Goal: Task Accomplishment & Management: Complete application form

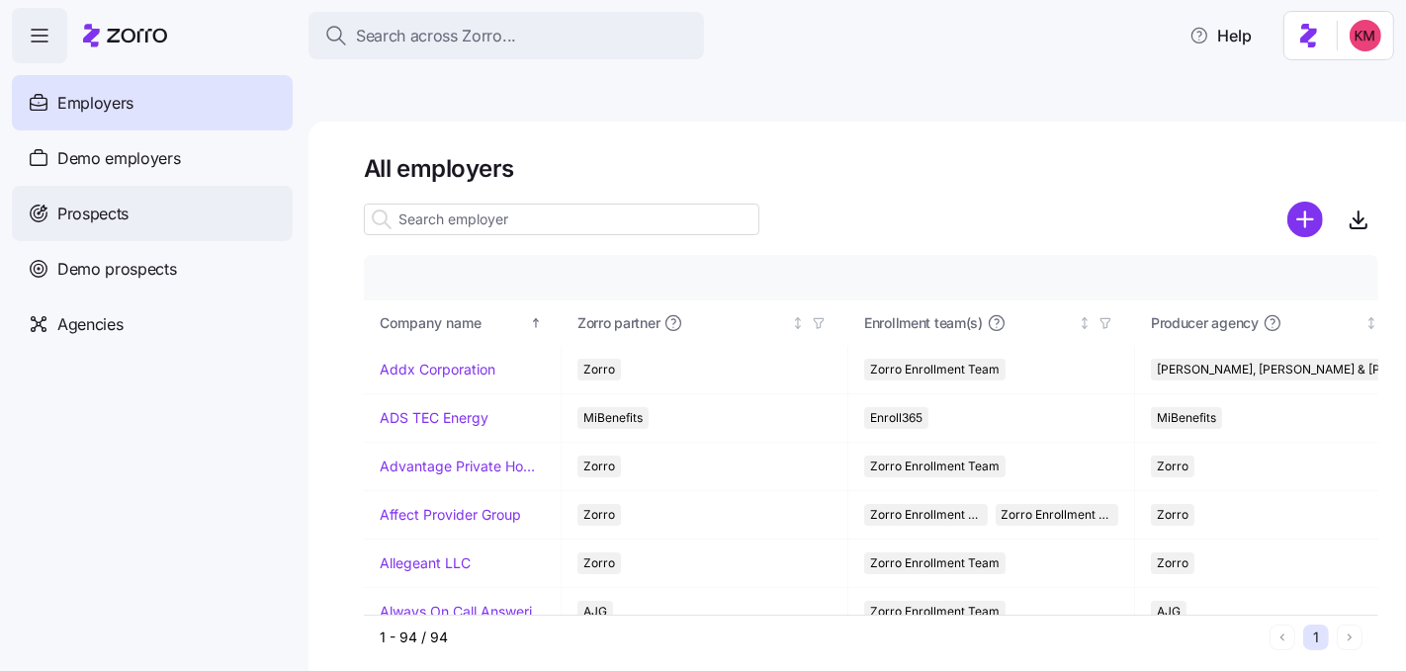
click at [113, 200] on div "Prospects" at bounding box center [152, 213] width 281 height 55
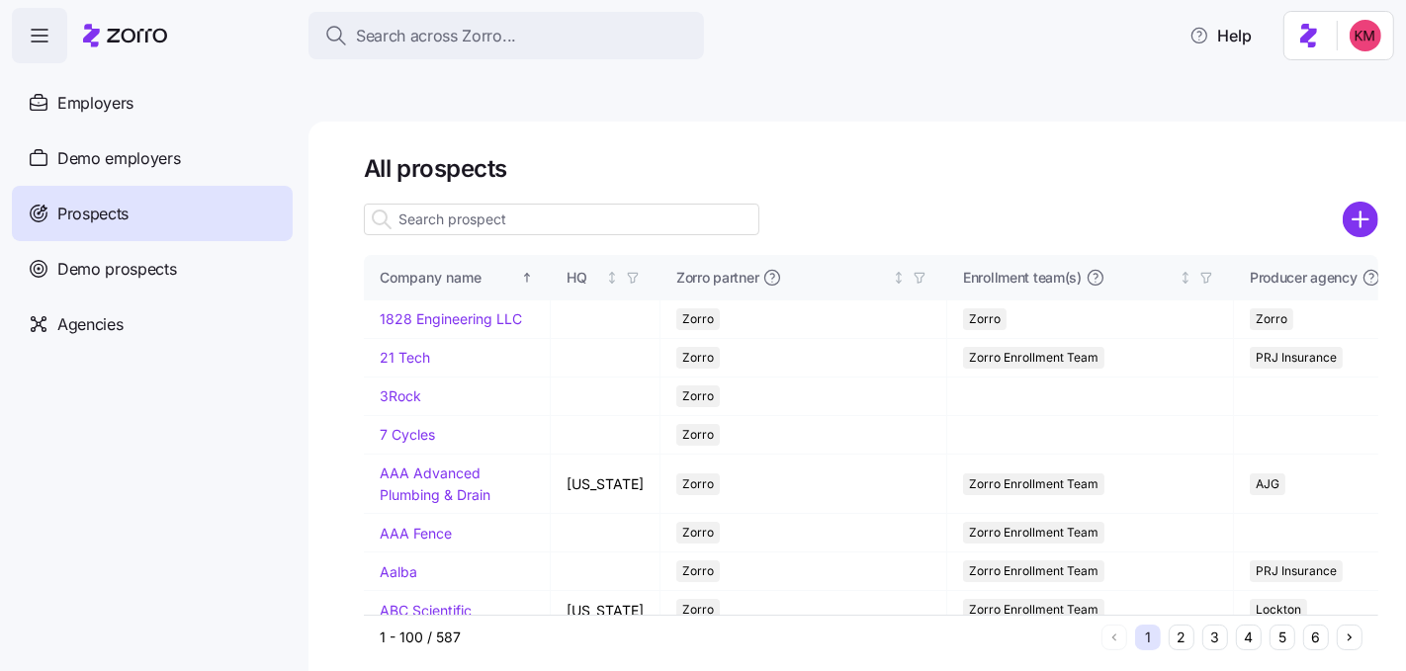
click at [1361, 212] on icon "add icon" at bounding box center [1361, 219] width 0 height 15
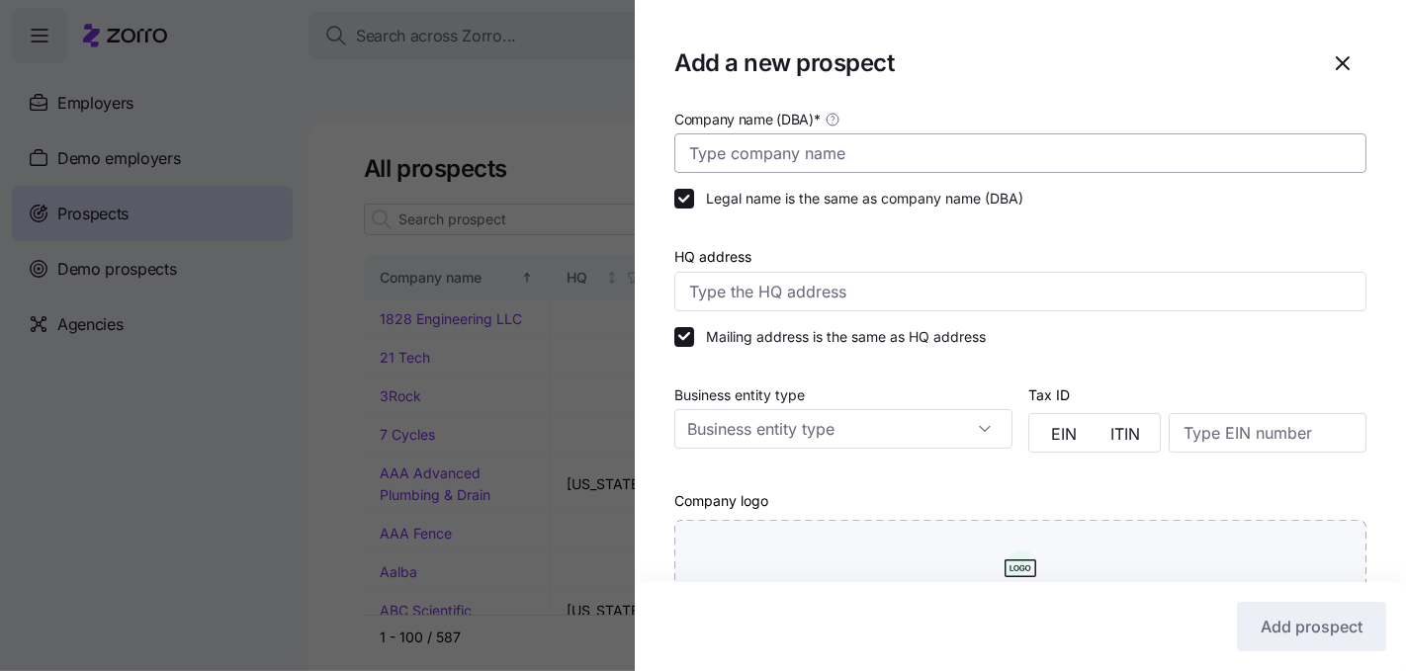
drag, startPoint x: 1004, startPoint y: 127, endPoint x: 995, endPoint y: 137, distance: 14.1
click at [998, 133] on div "Company name (DBA) *" at bounding box center [1020, 140] width 692 height 66
click at [972, 164] on input "Company name (DBA) *" at bounding box center [1020, 153] width 692 height 40
paste input "$ 61,169.68 $ 91,788.84 $ 82,399.72 $75,719 $ 118,007.76 $ 207,208.04 $ 83,941.…"
type input "$ 61,169.68 $ 91,788.84 $ 82,399.72 $75,719 $ 118,007.76 $ 207,208.04 $ 83,941.…"
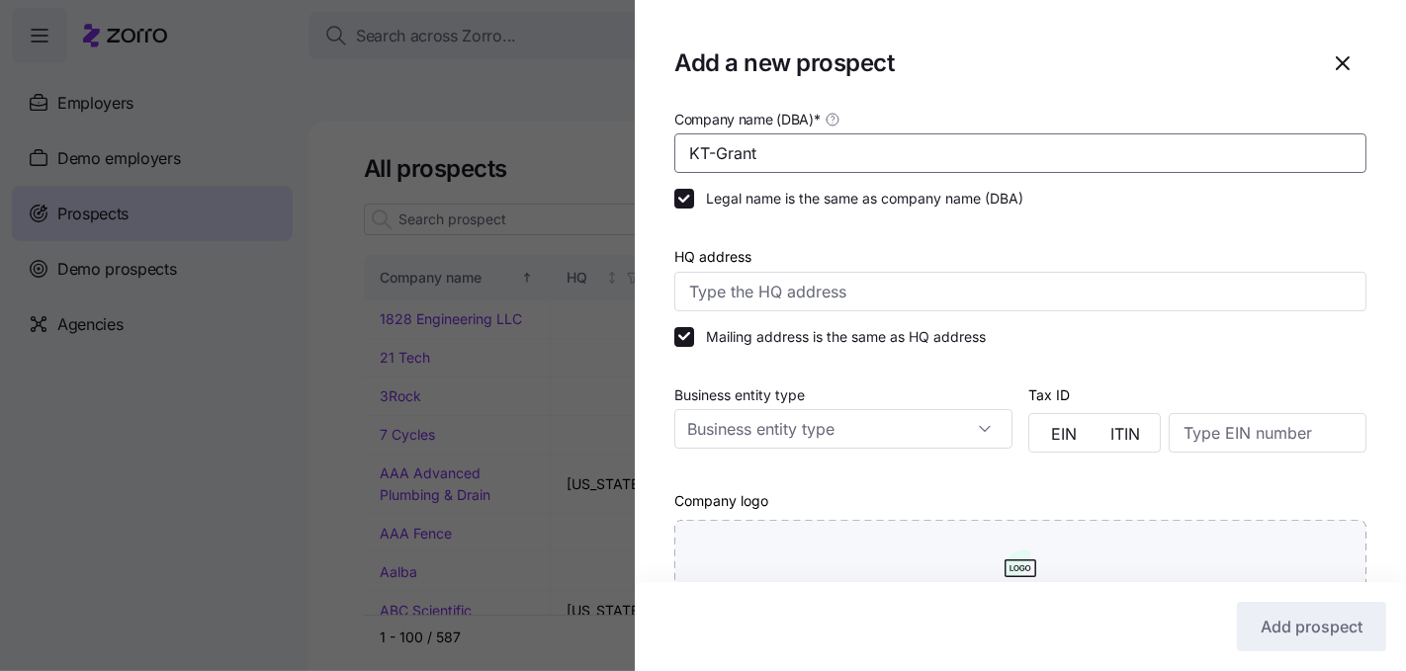
type input "KT-Grant"
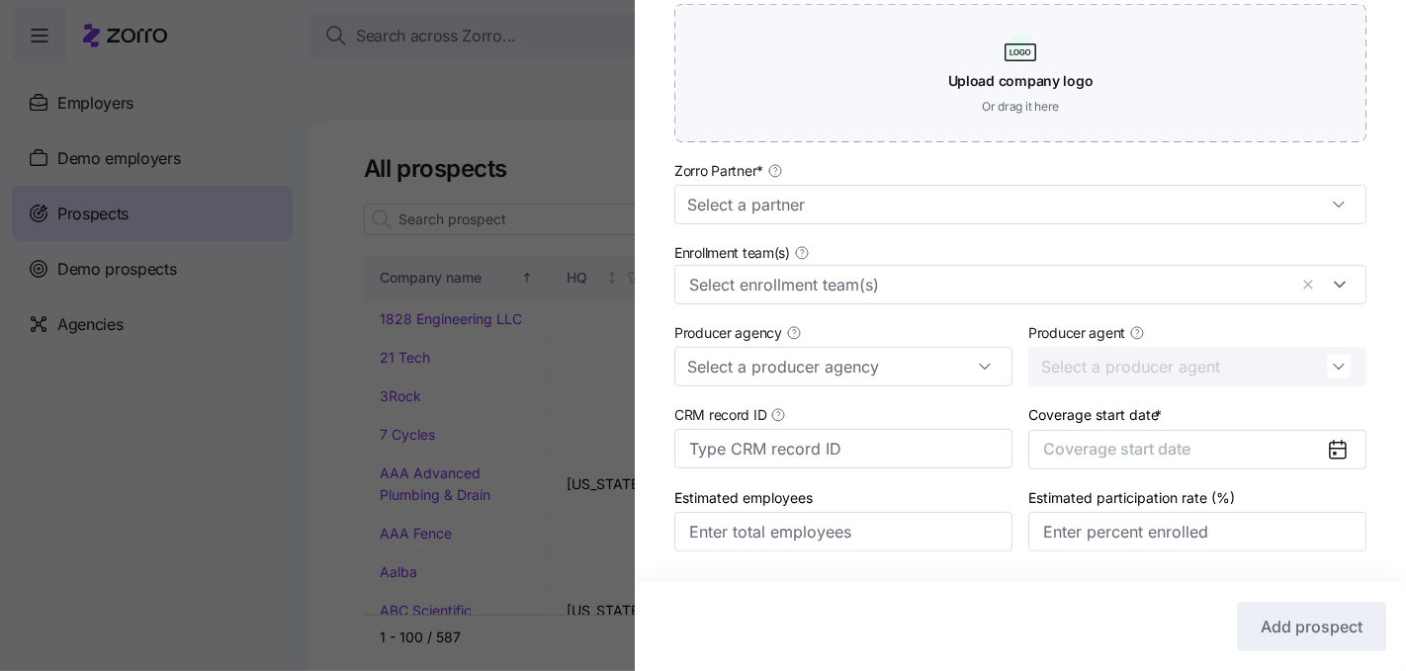
scroll to position [517, 0]
click at [856, 195] on input "Zorro Partner *" at bounding box center [1020, 204] width 692 height 40
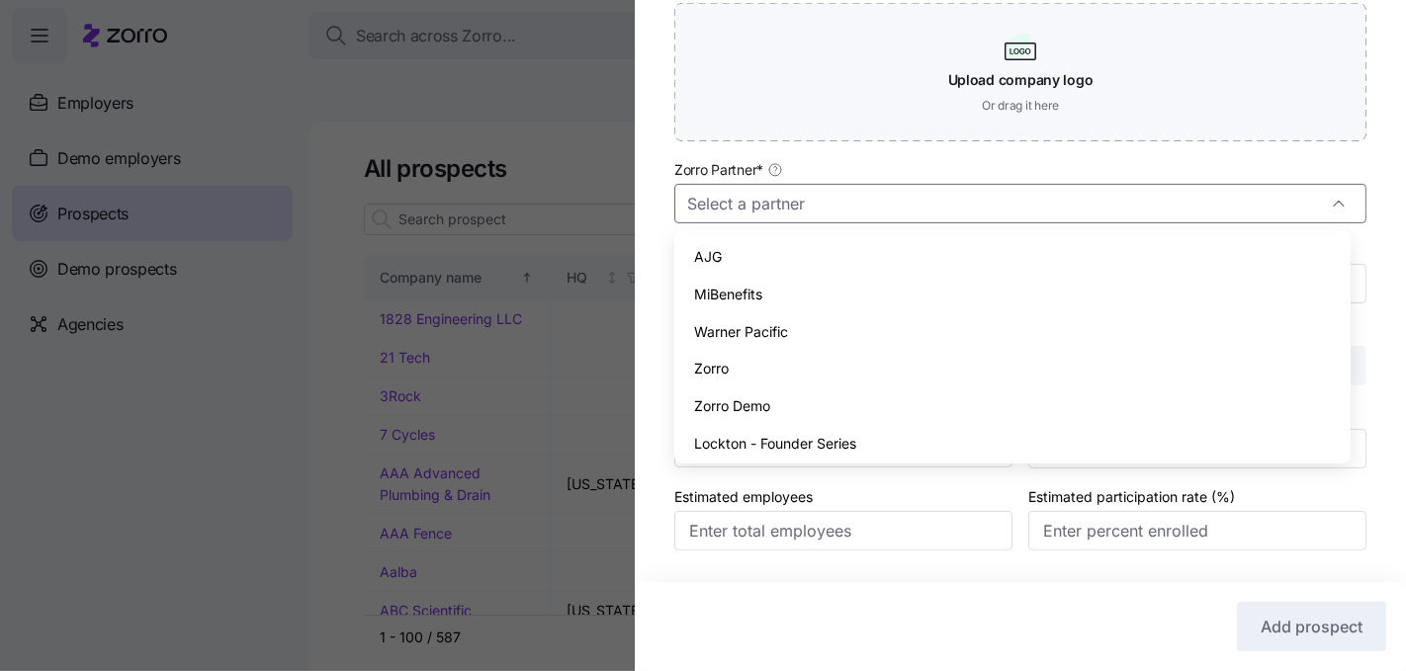
click at [805, 376] on div "Zorro" at bounding box center [1012, 369] width 660 height 38
type input "Zorro"
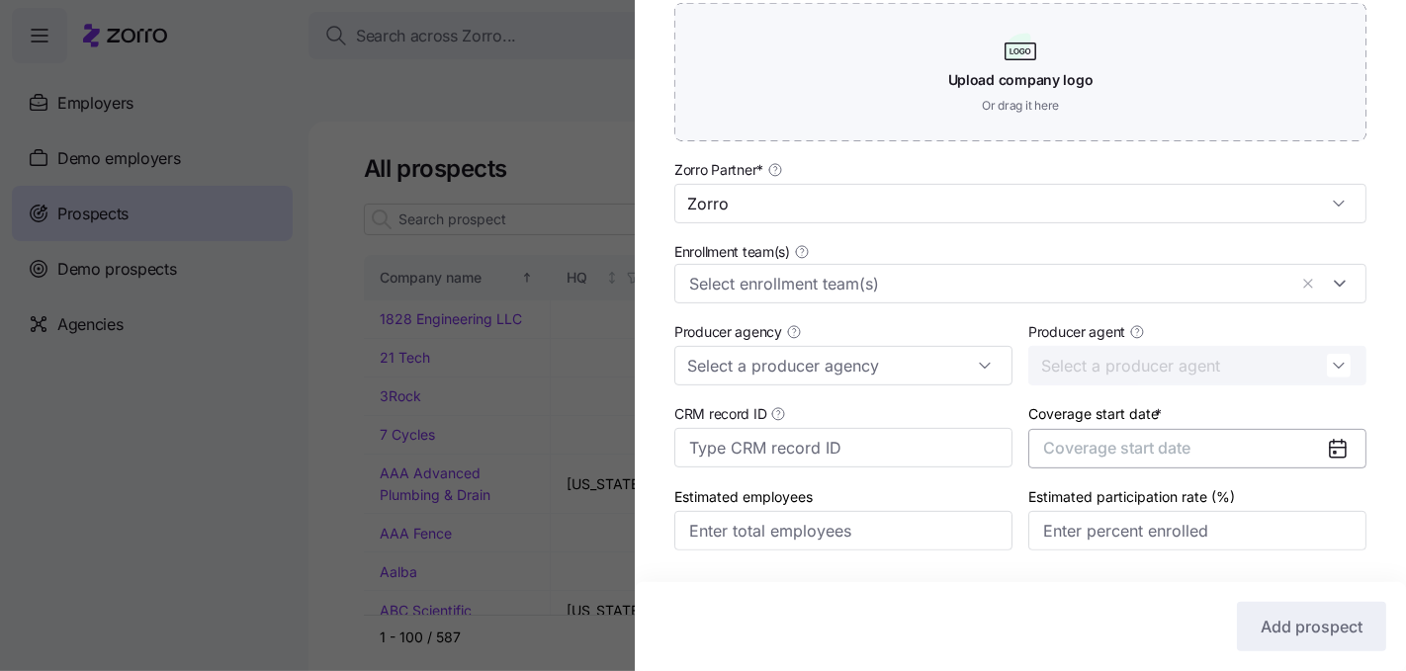
click at [1043, 443] on span "Coverage start date" at bounding box center [1116, 448] width 147 height 20
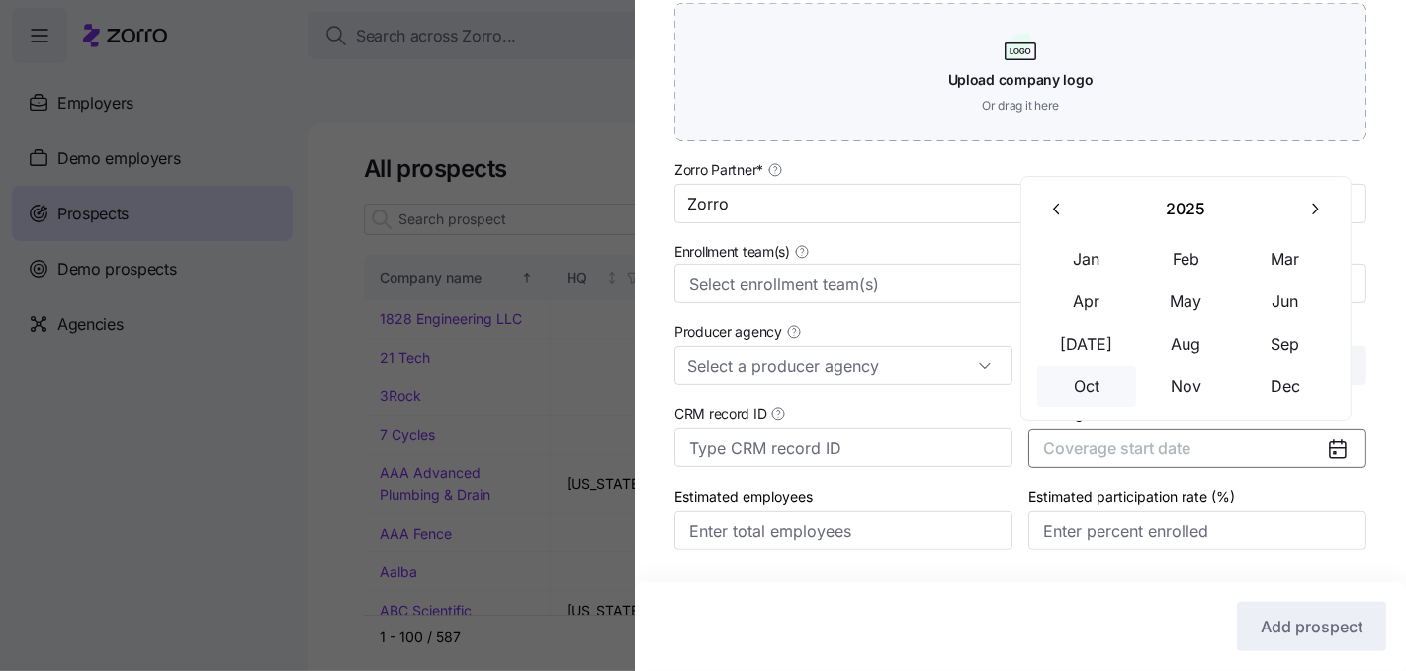
click at [1093, 389] on button "Oct" at bounding box center [1086, 387] width 99 height 42
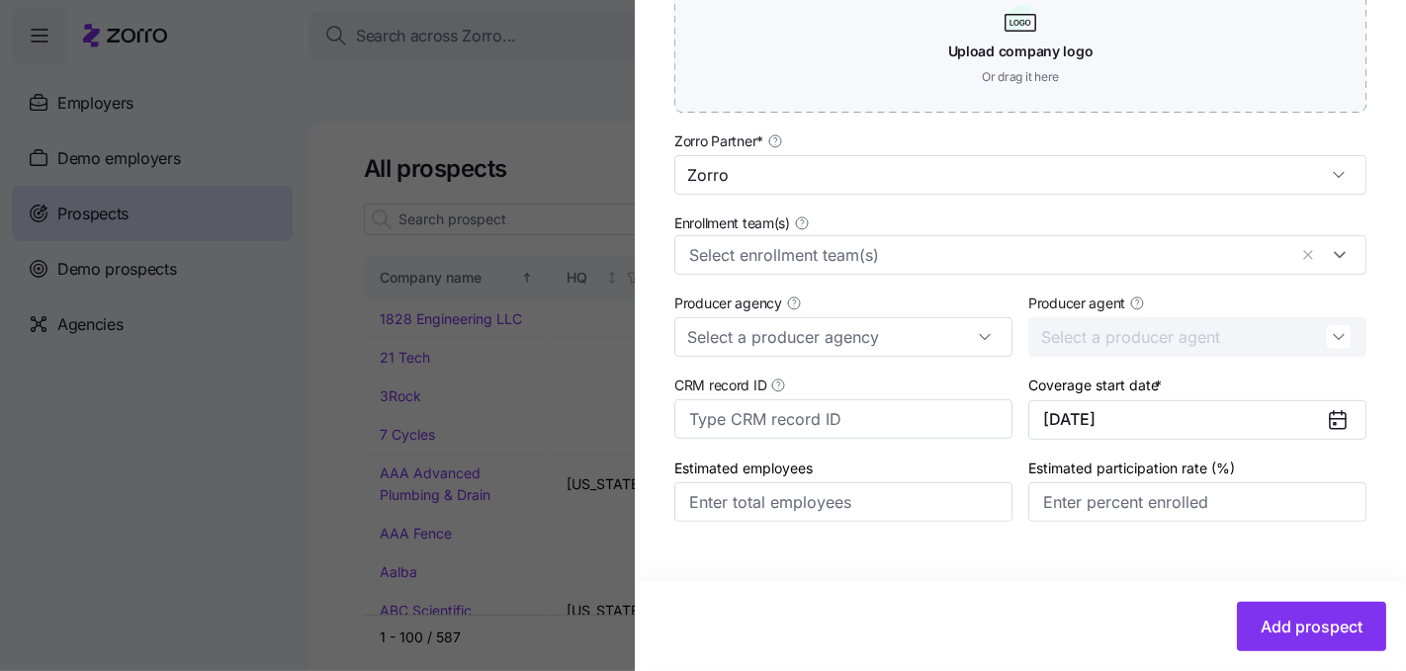
scroll to position [572, 0]
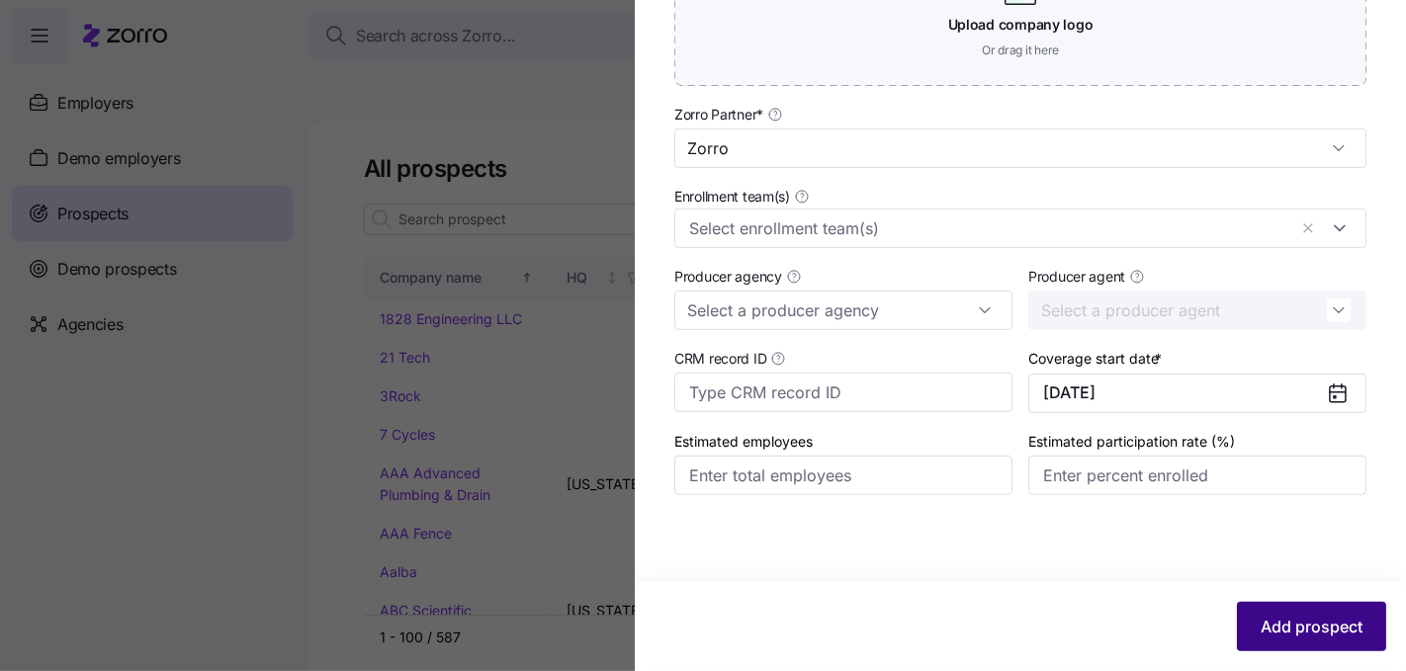
click at [1269, 616] on span "Add prospect" at bounding box center [1312, 627] width 102 height 24
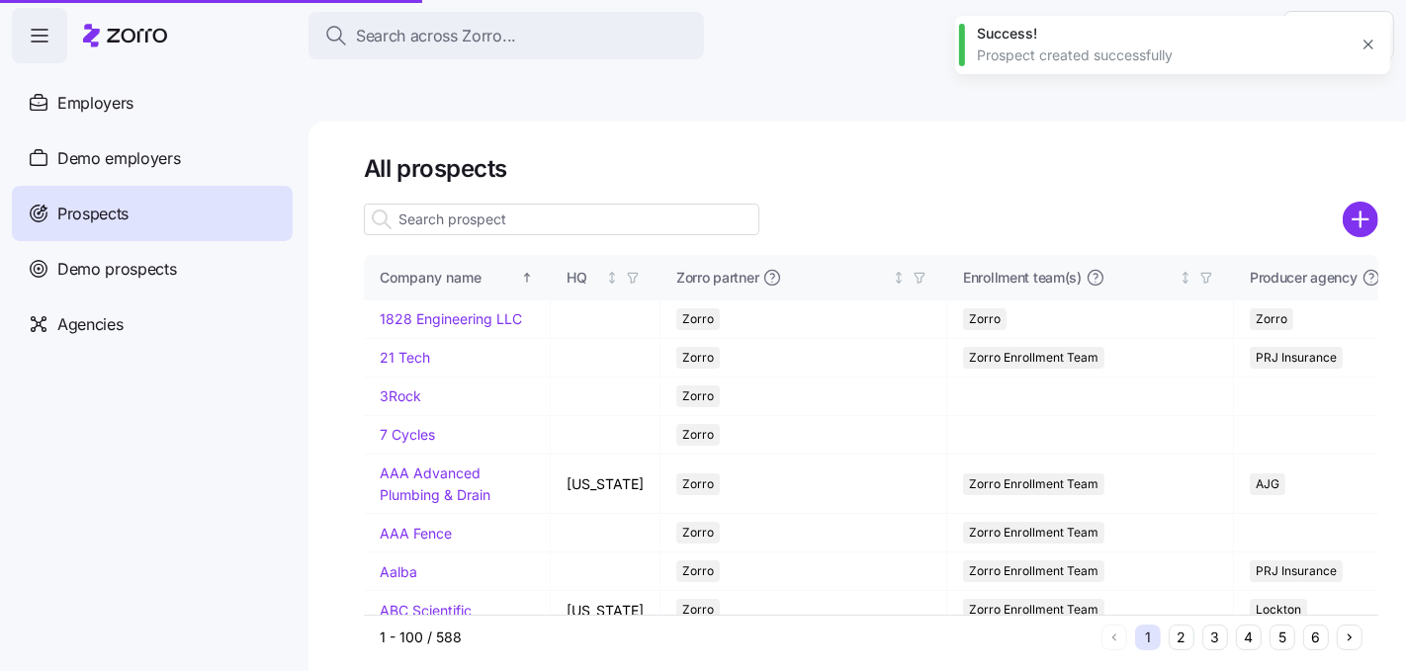
click at [1217, 625] on button "3" at bounding box center [1215, 638] width 26 height 26
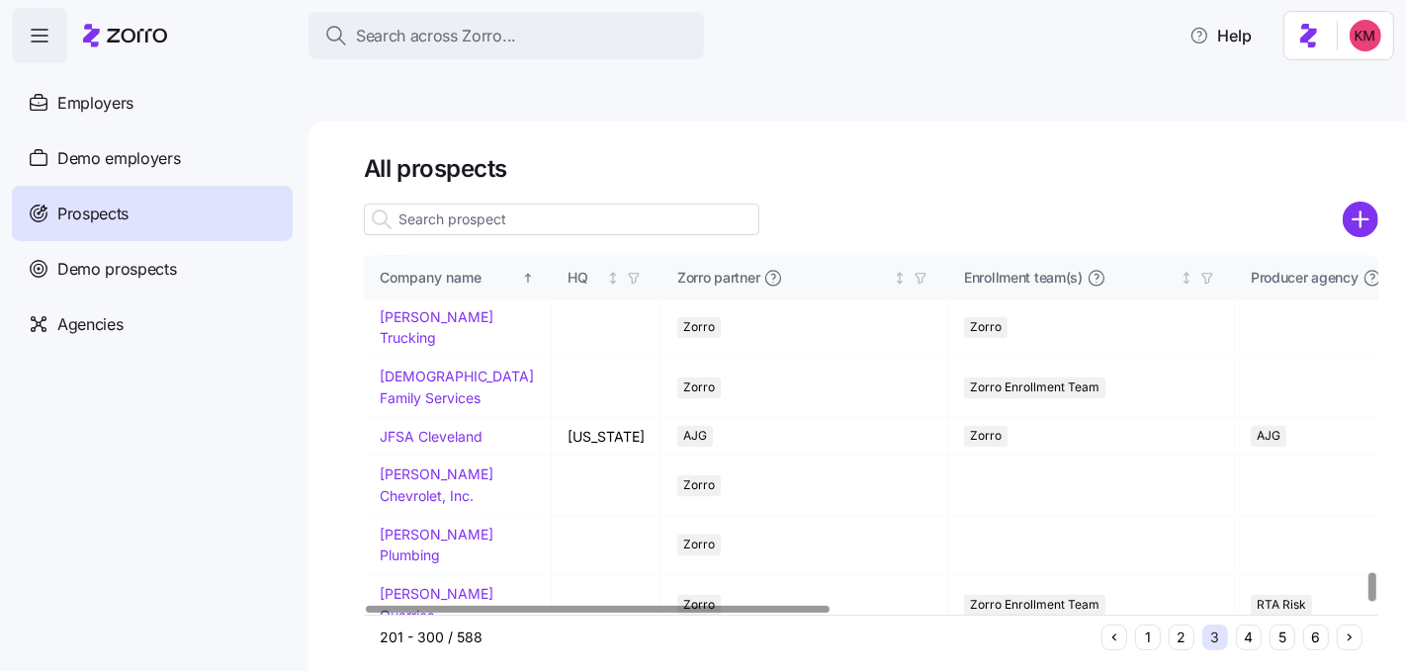
scroll to position [4025, 0]
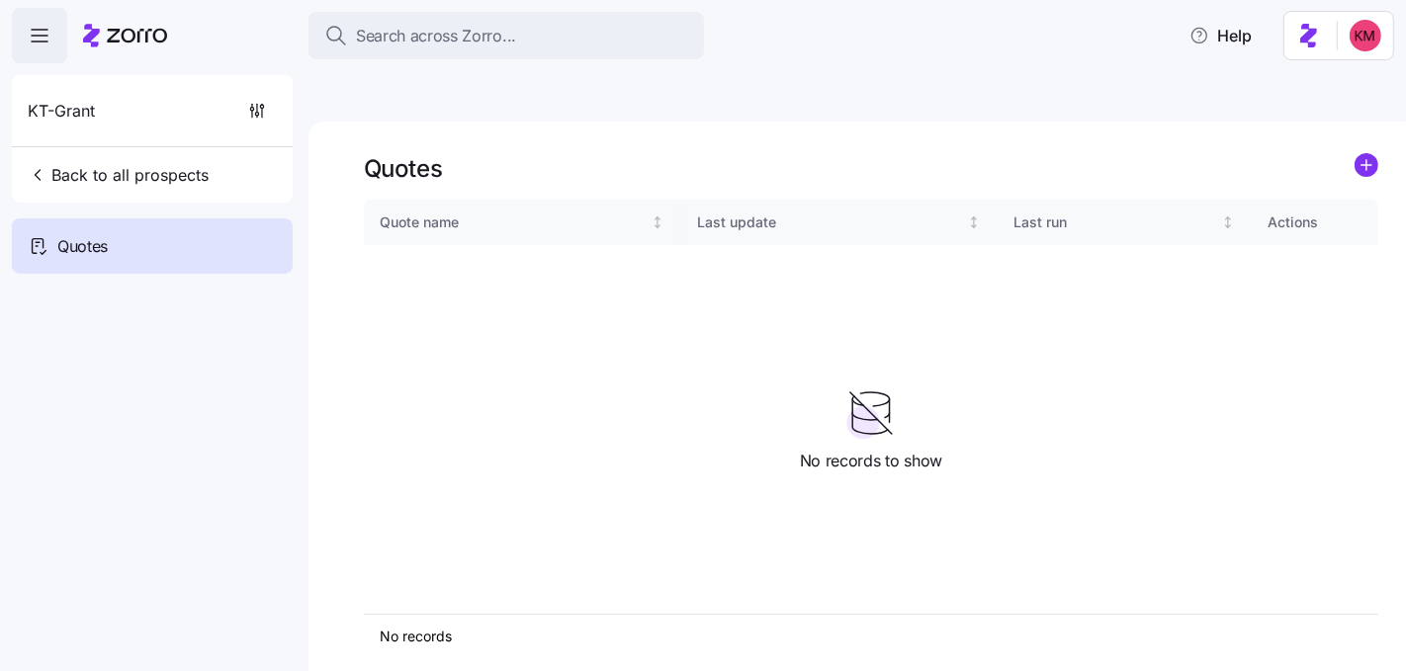
click at [1366, 160] on icon "add icon" at bounding box center [1366, 165] width 0 height 10
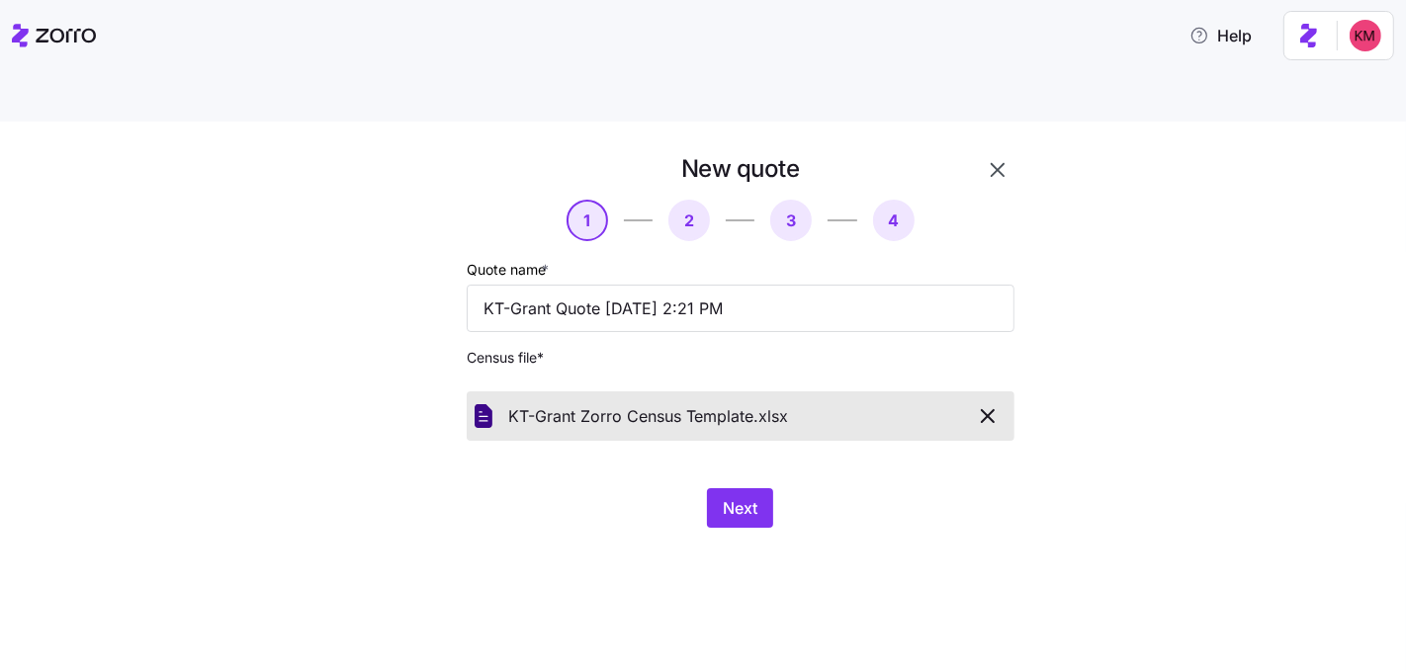
drag, startPoint x: 837, startPoint y: 517, endPoint x: 812, endPoint y: 502, distance: 29.7
click at [837, 517] on div "New quote 1 2 3 4 Quote name * KT-Grant Quote 08/28/2025 2:21 PM Census file * …" at bounding box center [703, 420] width 1406 height 596
click at [752, 488] on button "Next" at bounding box center [740, 508] width 66 height 40
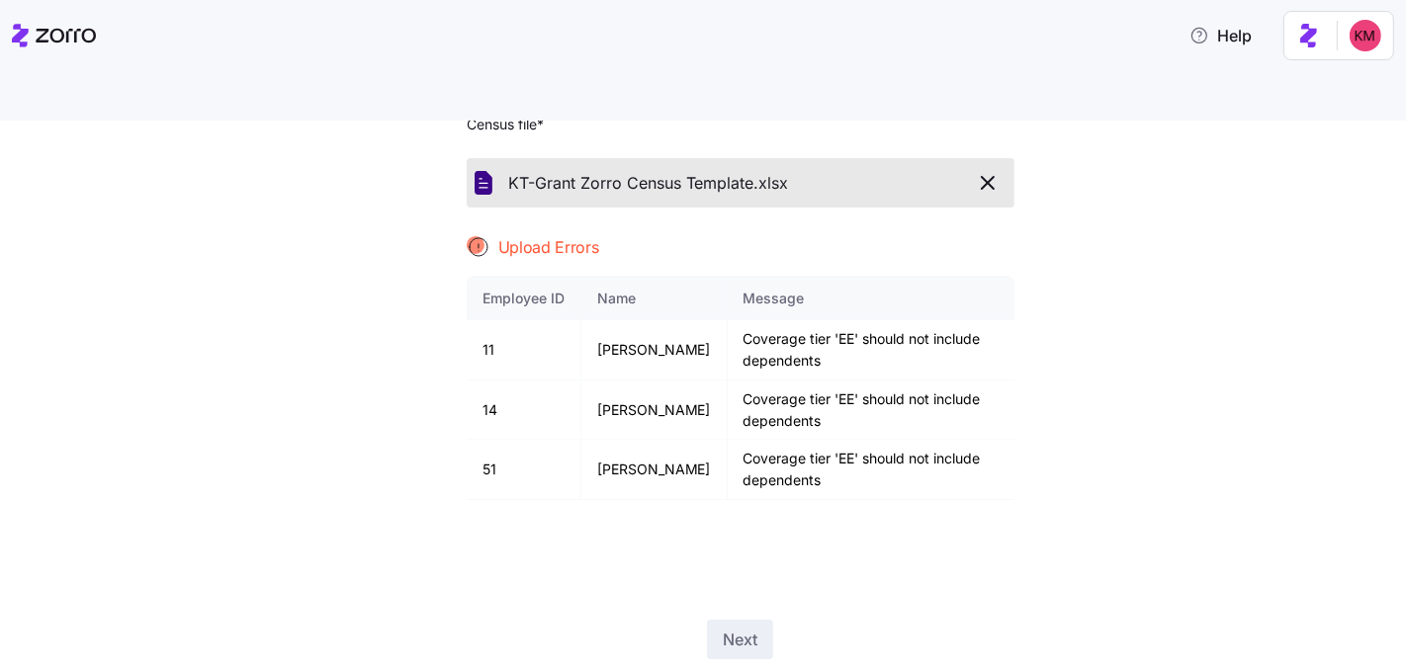
scroll to position [246, 0]
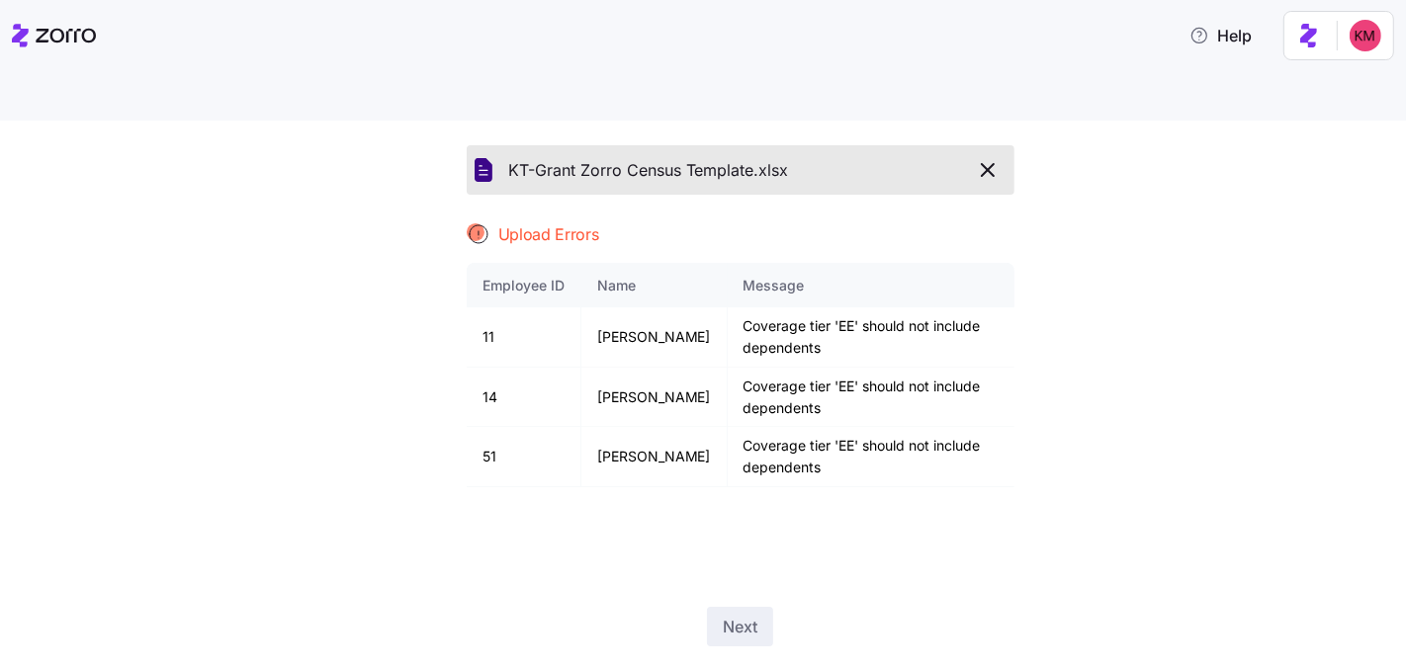
click at [983, 158] on icon "button" at bounding box center [988, 170] width 24 height 24
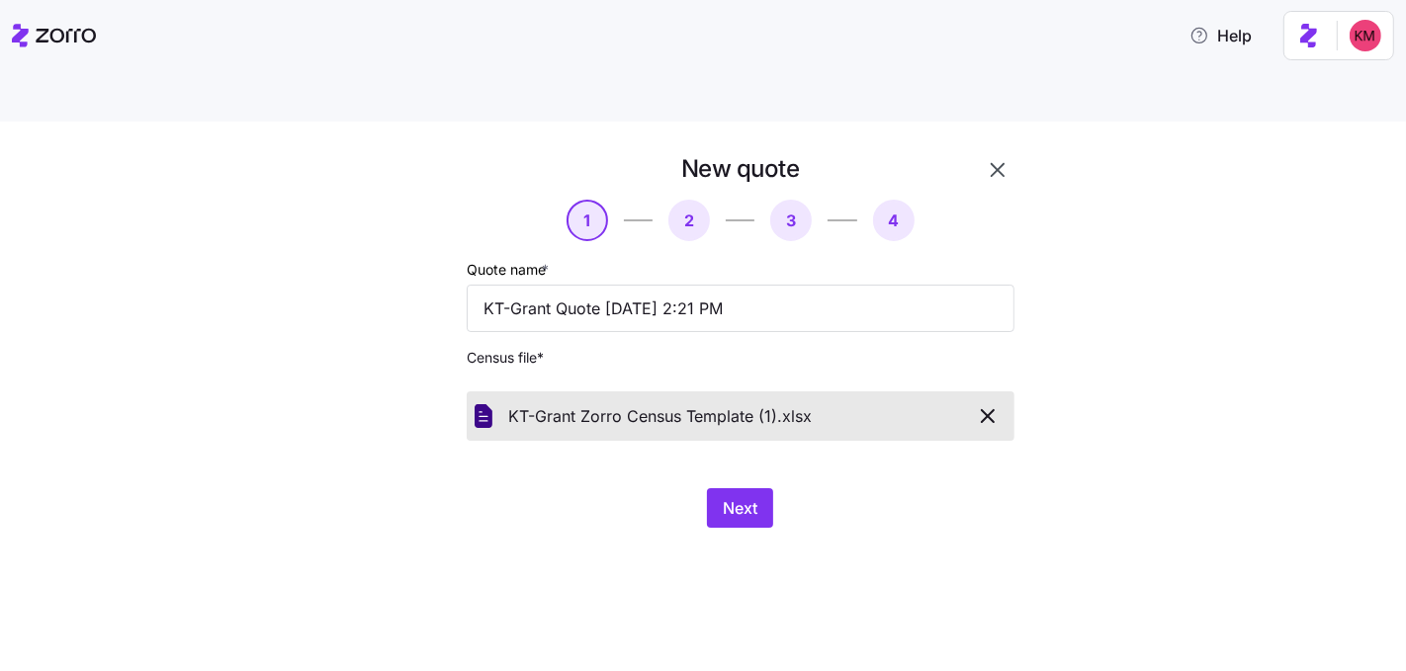
drag, startPoint x: 886, startPoint y: 507, endPoint x: 759, endPoint y: 441, distance: 142.9
click at [880, 504] on div "New quote 1 2 3 4 Quote name * KT-Grant Quote 08/28/2025 2:21 PM Census file * …" at bounding box center [703, 420] width 1406 height 596
click at [759, 441] on div "New quote 1 2 3 4 Quote name * KT-Grant Quote 08/28/2025 2:21 PM Census file * …" at bounding box center [741, 340] width 564 height 391
click at [751, 496] on span "Next" at bounding box center [740, 508] width 35 height 24
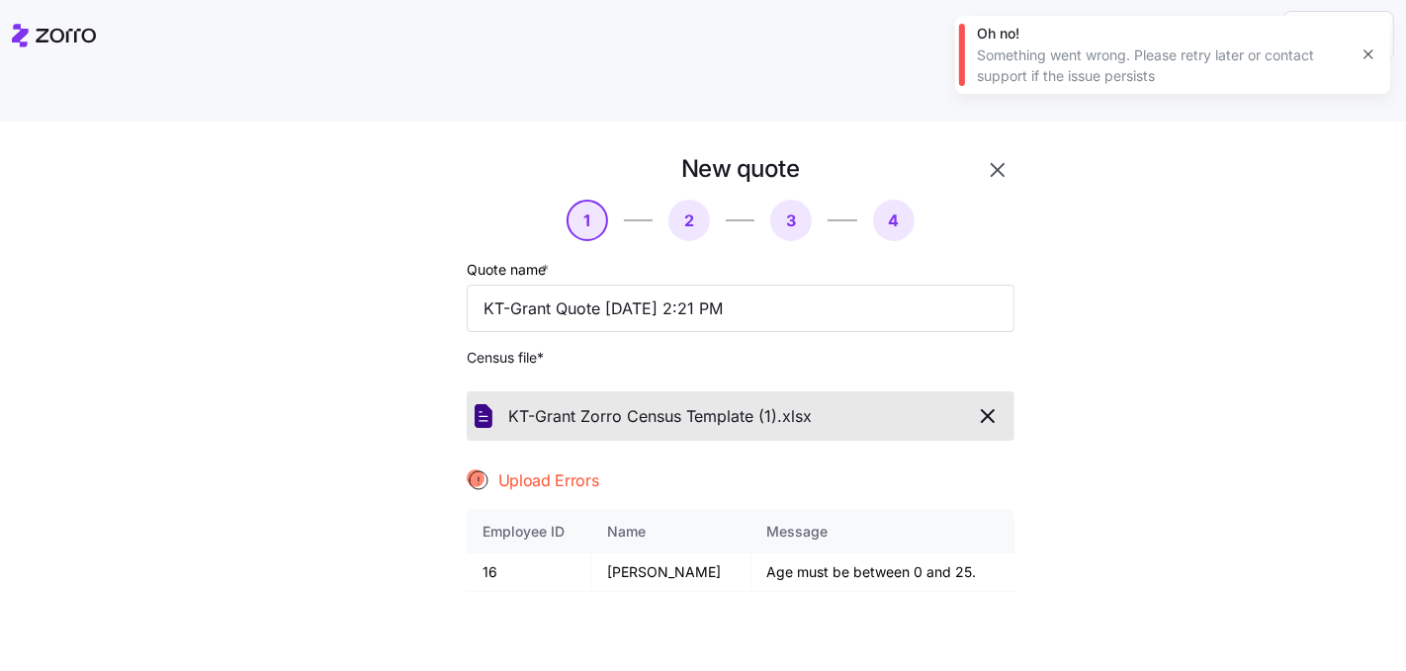
click at [981, 404] on icon "button" at bounding box center [988, 416] width 24 height 24
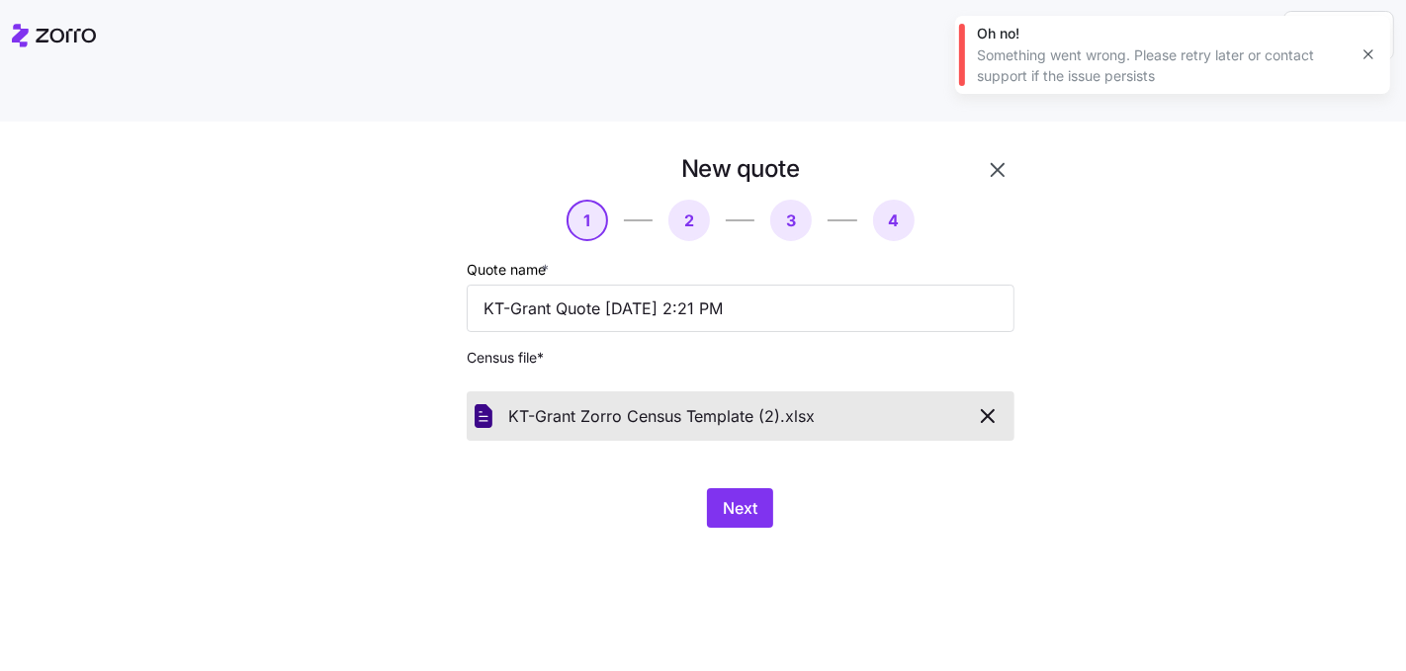
drag, startPoint x: 875, startPoint y: 529, endPoint x: 785, endPoint y: 477, distance: 104.1
click at [875, 528] on div "New quote 1 2 3 4 Quote name * KT-Grant Quote 08/28/2025 2:21 PM Census file * …" at bounding box center [703, 420] width 1406 height 596
click at [785, 488] on div "Next" at bounding box center [741, 508] width 548 height 40
click at [754, 496] on span "Next" at bounding box center [740, 508] width 35 height 24
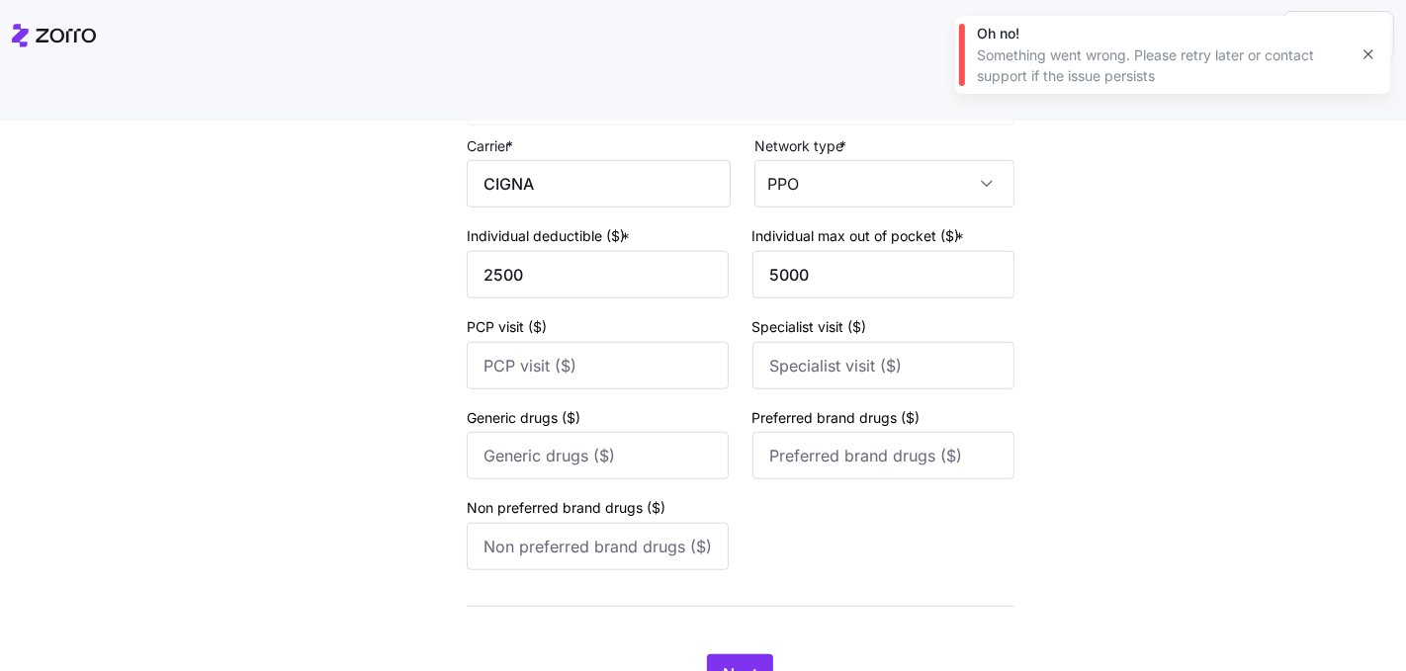
scroll to position [1442, 0]
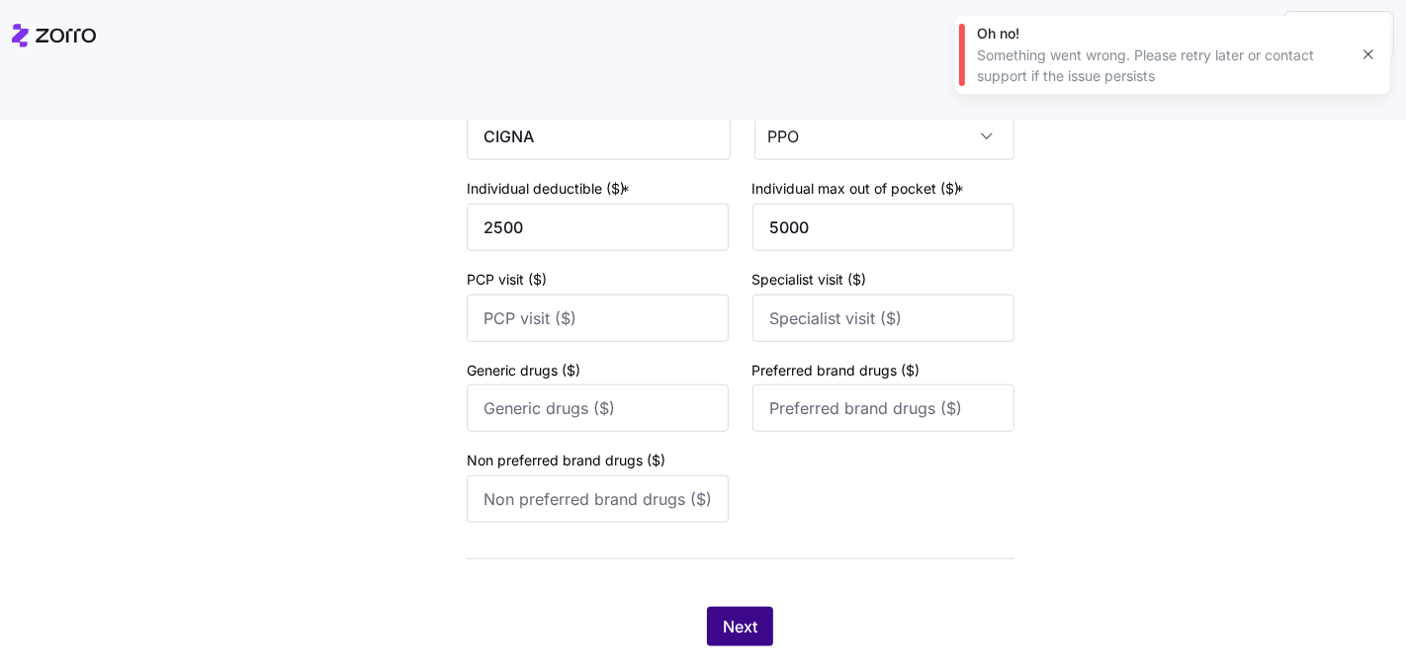
click at [723, 615] on span "Next" at bounding box center [740, 627] width 35 height 24
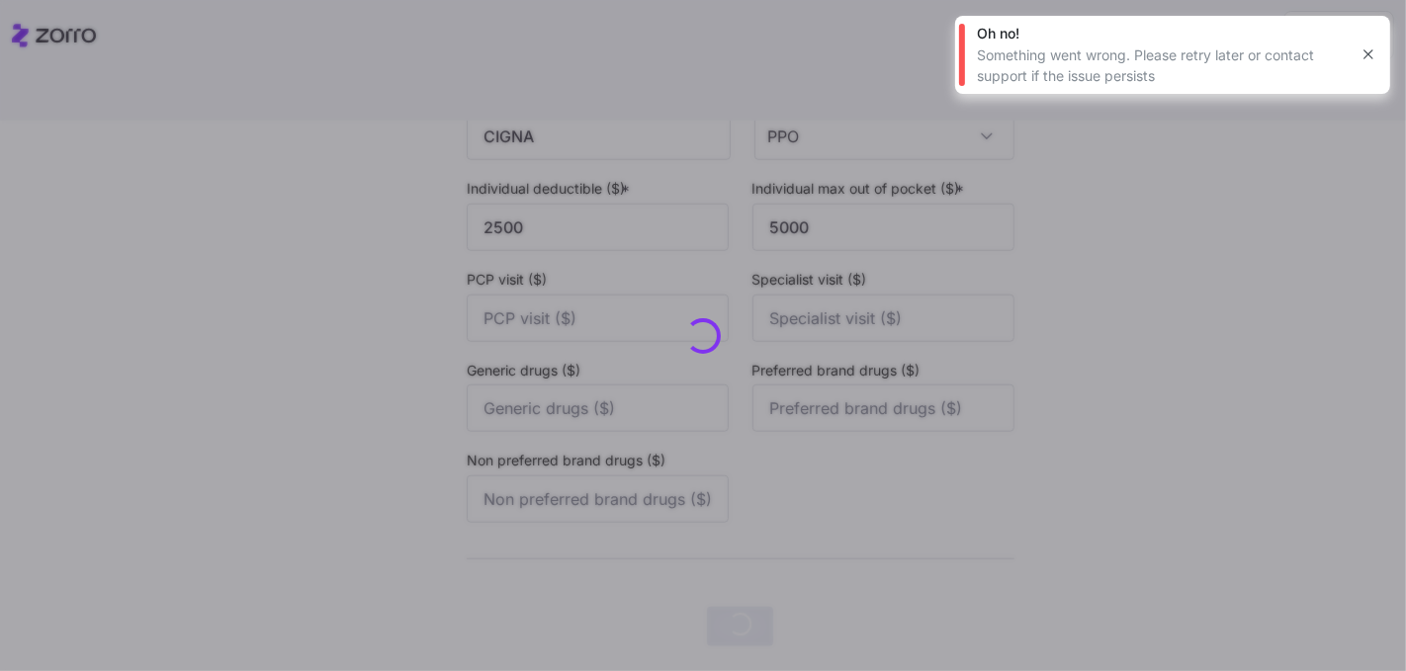
scroll to position [0, 0]
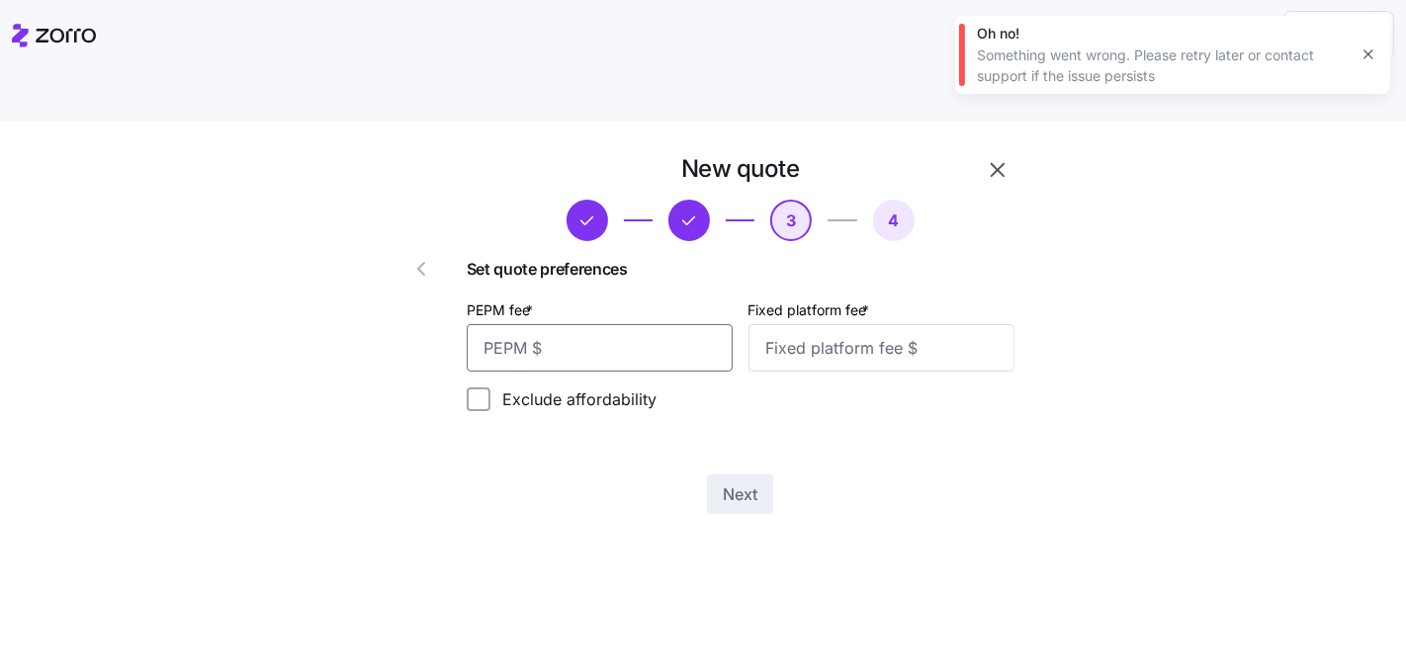
click at [652, 324] on input "PEPM fee *" at bounding box center [600, 347] width 266 height 47
click at [634, 324] on input "PEPM fee *" at bounding box center [600, 347] width 266 height 47
type input "20"
type input "100"
drag, startPoint x: 917, startPoint y: 433, endPoint x: 801, endPoint y: 447, distance: 116.5
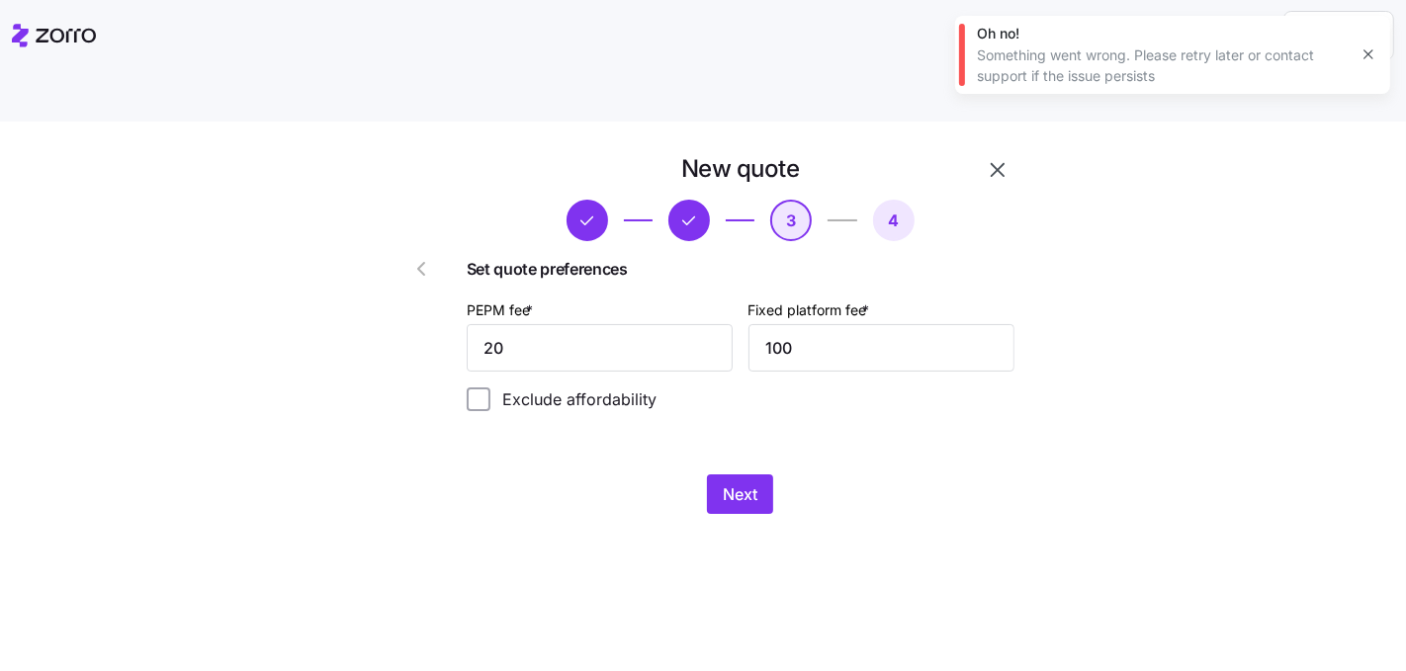
click at [917, 475] on div "Next" at bounding box center [741, 495] width 548 height 40
click at [766, 475] on button "Next" at bounding box center [740, 495] width 66 height 40
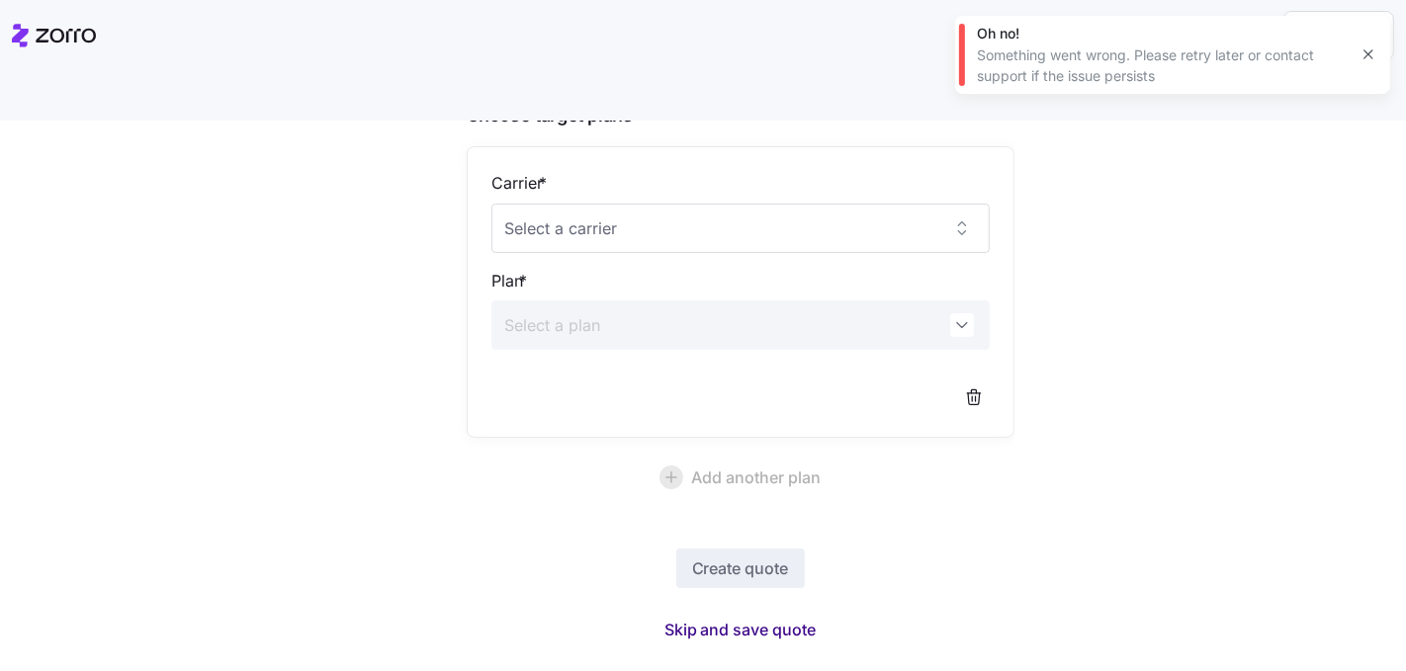
click at [769, 618] on span "Skip and save quote" at bounding box center [740, 630] width 152 height 24
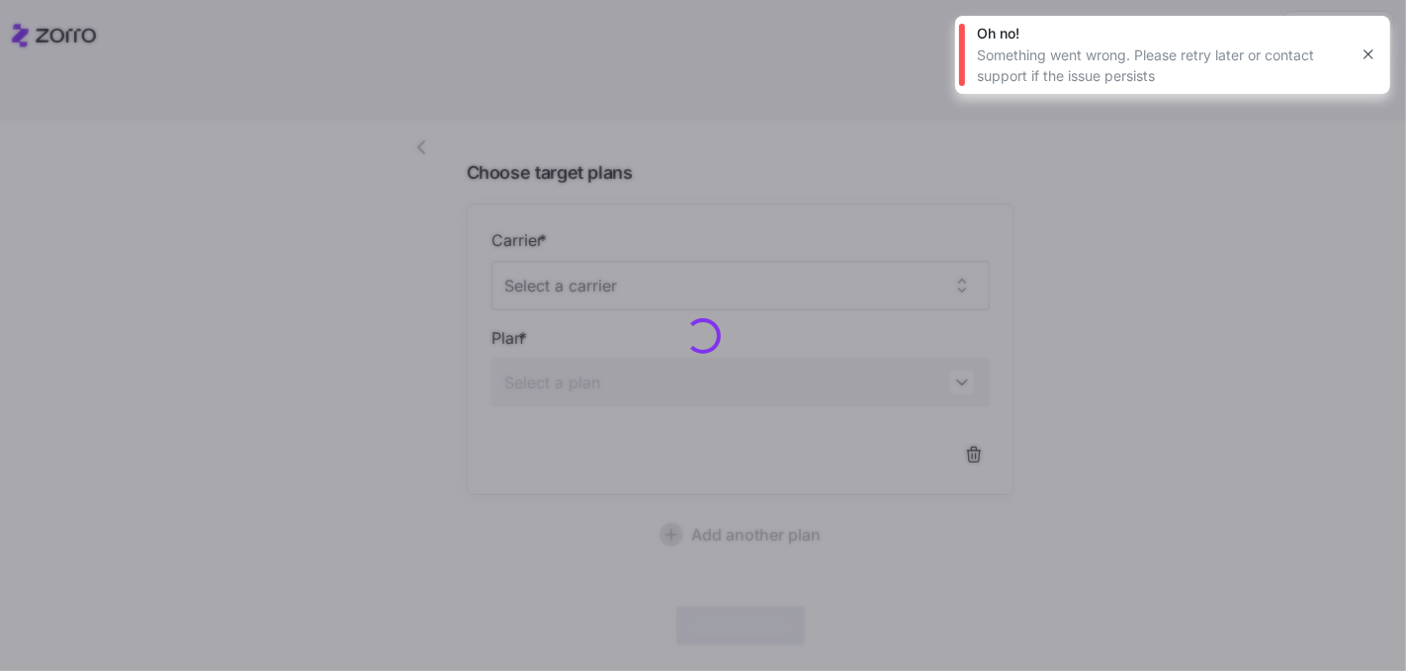
scroll to position [120, 0]
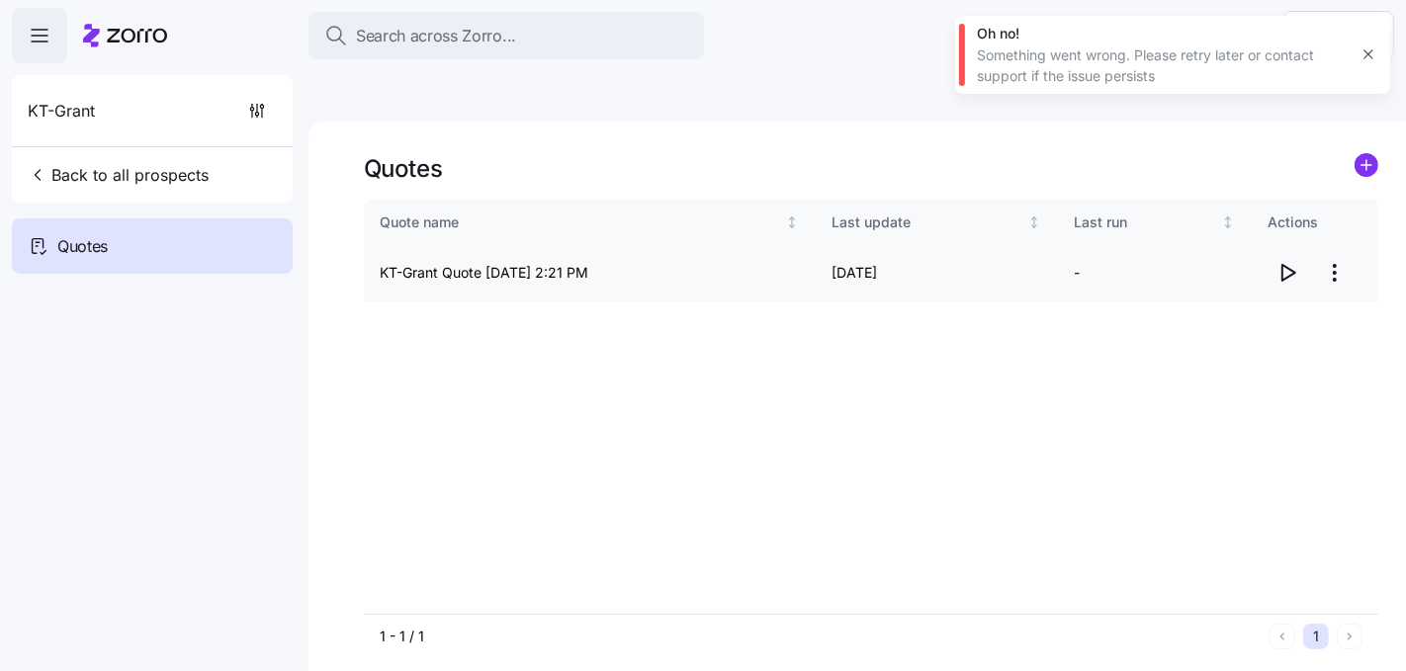
click at [1282, 265] on icon "button" at bounding box center [1288, 273] width 13 height 16
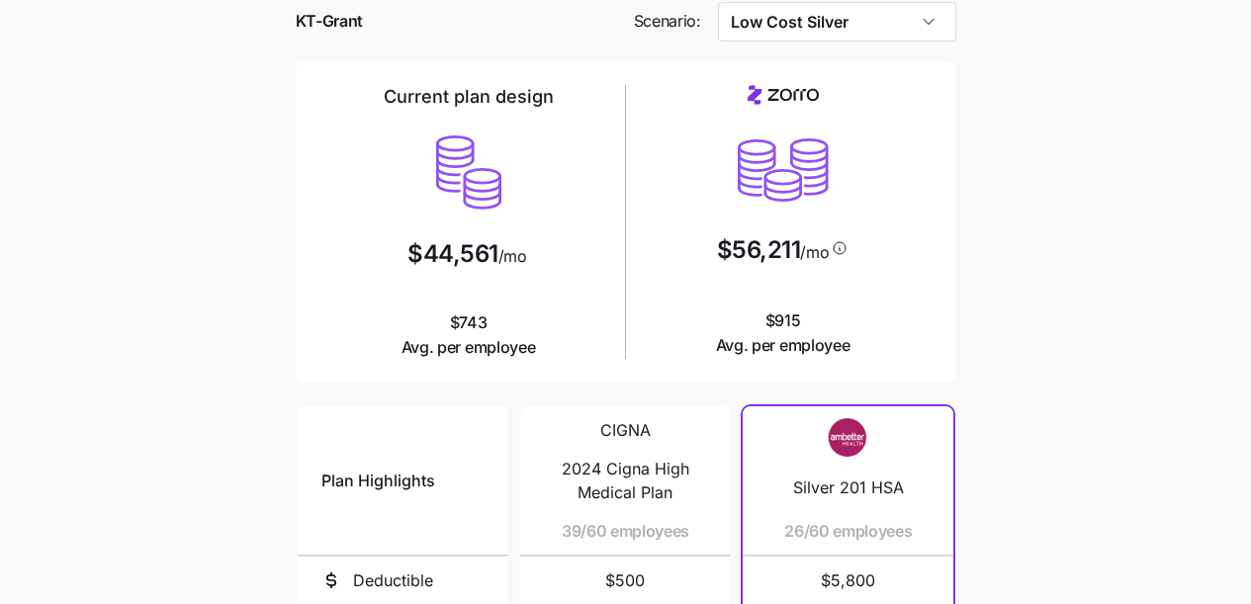
scroll to position [295, 0]
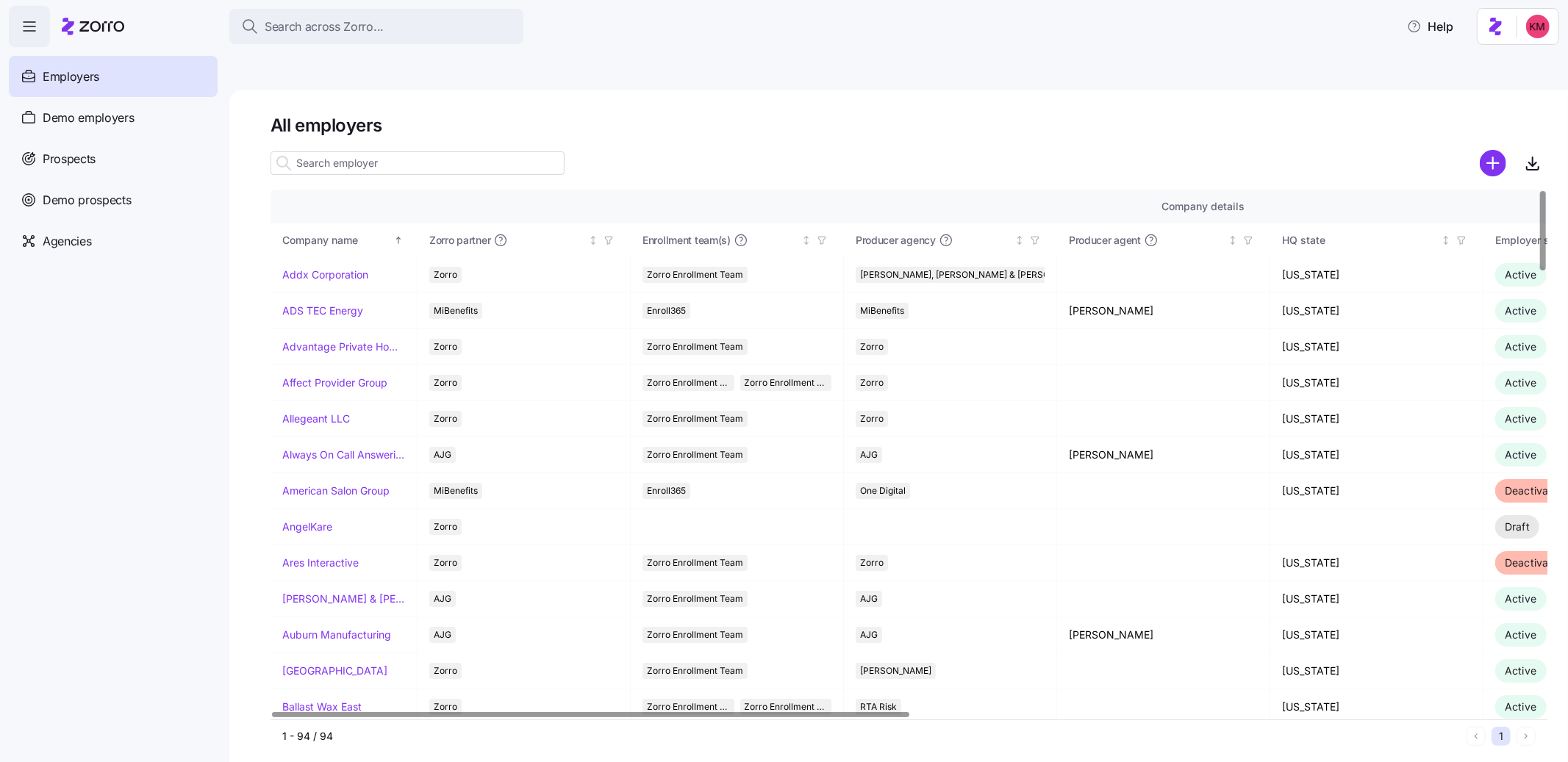
click at [393, 152] on input at bounding box center [418, 164] width 294 height 24
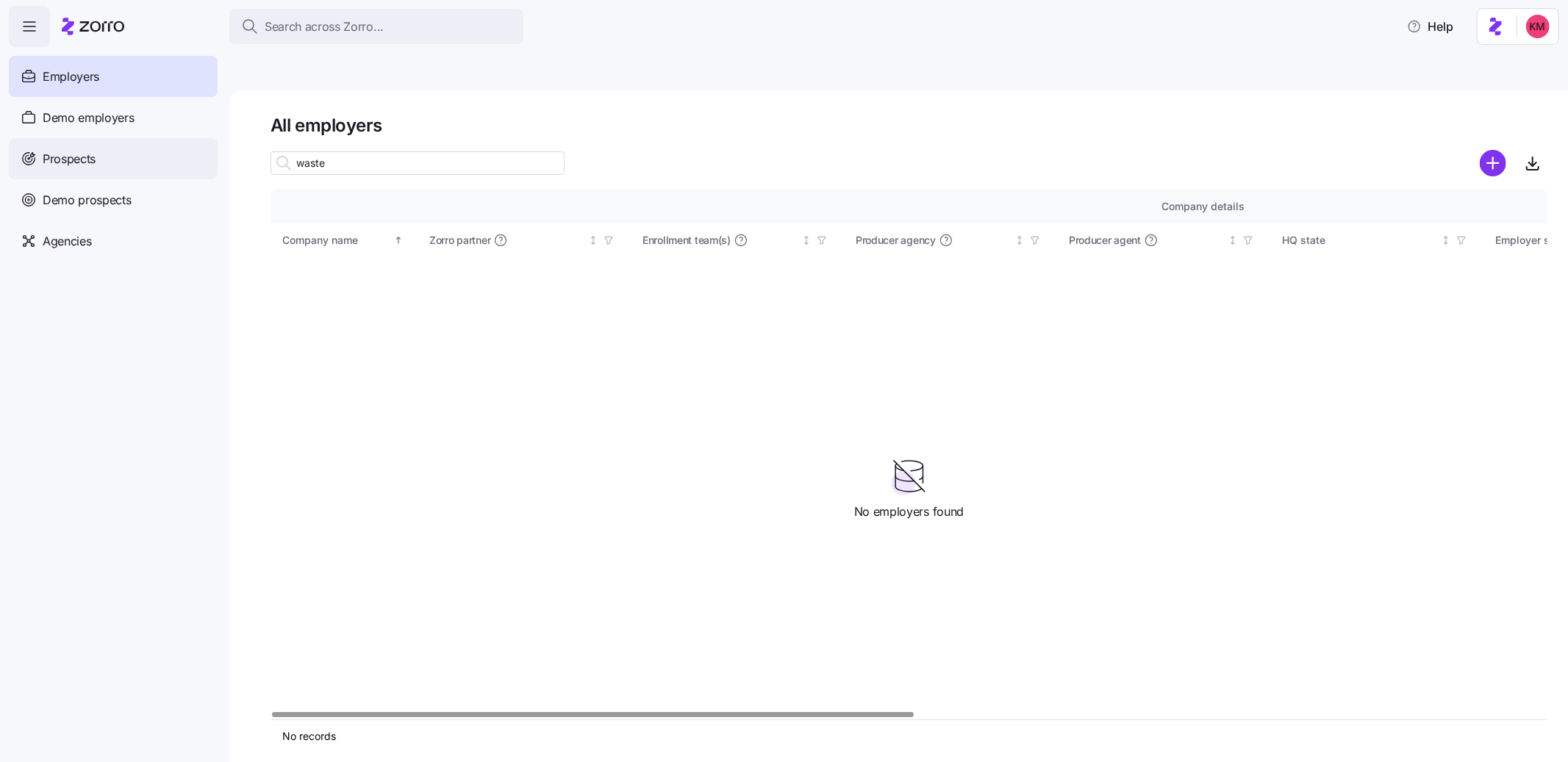
type input "waste"
click at [68, 152] on span "Prospects" at bounding box center [68, 159] width 53 height 19
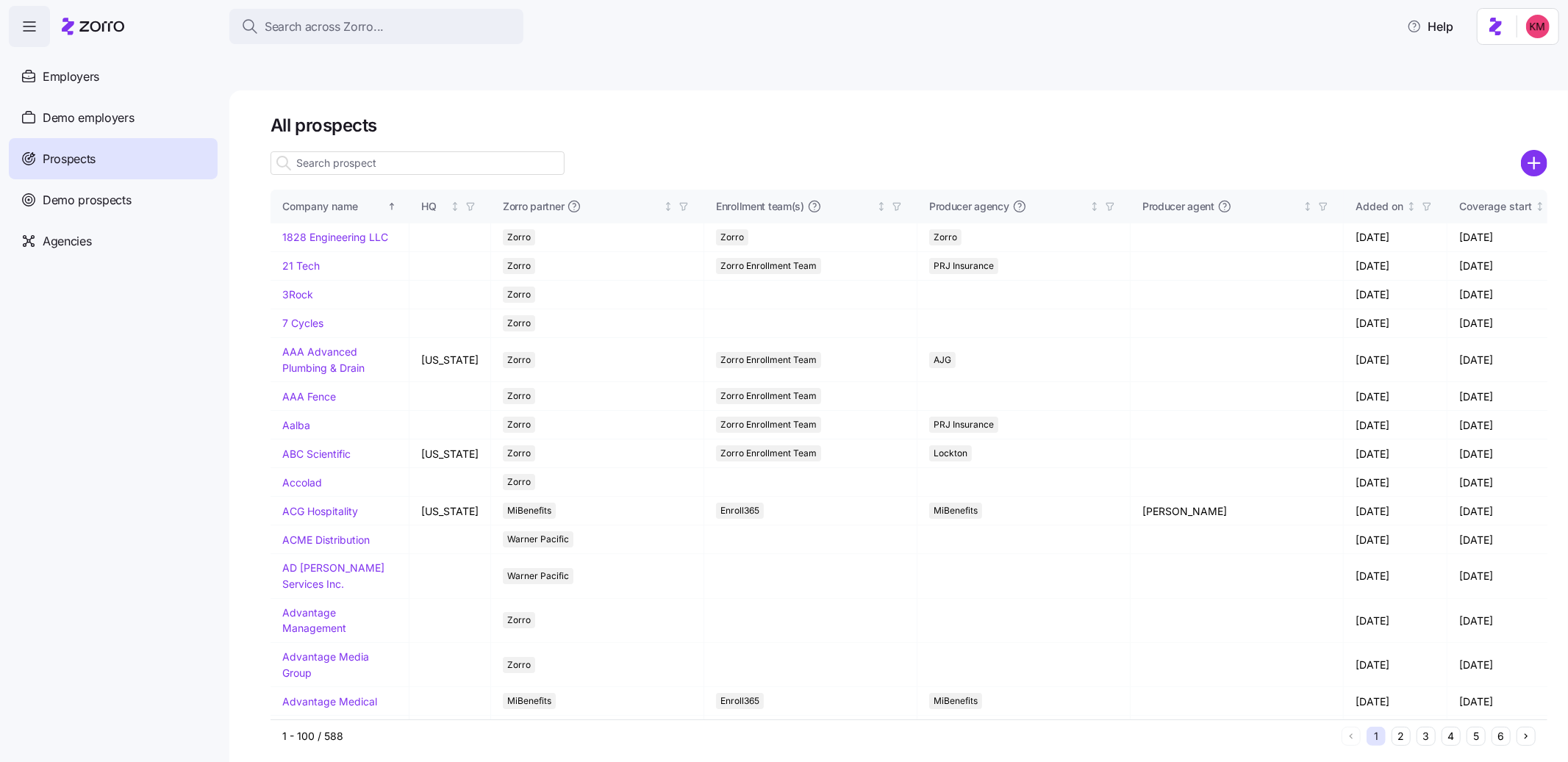
click at [304, 152] on input at bounding box center [418, 164] width 294 height 24
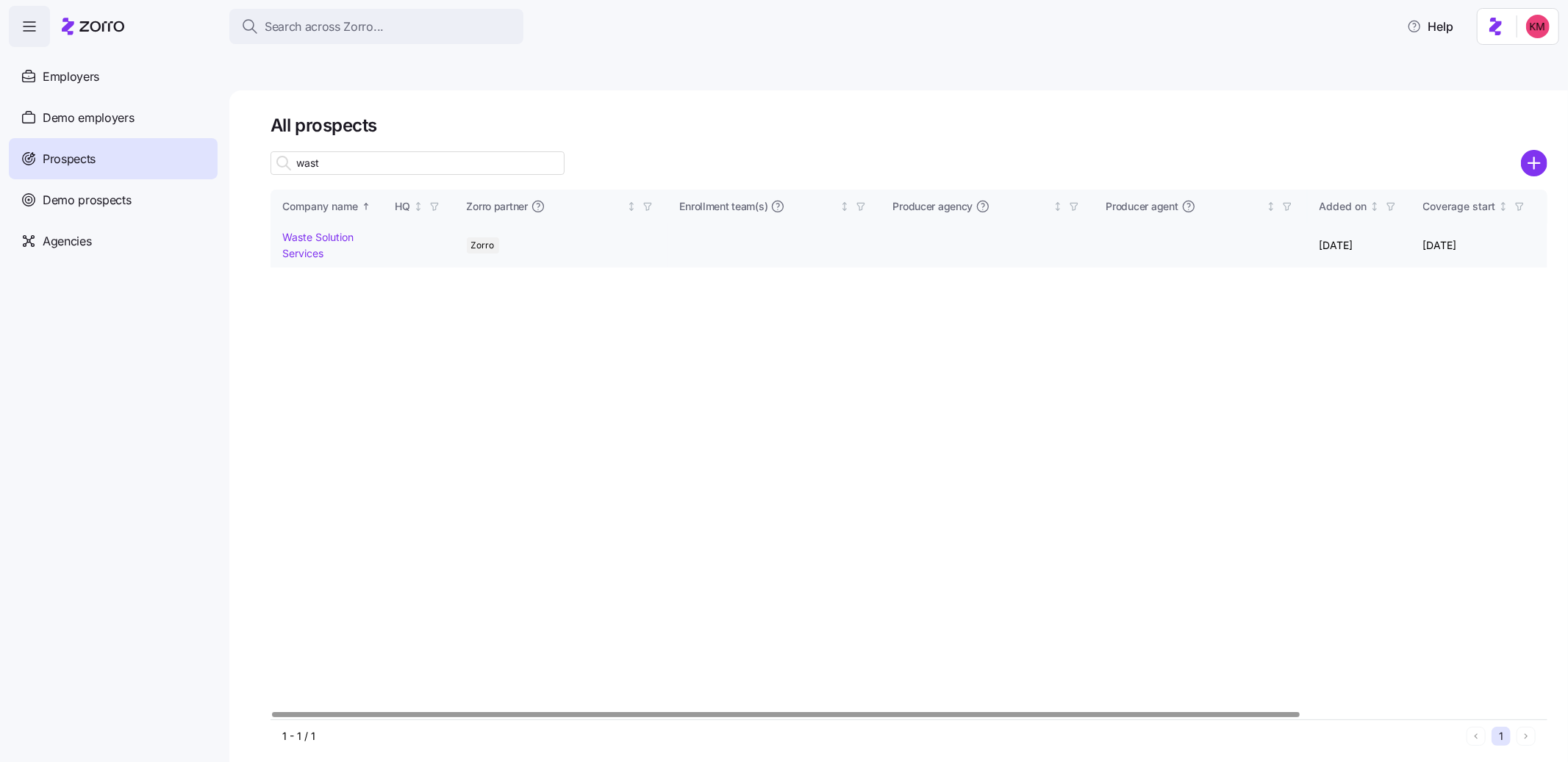
type input "wast"
click at [299, 230] on link "Waste Solution Services" at bounding box center [318, 245] width 71 height 29
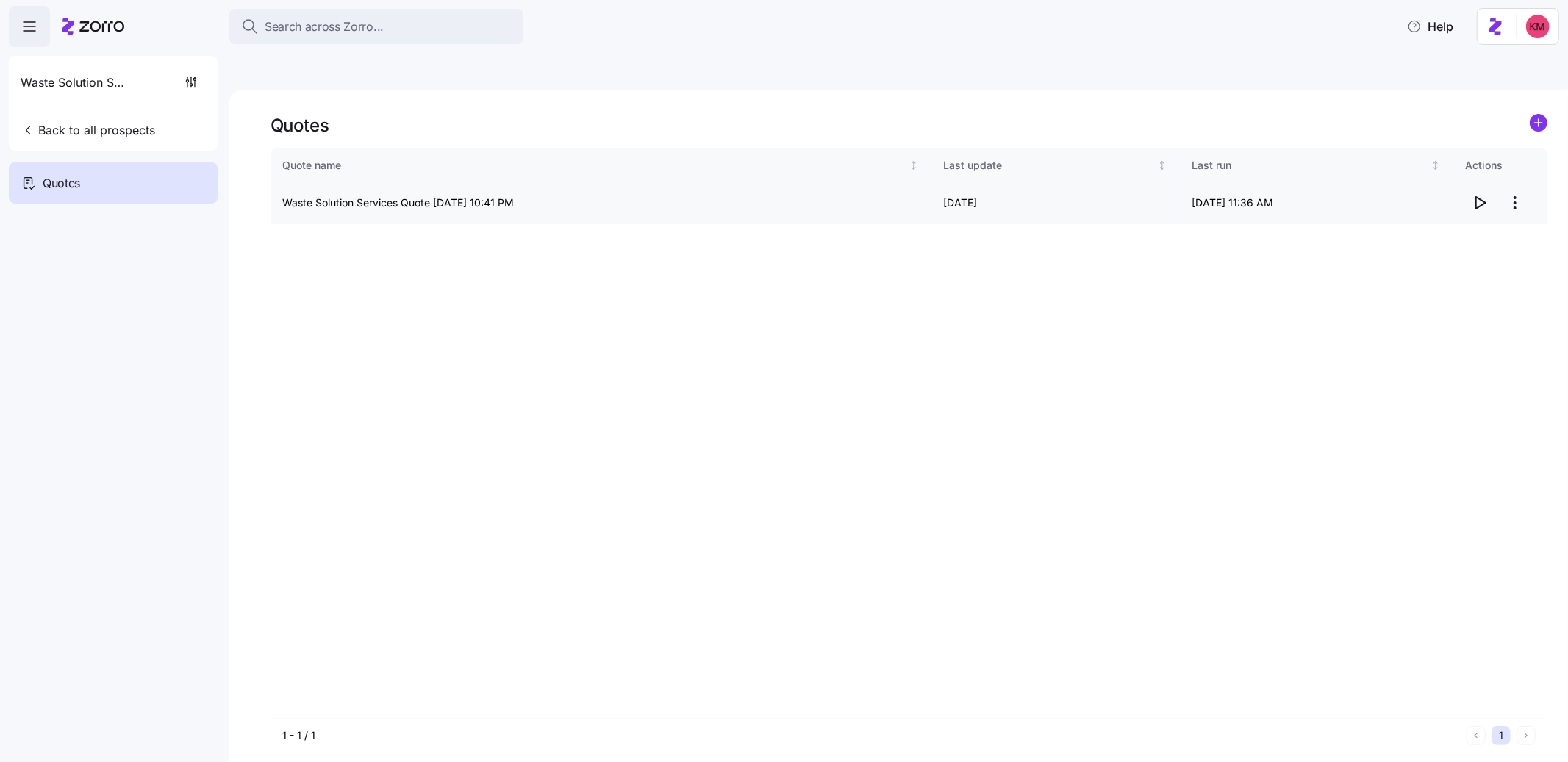
click at [1476, 197] on icon "button" at bounding box center [1480, 203] width 10 height 12
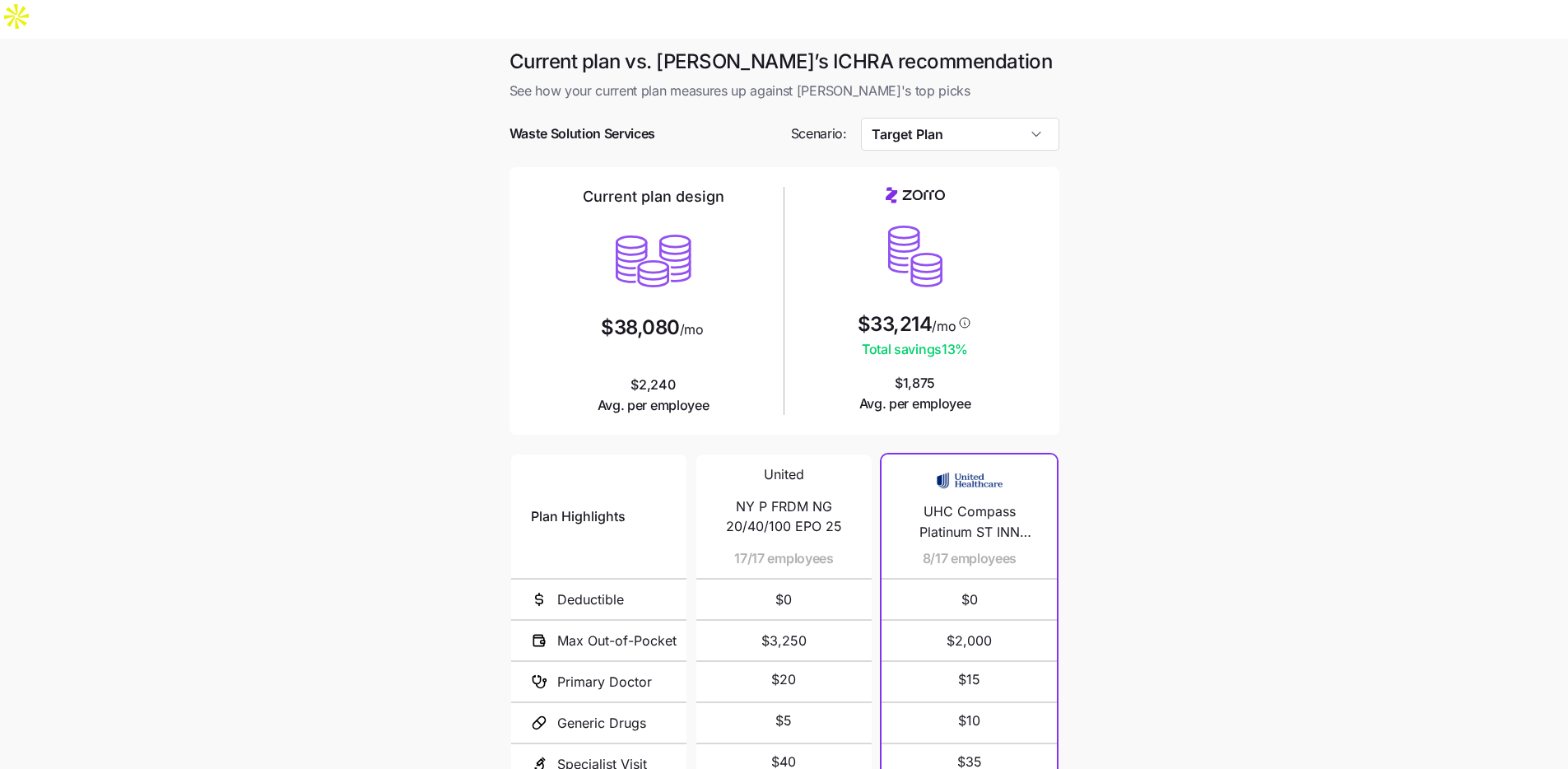
drag, startPoint x: 969, startPoint y: 284, endPoint x: 1233, endPoint y: 280, distance: 264.0
click at [1233, 280] on main "Current plan vs. Zorro’s ICHRA recommendation See how your current plan measure…" at bounding box center [784, 488] width 1568 height 899
click at [1233, 281] on main "Current plan vs. Zorro’s ICHRA recommendation See how your current plan measure…" at bounding box center [784, 488] width 1568 height 899
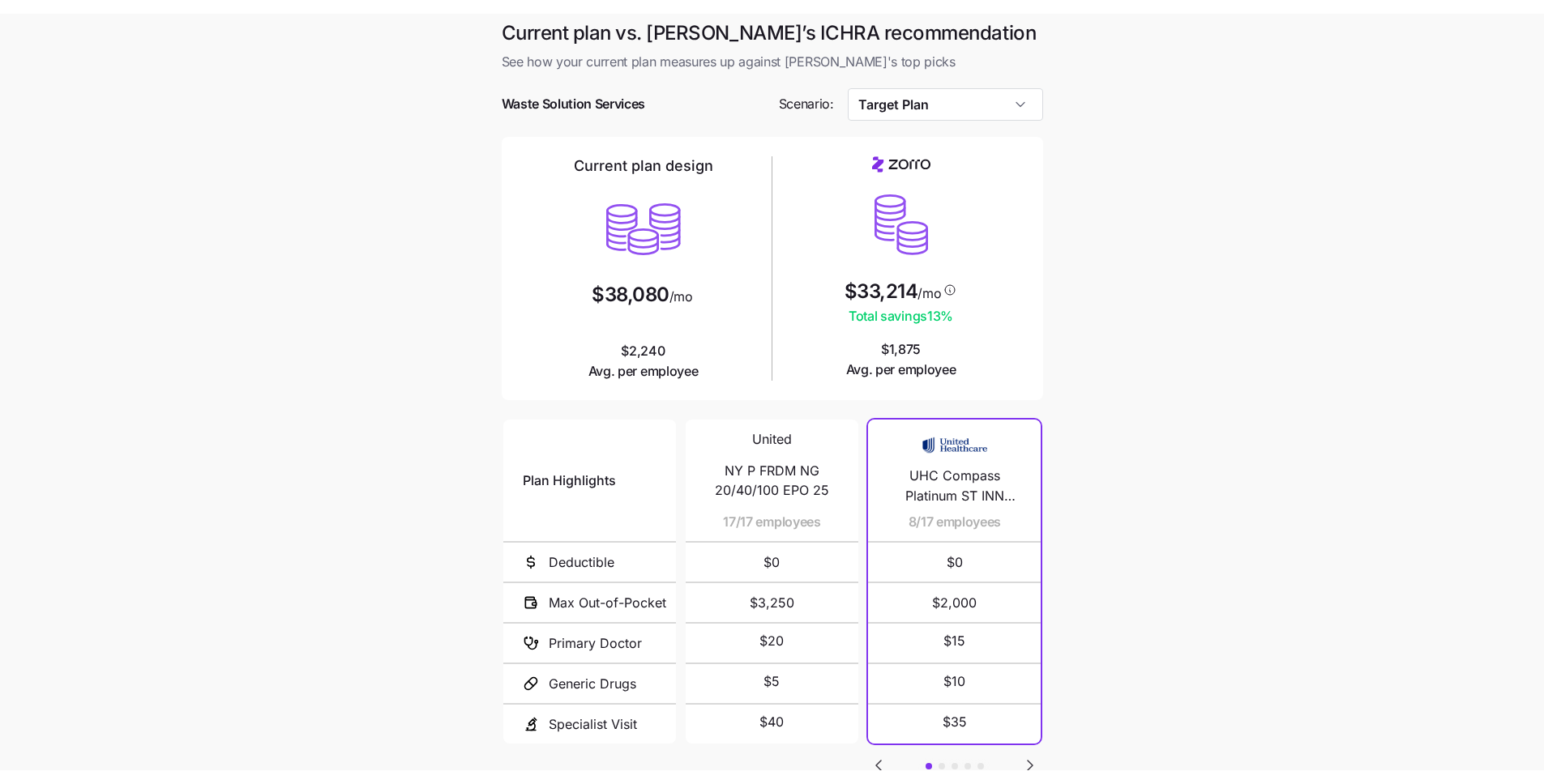
scroll to position [38, 0]
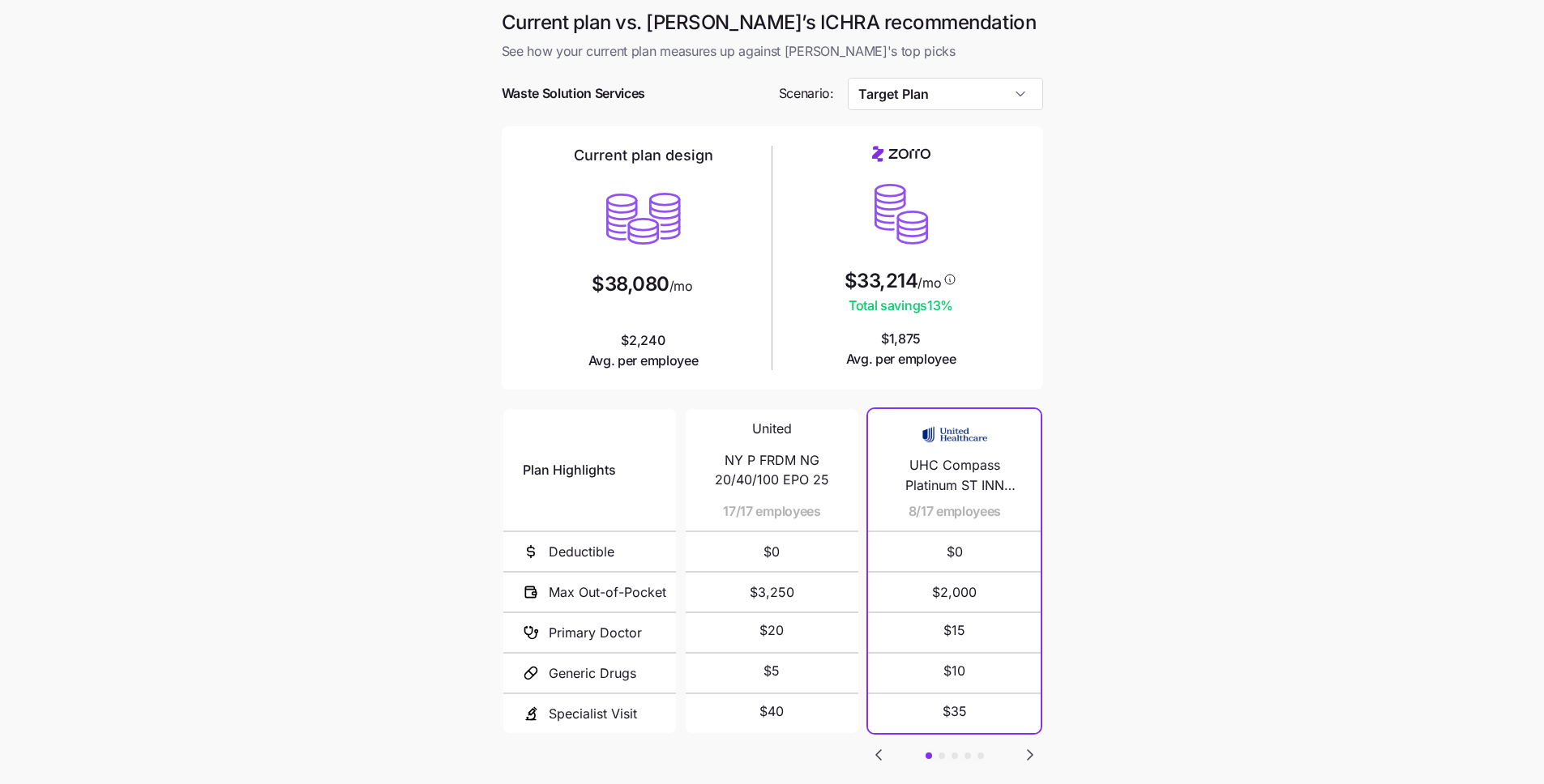
click at [1354, 353] on main "Current plan vs. Zorro’s ICHRA recommendation See how your current plan measure…" at bounding box center [772, 442] width 1544 height 885
click at [717, 272] on div "Current plan design $38,080 /mo $2,240 Avg. per employee" at bounding box center [643, 258] width 245 height 225
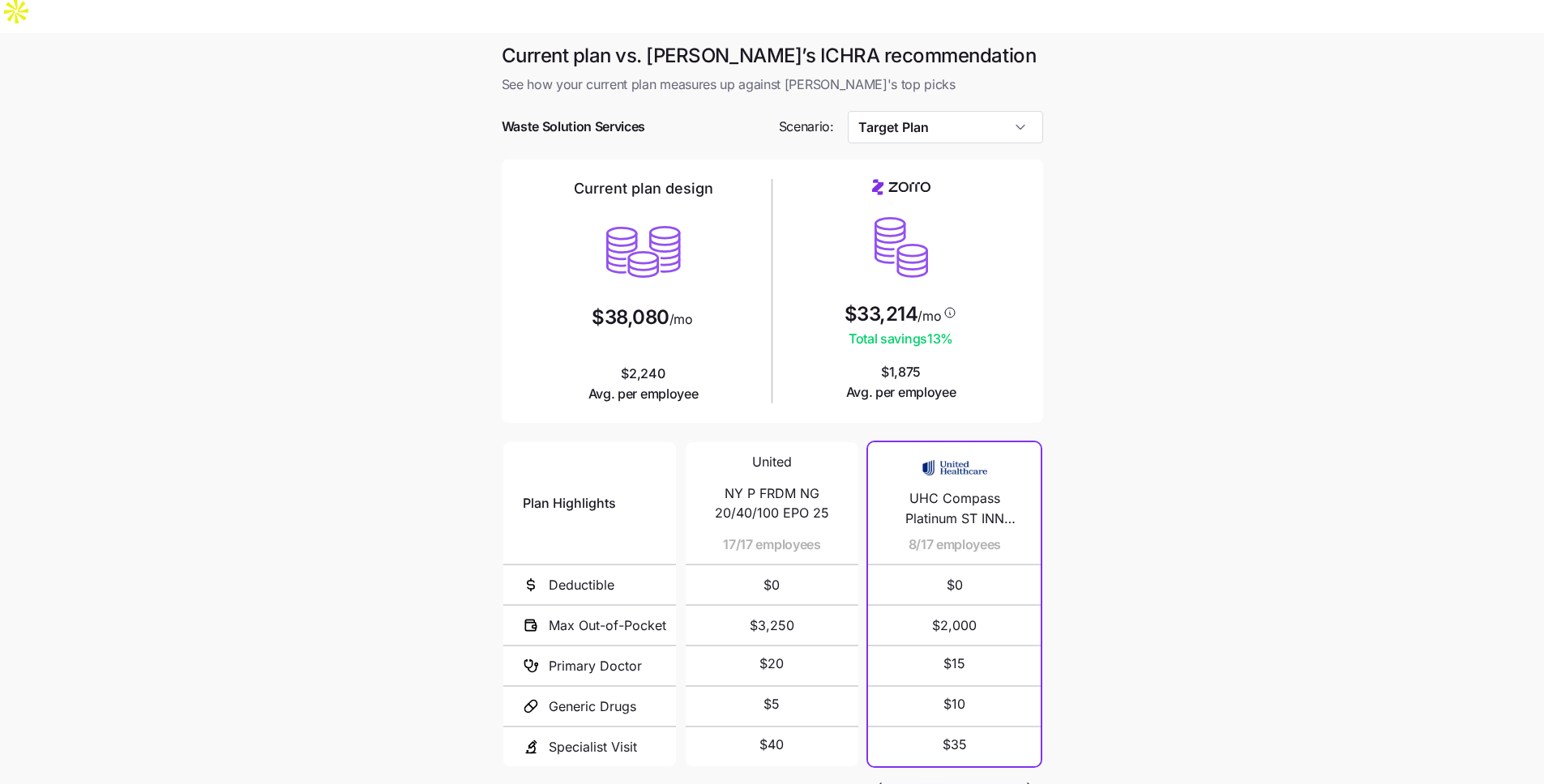
scroll to position [0, 0]
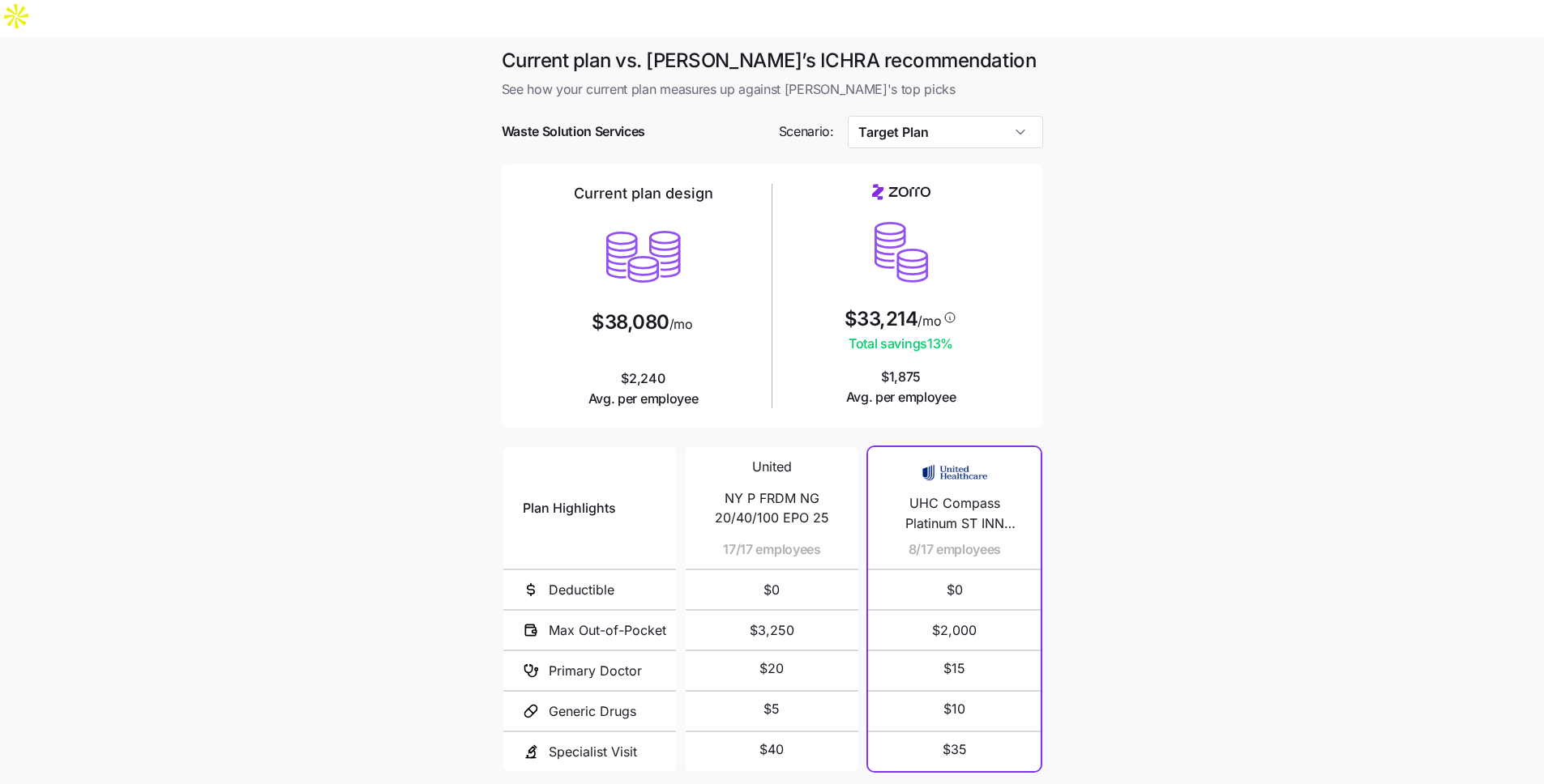
click at [979, 100] on div at bounding box center [772, 108] width 542 height 16
click at [983, 116] on input "Target Plan" at bounding box center [945, 132] width 195 height 33
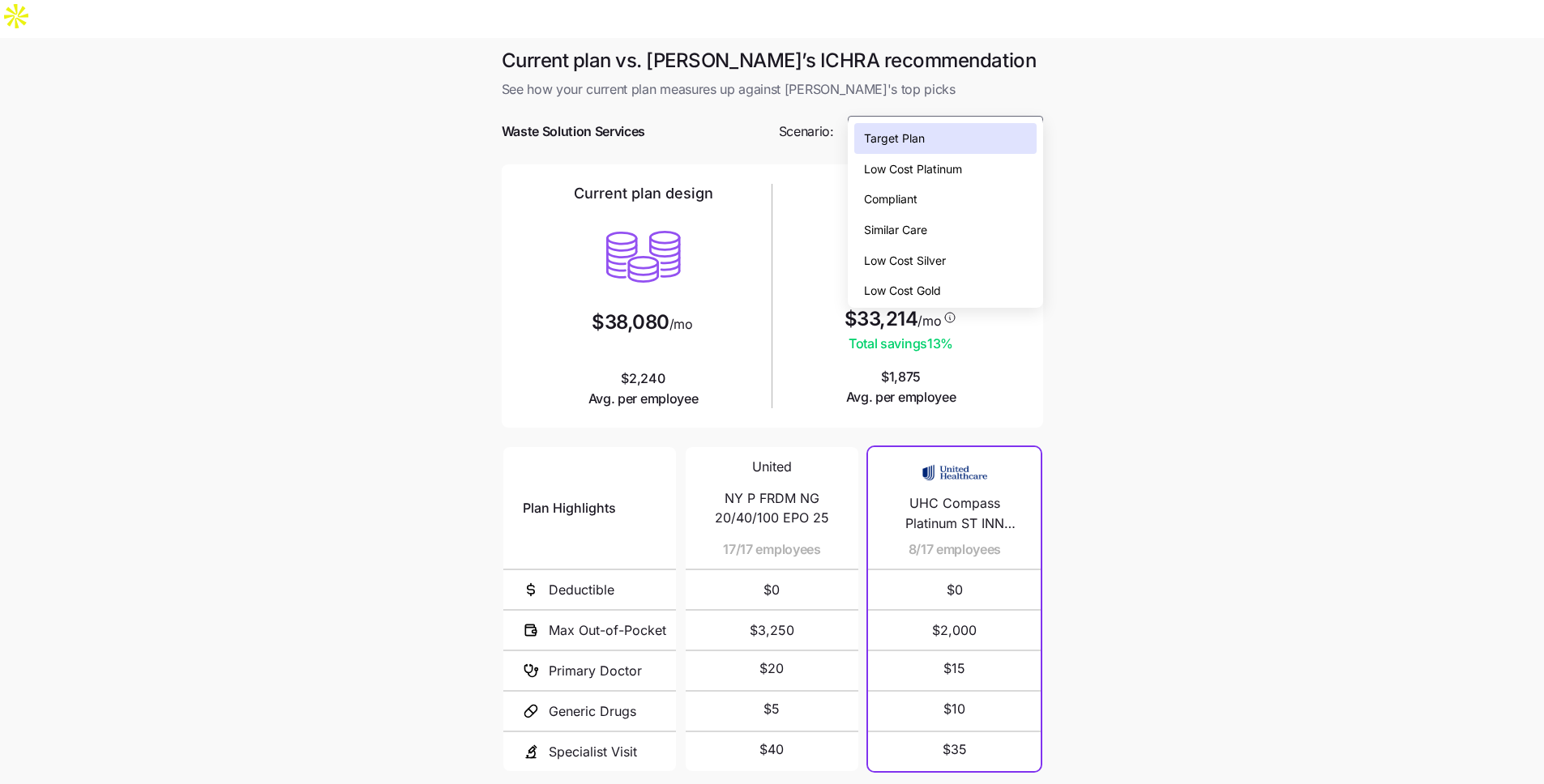
click at [1134, 261] on main "Current plan vs. Zorro’s ICHRA recommendation See how your current plan measure…" at bounding box center [772, 480] width 1544 height 885
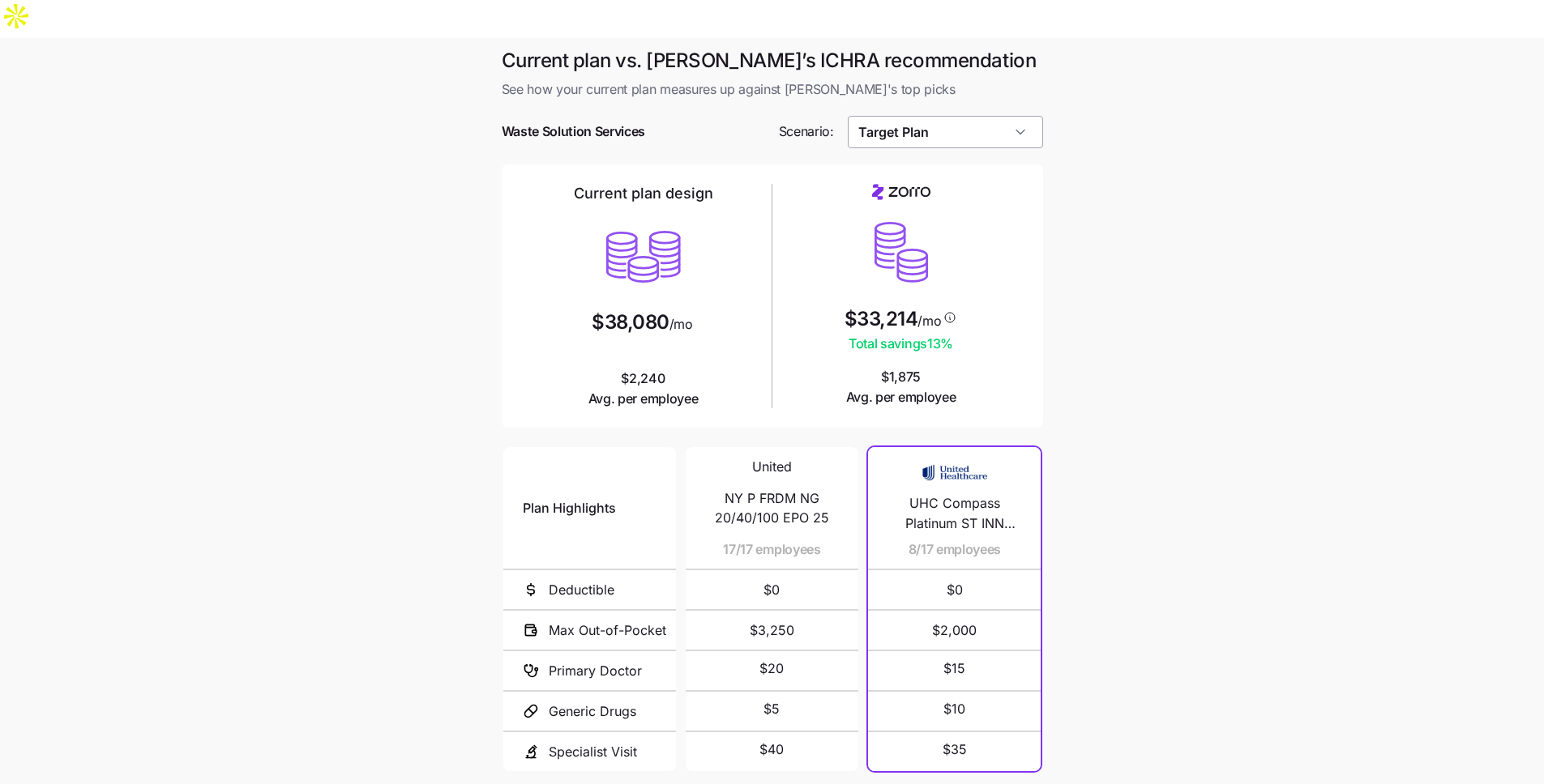
click at [946, 116] on input "Target Plan" at bounding box center [945, 132] width 195 height 33
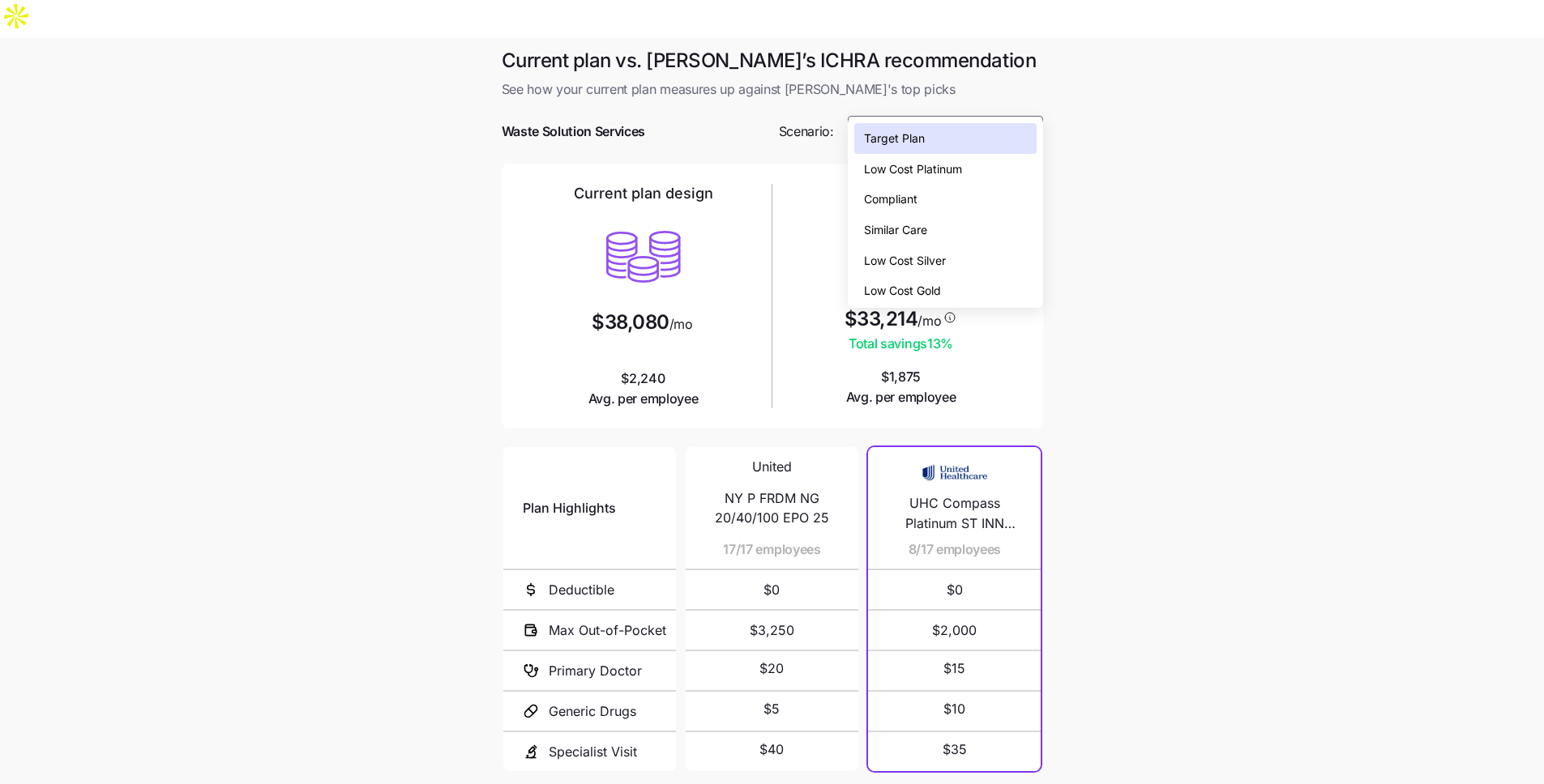
click at [965, 266] on div "Low Cost Silver" at bounding box center [945, 261] width 182 height 31
type input "Low Cost Silver"
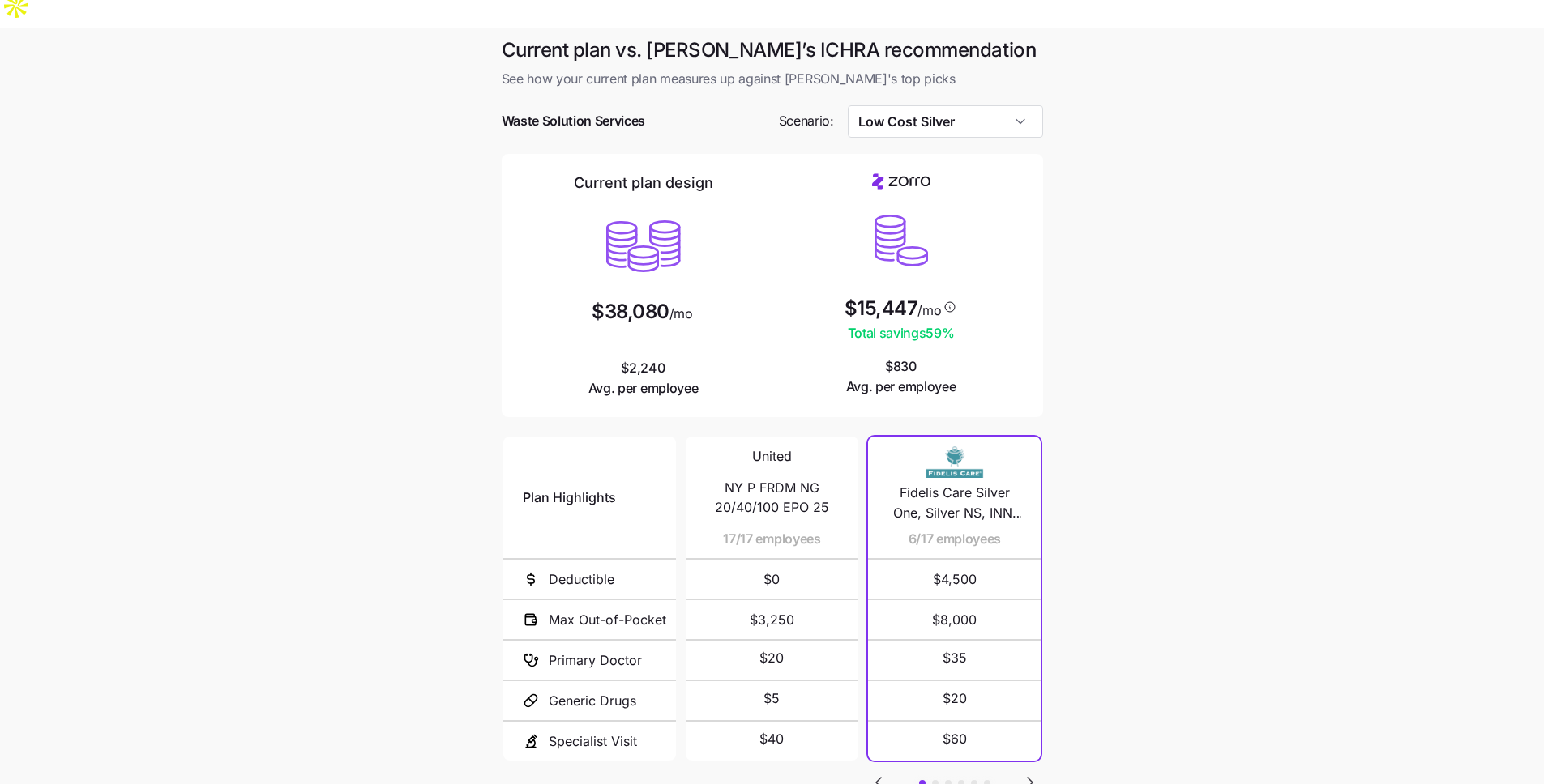
scroll to position [11, 0]
click at [1026, 756] on icon "Go to next slide" at bounding box center [1030, 782] width 20 height 20
click at [1040, 756] on button "button" at bounding box center [1030, 782] width 21 height 21
click at [880, 756] on icon "Go to previous slide" at bounding box center [879, 782] width 20 height 20
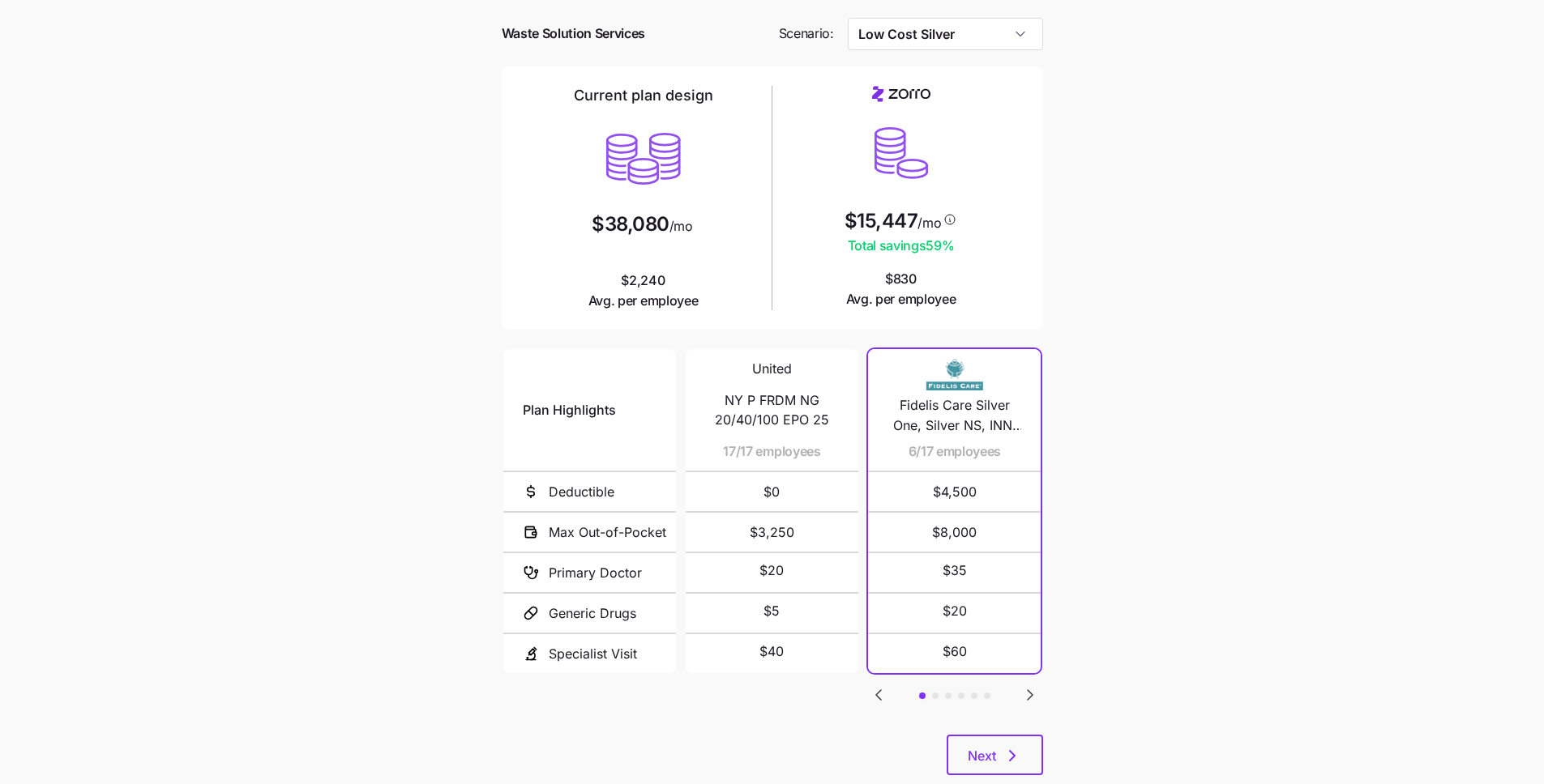
scroll to position [101, 0]
drag, startPoint x: 1041, startPoint y: 699, endPoint x: 1032, endPoint y: 711, distance: 15.0
click at [1041, 732] on button "Next" at bounding box center [995, 752] width 97 height 40
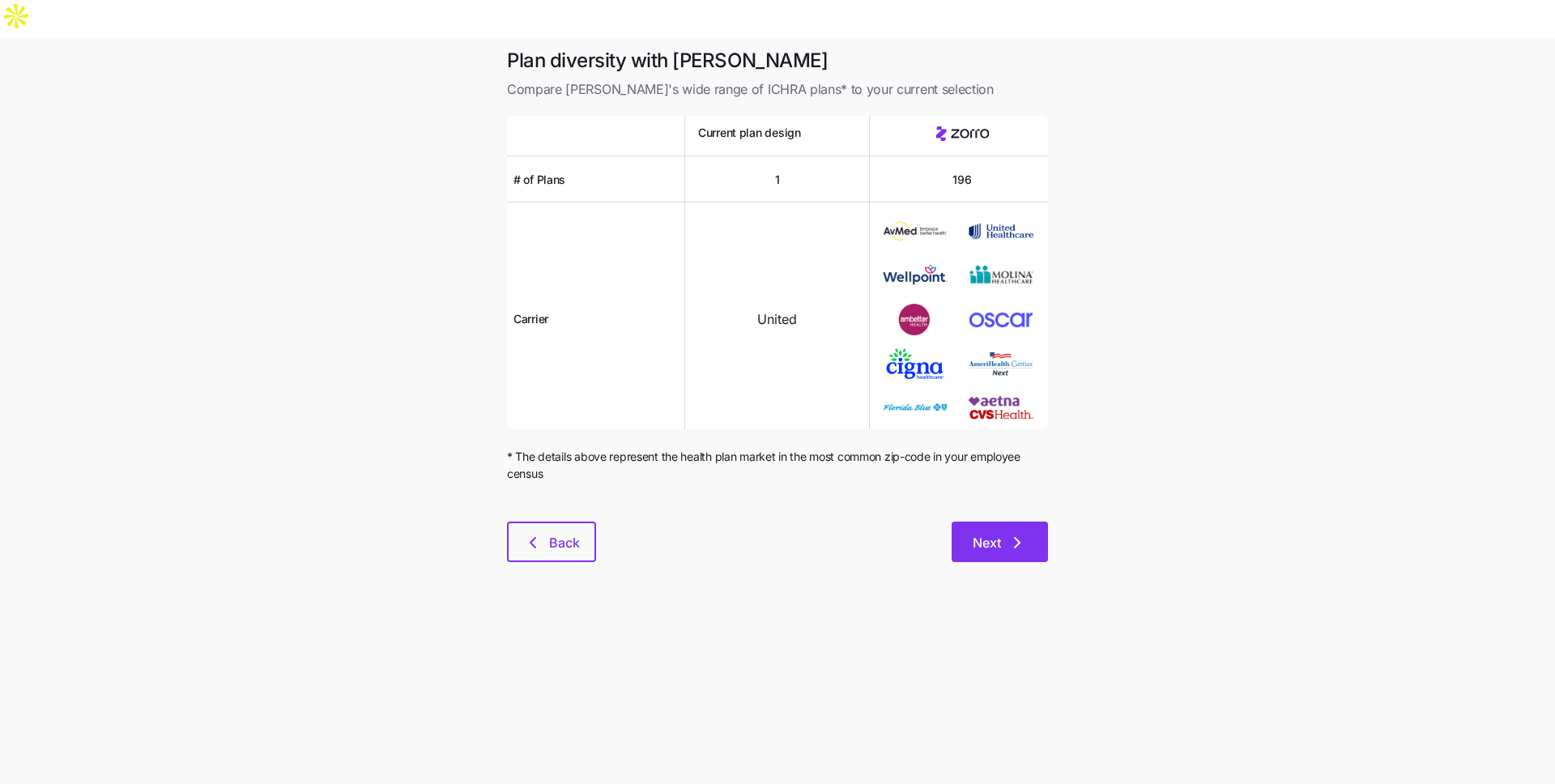
click at [1040, 523] on button "Next" at bounding box center [1000, 542] width 97 height 40
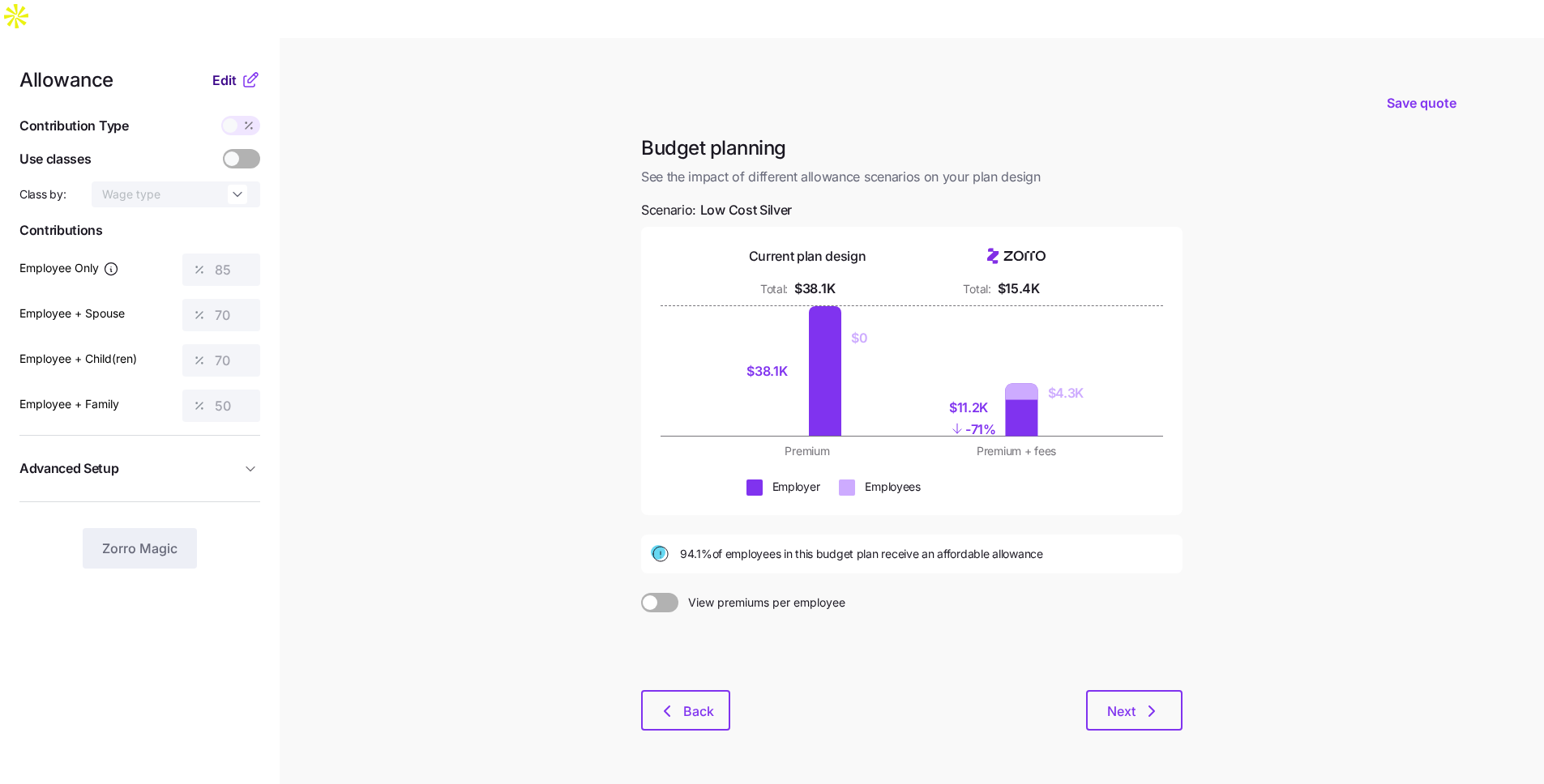
click at [218, 70] on span "Edit" at bounding box center [225, 80] width 25 height 20
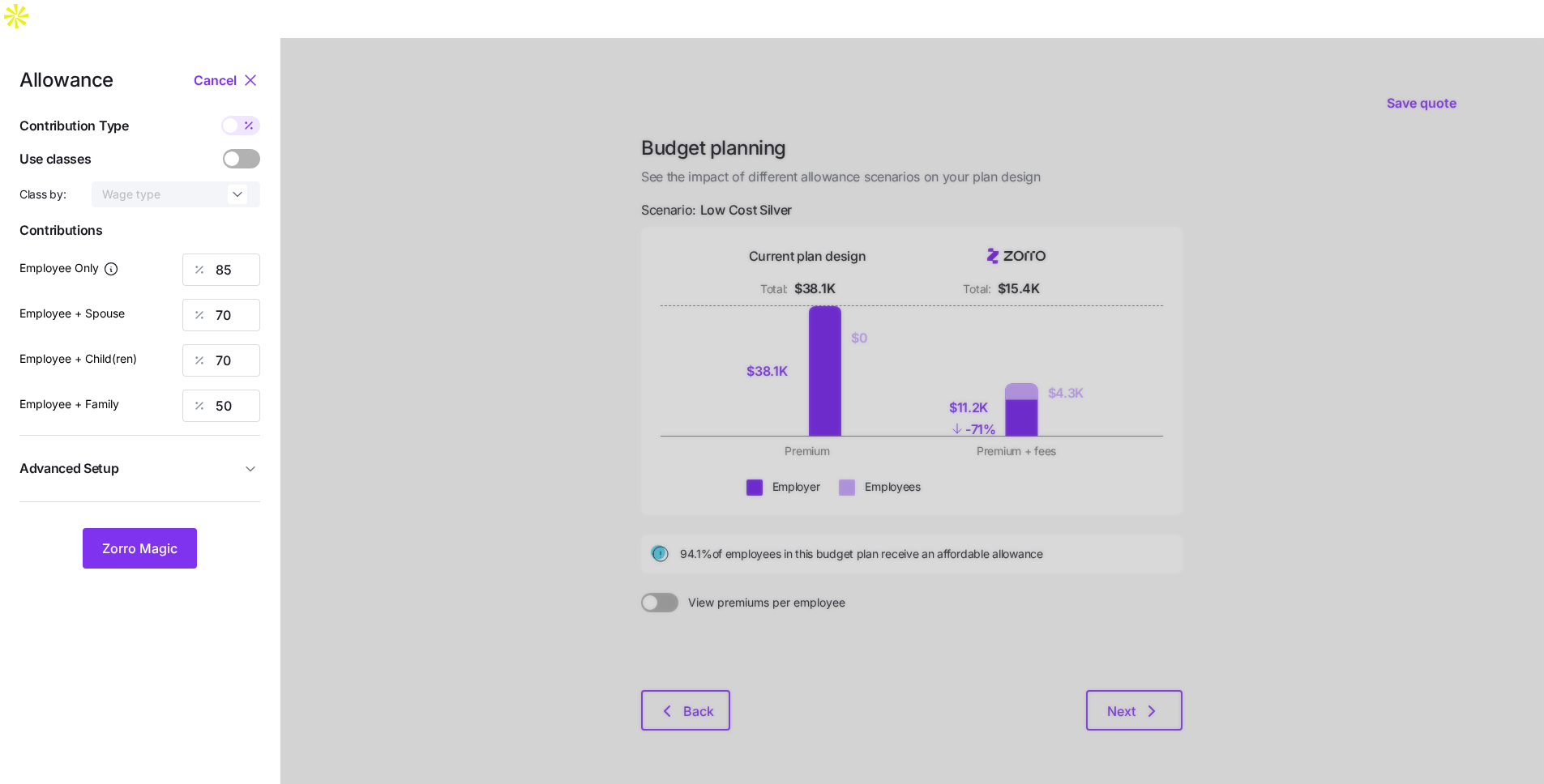
click at [220, 459] on span "Advanced Setup" at bounding box center [130, 469] width 221 height 20
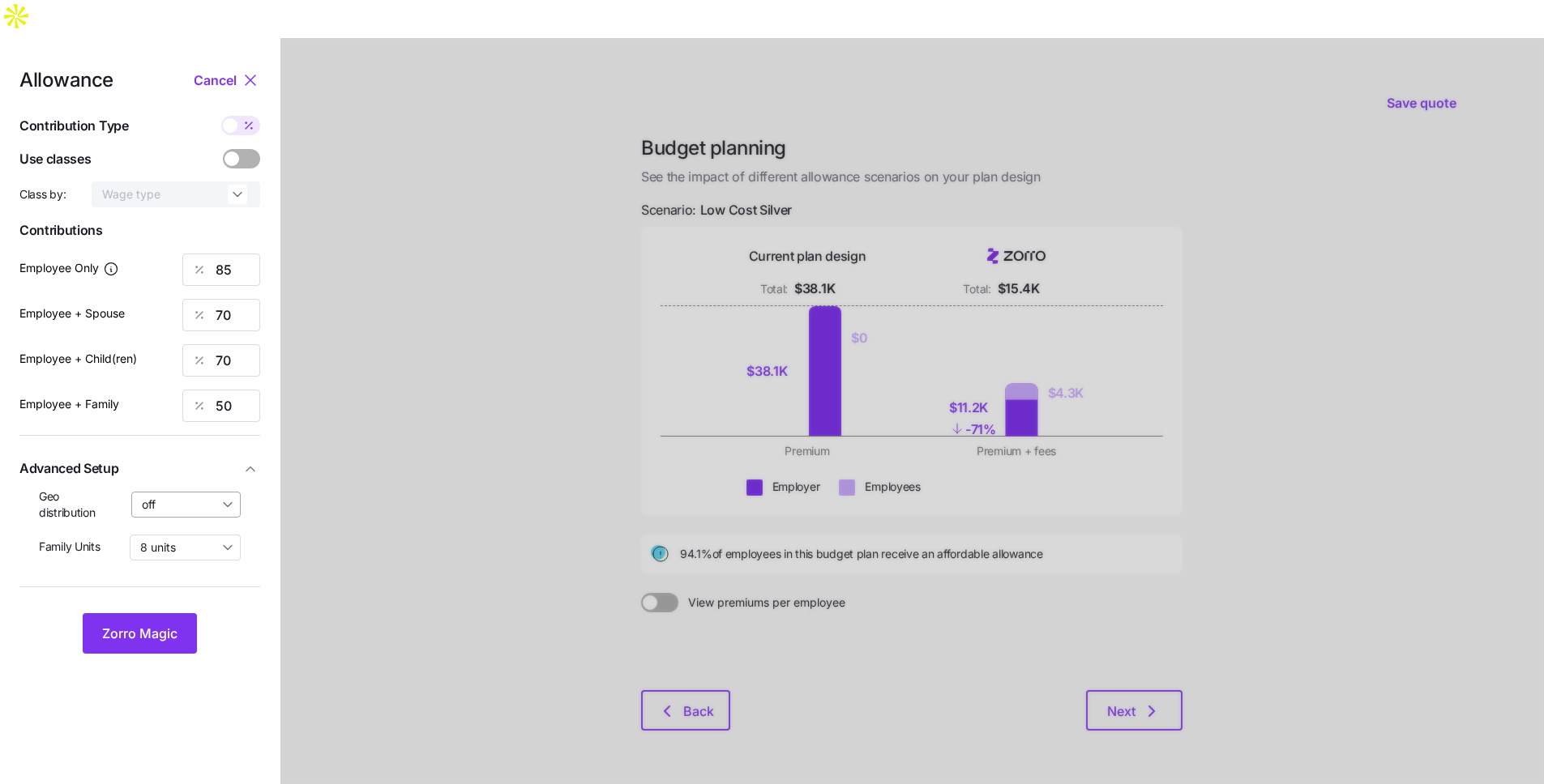
click at [199, 492] on input "off" at bounding box center [186, 505] width 110 height 26
drag, startPoint x: 195, startPoint y: 555, endPoint x: 203, endPoint y: 548, distance: 10.6
click at [195, 555] on span "By state (3)" at bounding box center [178, 561] width 62 height 18
type input "By state (3)"
click at [167, 623] on span "Zorro Magic" at bounding box center [140, 633] width 75 height 20
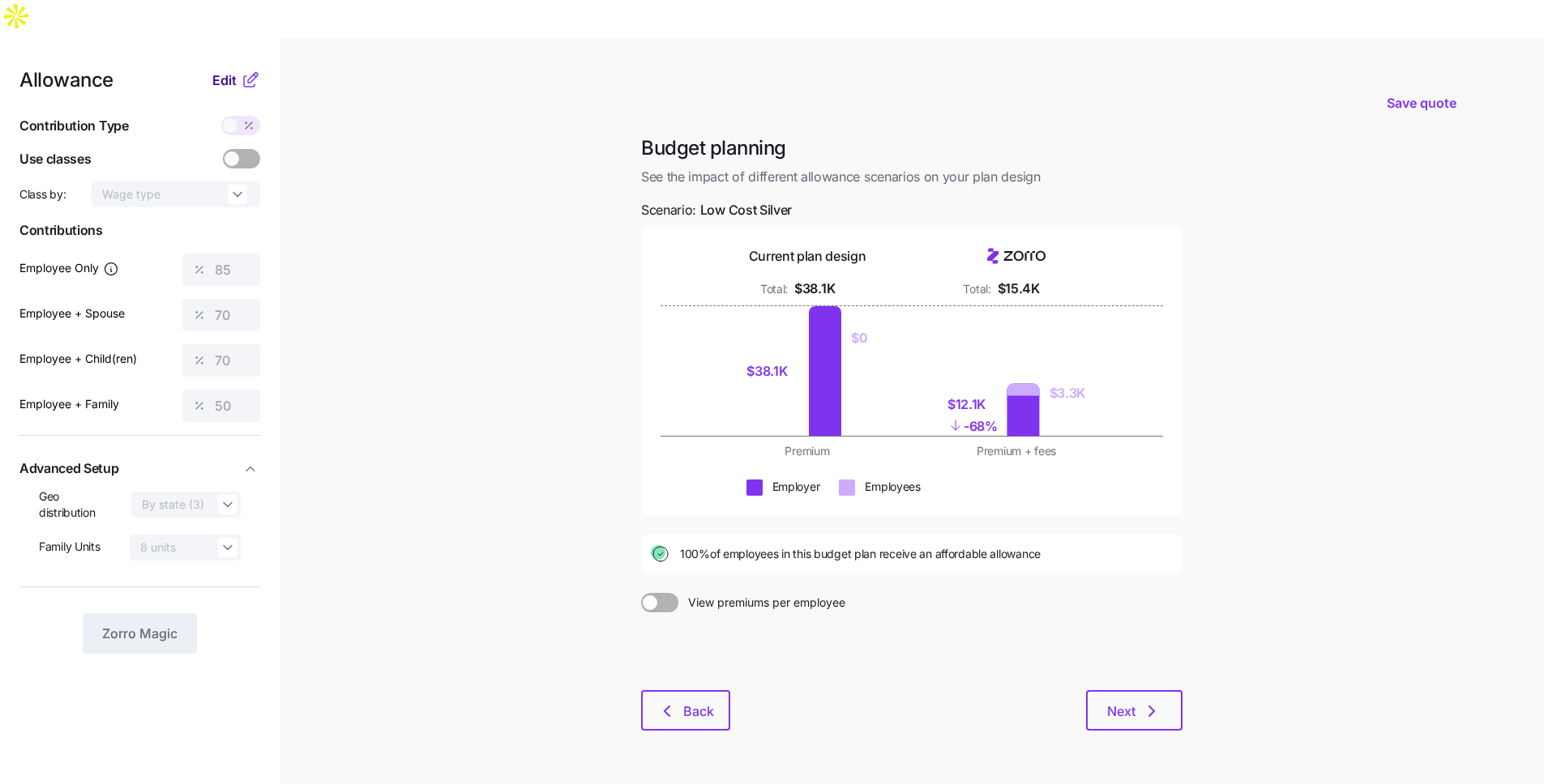
click at [223, 70] on span "Edit" at bounding box center [225, 80] width 25 height 20
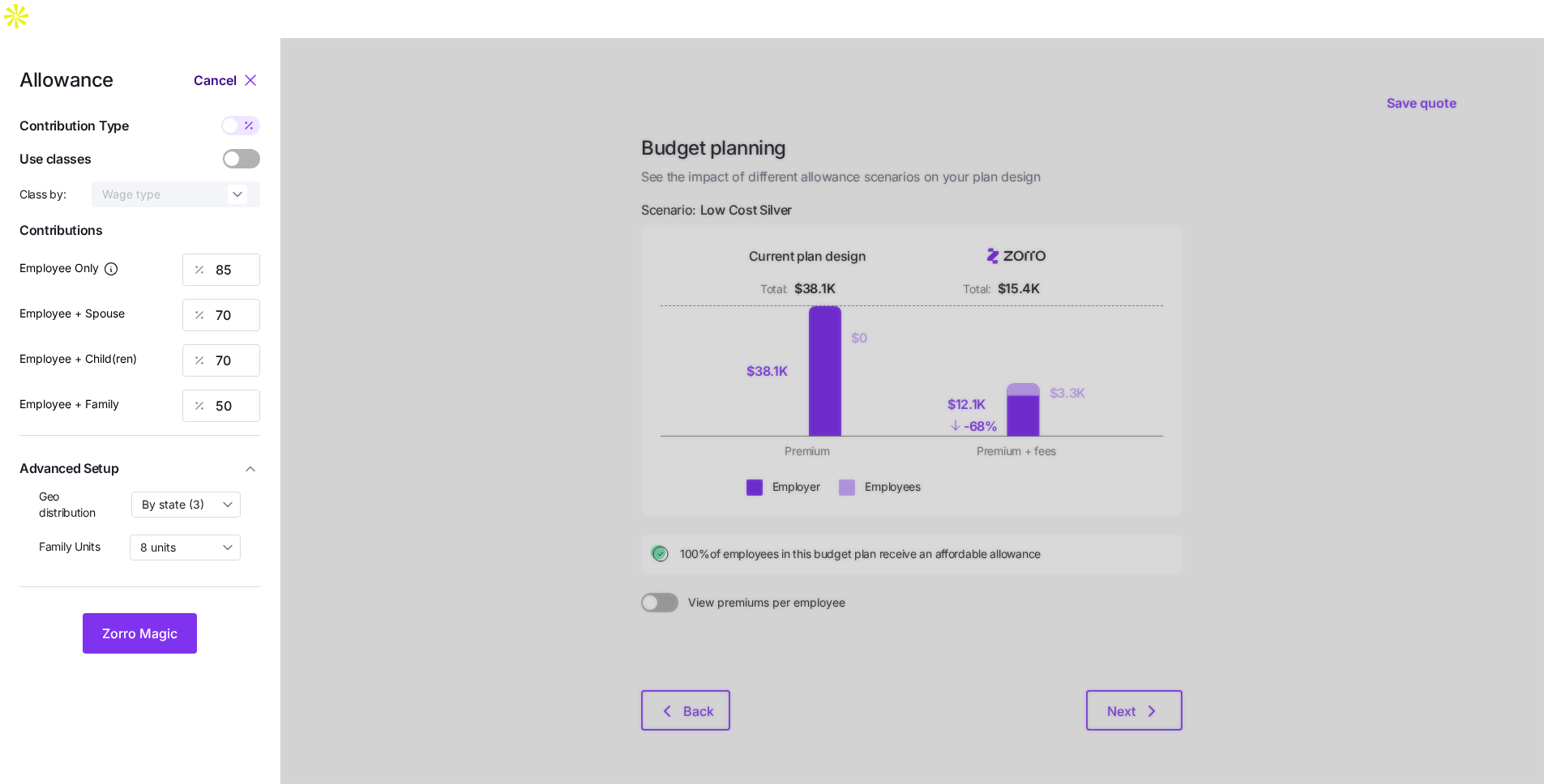
click at [216, 70] on span "Cancel" at bounding box center [215, 80] width 43 height 20
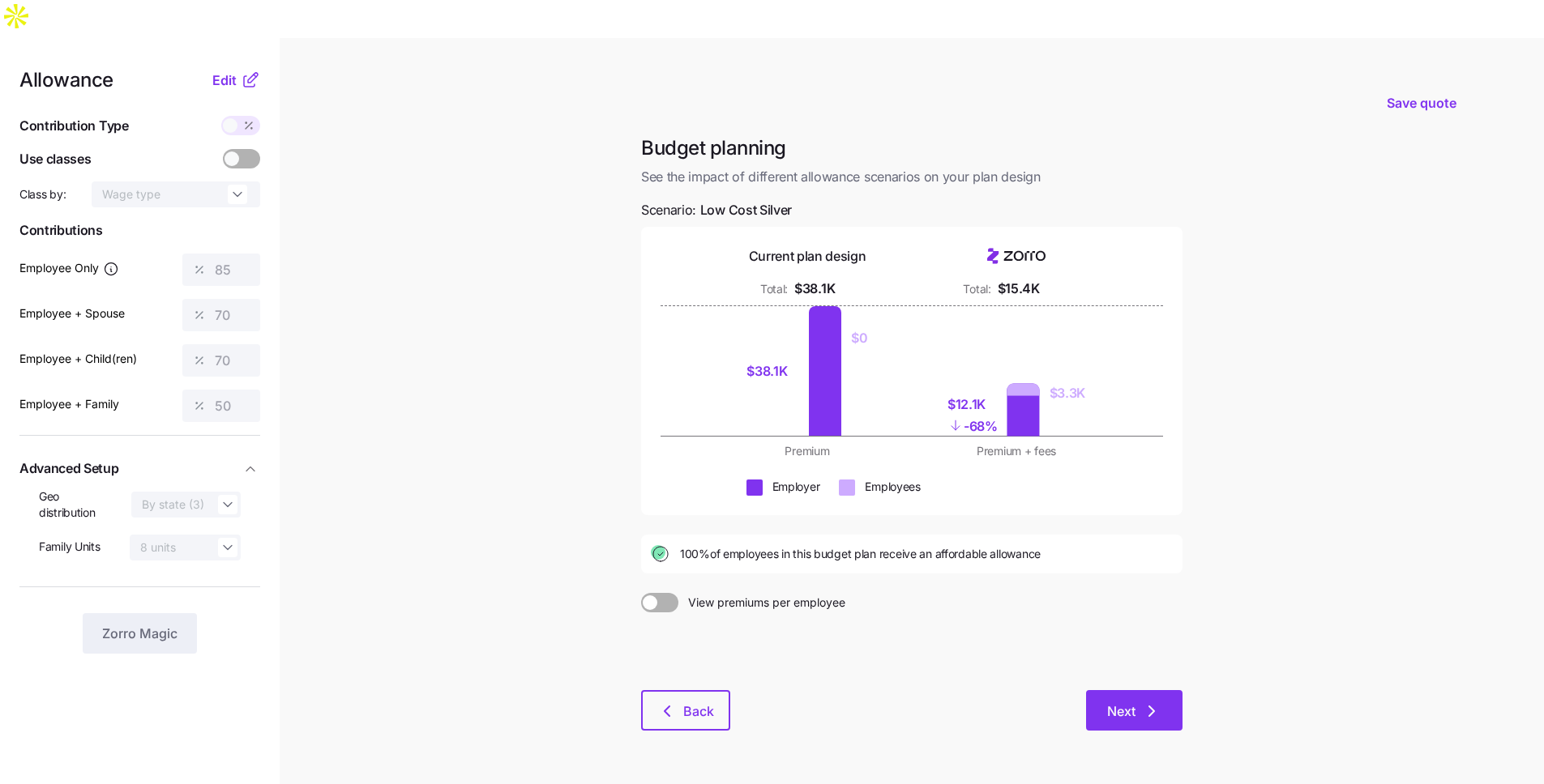
click at [1136, 701] on span "Next" at bounding box center [1134, 711] width 54 height 20
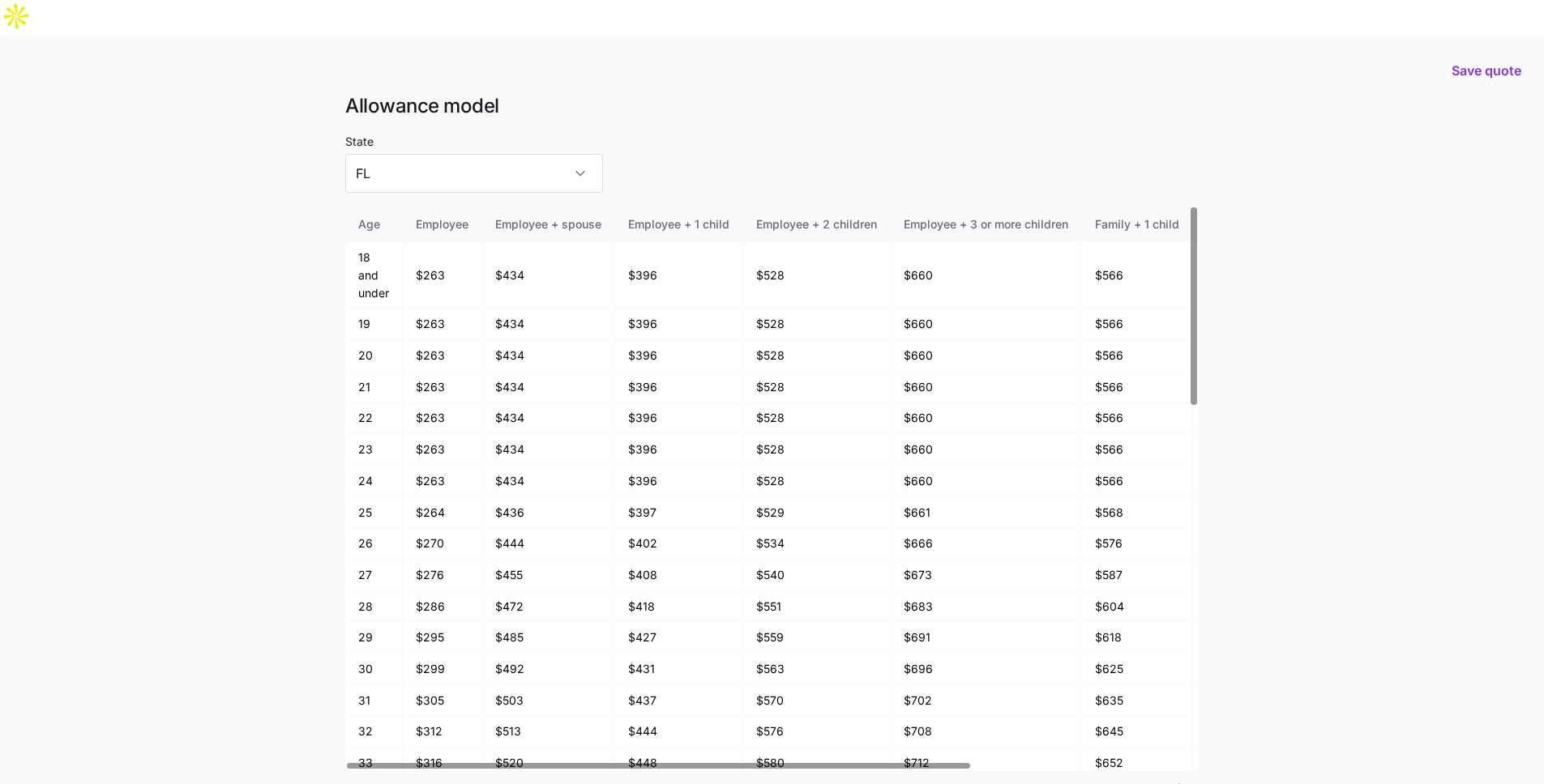
click at [425, 131] on div "State FL" at bounding box center [474, 161] width 257 height 61
click at [426, 154] on input "FL" at bounding box center [474, 173] width 257 height 39
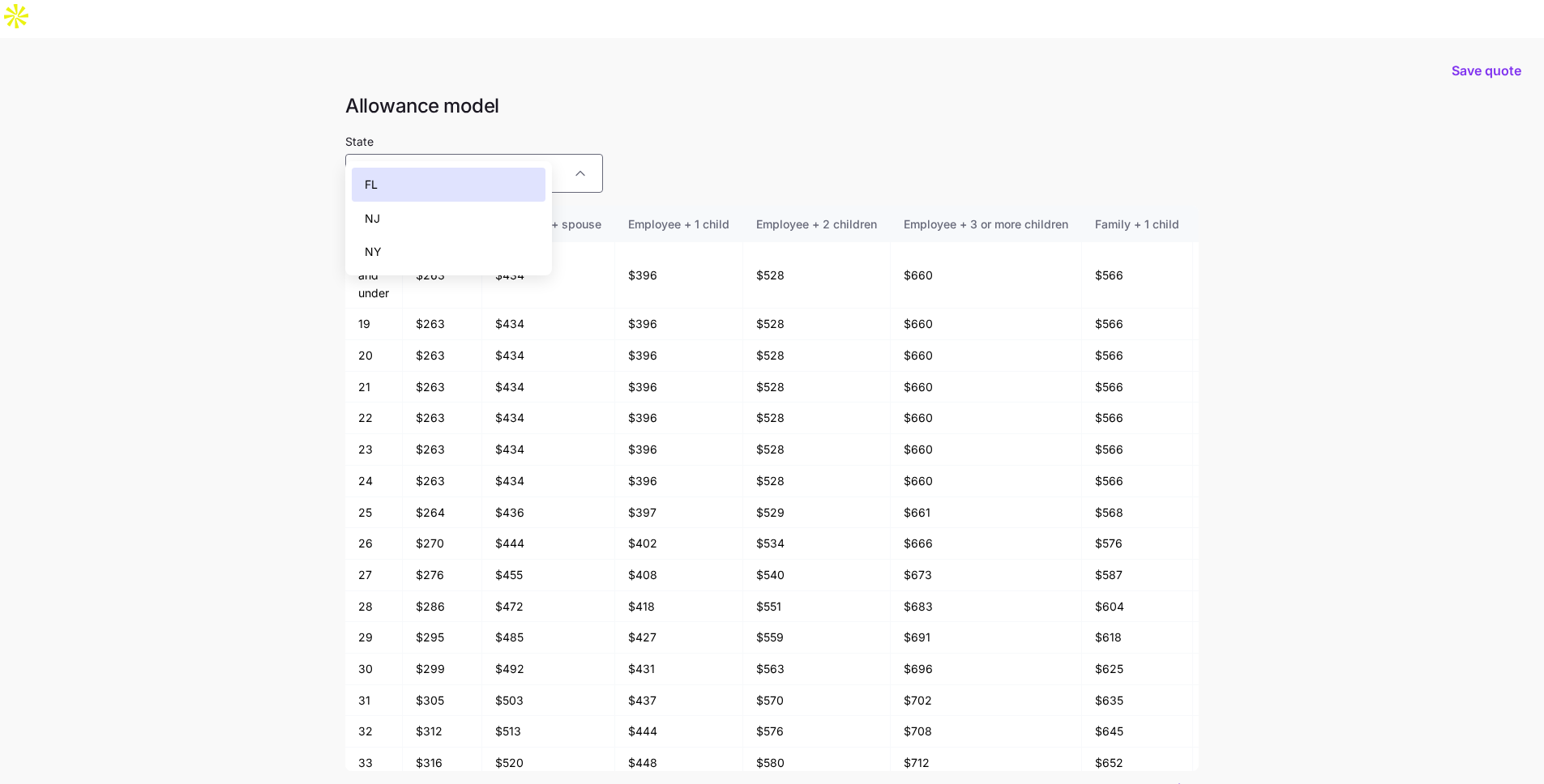
click at [419, 242] on div "NY" at bounding box center [448, 252] width 193 height 34
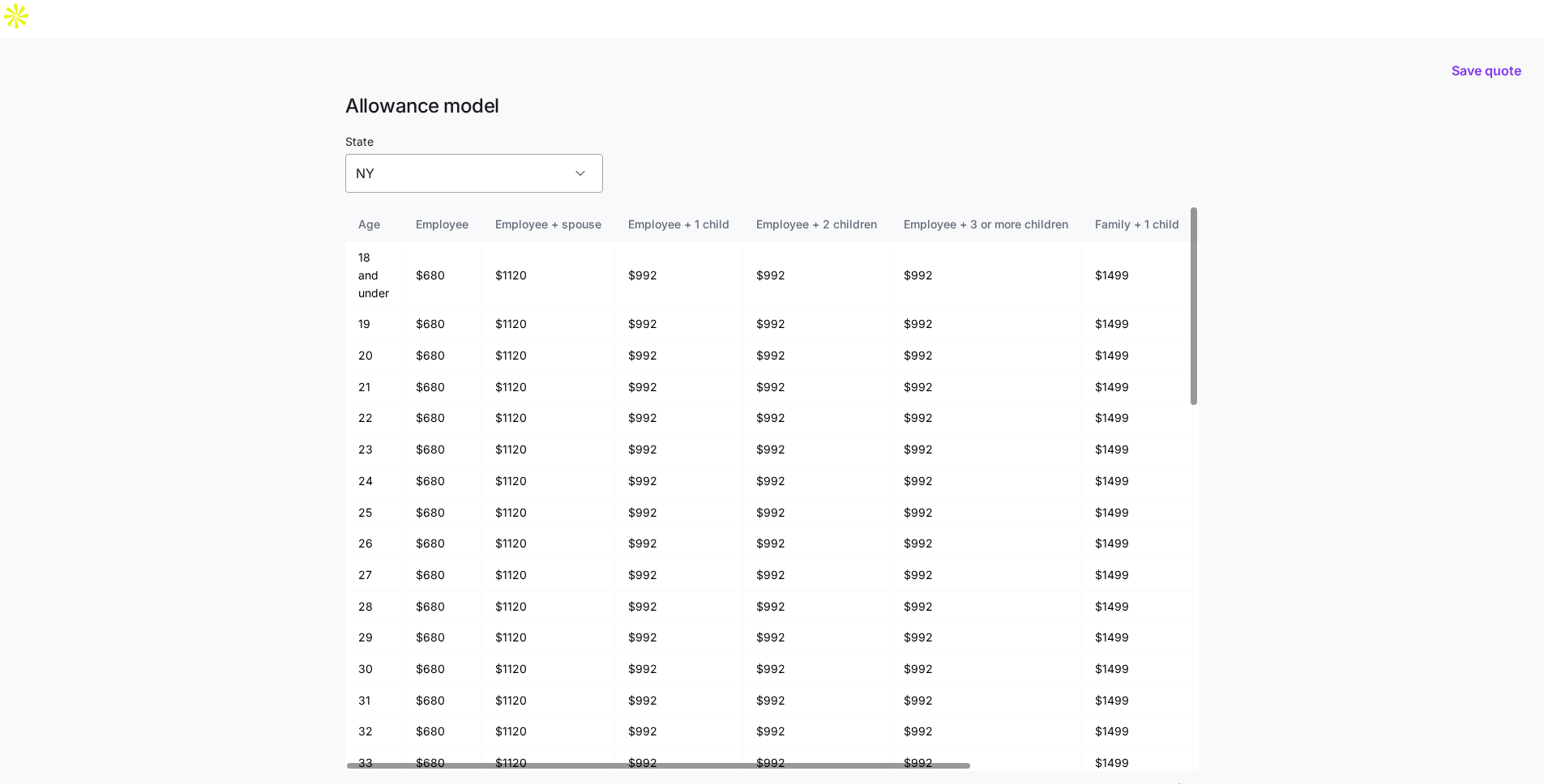
click at [425, 154] on input "NY" at bounding box center [474, 173] width 257 height 39
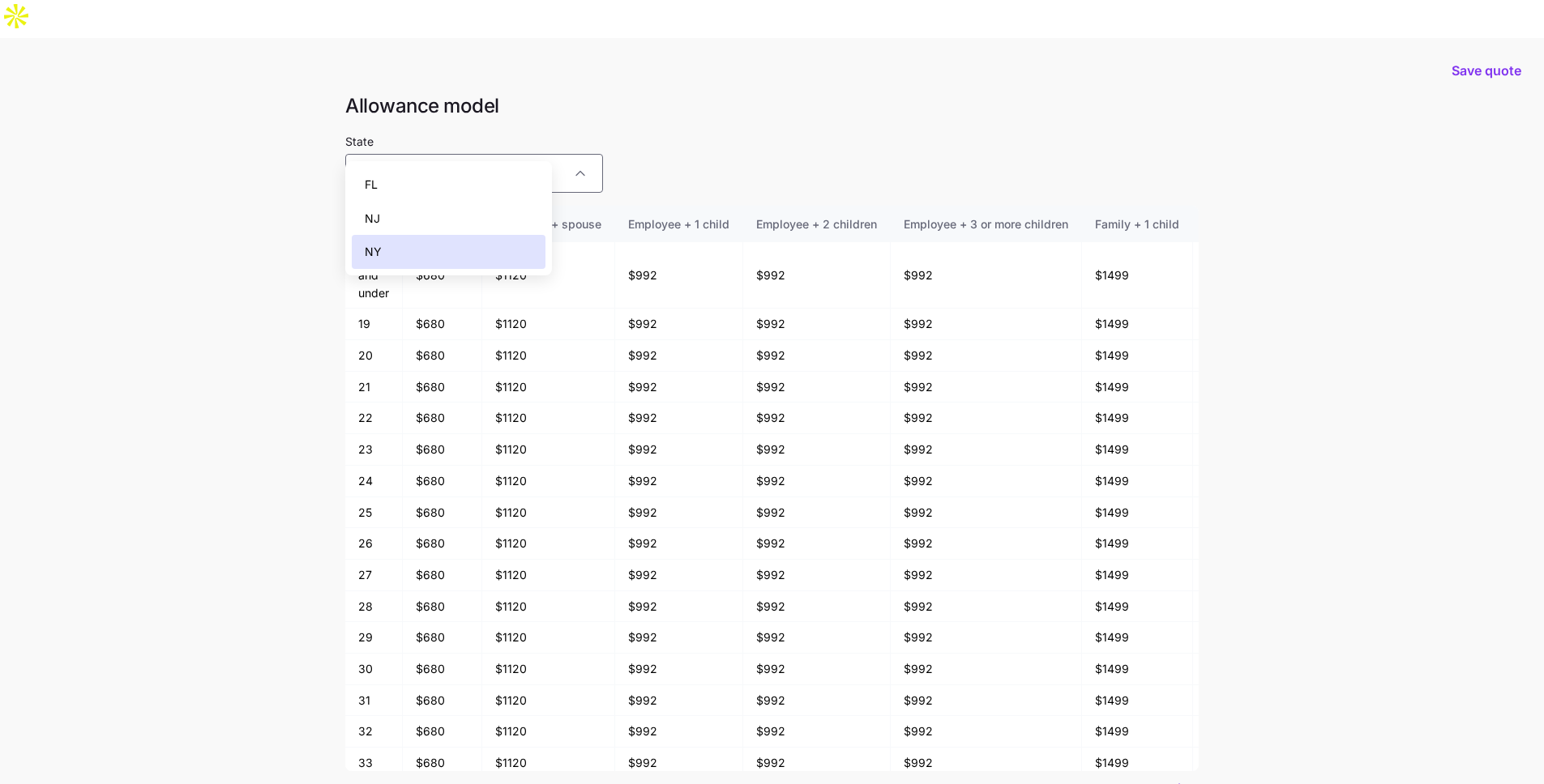
click at [420, 171] on div "FL" at bounding box center [448, 185] width 193 height 34
type input "FL"
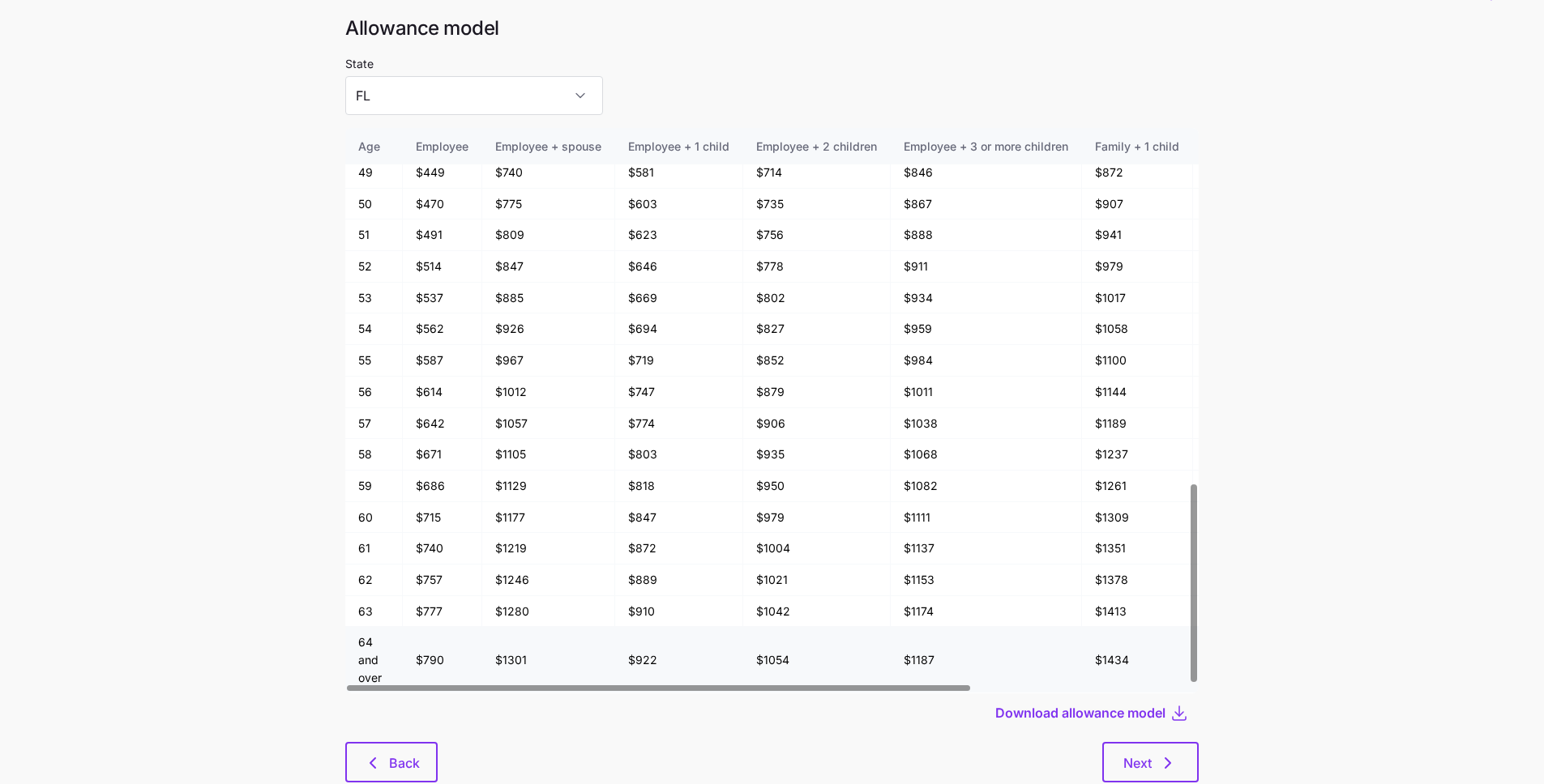
scroll to position [87, 0]
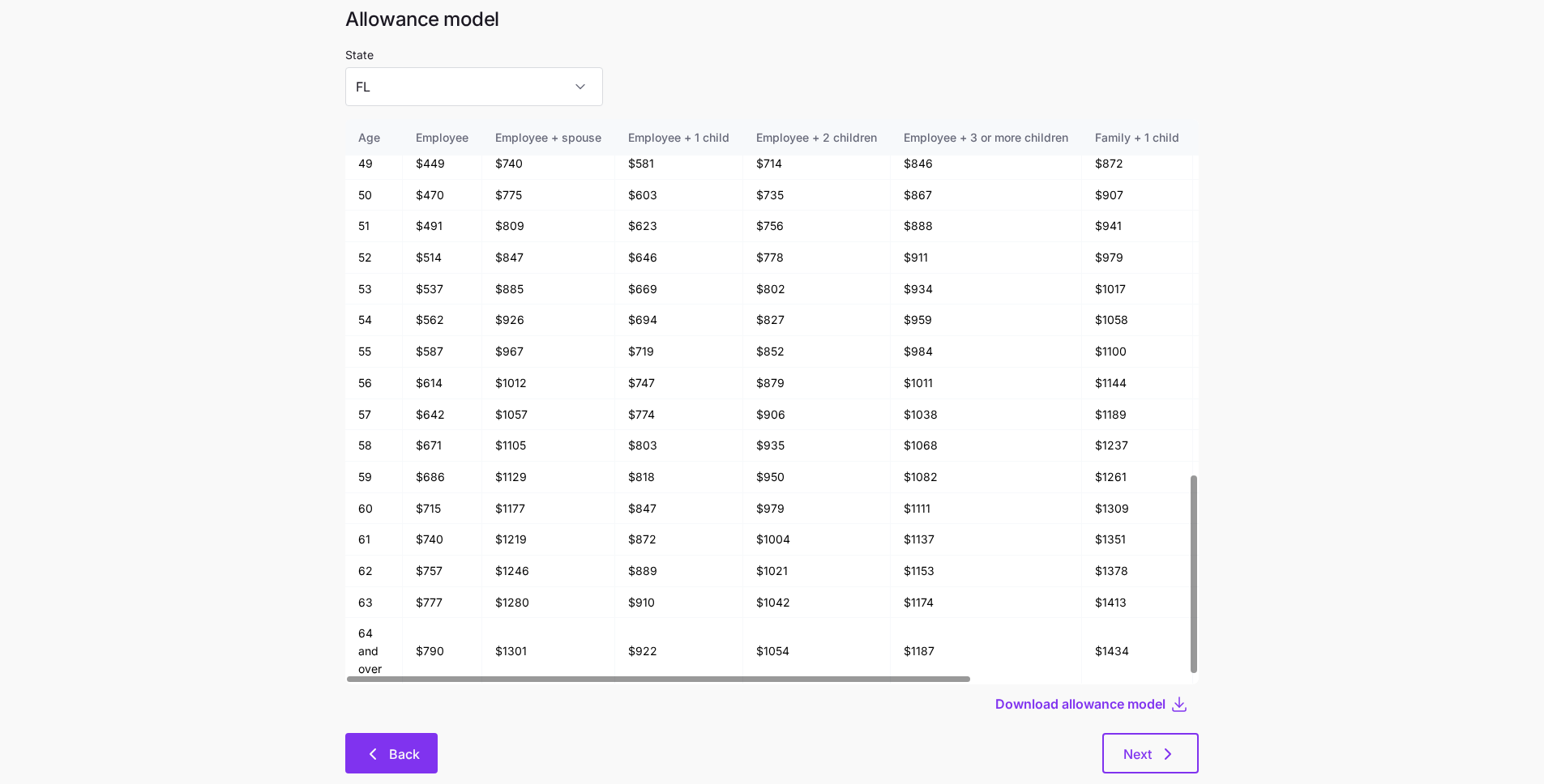
click at [358, 733] on button "Back" at bounding box center [391, 753] width 93 height 40
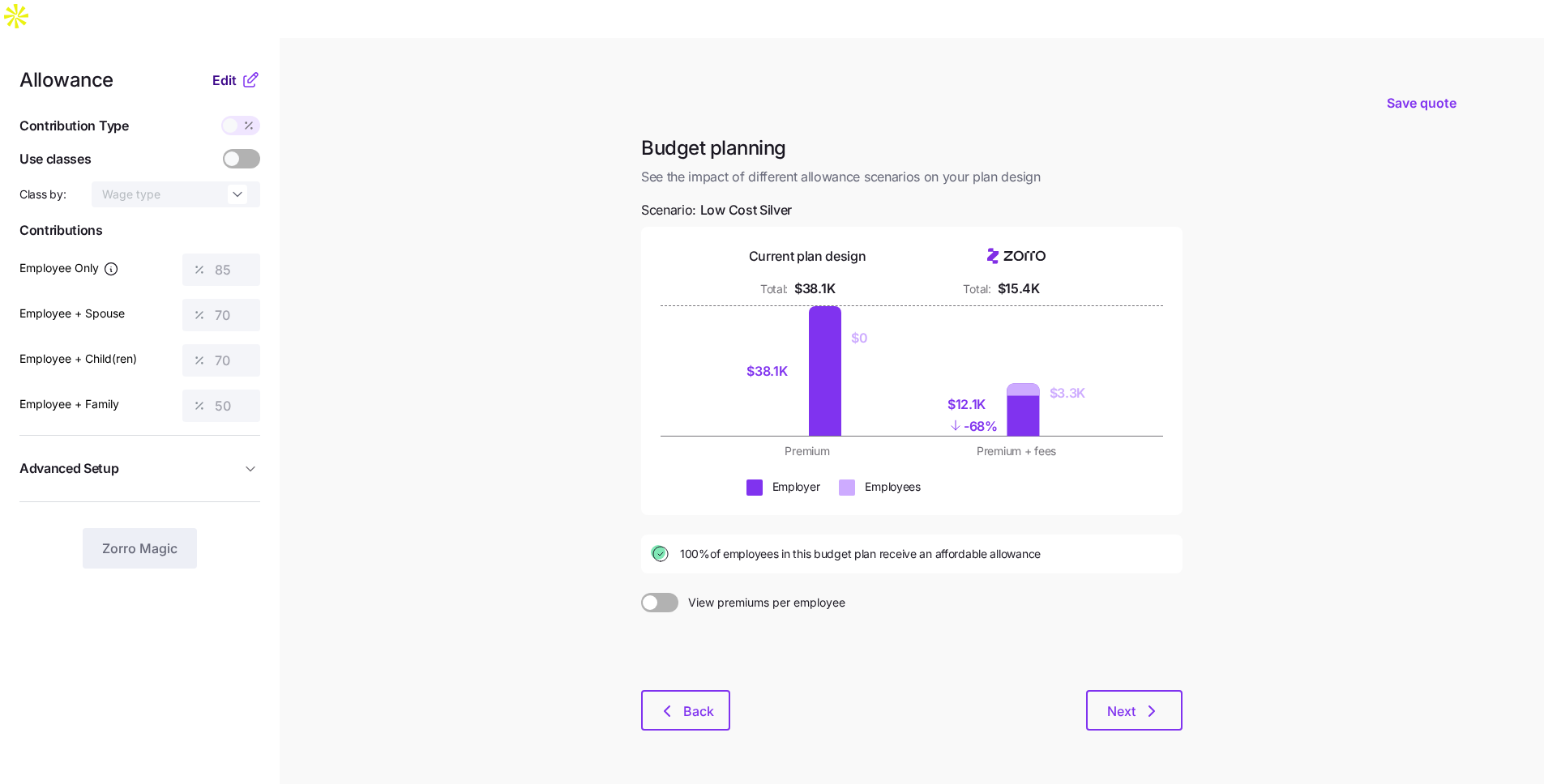
click at [224, 70] on span "Edit" at bounding box center [225, 80] width 25 height 20
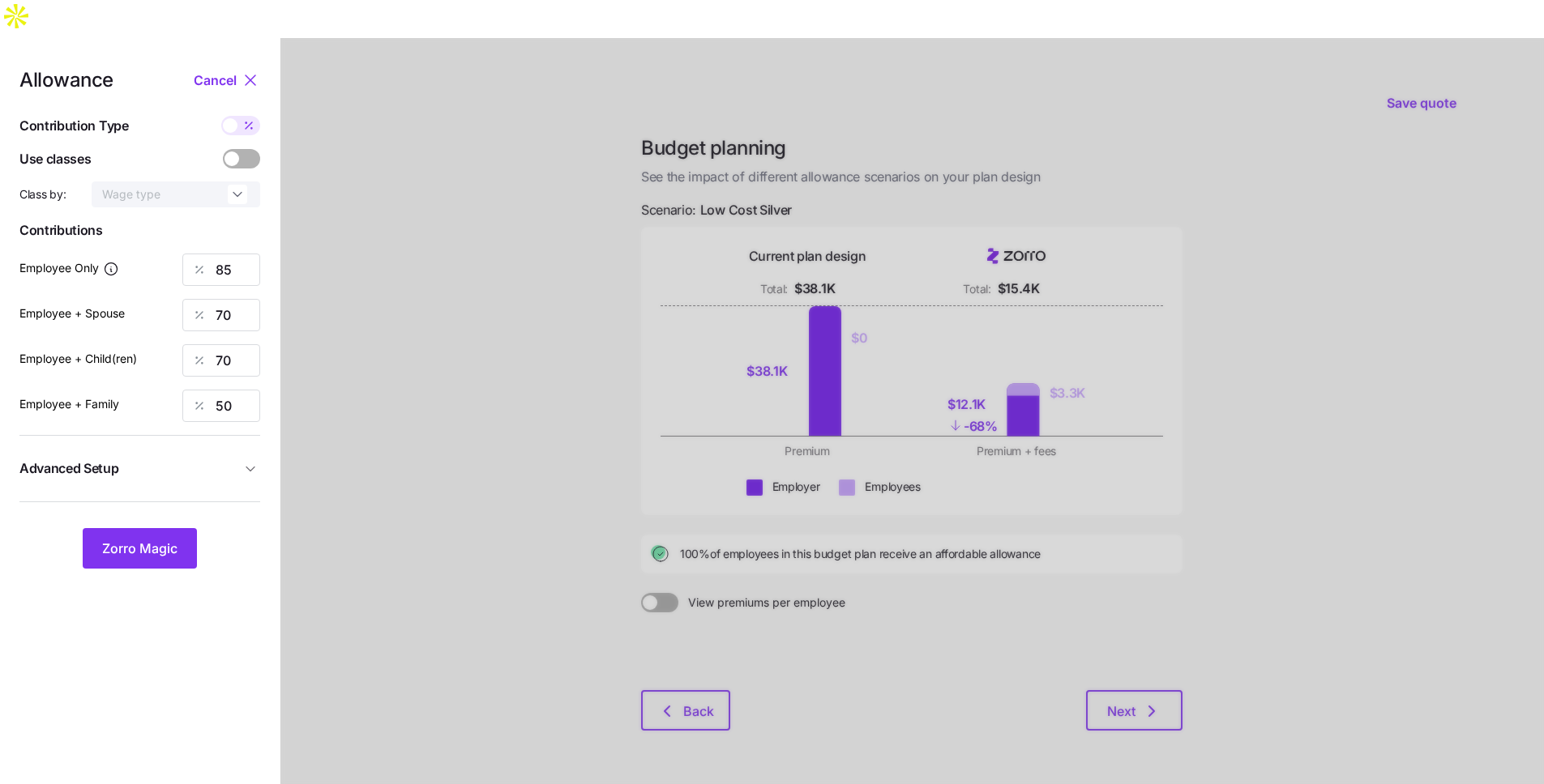
click at [198, 70] on span "Cancel" at bounding box center [215, 80] width 43 height 20
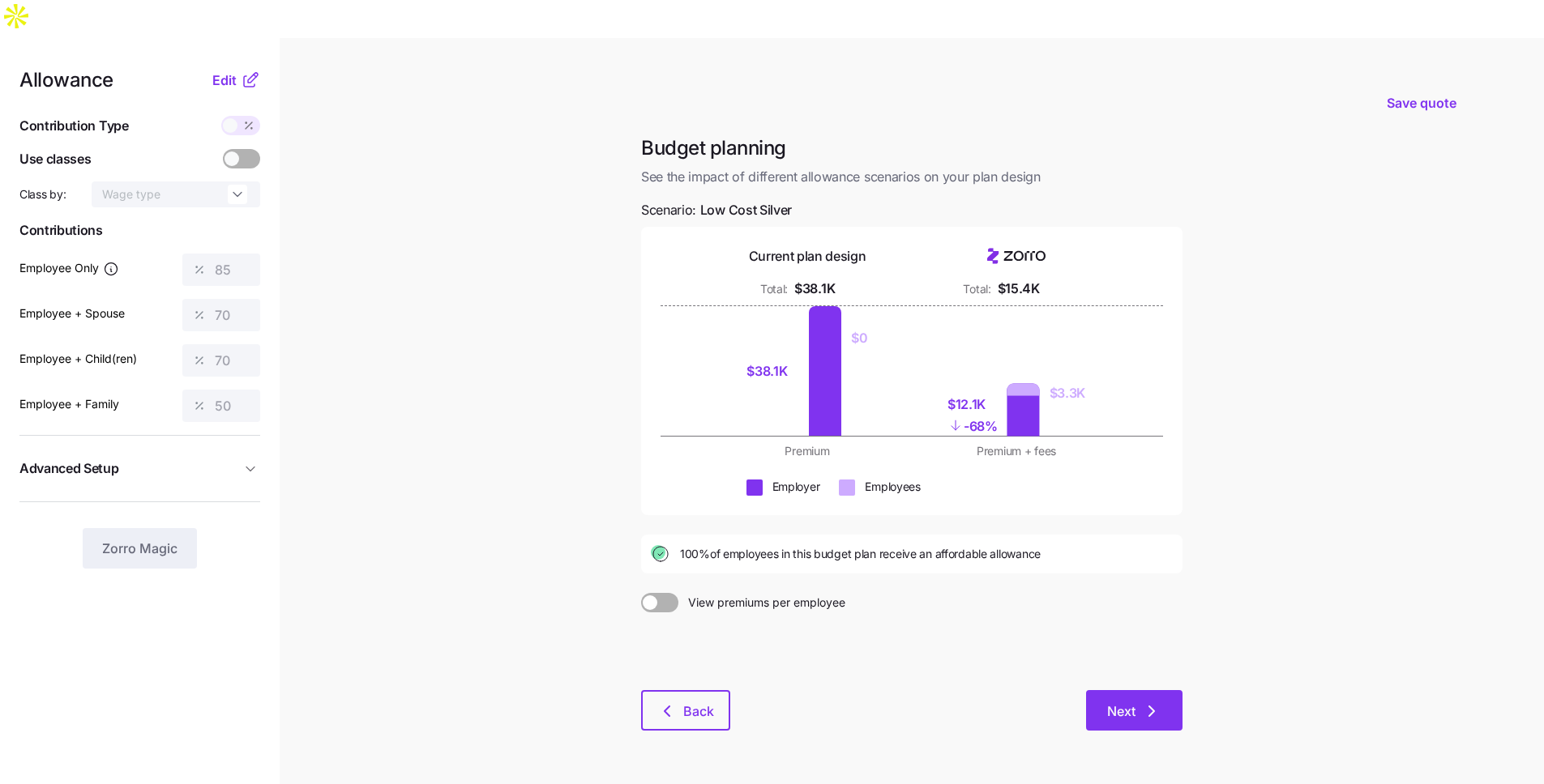
click at [1099, 690] on button "Next" at bounding box center [1134, 709] width 97 height 40
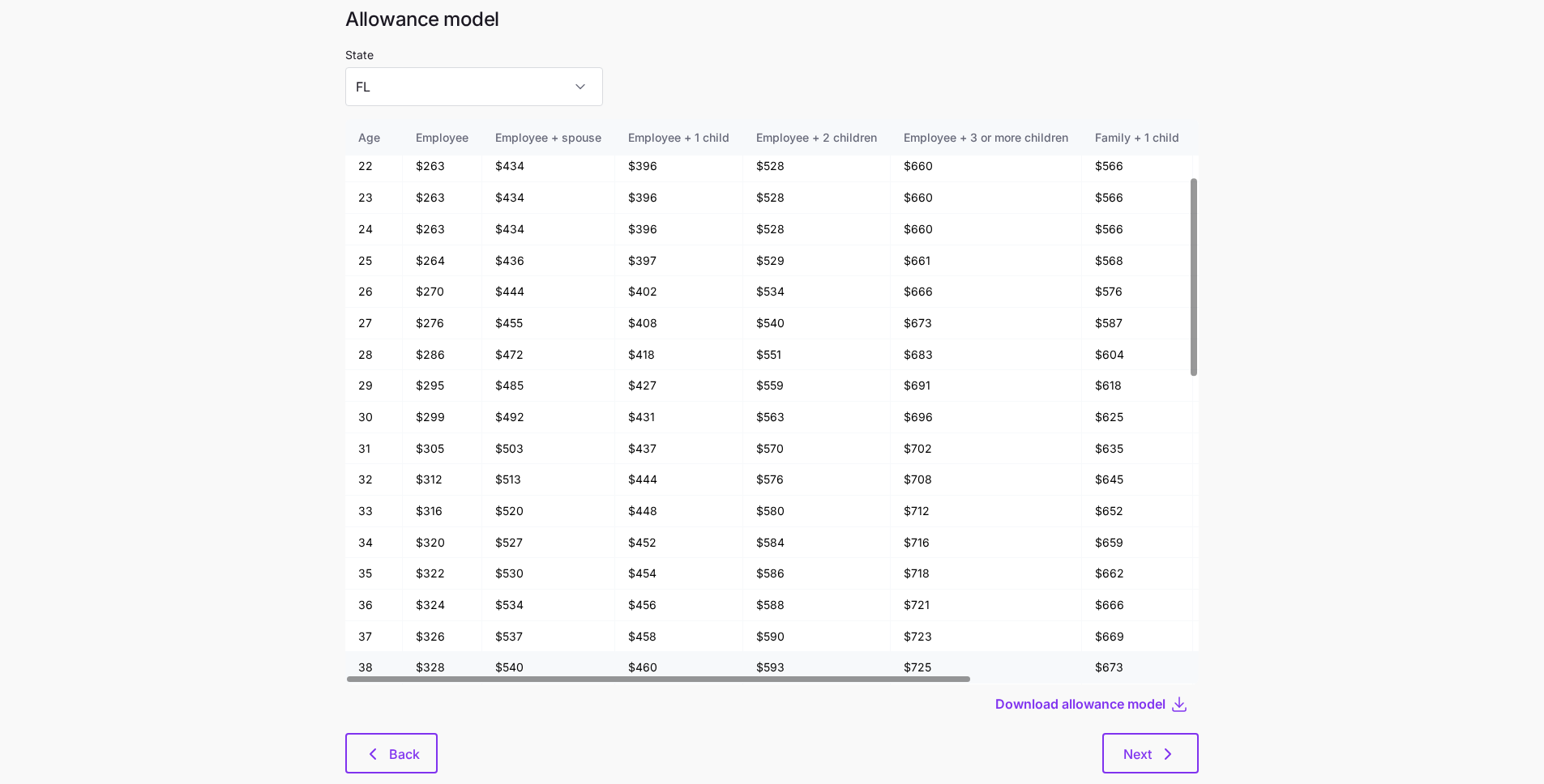
scroll to position [215, 0]
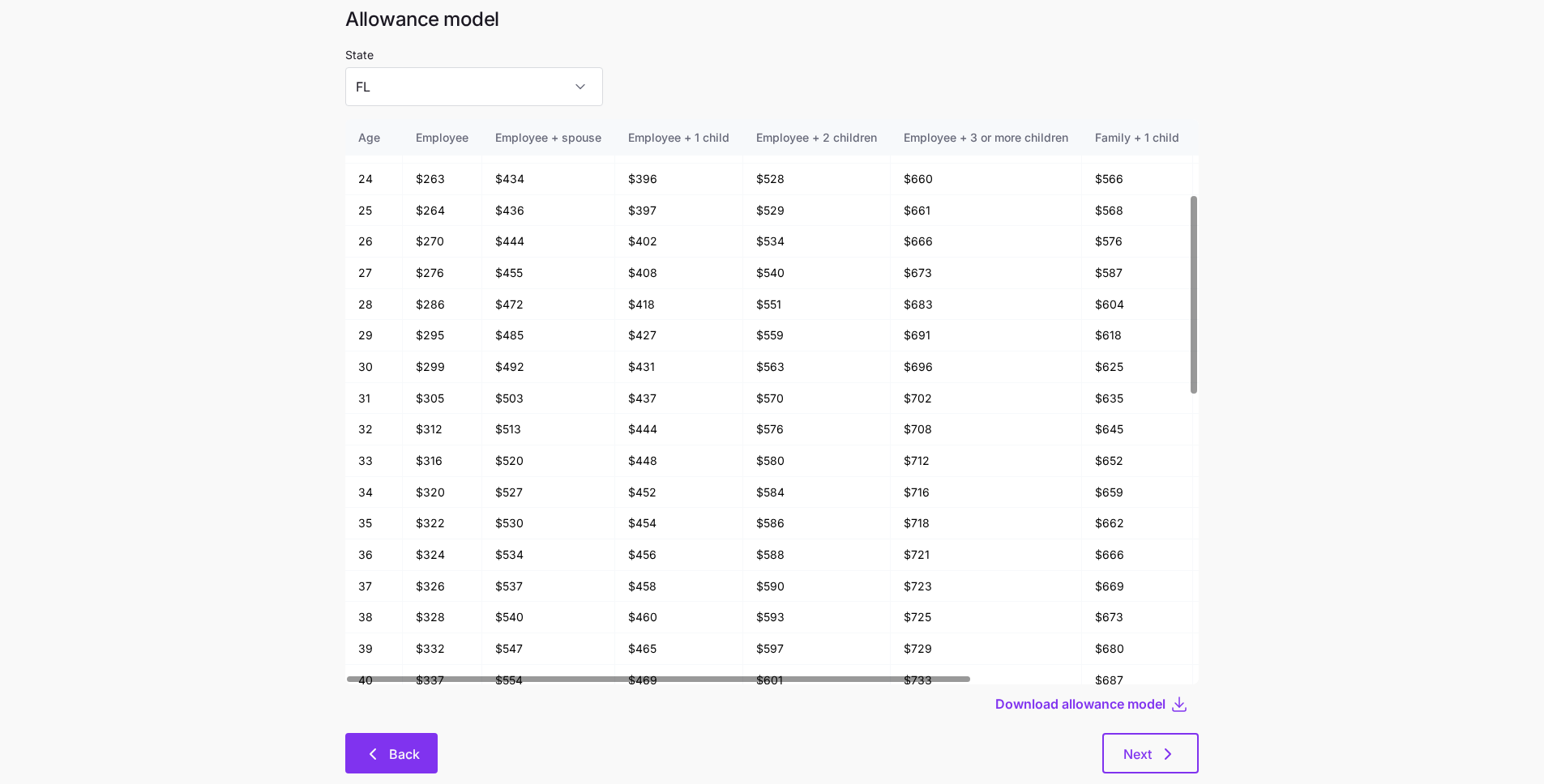
click at [420, 733] on button "Back" at bounding box center [391, 753] width 93 height 40
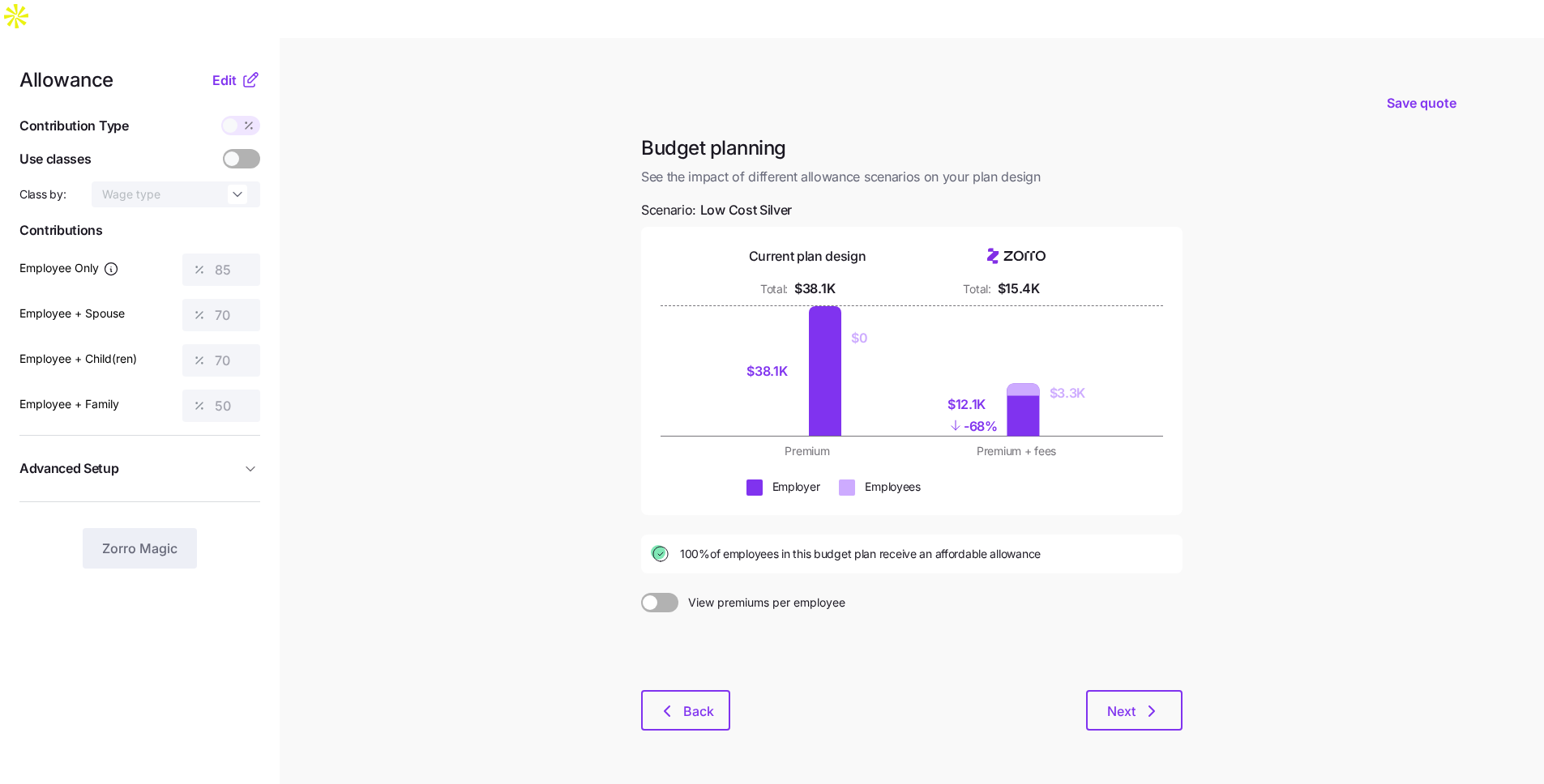
click at [225, 70] on div "Allowance Edit Contribution Type Use classes Class by: Wage type Contributions …" at bounding box center [140, 319] width 241 height 498
click at [227, 70] on span "Edit" at bounding box center [225, 80] width 25 height 20
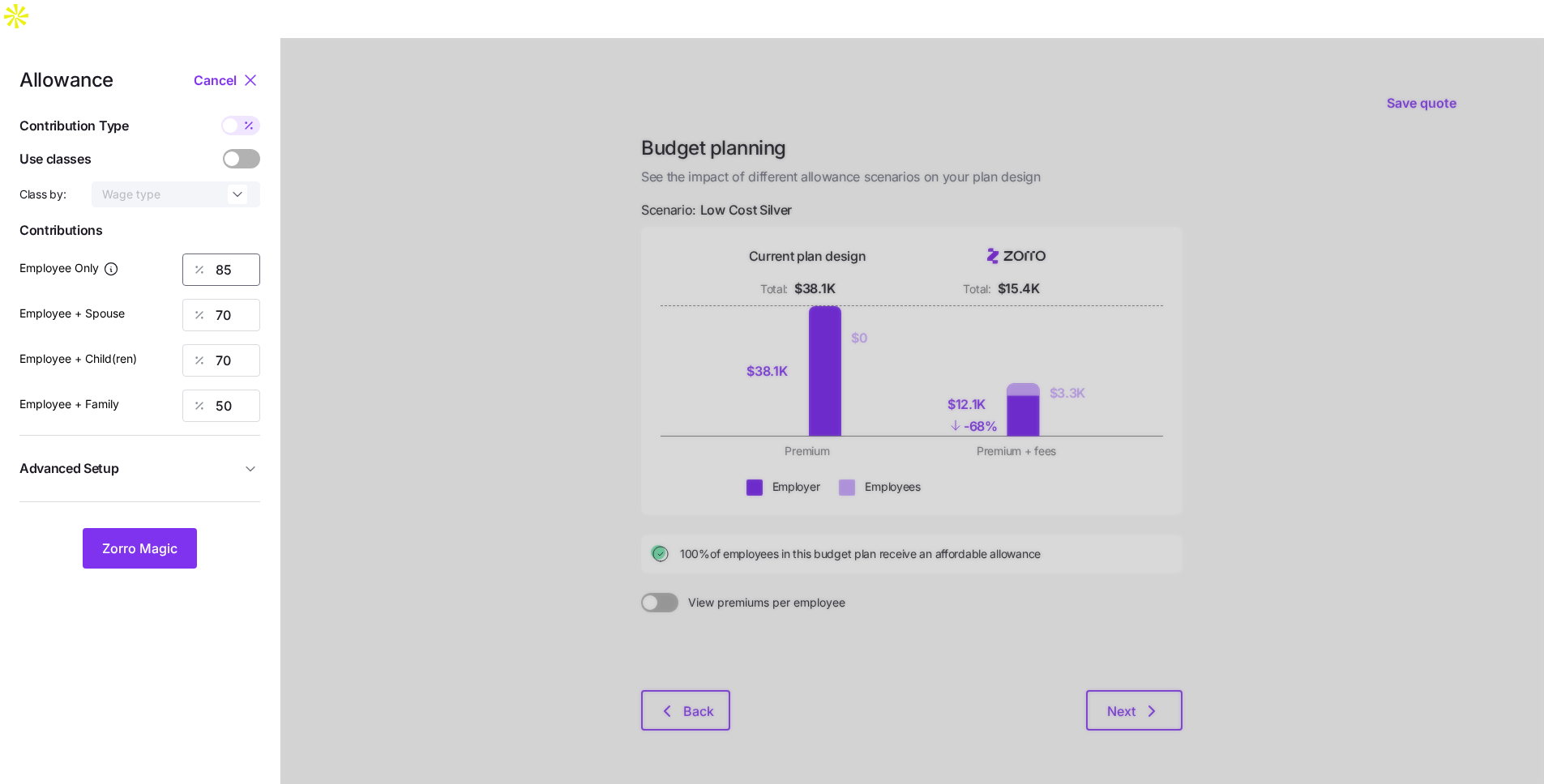
click at [232, 253] on input "85" at bounding box center [220, 270] width 78 height 33
type input "60"
type input "40"
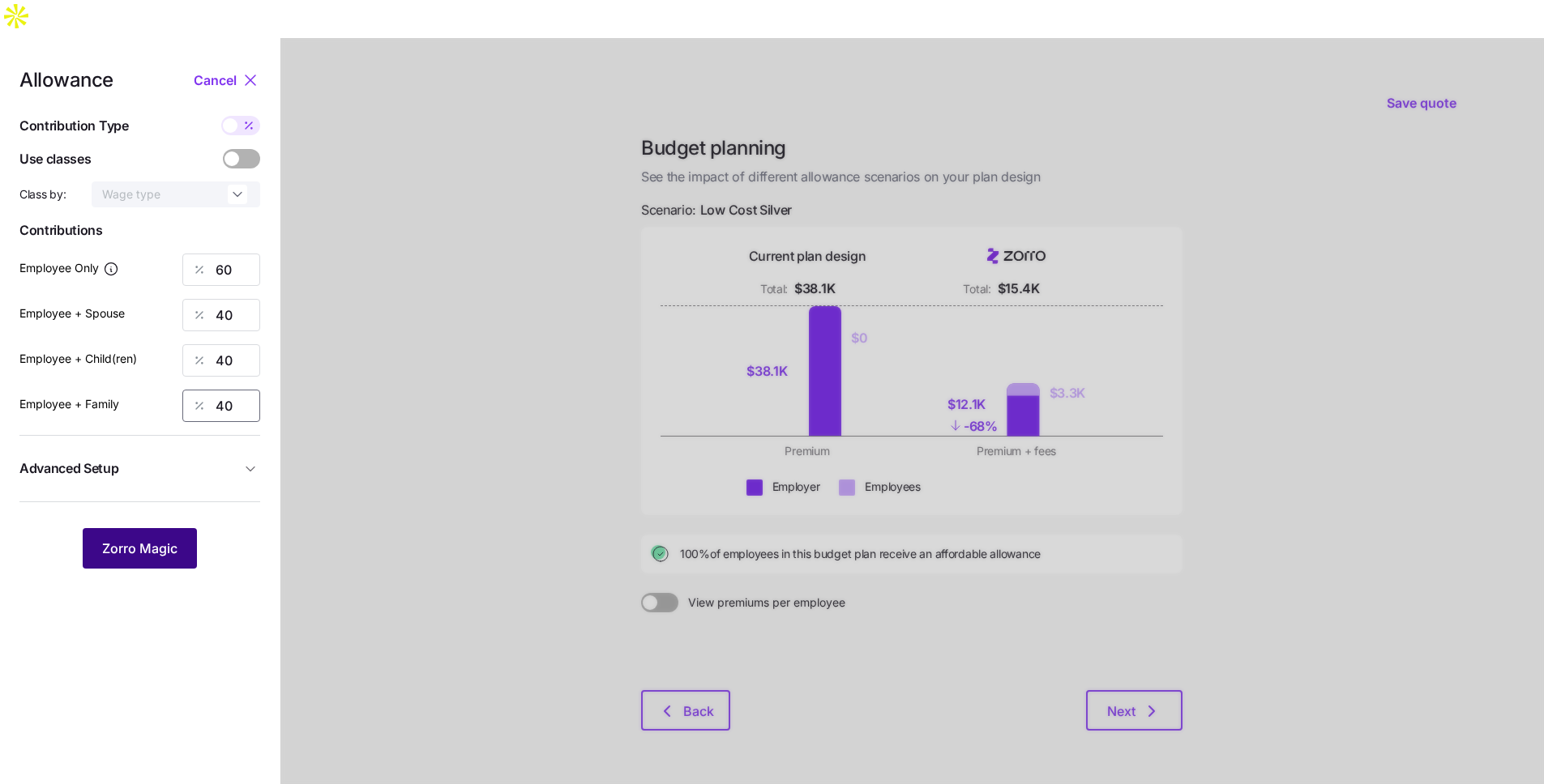
type input "40"
click at [149, 528] on button "Zorro Magic" at bounding box center [139, 548] width 114 height 40
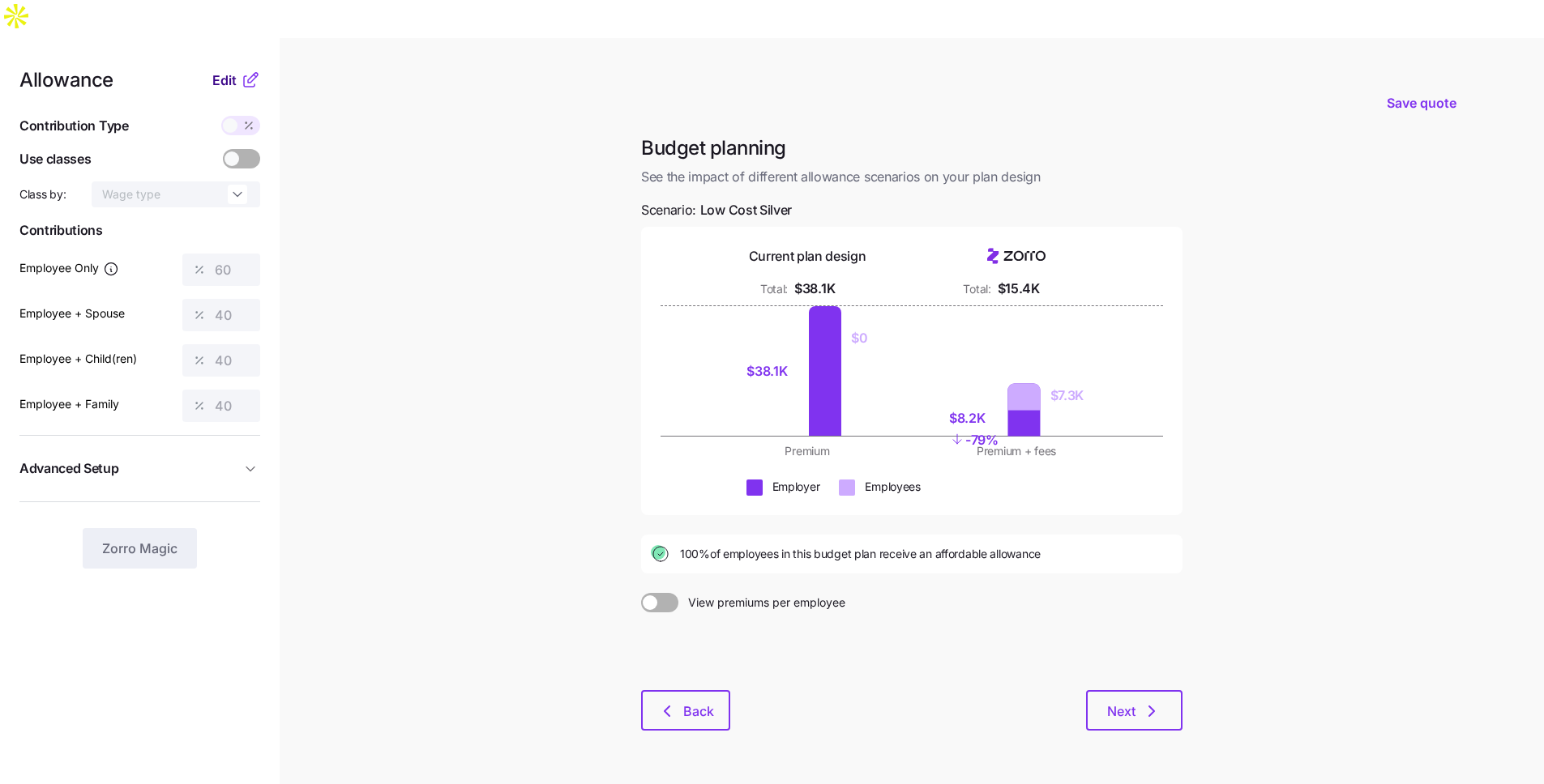
click at [225, 70] on span "Edit" at bounding box center [225, 80] width 25 height 20
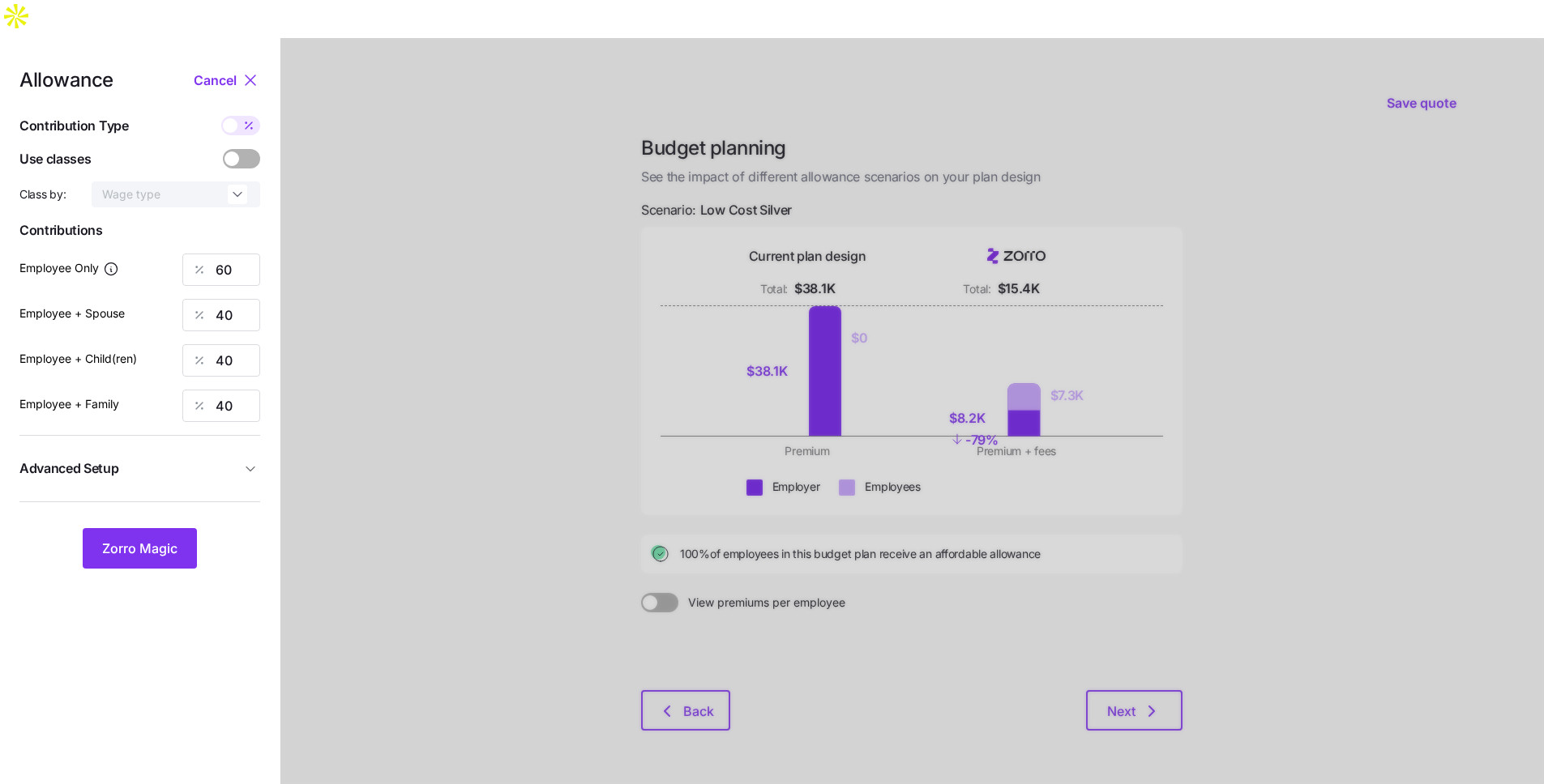
click at [235, 118] on span at bounding box center [230, 125] width 15 height 15
click at [221, 116] on input "checkbox" at bounding box center [221, 116] width 0 height 0
type input "352"
type input "470"
type input "482"
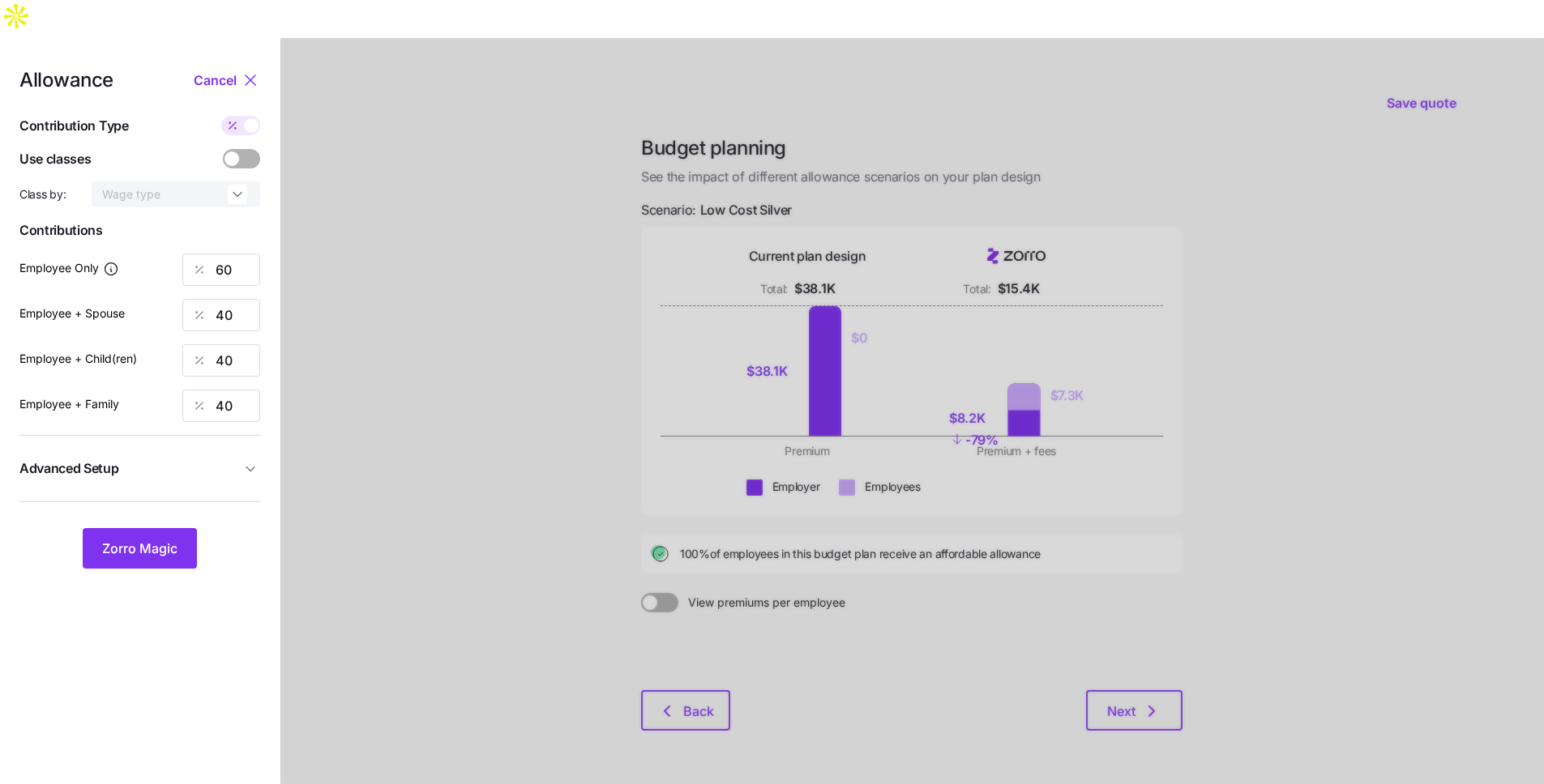
type input "717"
click at [145, 539] on span "Zorro Magic" at bounding box center [140, 549] width 75 height 20
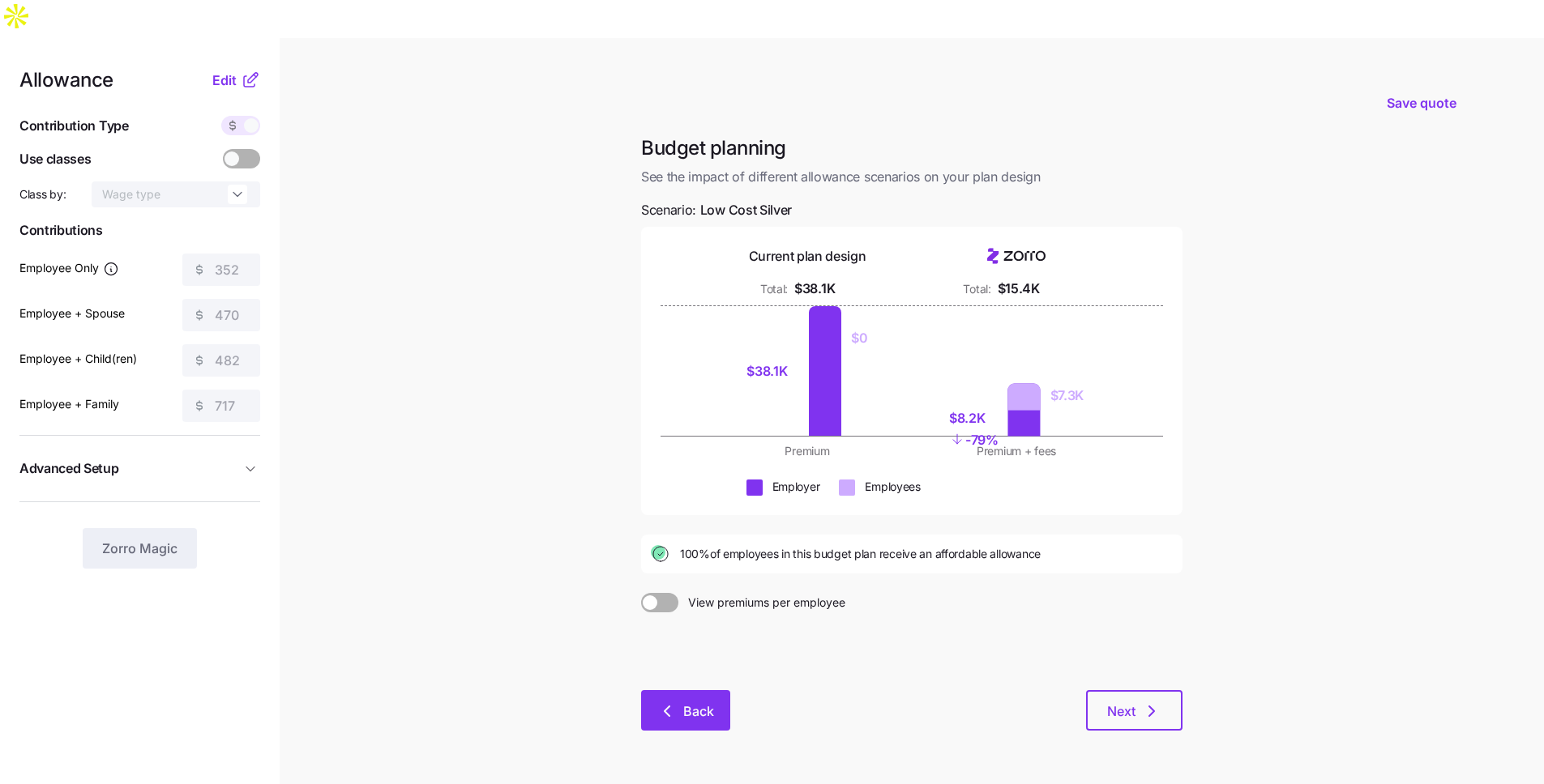
click at [696, 701] on span "Back" at bounding box center [699, 711] width 31 height 20
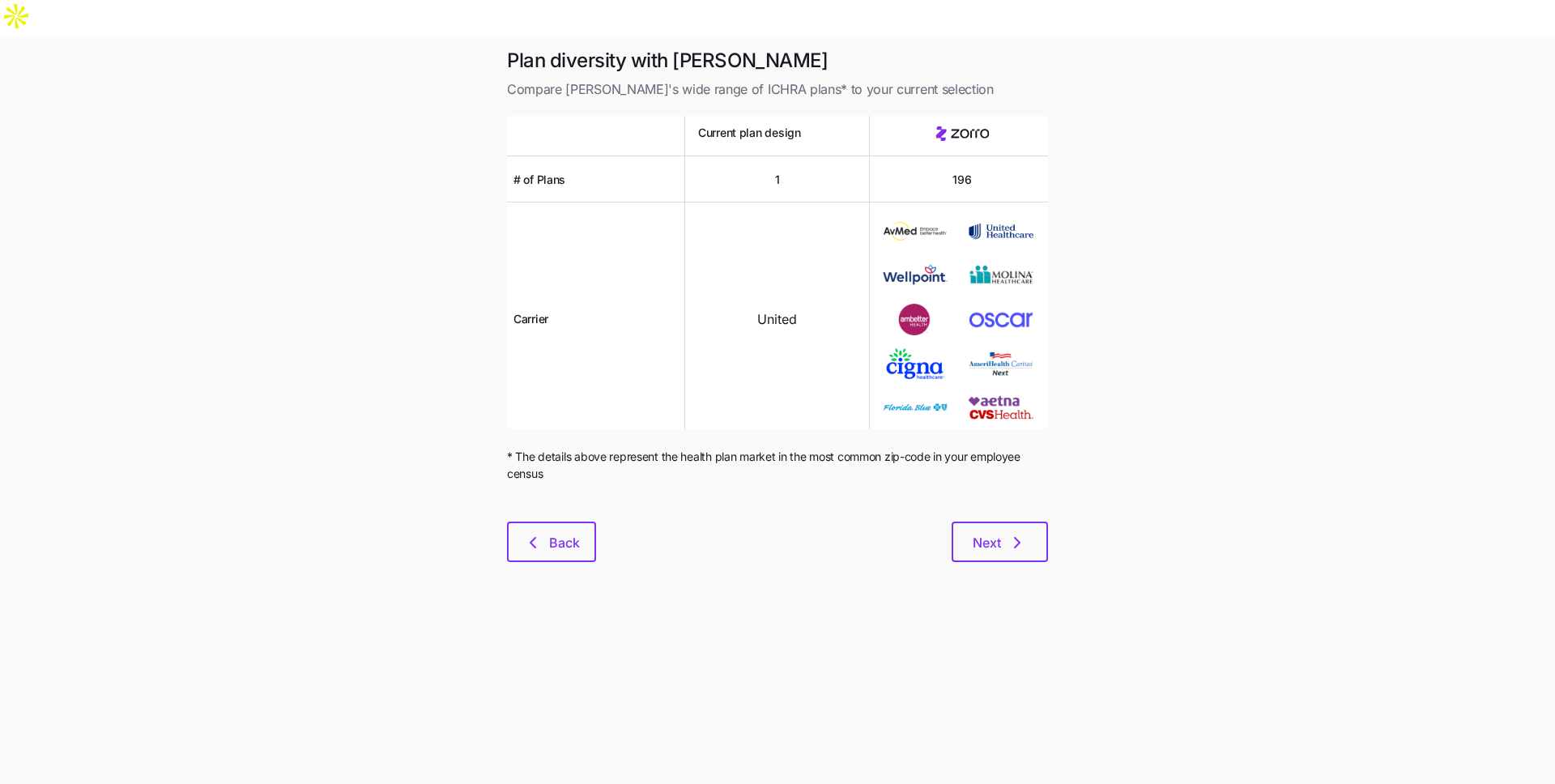
click at [582, 524] on div "Plan diversity with Zorro Compare Zorro's wide range of ICHRA plans* to your cu…" at bounding box center [778, 315] width 567 height 535
click at [565, 533] on span "Back" at bounding box center [564, 543] width 31 height 20
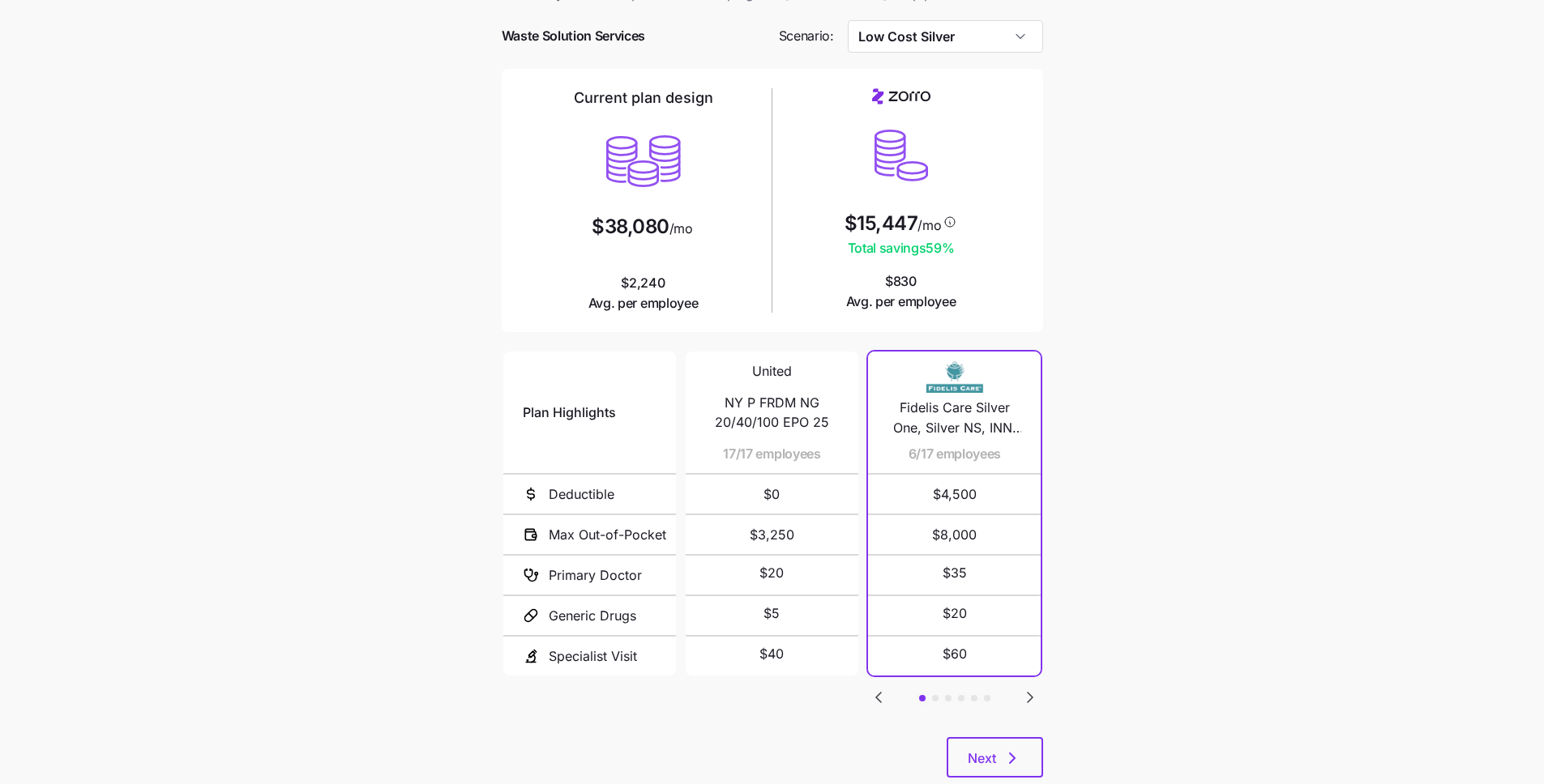
scroll to position [101, 0]
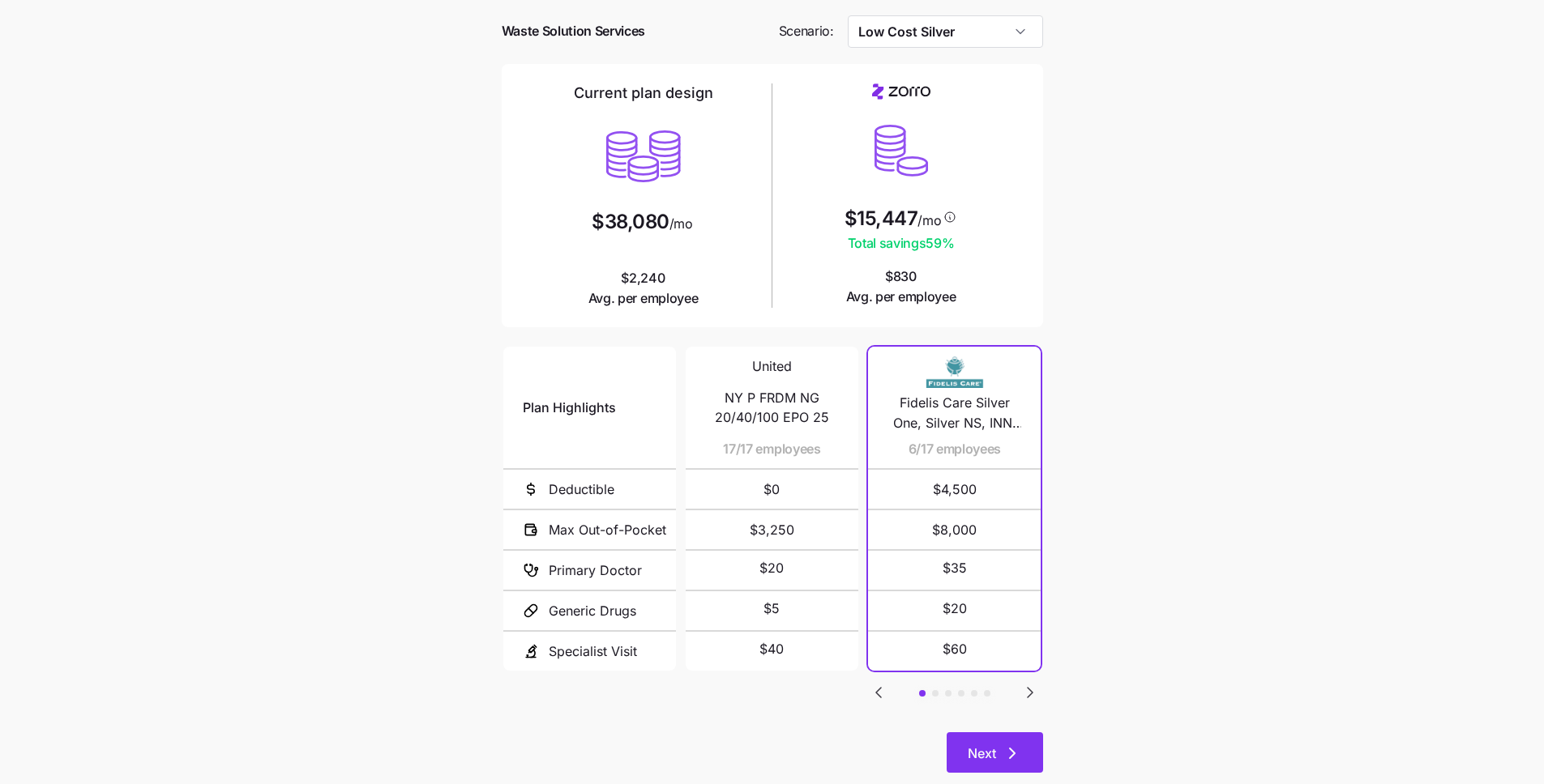
click at [1009, 744] on icon "button" at bounding box center [1012, 754] width 20 height 20
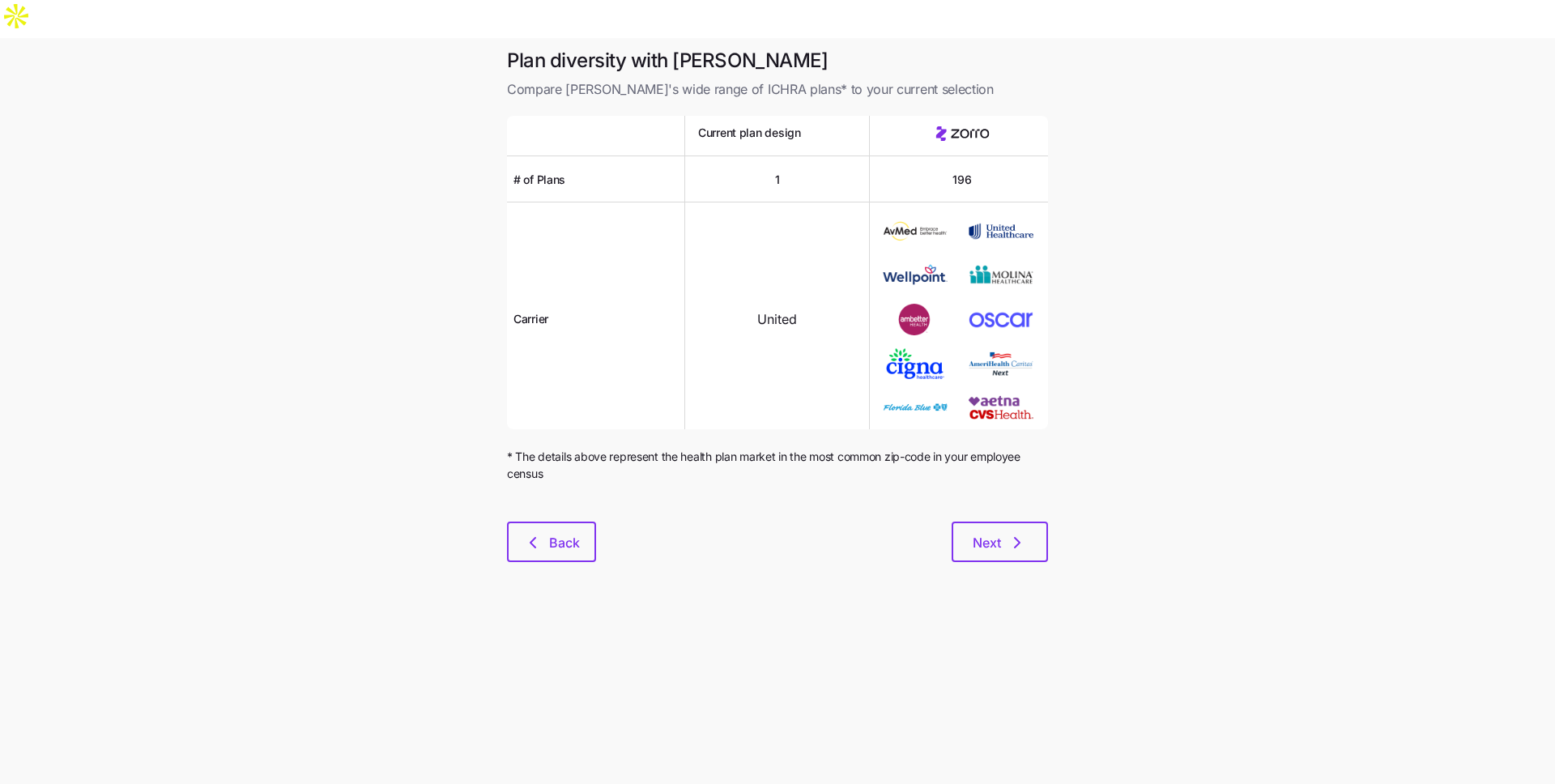
click at [987, 555] on main "Plan diversity with Zorro Compare Zorro's wide range of ICHRA plans* to your cu…" at bounding box center [778, 429] width 1555 height 784
click at [979, 533] on span "Next" at bounding box center [987, 543] width 29 height 20
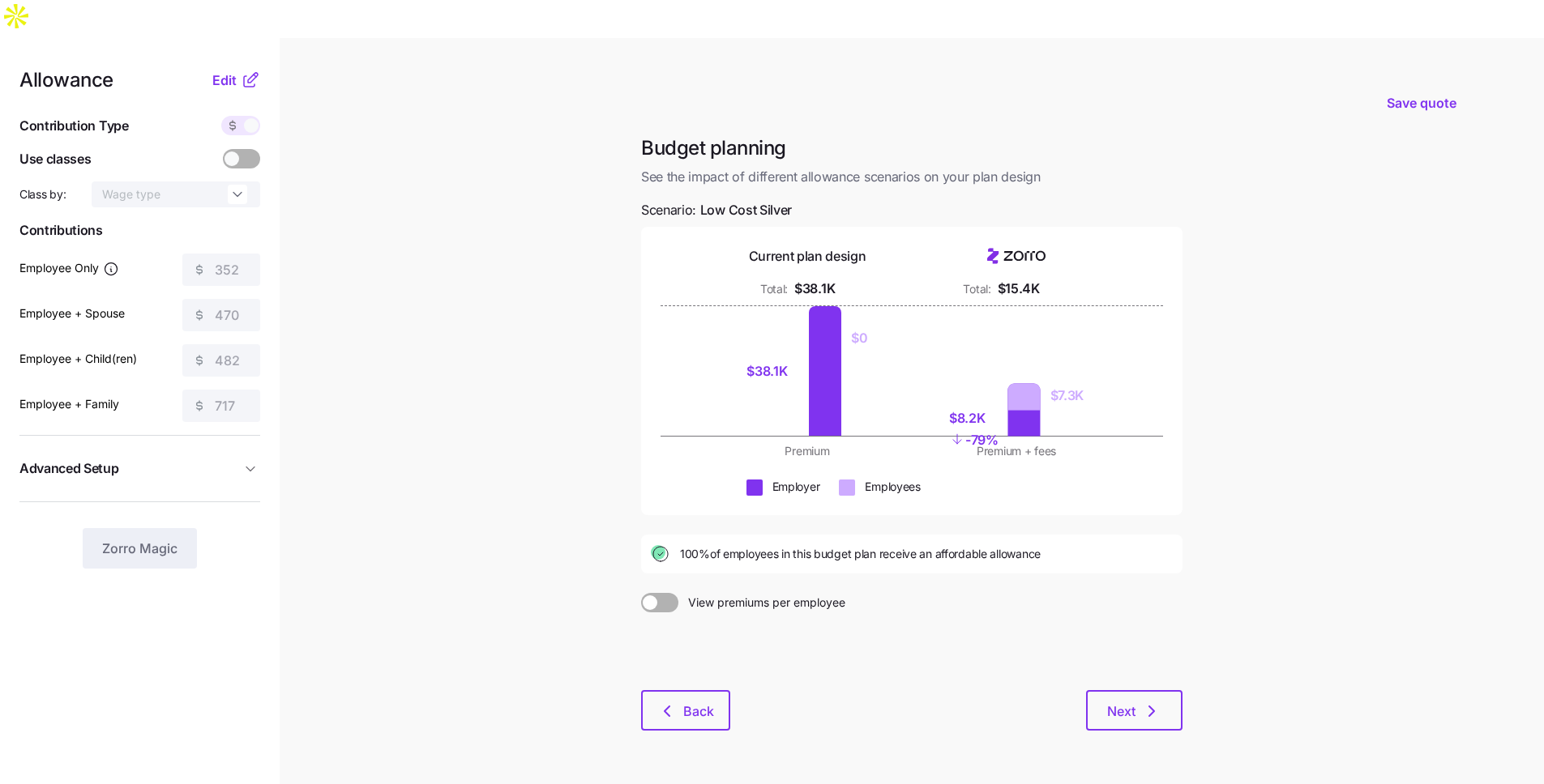
click at [225, 70] on div "Allowance Edit Contribution Type Use classes Class by: Wage type Contributions …" at bounding box center [140, 319] width 241 height 498
click at [223, 70] on span "Edit" at bounding box center [225, 80] width 25 height 20
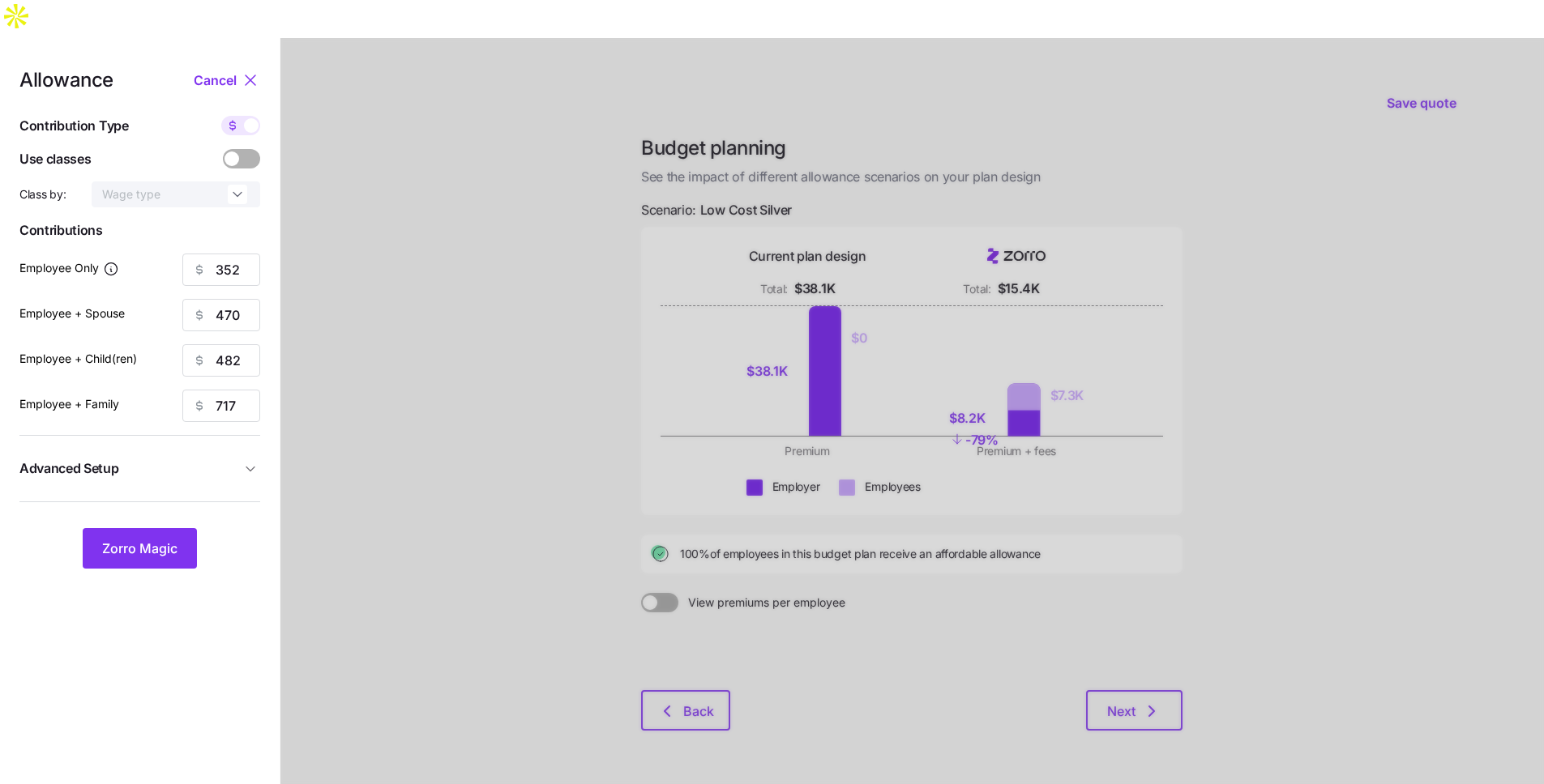
click at [243, 116] on span at bounding box center [233, 125] width 23 height 20
click at [221, 116] on input "checkbox" at bounding box center [221, 116] width 0 height 0
type input "60"
type input "40"
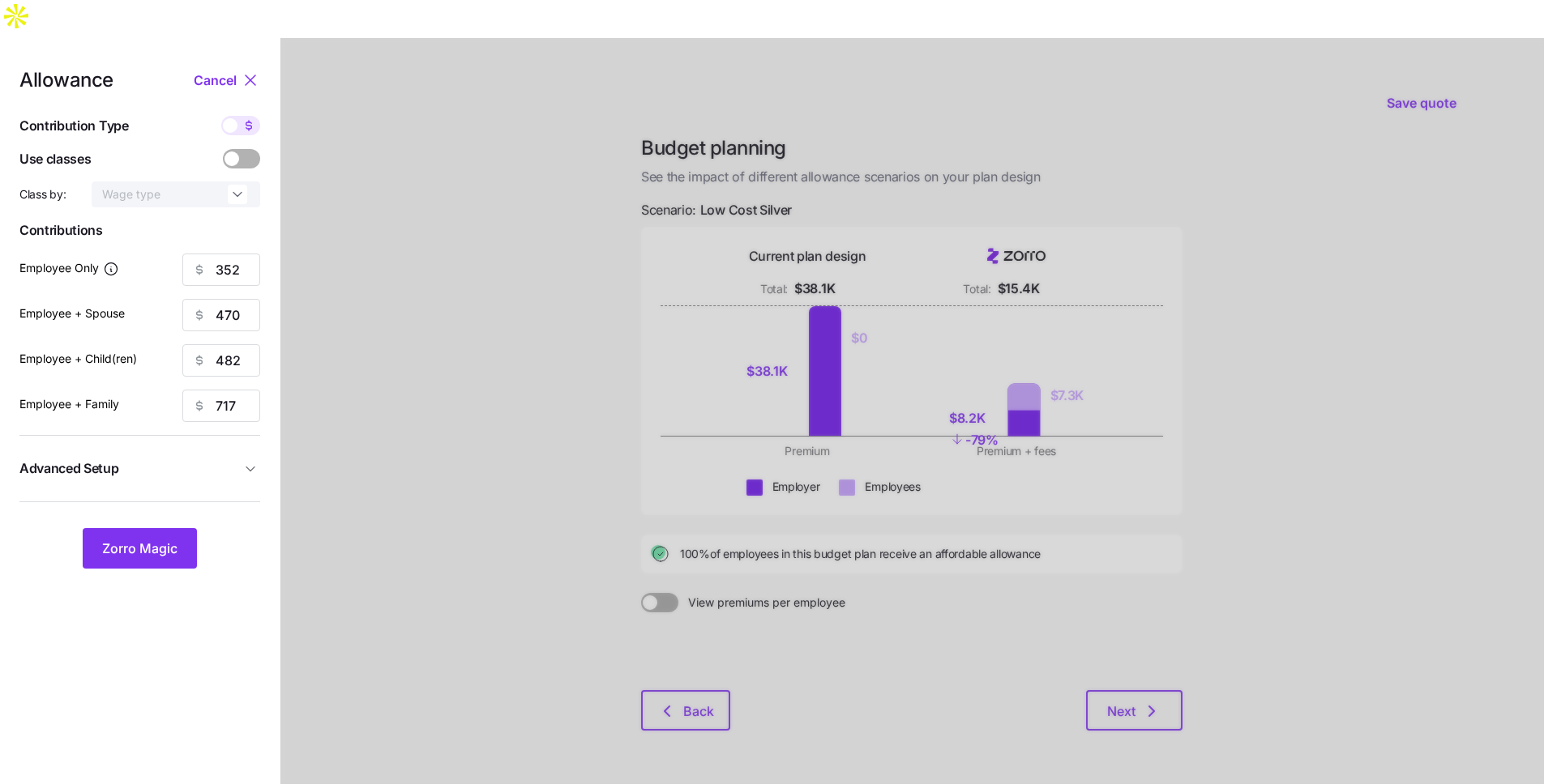
type input "40"
click at [182, 528] on button "Zorro Magic" at bounding box center [139, 548] width 114 height 40
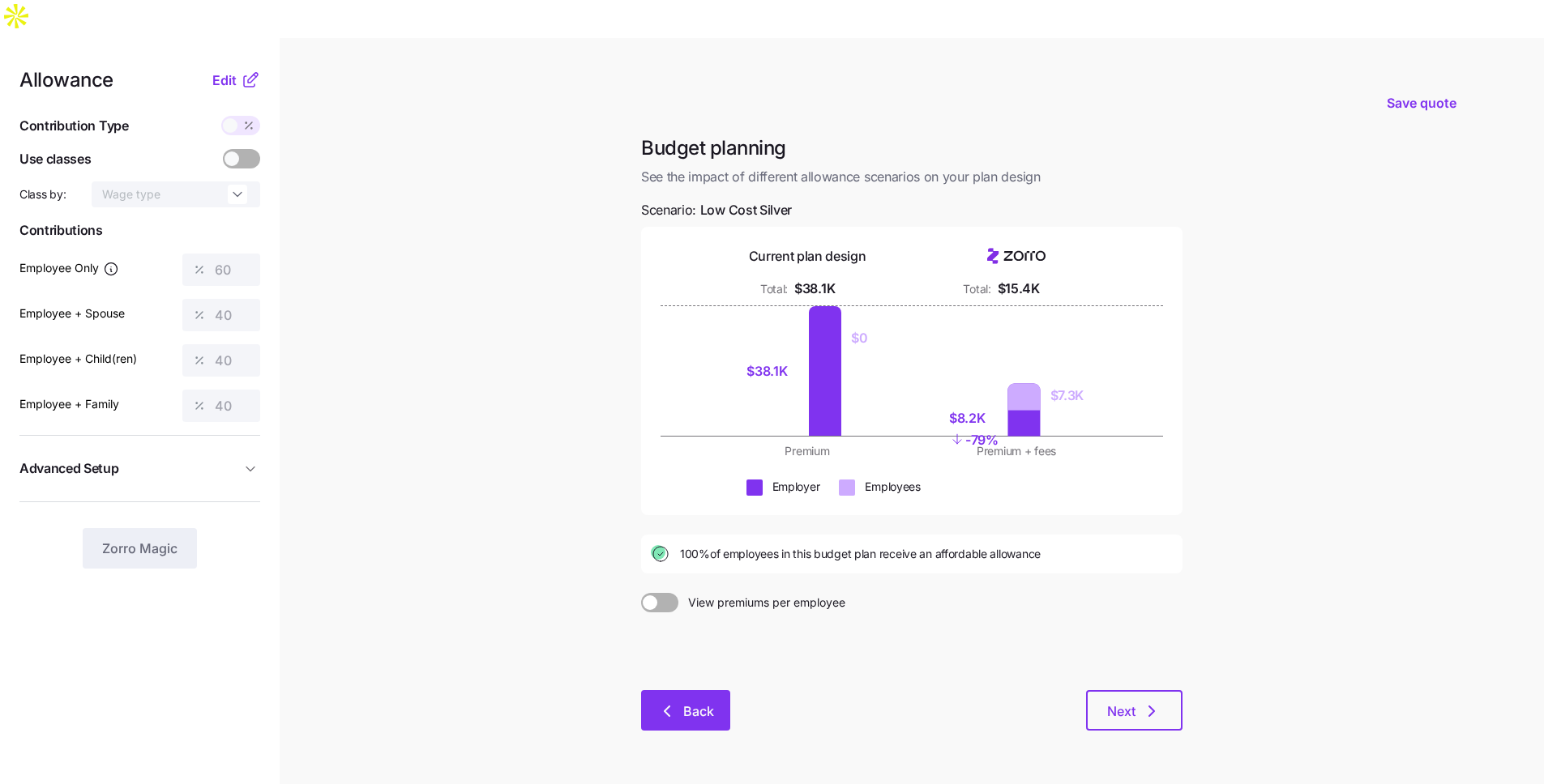
click at [666, 690] on button "Back" at bounding box center [685, 709] width 89 height 40
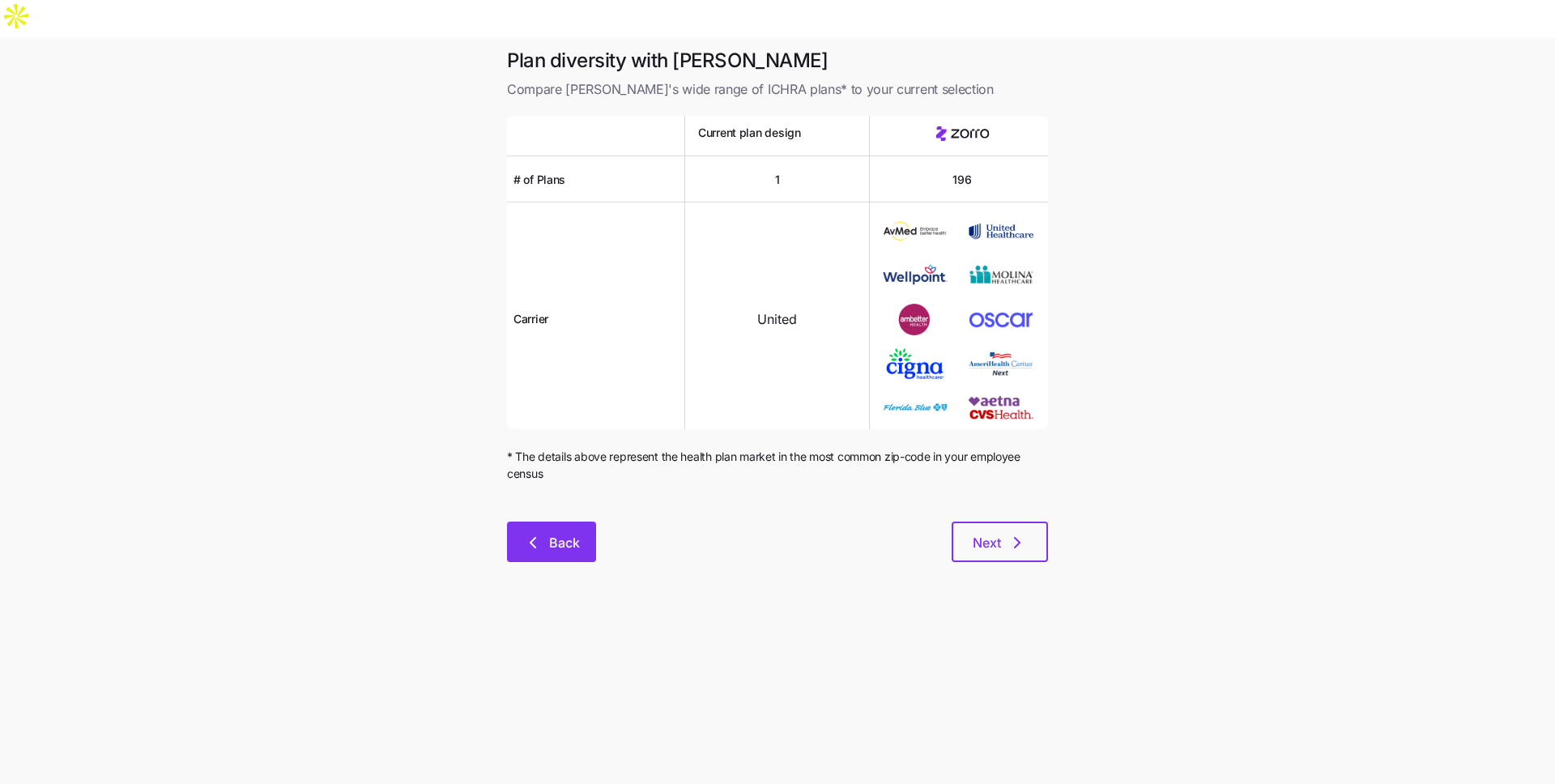
click at [545, 522] on button "Back" at bounding box center [551, 542] width 89 height 40
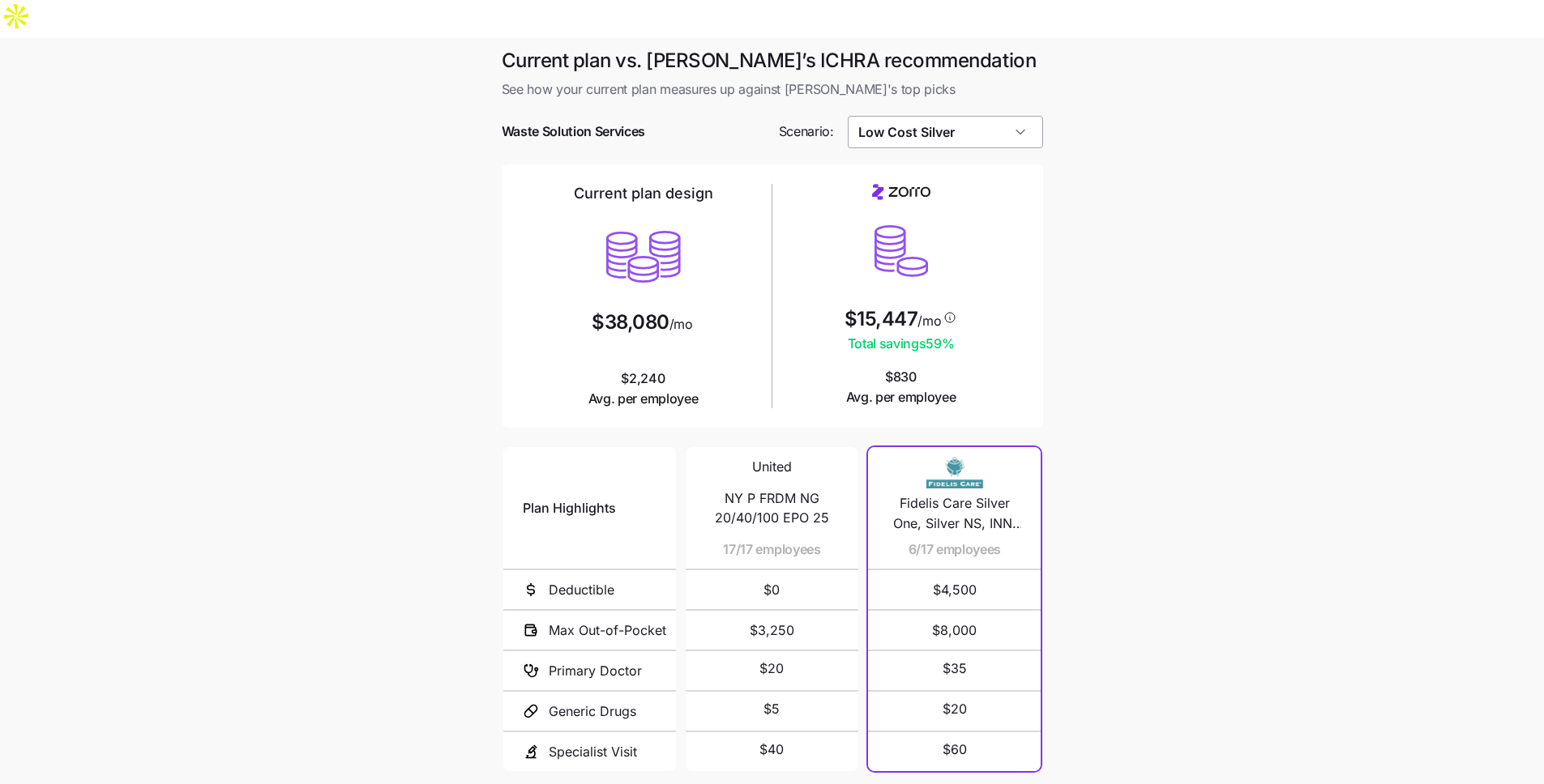
click at [933, 116] on input "Low Cost Silver" at bounding box center [945, 132] width 195 height 33
click at [942, 297] on div "Low Cost Gold" at bounding box center [945, 291] width 182 height 31
drag, startPoint x: 961, startPoint y: 115, endPoint x: 960, endPoint y: 105, distance: 10.0
click at [961, 148] on div at bounding box center [772, 156] width 542 height 16
click at [960, 116] on input "Low Cost Gold" at bounding box center [945, 132] width 195 height 33
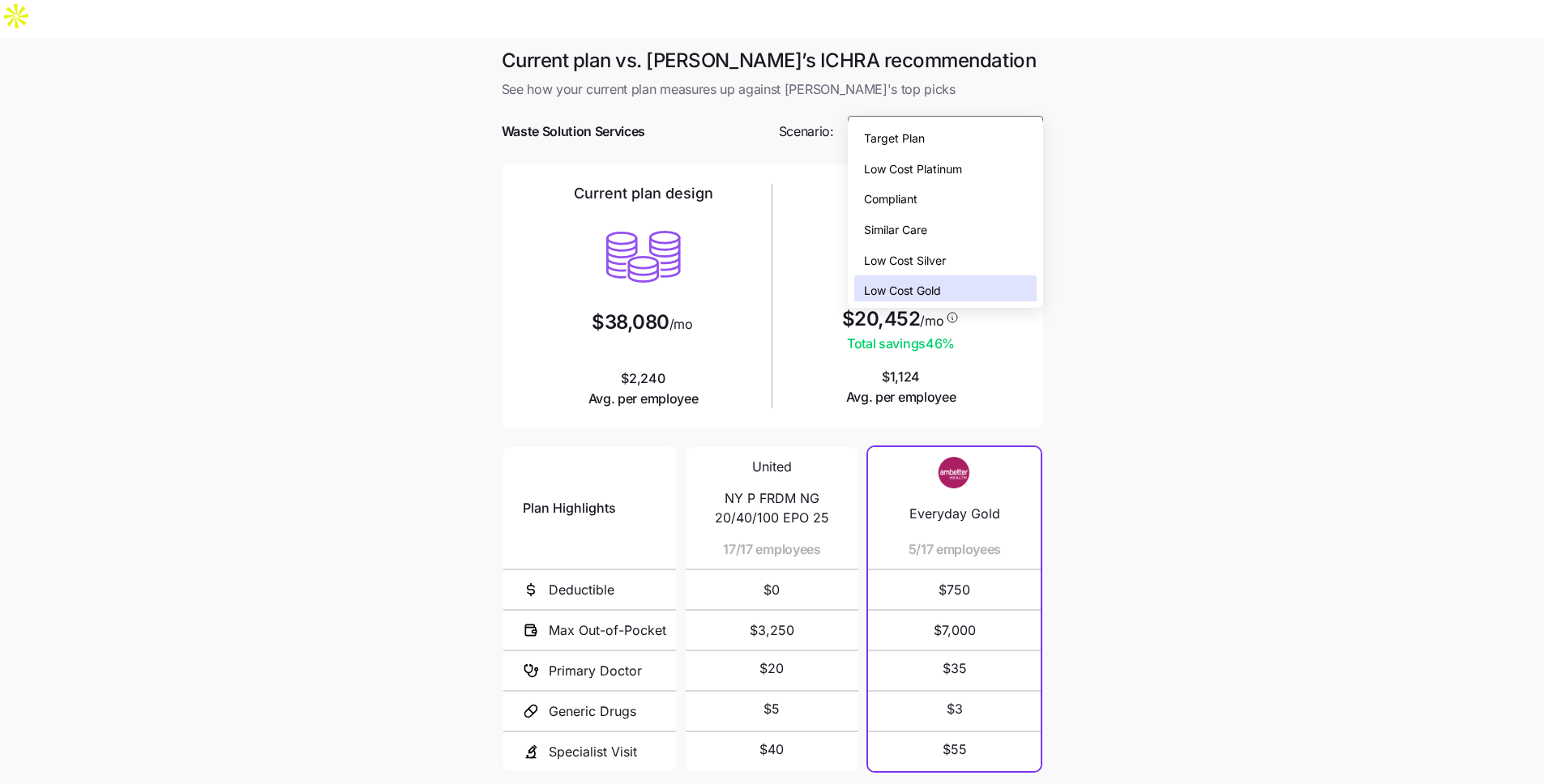
scroll to position [5, 0]
click at [956, 143] on div "Target Plan" at bounding box center [945, 134] width 182 height 31
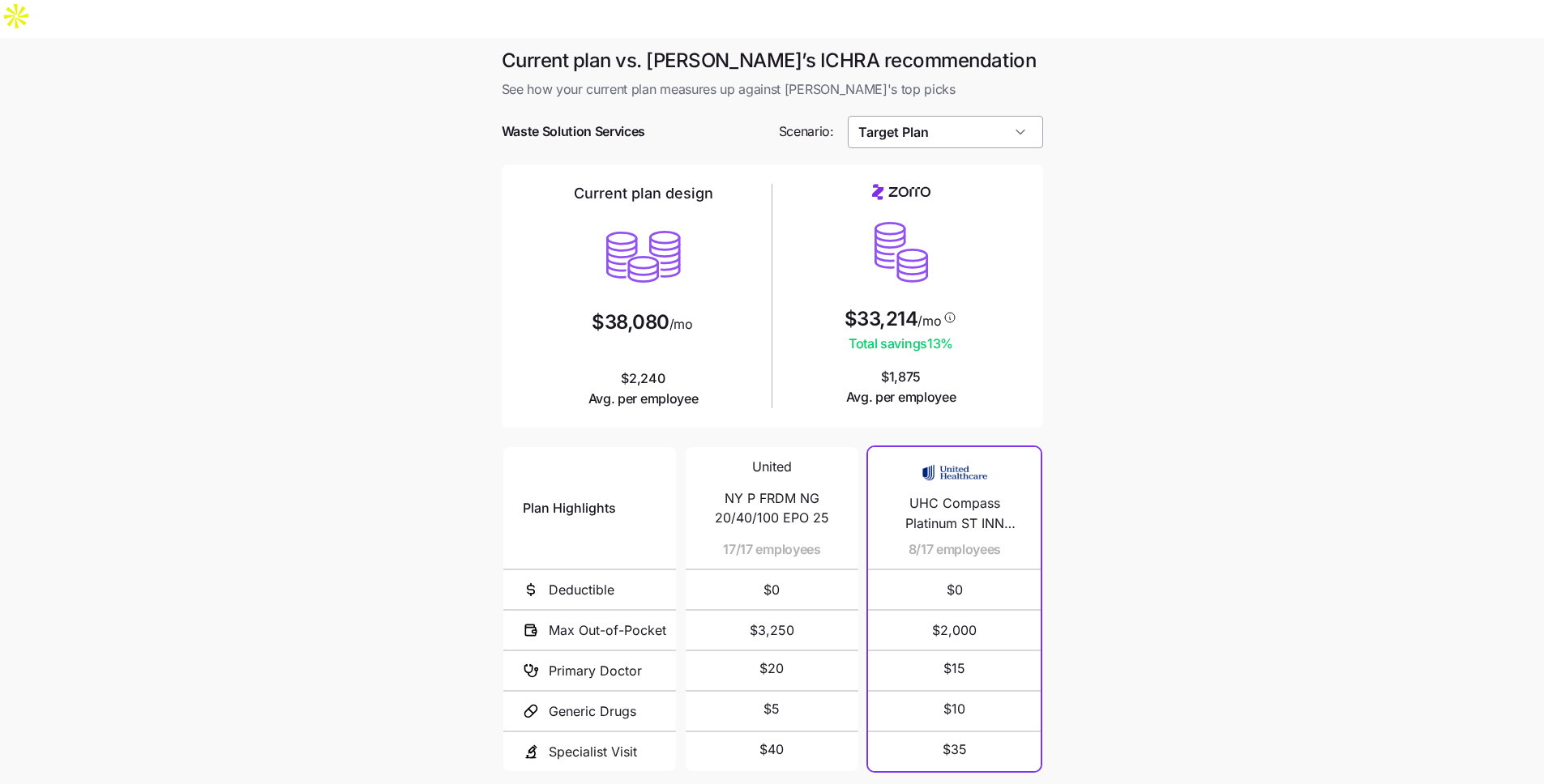
click at [947, 148] on div at bounding box center [772, 156] width 542 height 16
click at [946, 116] on input "Target Plan" at bounding box center [945, 132] width 195 height 33
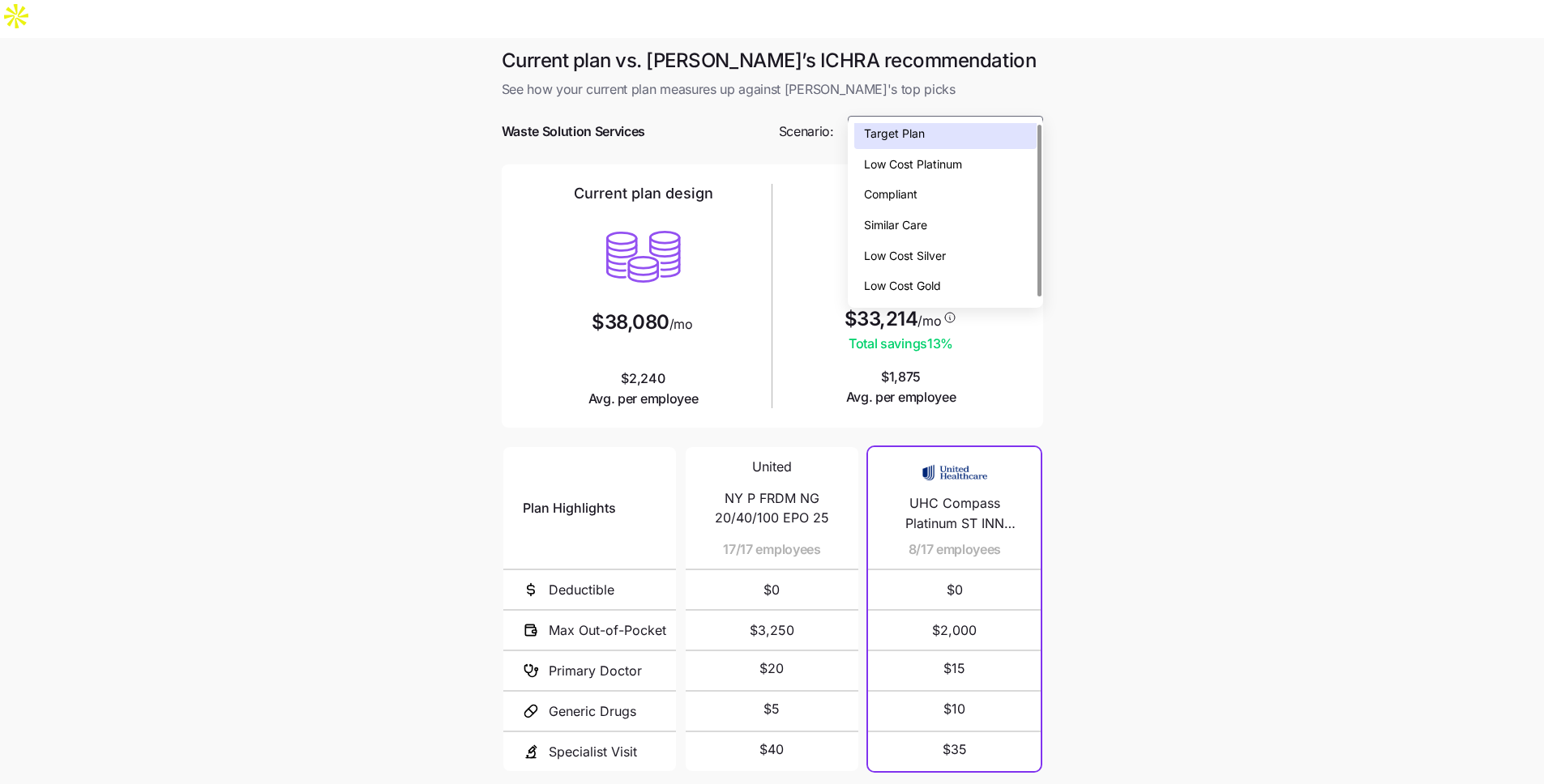
scroll to position [0, 0]
click at [960, 292] on div "Low Cost Gold" at bounding box center [945, 291] width 182 height 31
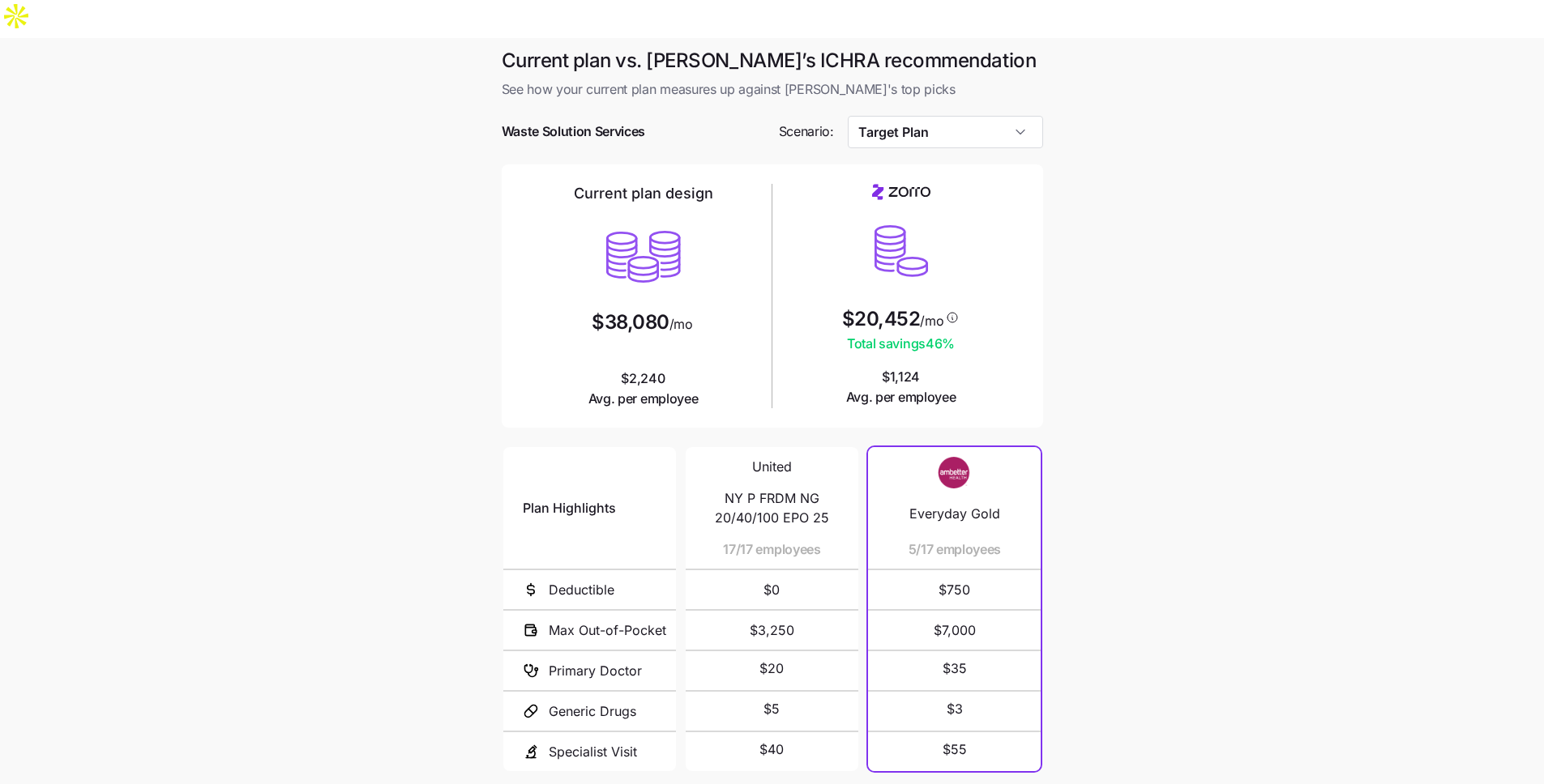
type input "Low Cost Gold"
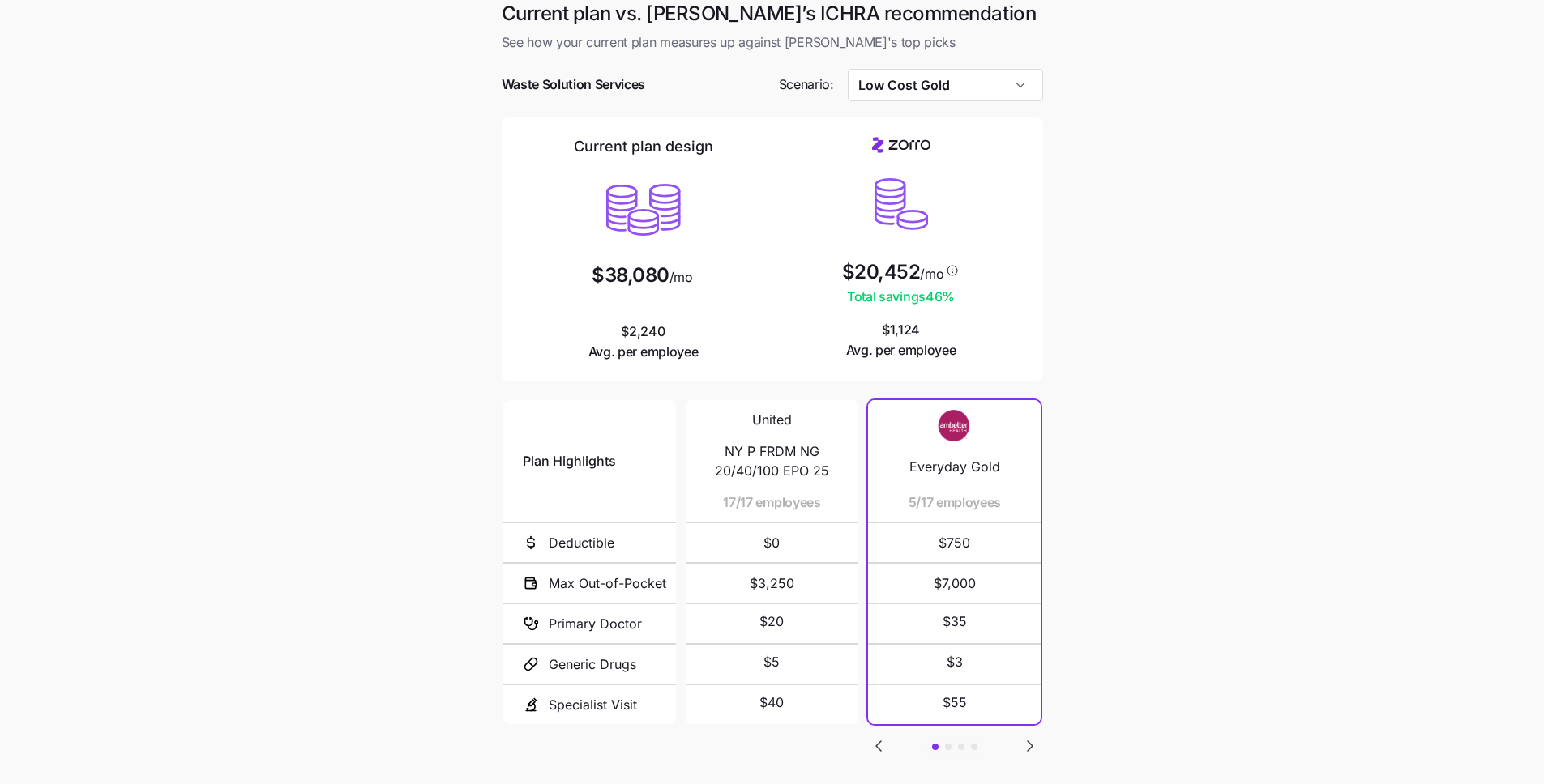
scroll to position [101, 0]
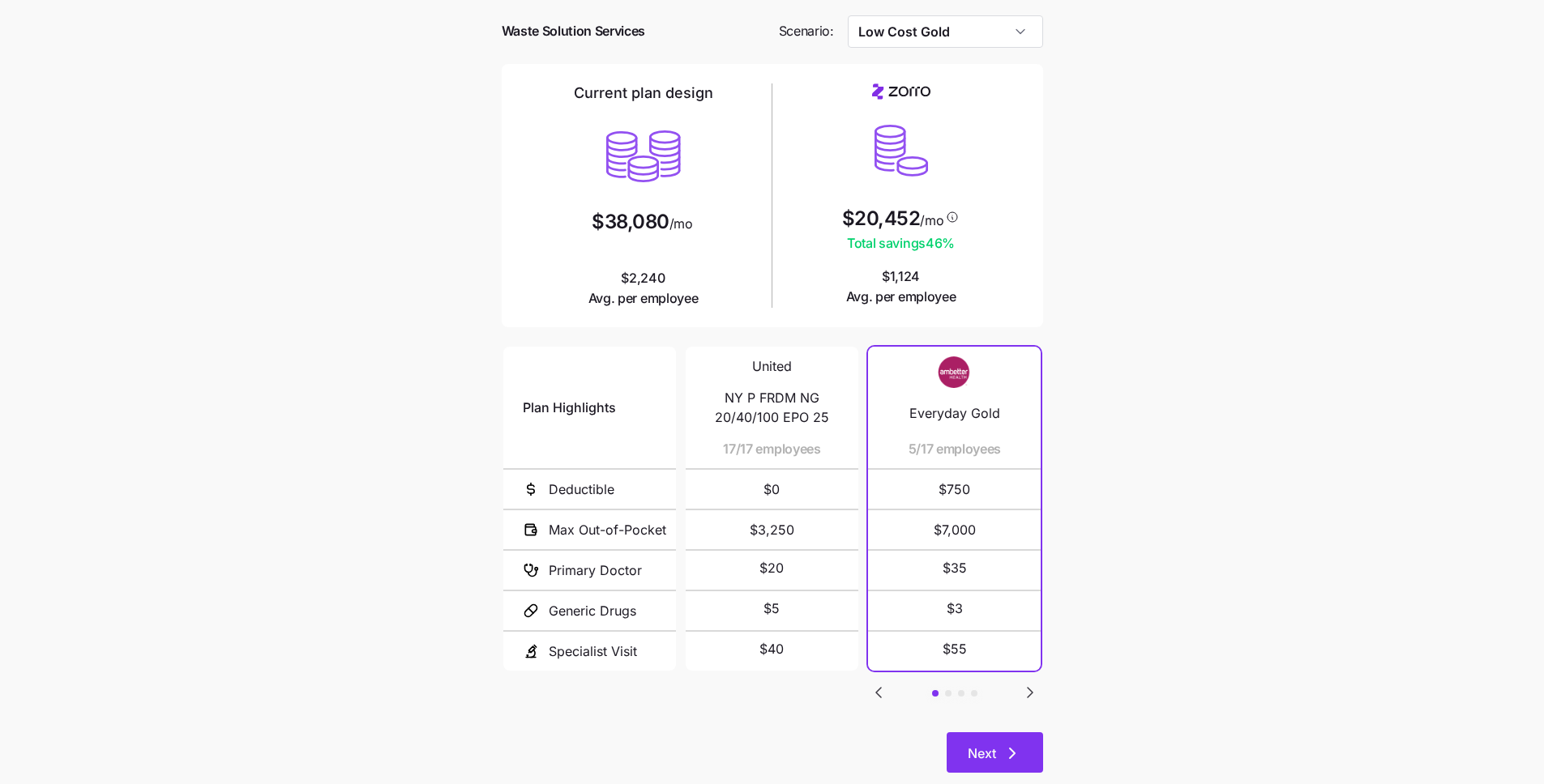
click at [1023, 732] on button "Next" at bounding box center [995, 752] width 97 height 40
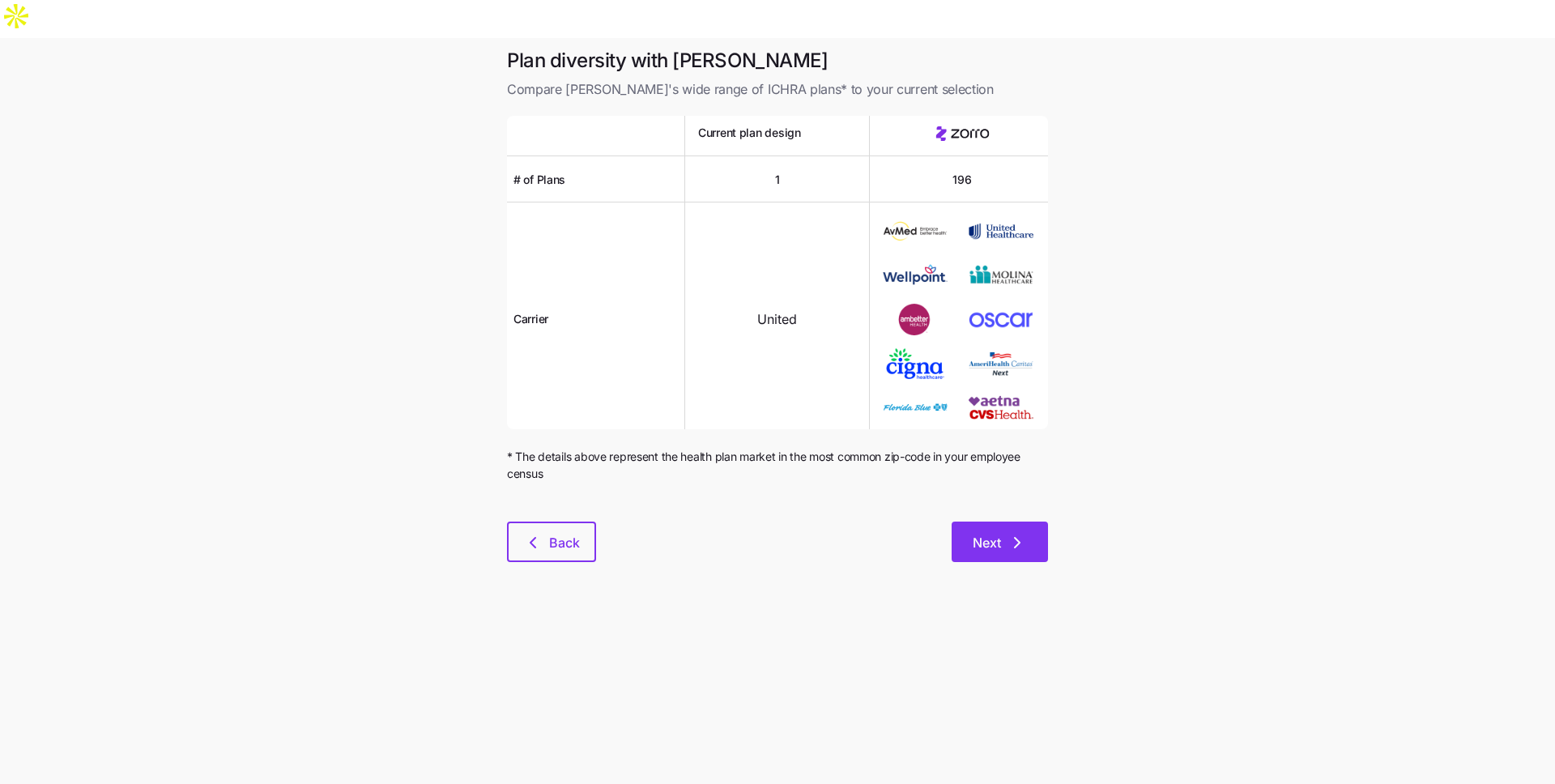
click at [1008, 533] on icon "button" at bounding box center [1018, 543] width 20 height 20
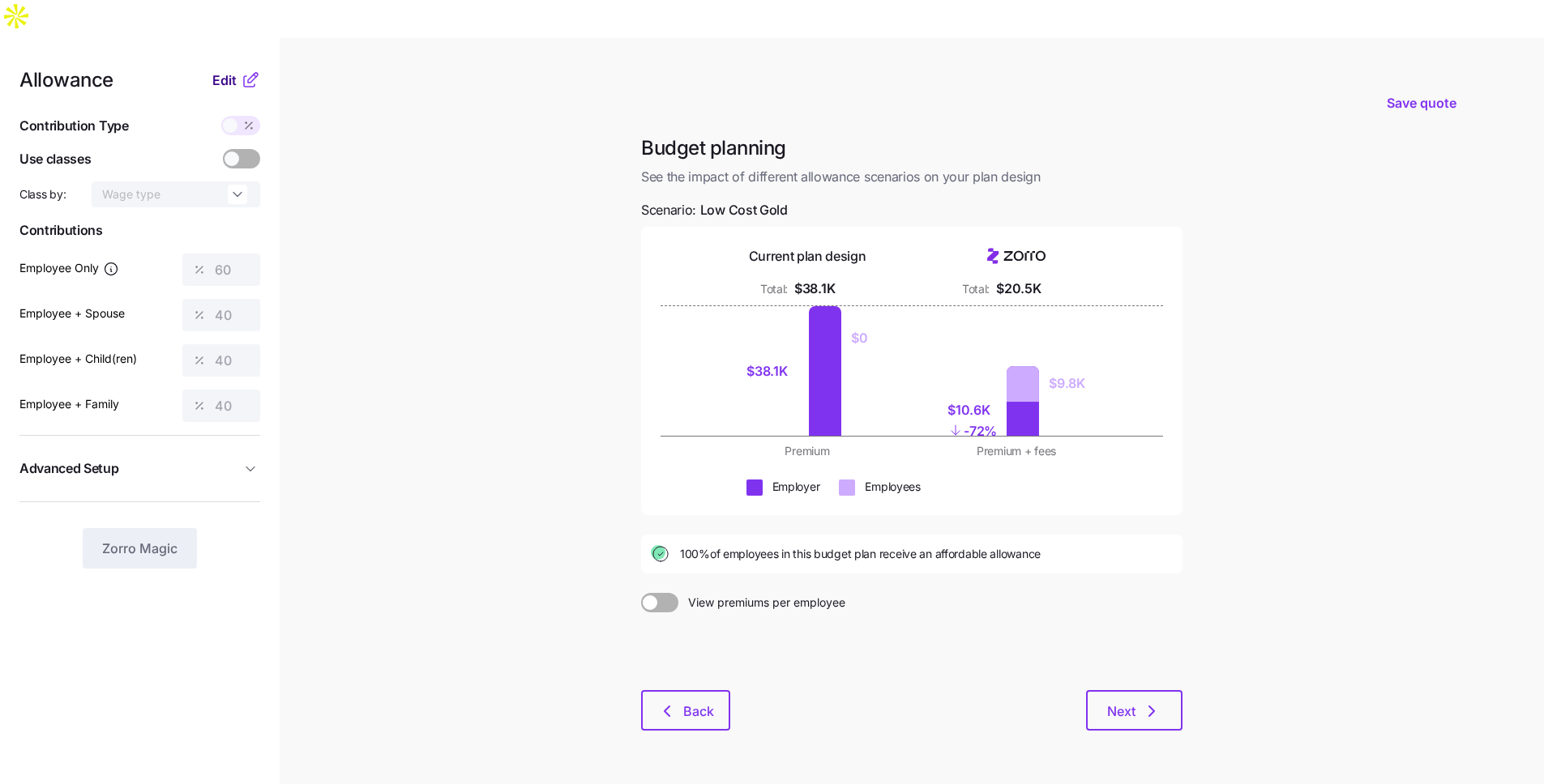
click at [233, 70] on span "Edit" at bounding box center [225, 80] width 25 height 20
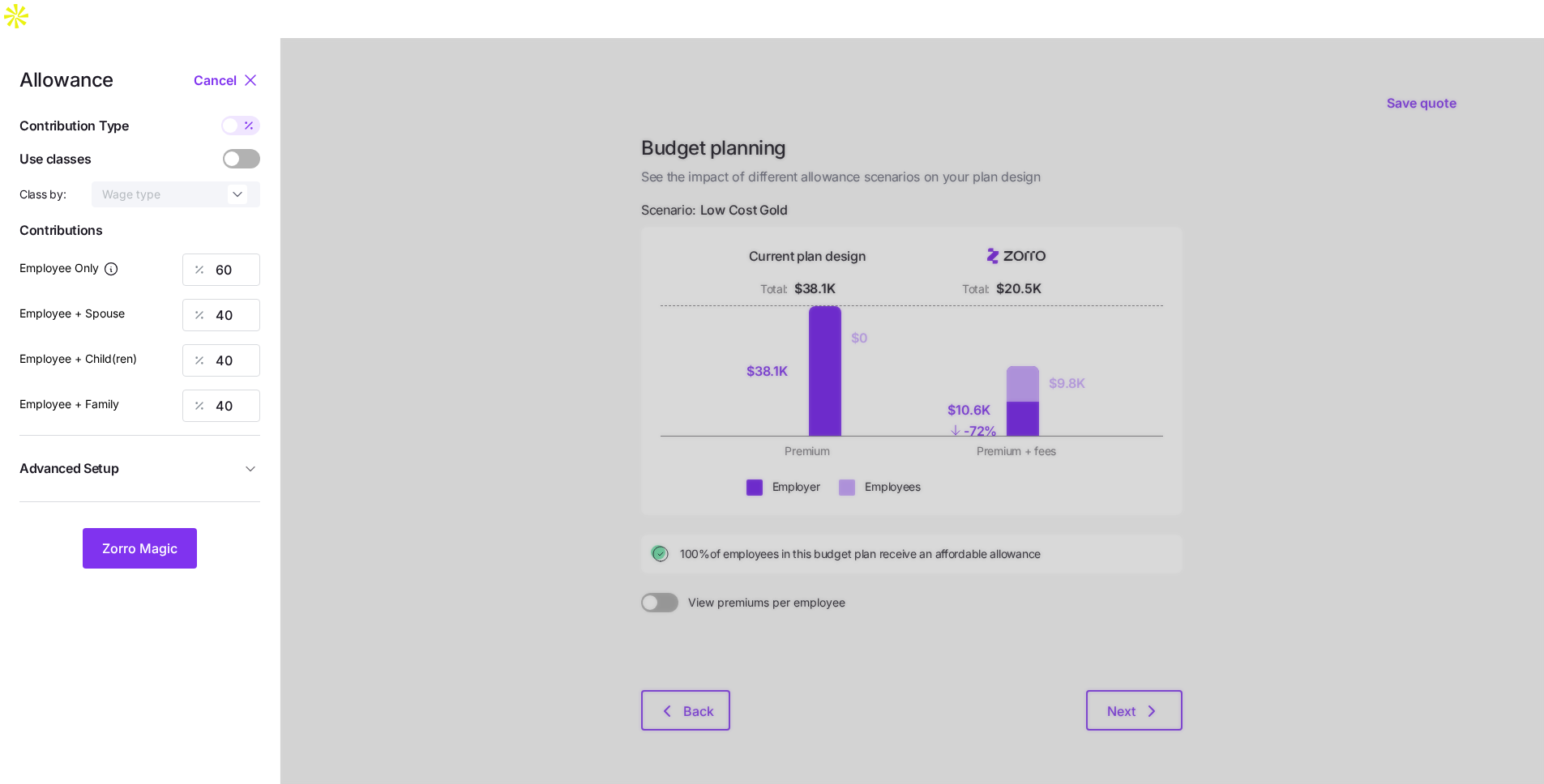
click at [236, 116] on div at bounding box center [240, 125] width 39 height 20
click at [221, 116] on input "checkbox" at bounding box center [221, 116] width 0 height 0
type input "479"
type input "639"
type input "651"
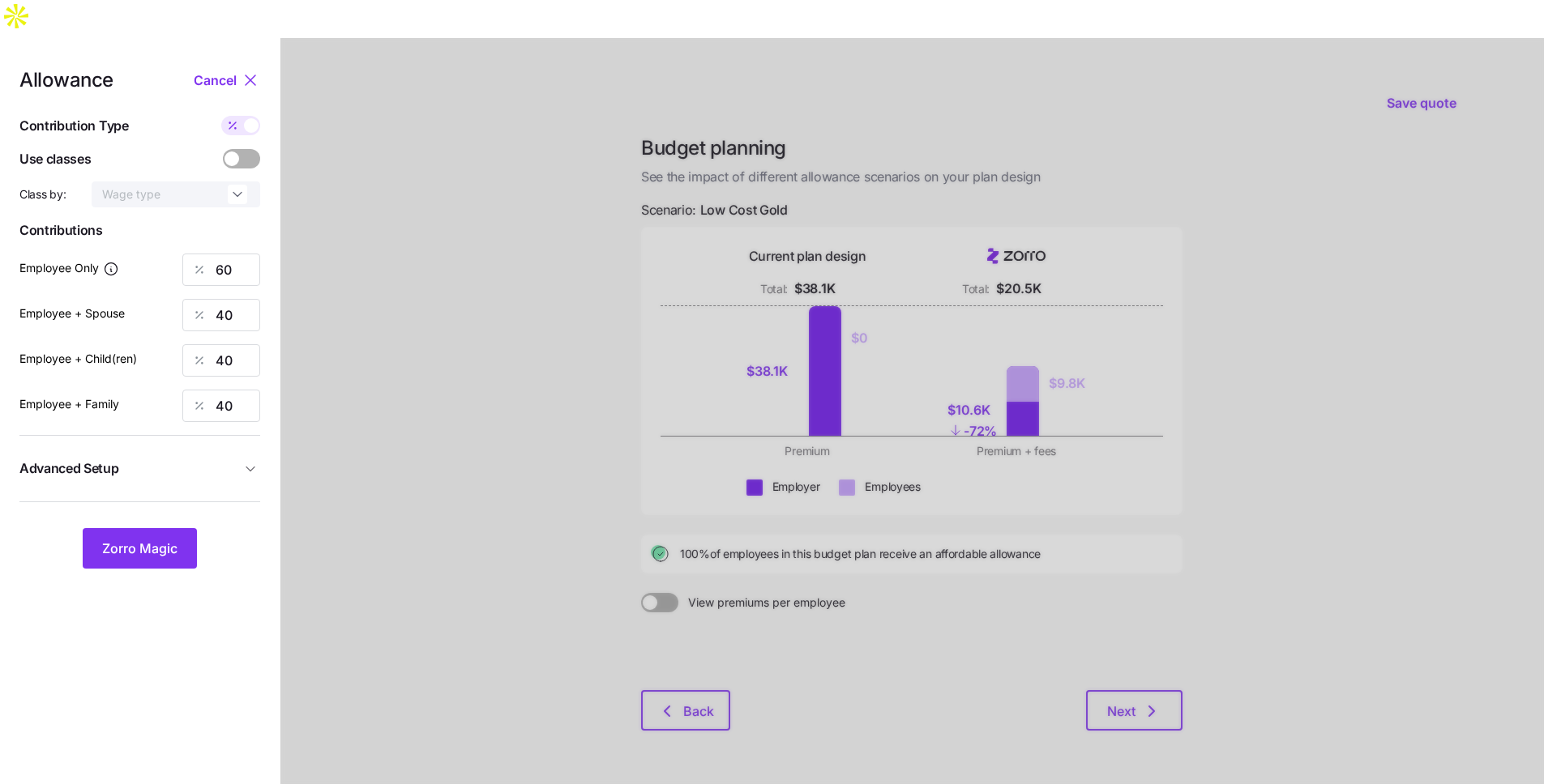
type input "971"
click at [248, 253] on input "479" at bounding box center [220, 270] width 78 height 33
click at [249, 253] on input "479" at bounding box center [220, 270] width 78 height 33
type input "600"
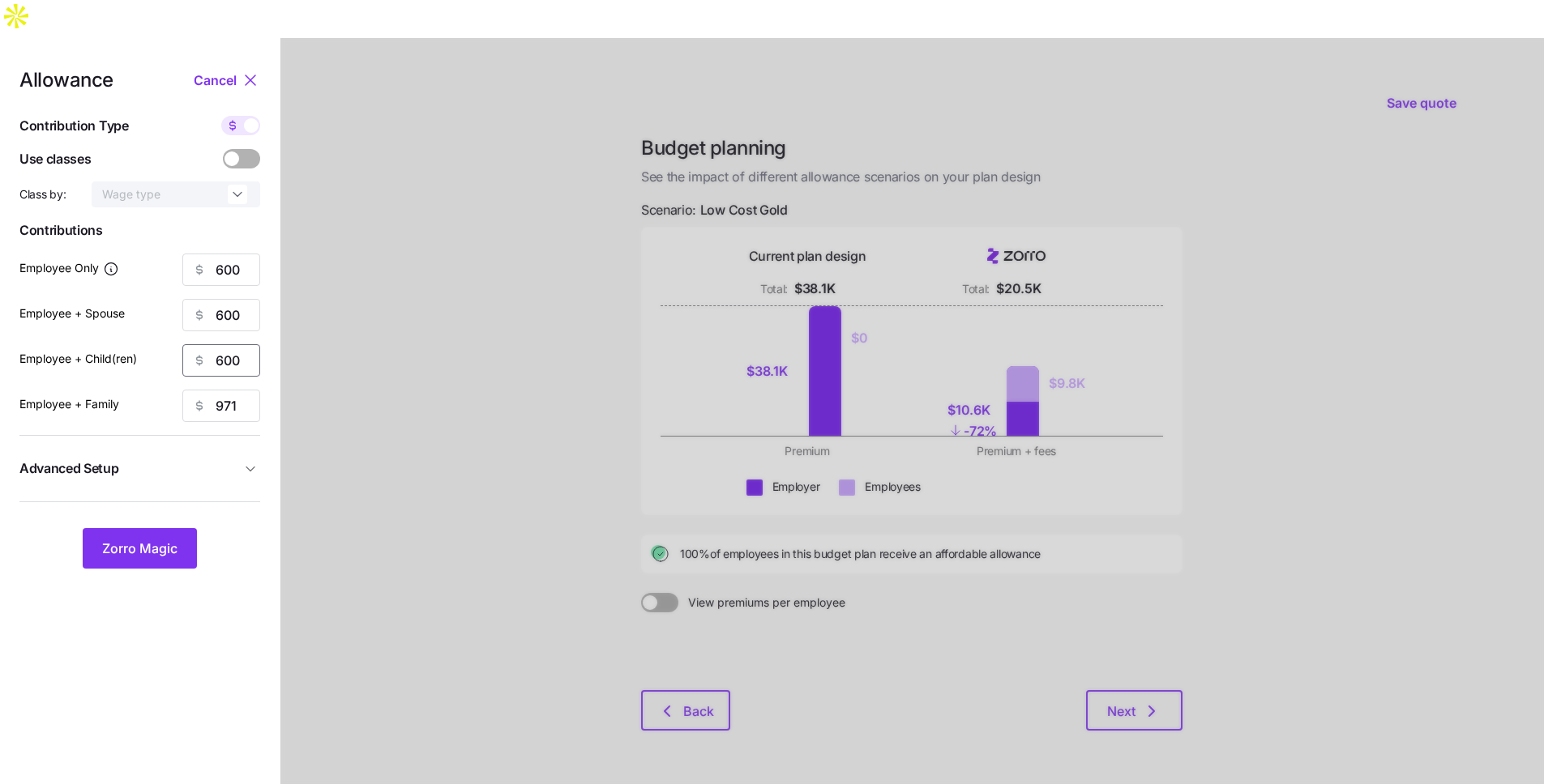
type input "600"
click at [153, 449] on button "Advanced Setup" at bounding box center [140, 469] width 241 height 39
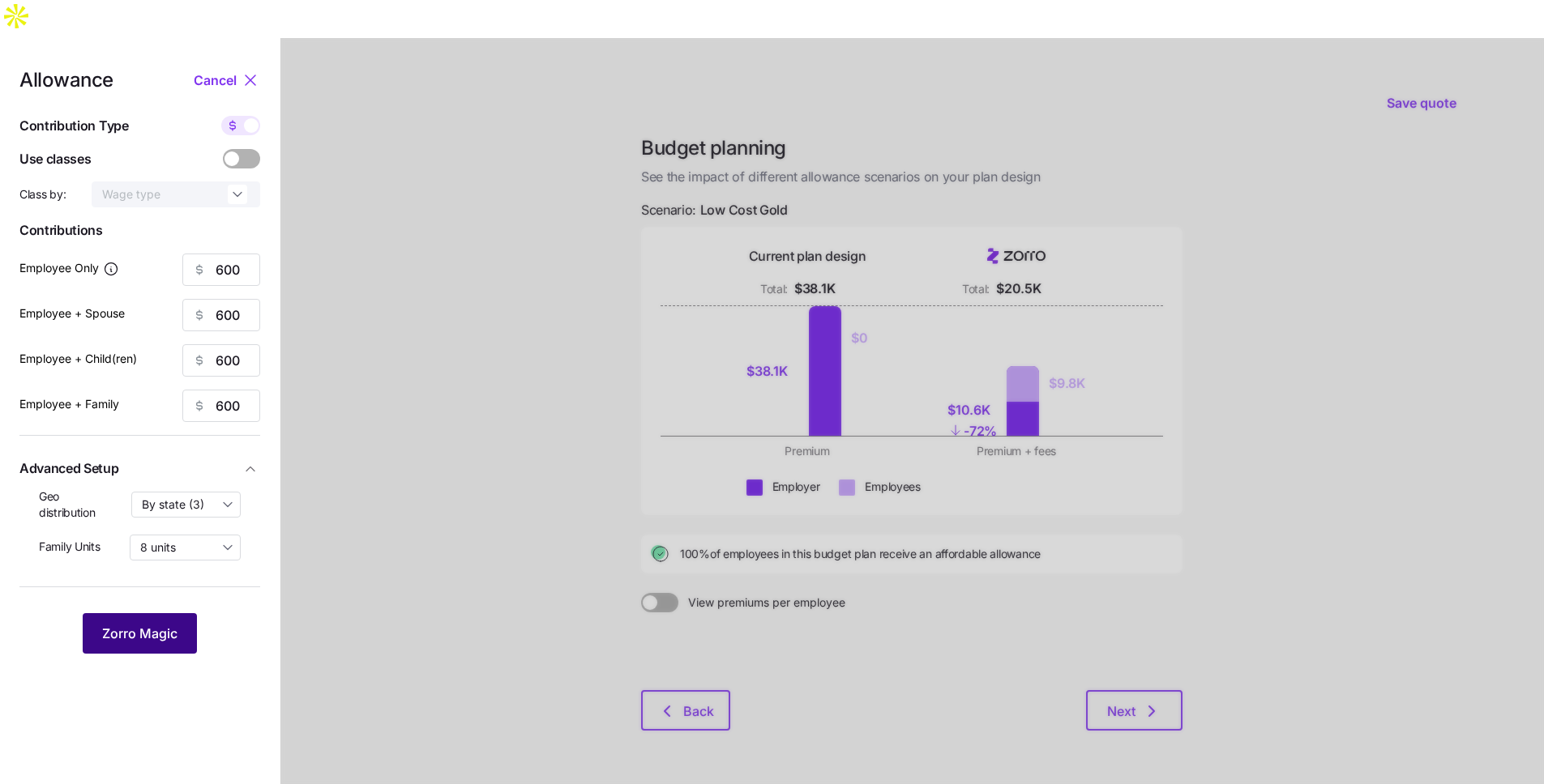
click at [126, 623] on span "Zorro Magic" at bounding box center [140, 633] width 75 height 20
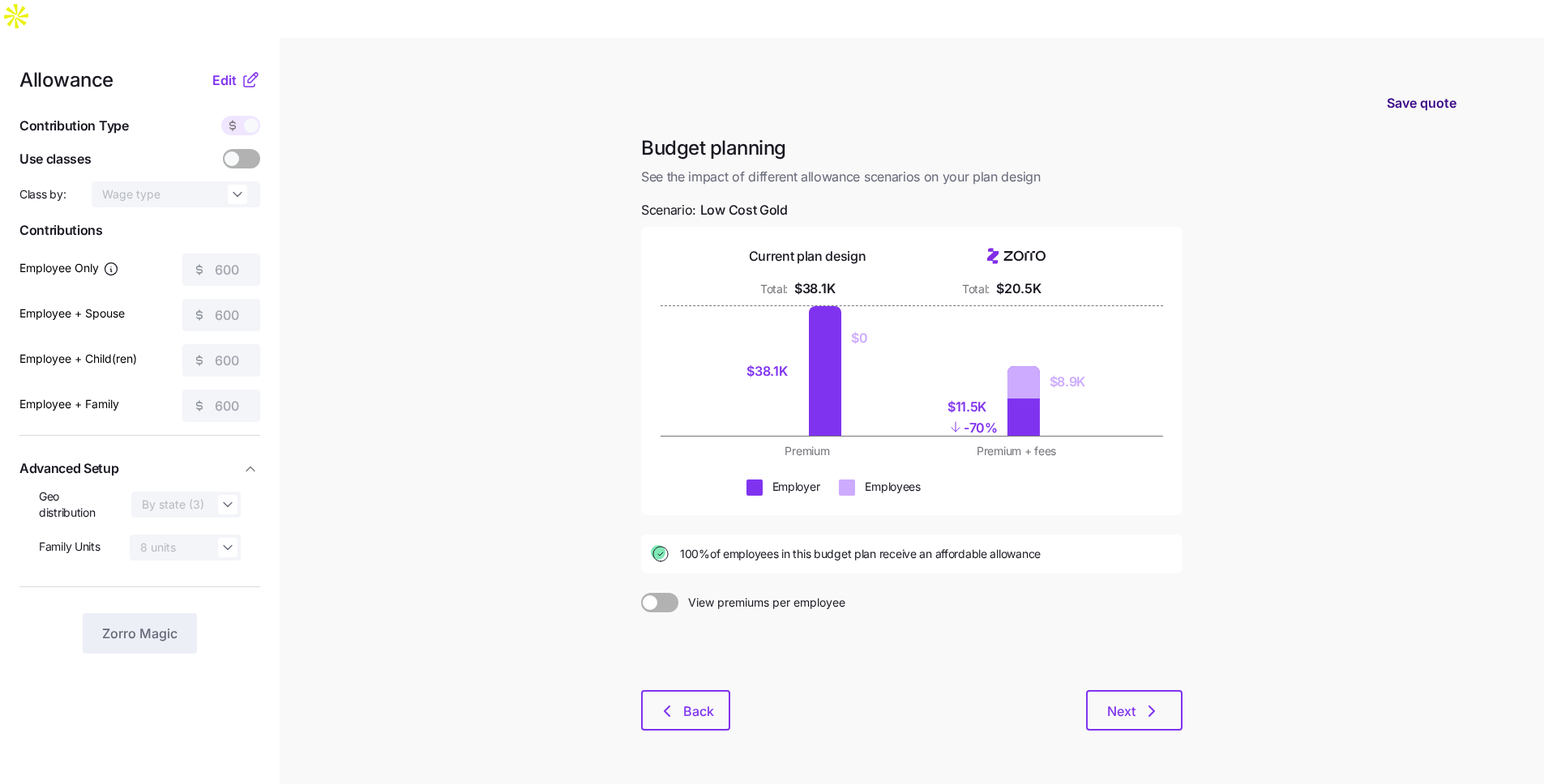
click at [1400, 93] on span "Save quote" at bounding box center [1421, 103] width 70 height 20
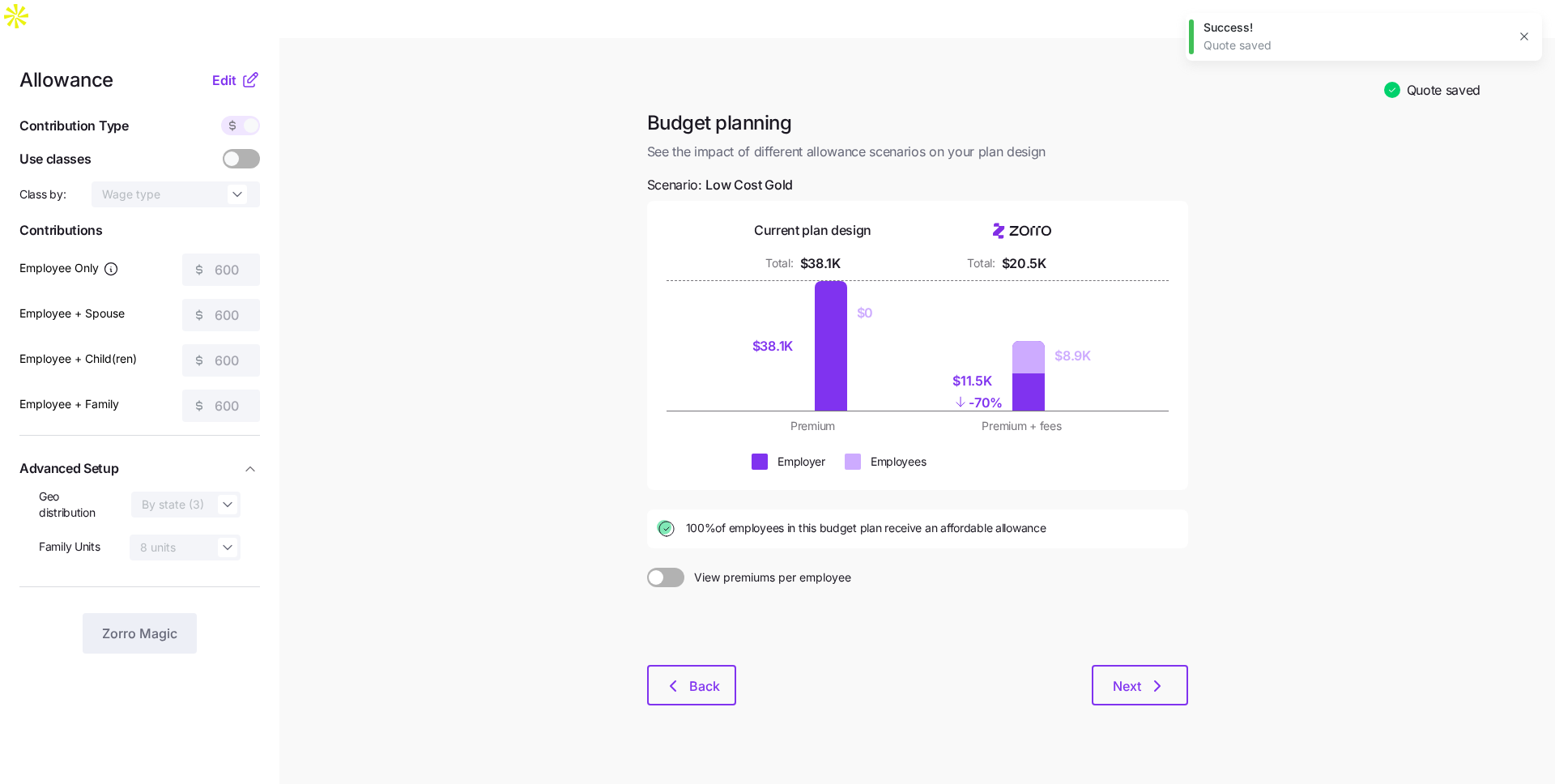
click at [1315, 88] on main "Quote saved Budget planning See the impact of different allowance scenarios on …" at bounding box center [778, 429] width 1555 height 784
click at [517, 296] on main "Quote saved Budget planning See the impact of different allowance scenarios on …" at bounding box center [778, 429] width 1555 height 784
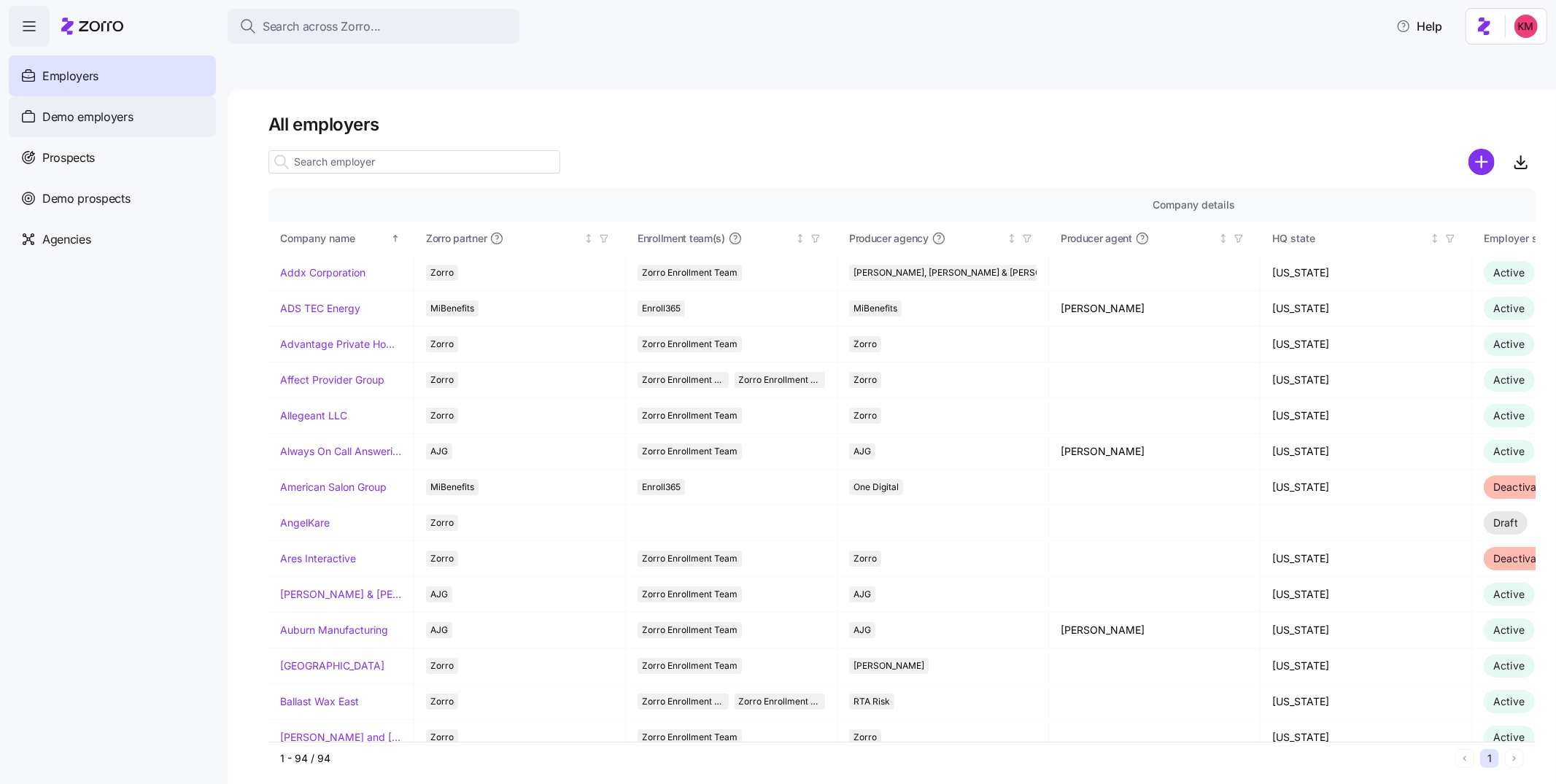
click at [67, 110] on span "Demo employers" at bounding box center [88, 117] width 91 height 18
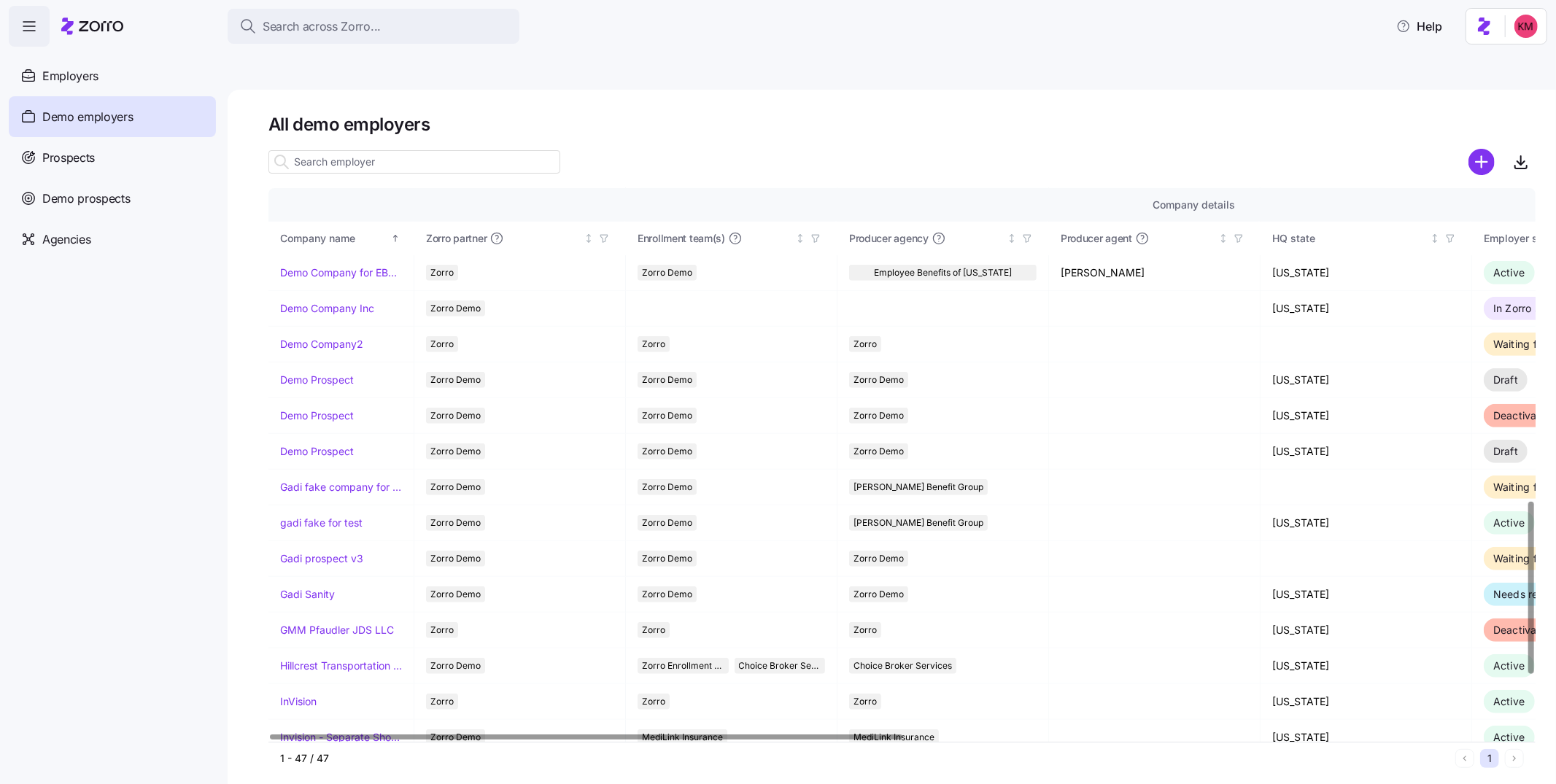
scroll to position [1007, 0]
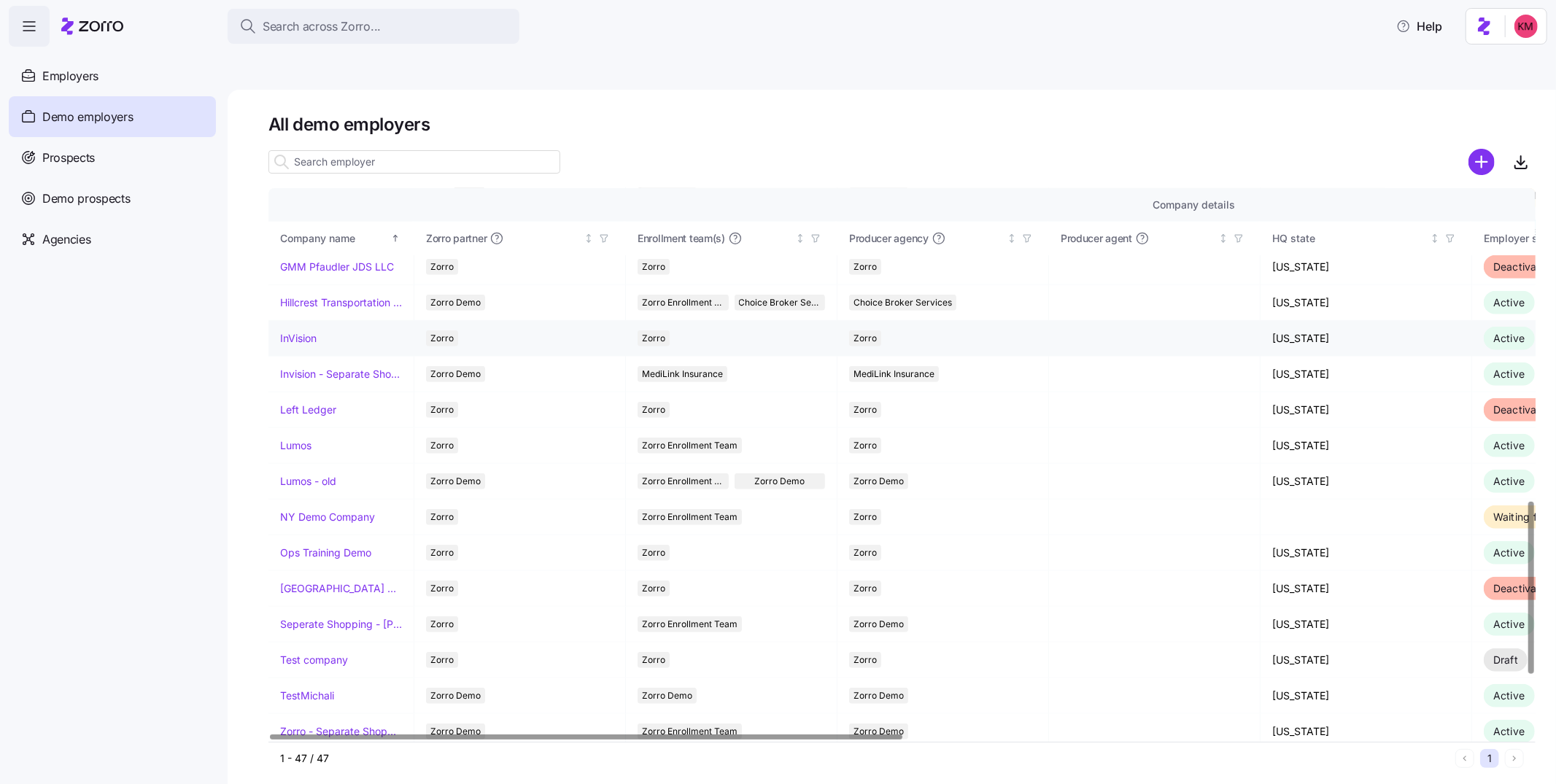
click at [292, 331] on link "InVision" at bounding box center [298, 339] width 36 height 15
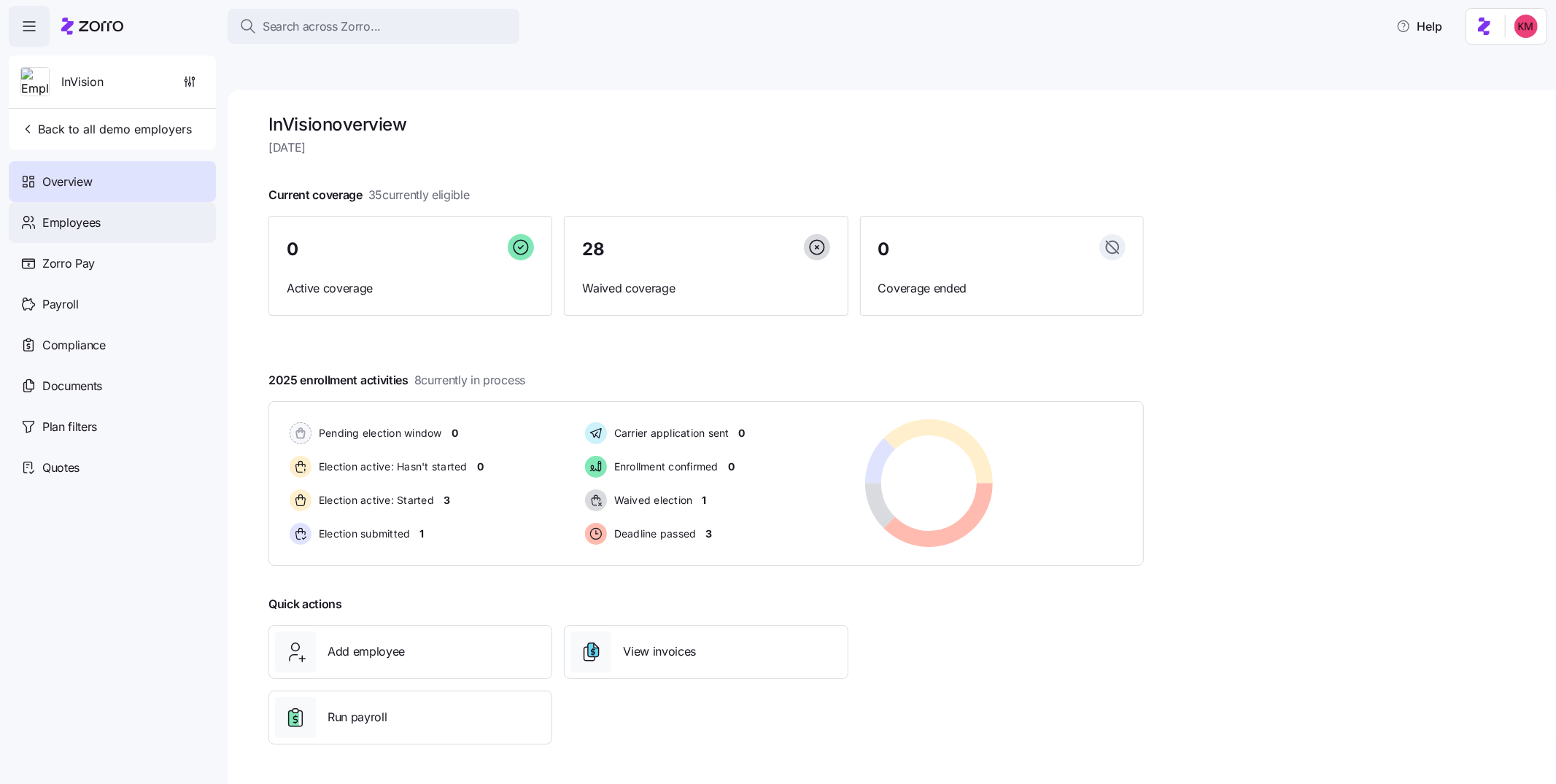
click at [101, 210] on div "Employees" at bounding box center [112, 222] width 207 height 41
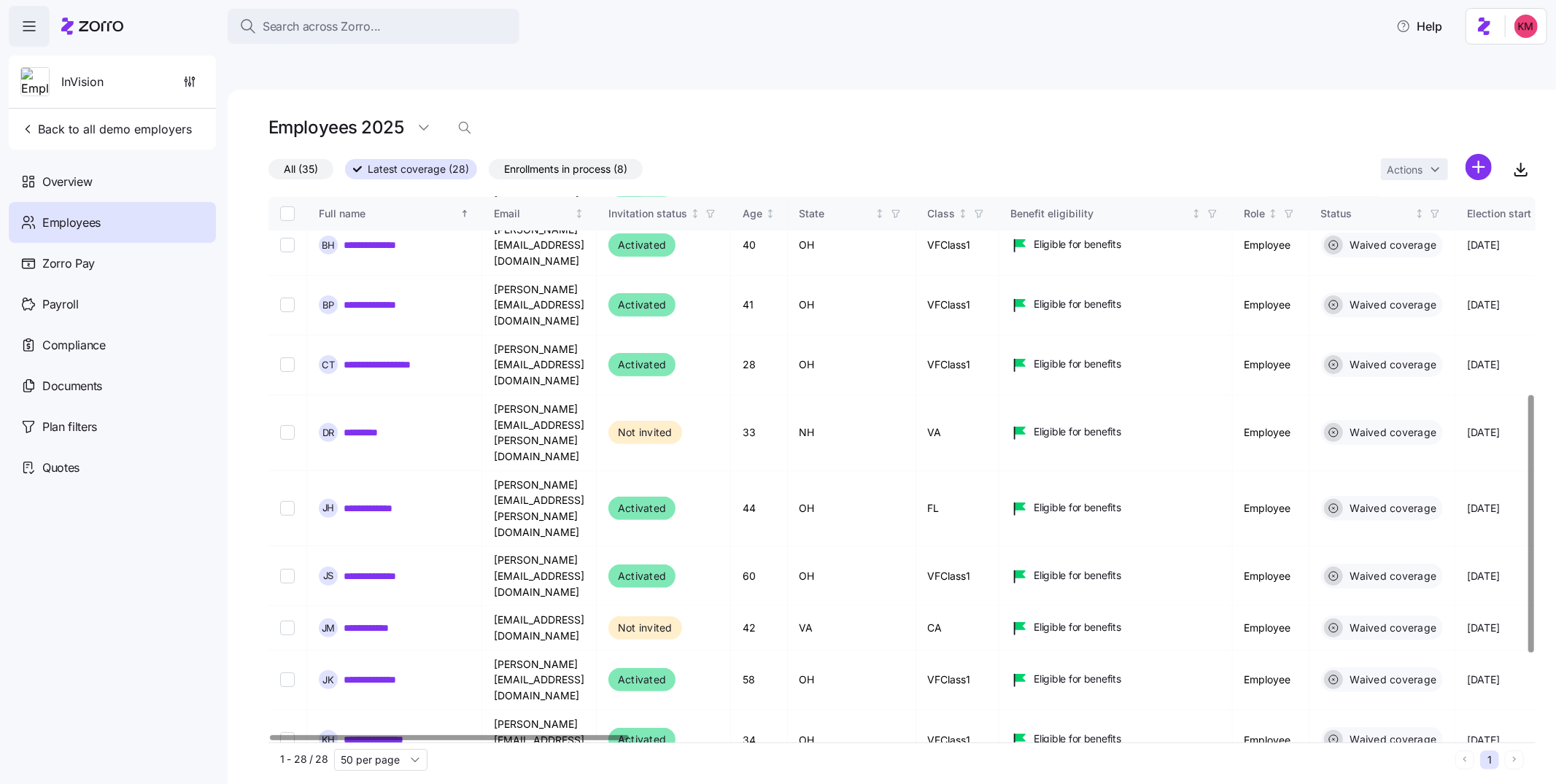
scroll to position [423, 0]
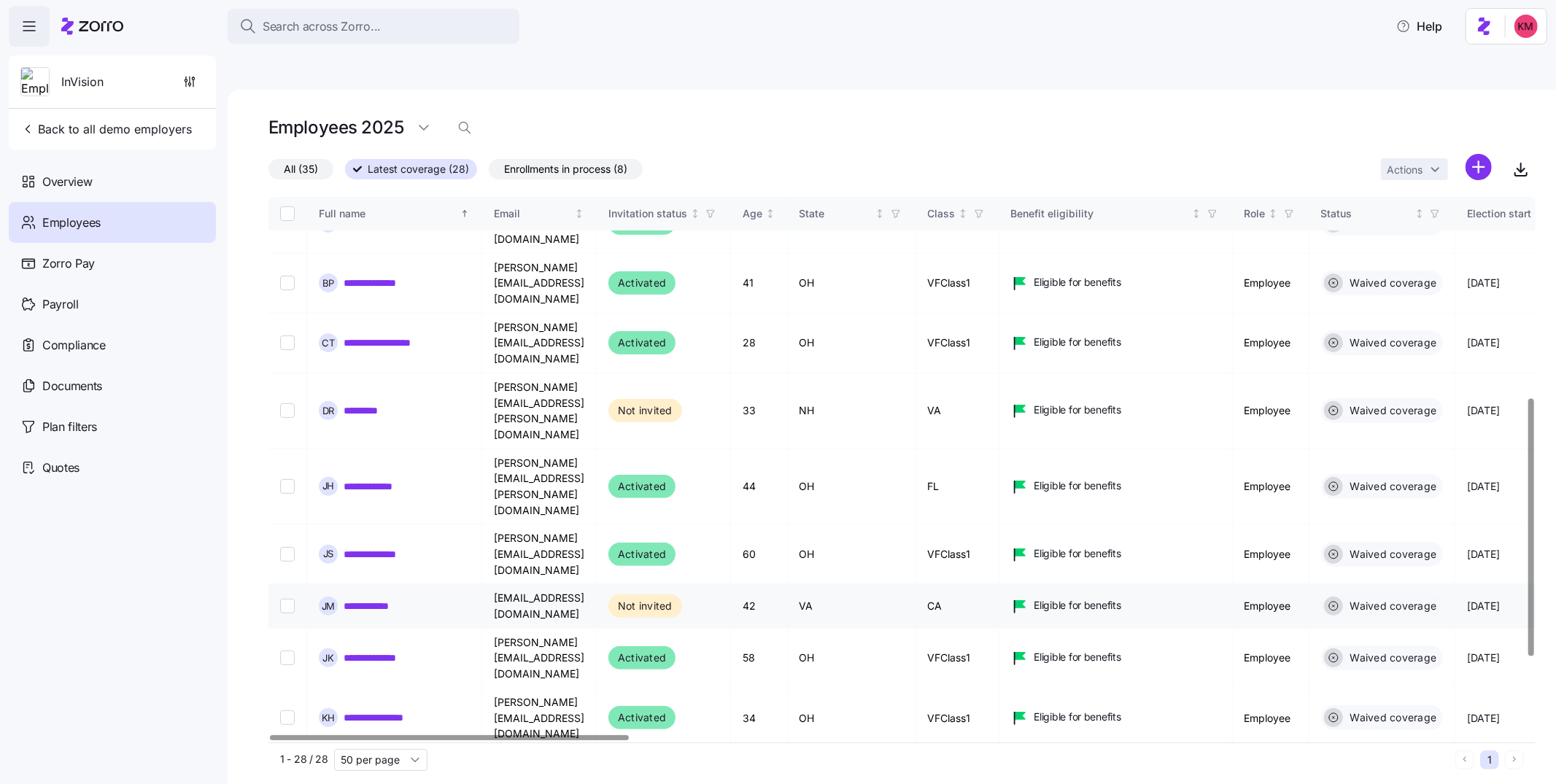
click at [381, 599] on link "**********" at bounding box center [378, 606] width 69 height 15
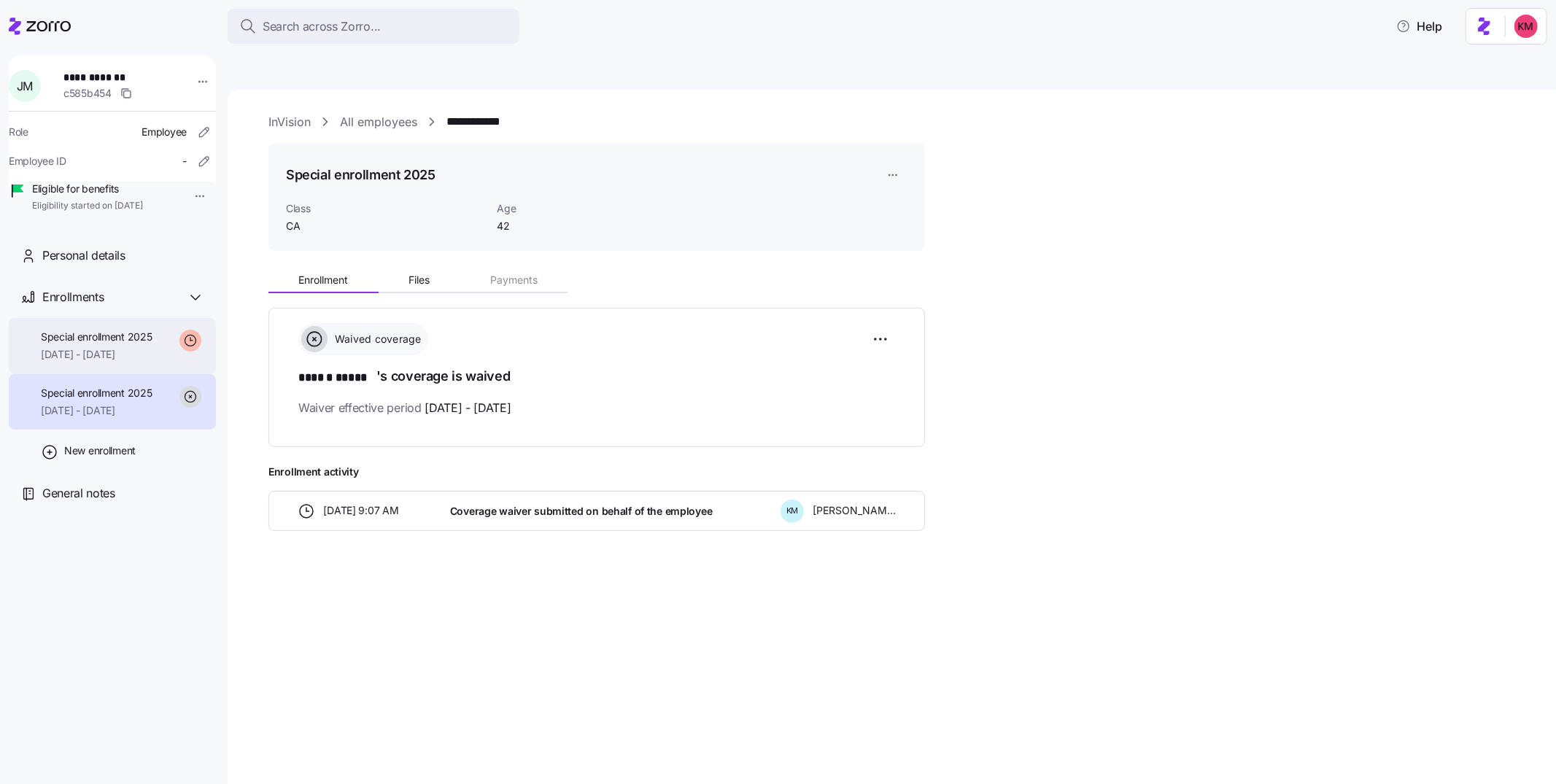
click at [111, 361] on span "10/01/2025 - 12/31/2025" at bounding box center [96, 355] width 111 height 15
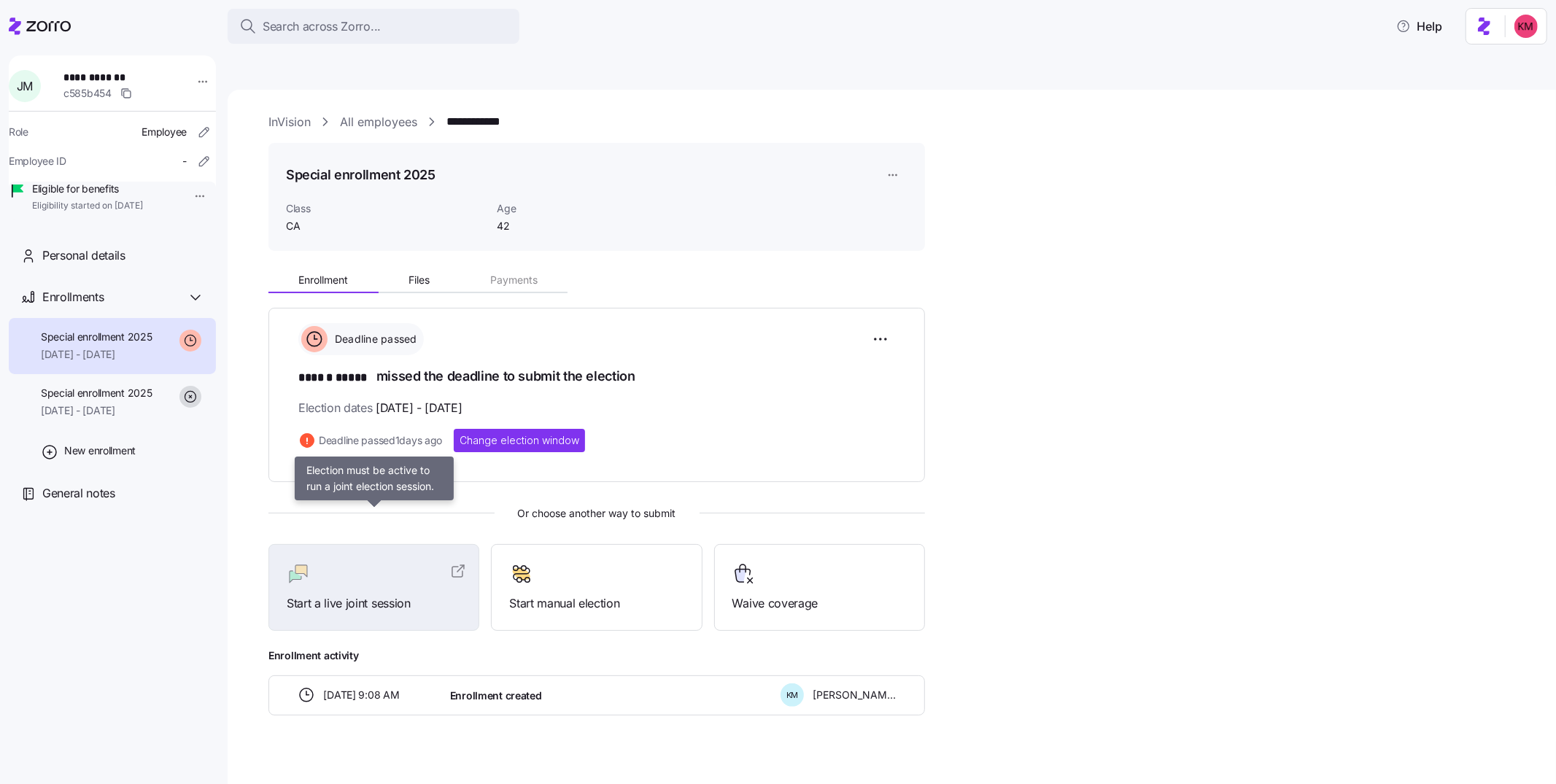
click at [373, 562] on div at bounding box center [374, 574] width 174 height 24
click at [63, 400] on span "Special enrollment 2025" at bounding box center [96, 393] width 111 height 15
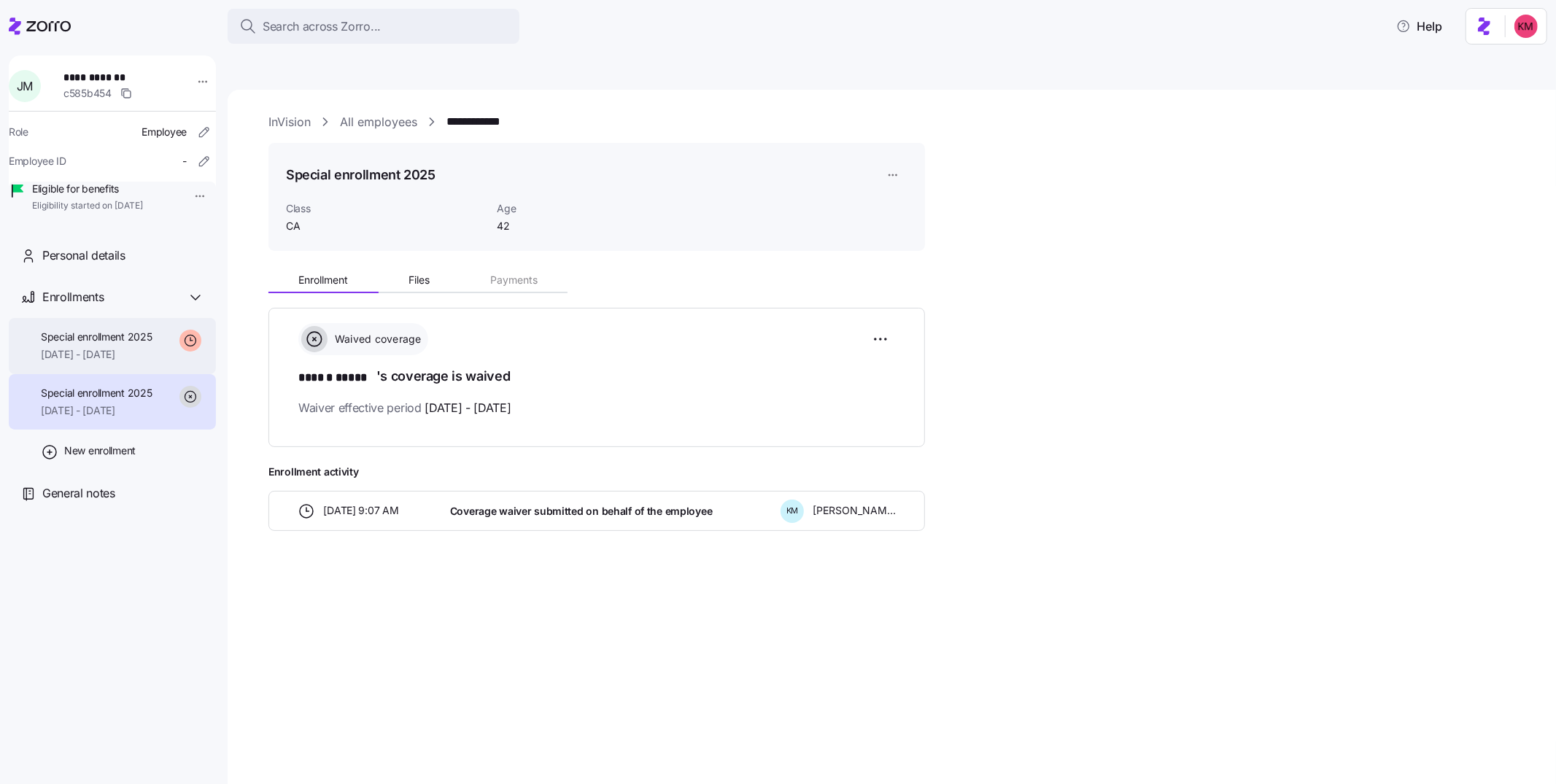
click at [84, 344] on span "Special enrollment 2025" at bounding box center [96, 337] width 111 height 15
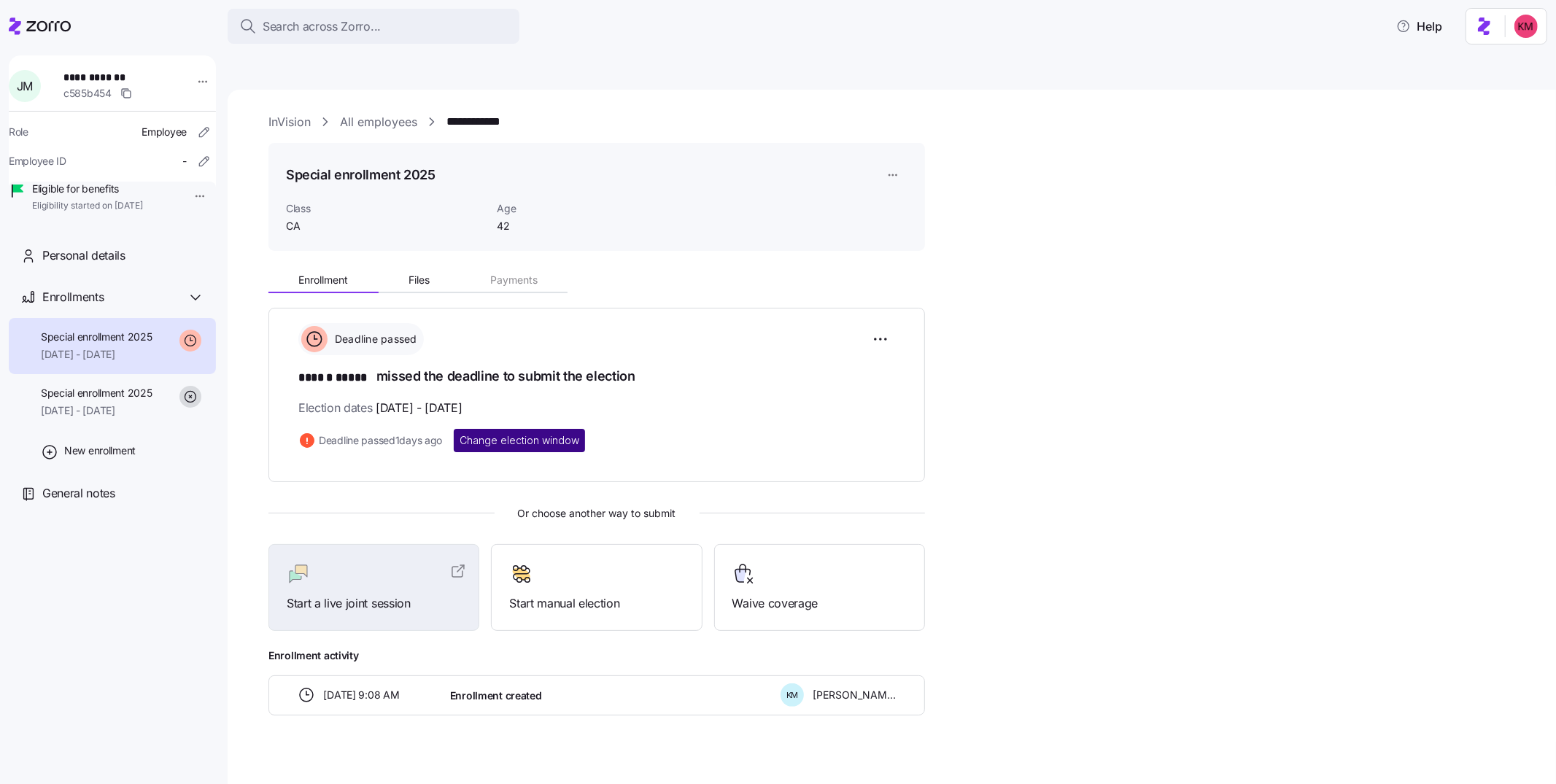
click at [473, 429] on button "Change election window" at bounding box center [519, 440] width 131 height 24
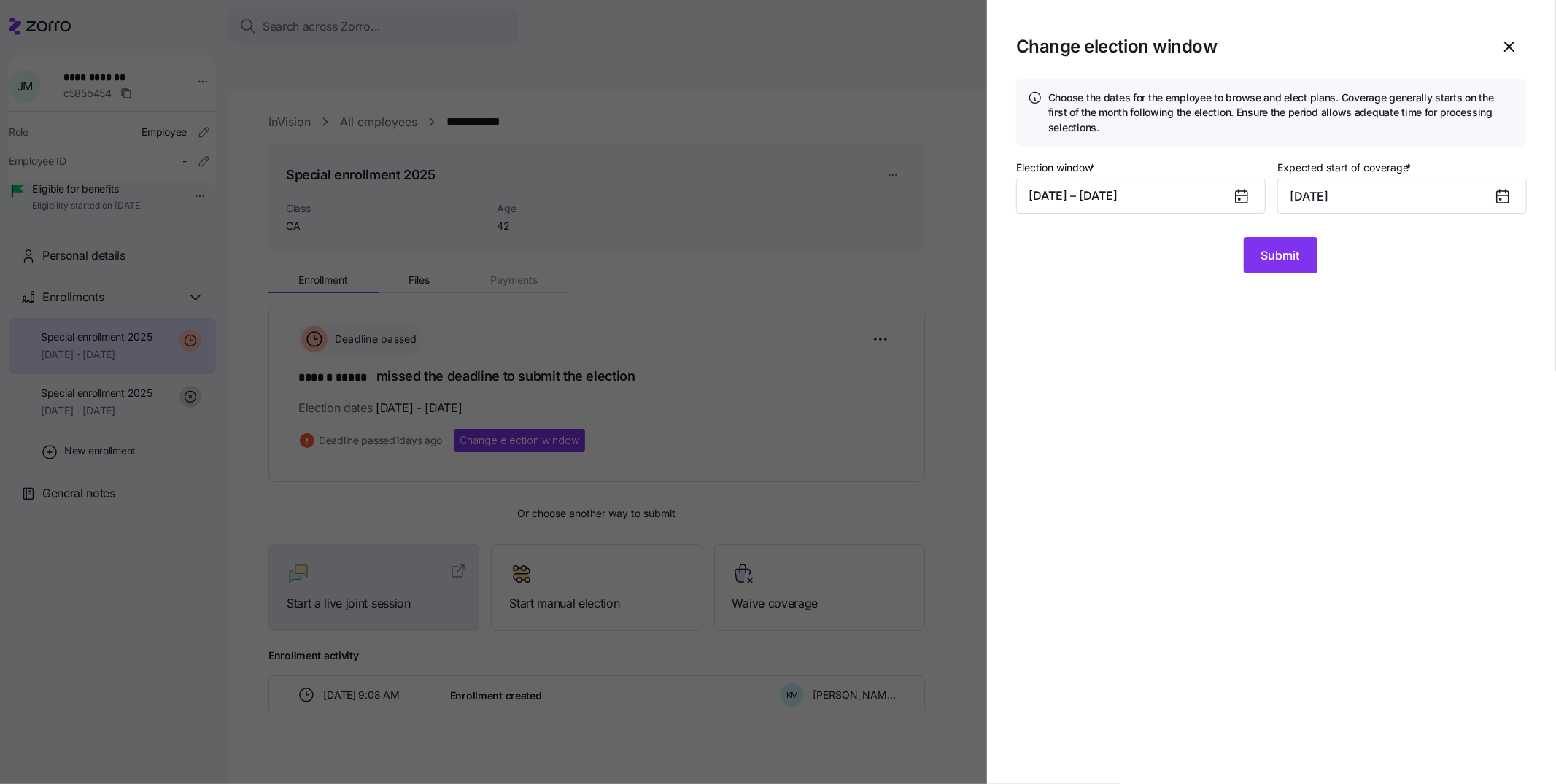
click at [1246, 192] on icon at bounding box center [1242, 197] width 12 height 12
click at [1177, 195] on button "08/14/2025 – 08/27/2025" at bounding box center [1141, 195] width 249 height 35
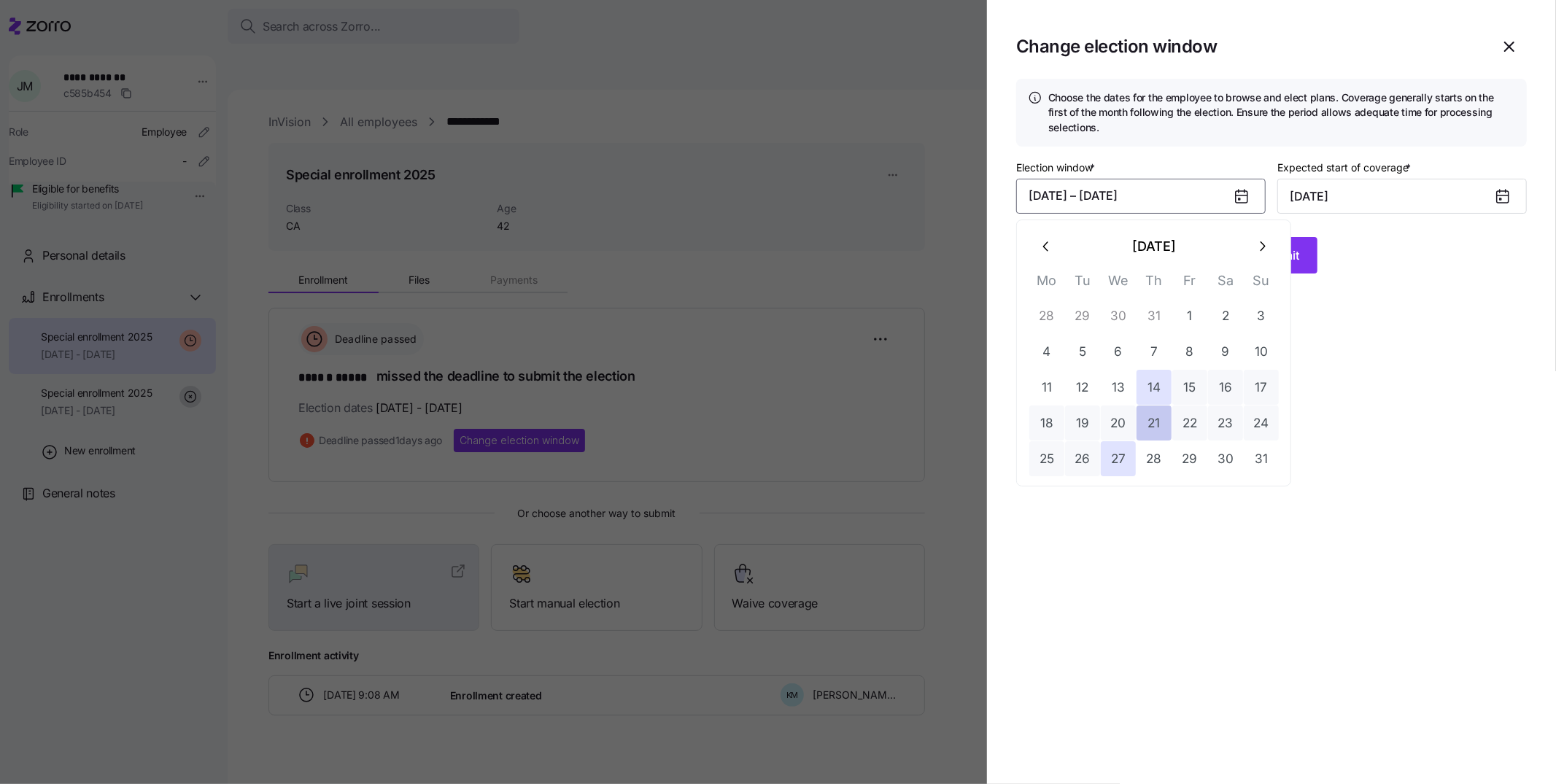
click at [1144, 431] on button "21" at bounding box center [1154, 423] width 35 height 35
click at [1215, 459] on button "30" at bounding box center [1225, 458] width 35 height 35
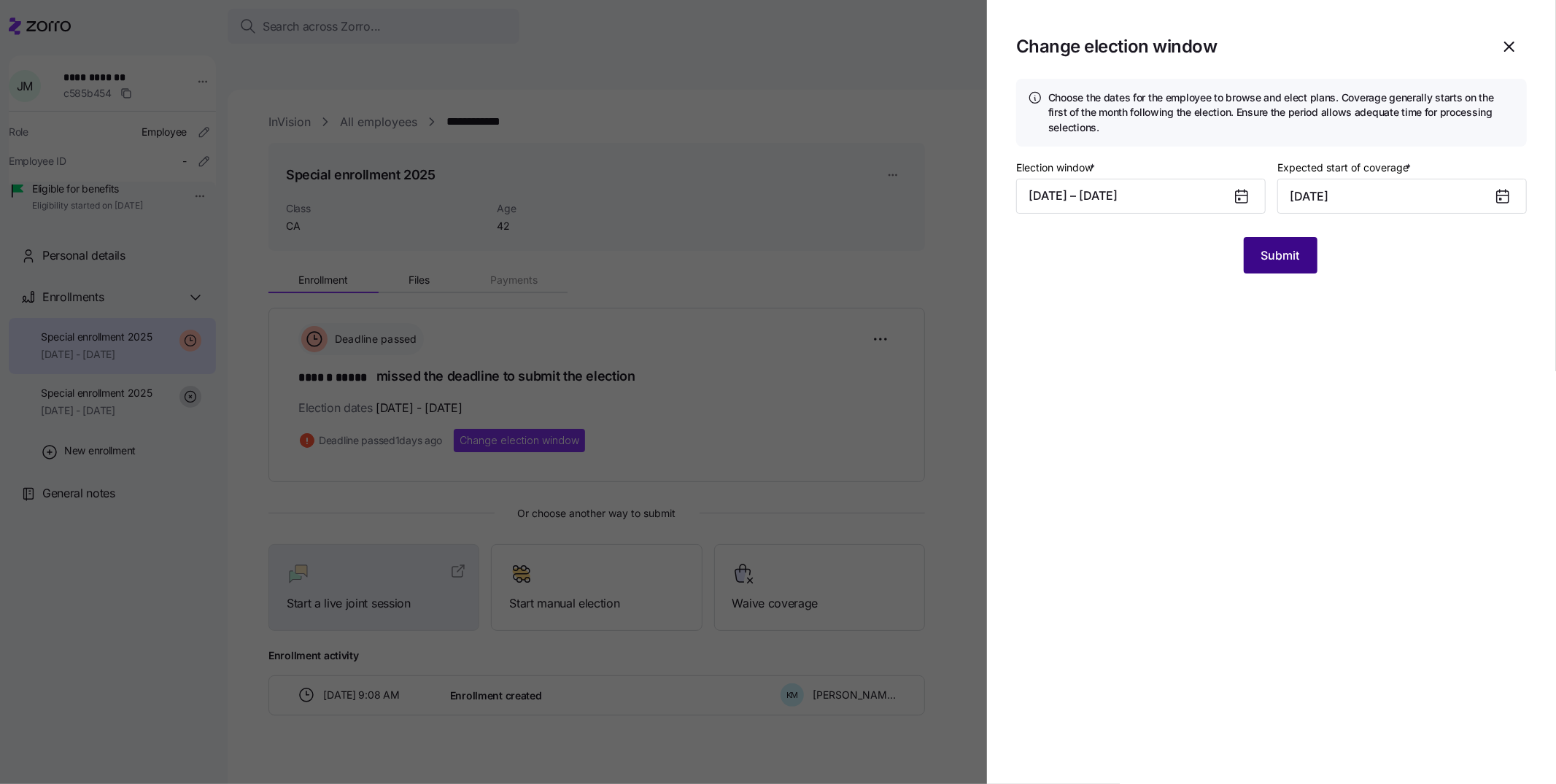
click at [1290, 254] on span "Submit" at bounding box center [1281, 255] width 38 height 18
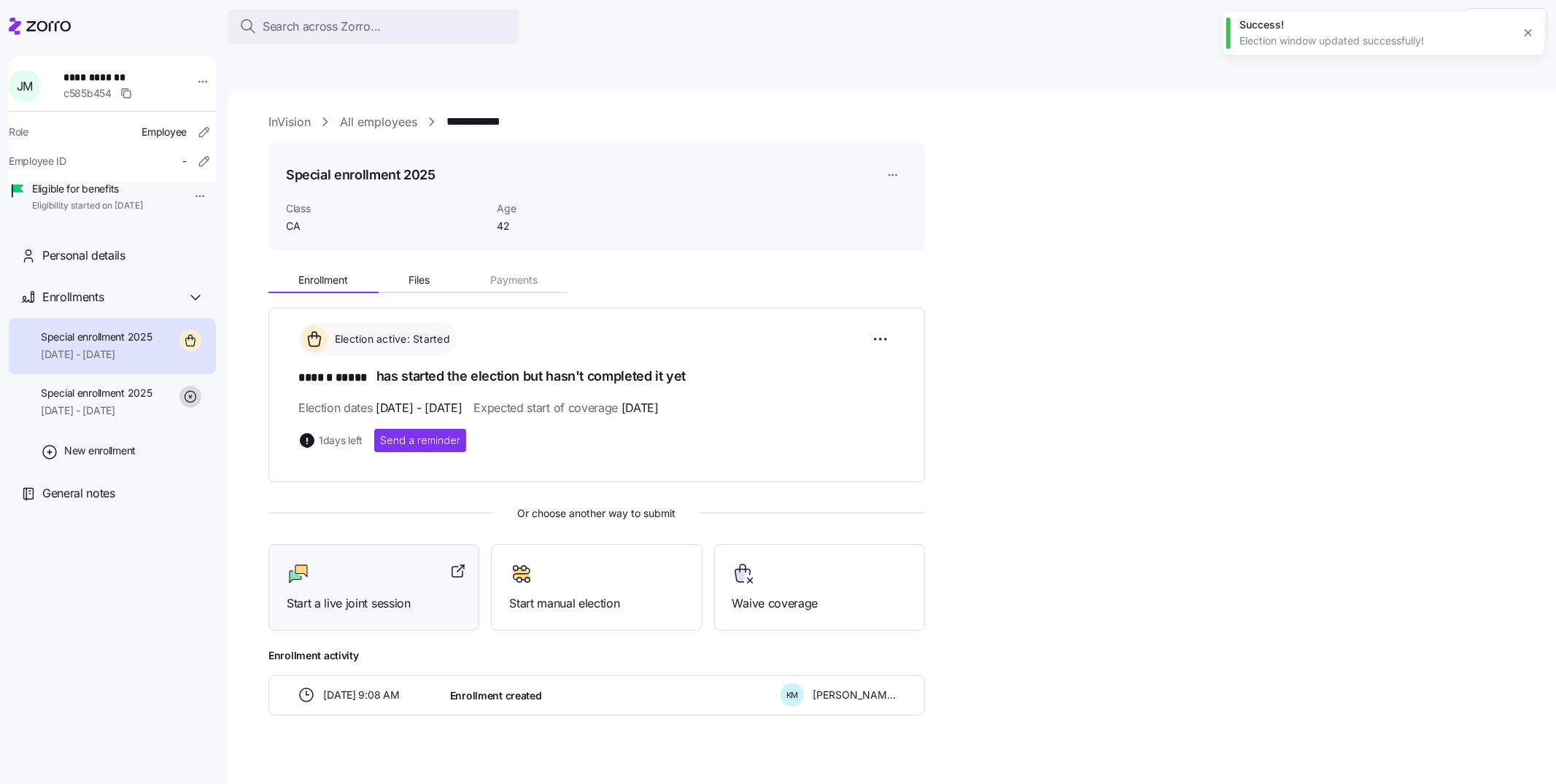
click at [398, 562] on div "Start a live joint session" at bounding box center [374, 587] width 174 height 50
click at [362, 113] on link "All employees" at bounding box center [378, 122] width 77 height 18
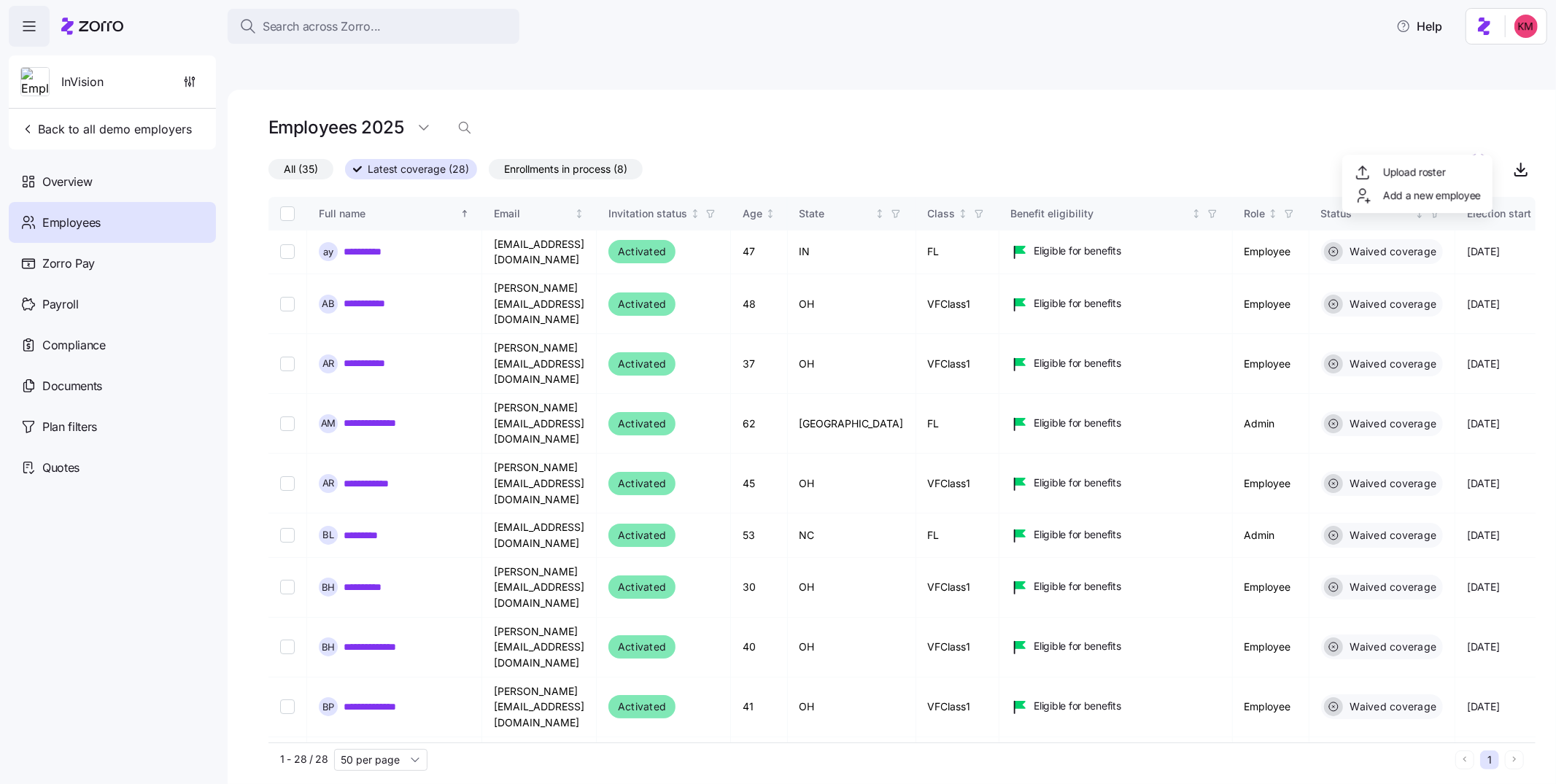
click at [1471, 139] on html "**********" at bounding box center [778, 461] width 1556 height 922
click at [1473, 192] on span "Add a new employee" at bounding box center [1432, 195] width 97 height 15
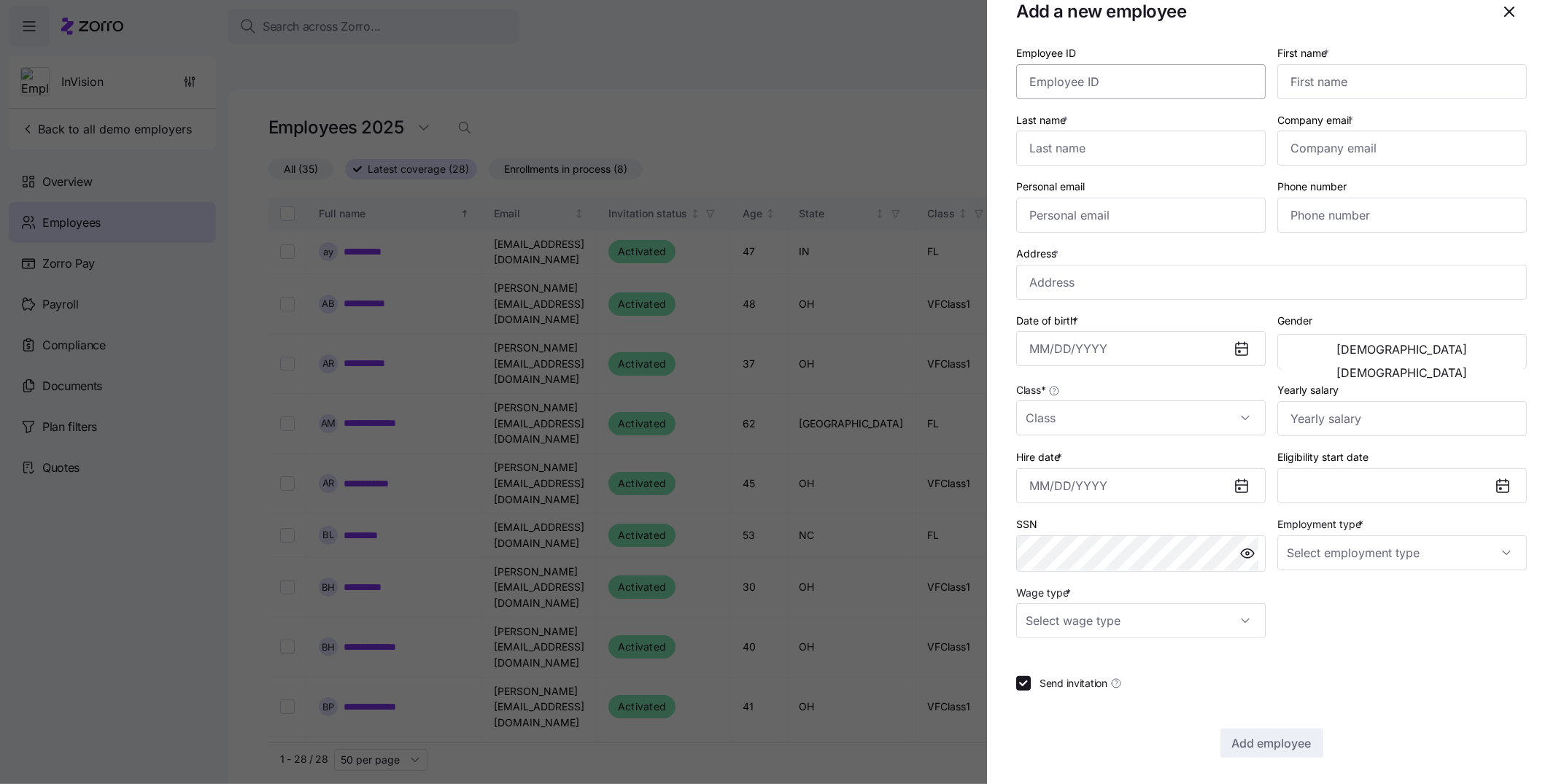
scroll to position [32, 0]
click at [1203, 427] on input "Class *" at bounding box center [1141, 420] width 249 height 35
click at [1422, 680] on div "Send invitation" at bounding box center [1271, 687] width 511 height 15
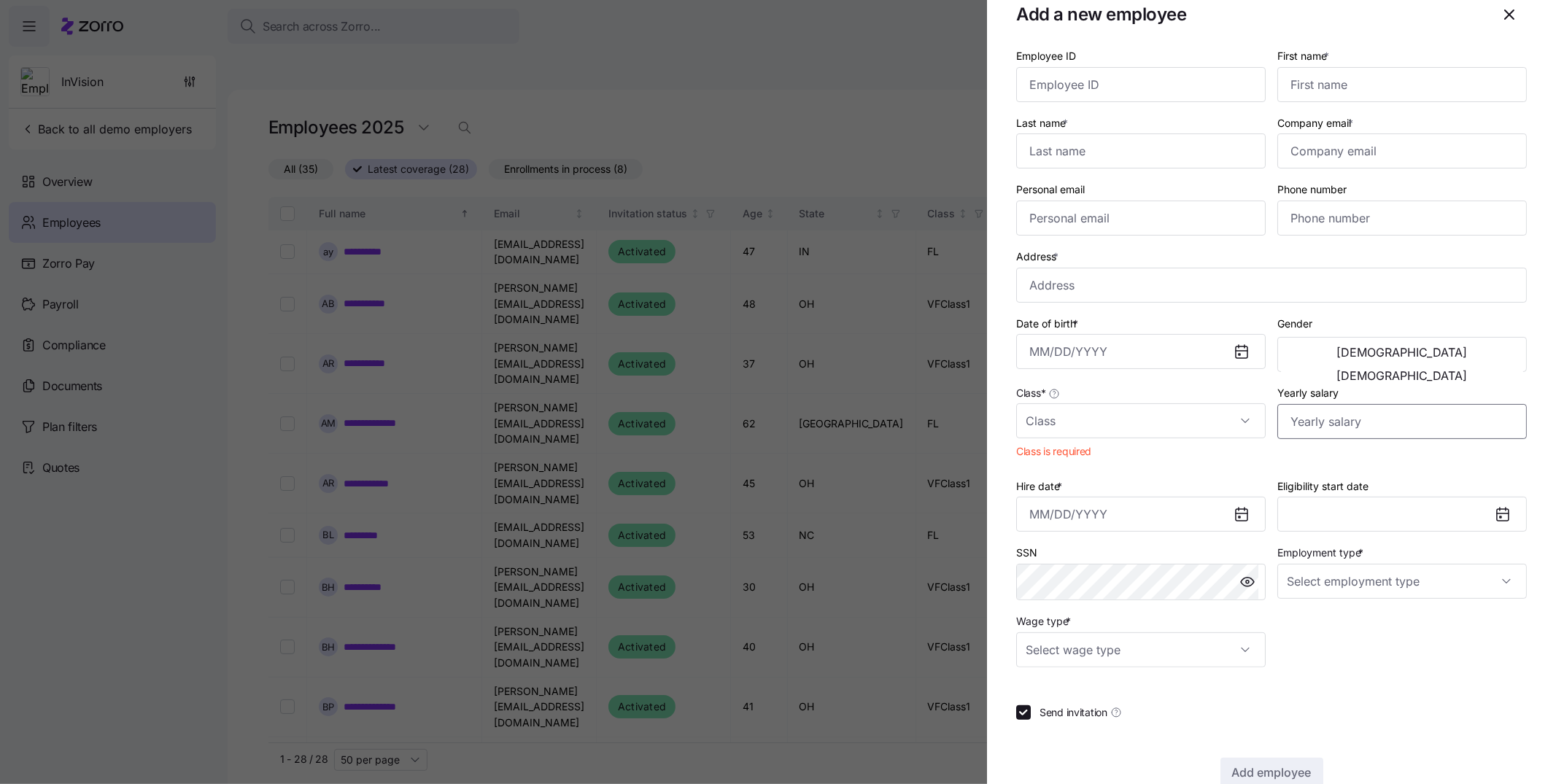
click at [1372, 417] on input "Yearly salary" at bounding box center [1402, 421] width 249 height 35
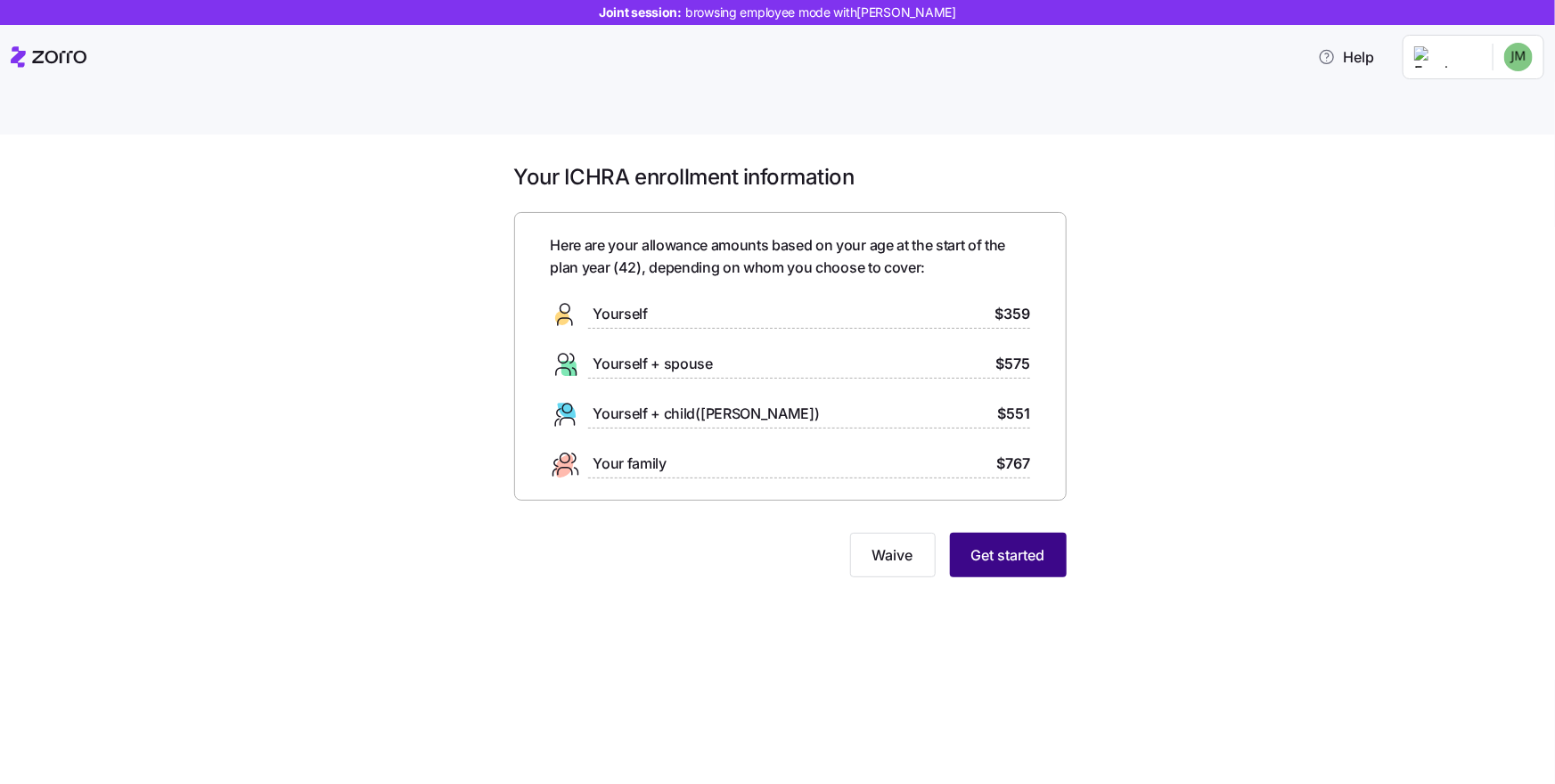
drag, startPoint x: 1097, startPoint y: 562, endPoint x: 1032, endPoint y: 529, distance: 72.9
click at [1097, 562] on div "Your ICHRA enrollment information Here are your allowance amounts based on your…" at bounding box center [777, 479] width 1555 height 691
click at [1027, 544] on span "Get started" at bounding box center [1009, 555] width 74 height 22
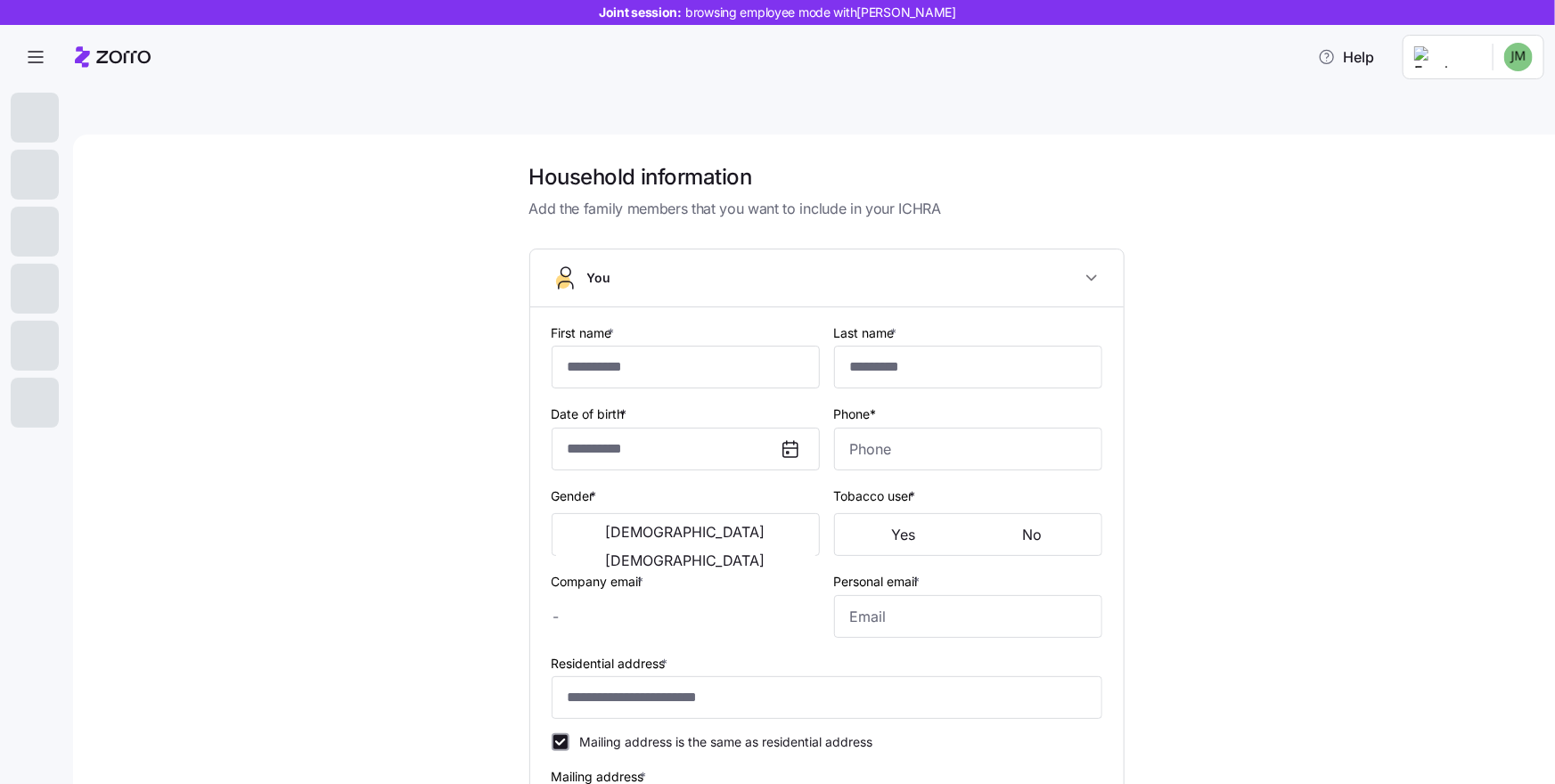
type input "******"
type input "*****"
type input "[EMAIL_ADDRESS][DOMAIN_NAME]"
type input "**********"
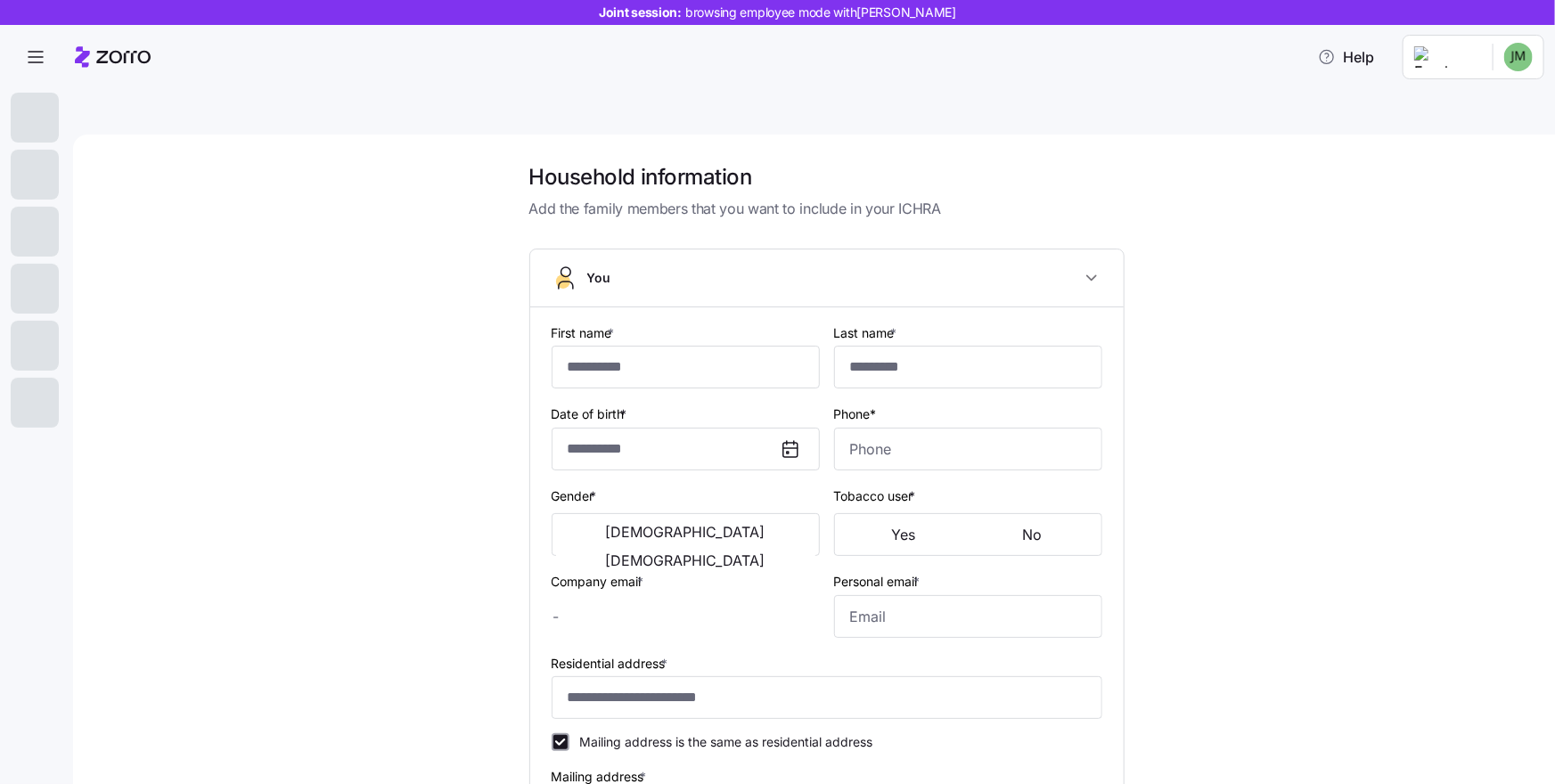
checkbox input "true"
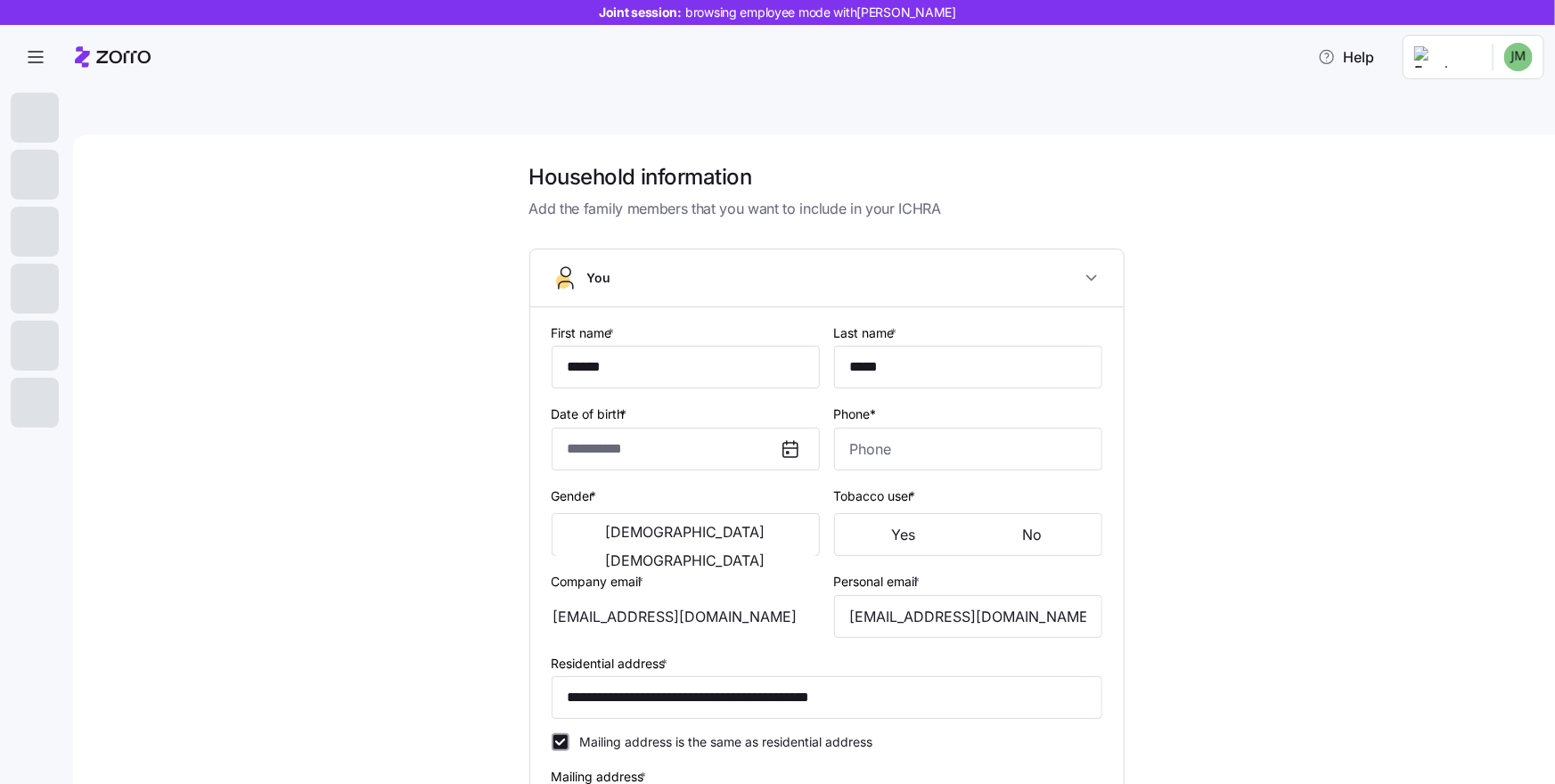
type input "**********"
type input "[PHONE_NUMBER]"
type input "[DEMOGRAPHIC_DATA] citizen"
type input "Single"
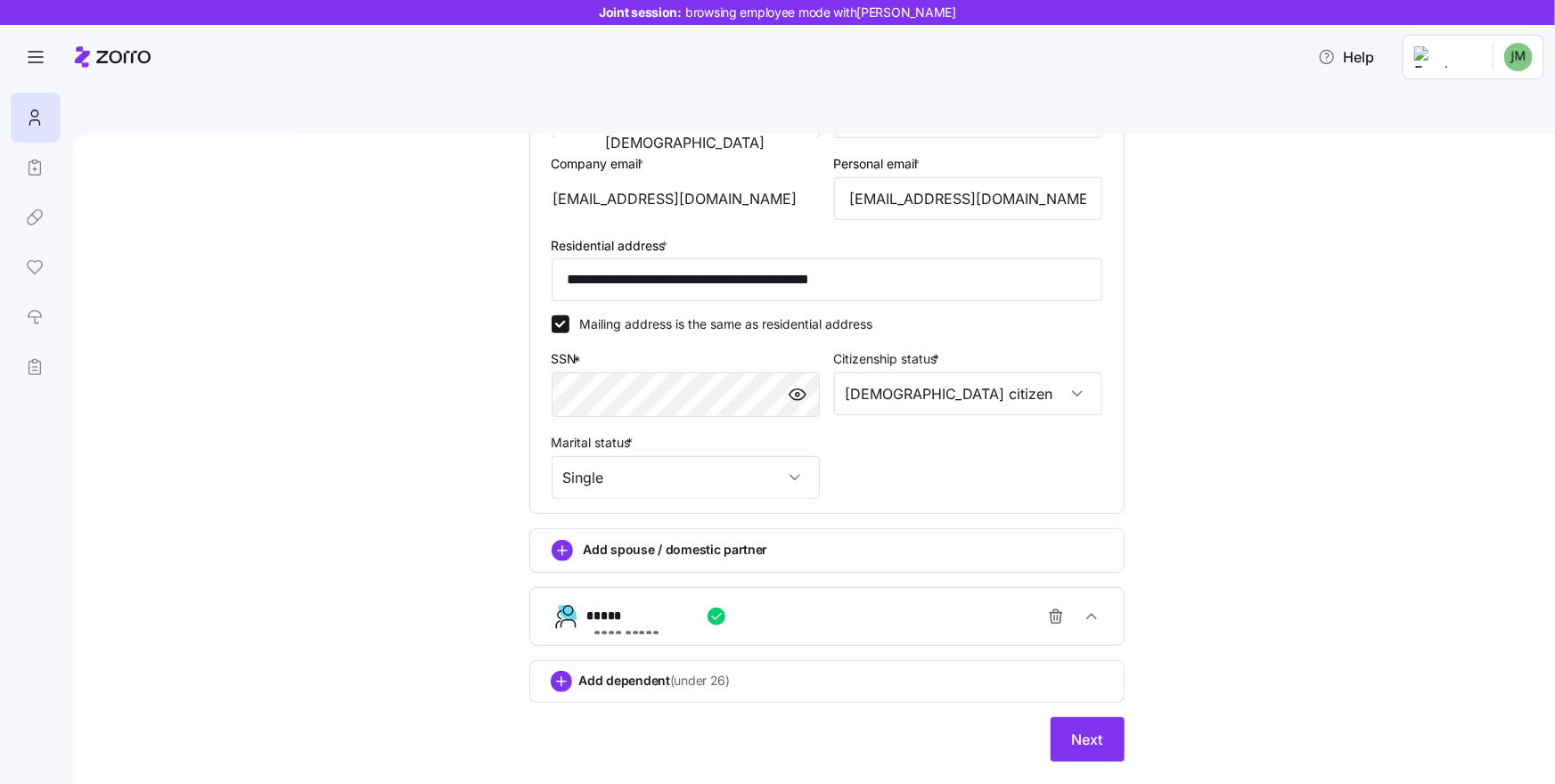
scroll to position [421, 0]
click at [1105, 717] on button "Next" at bounding box center [1088, 739] width 74 height 44
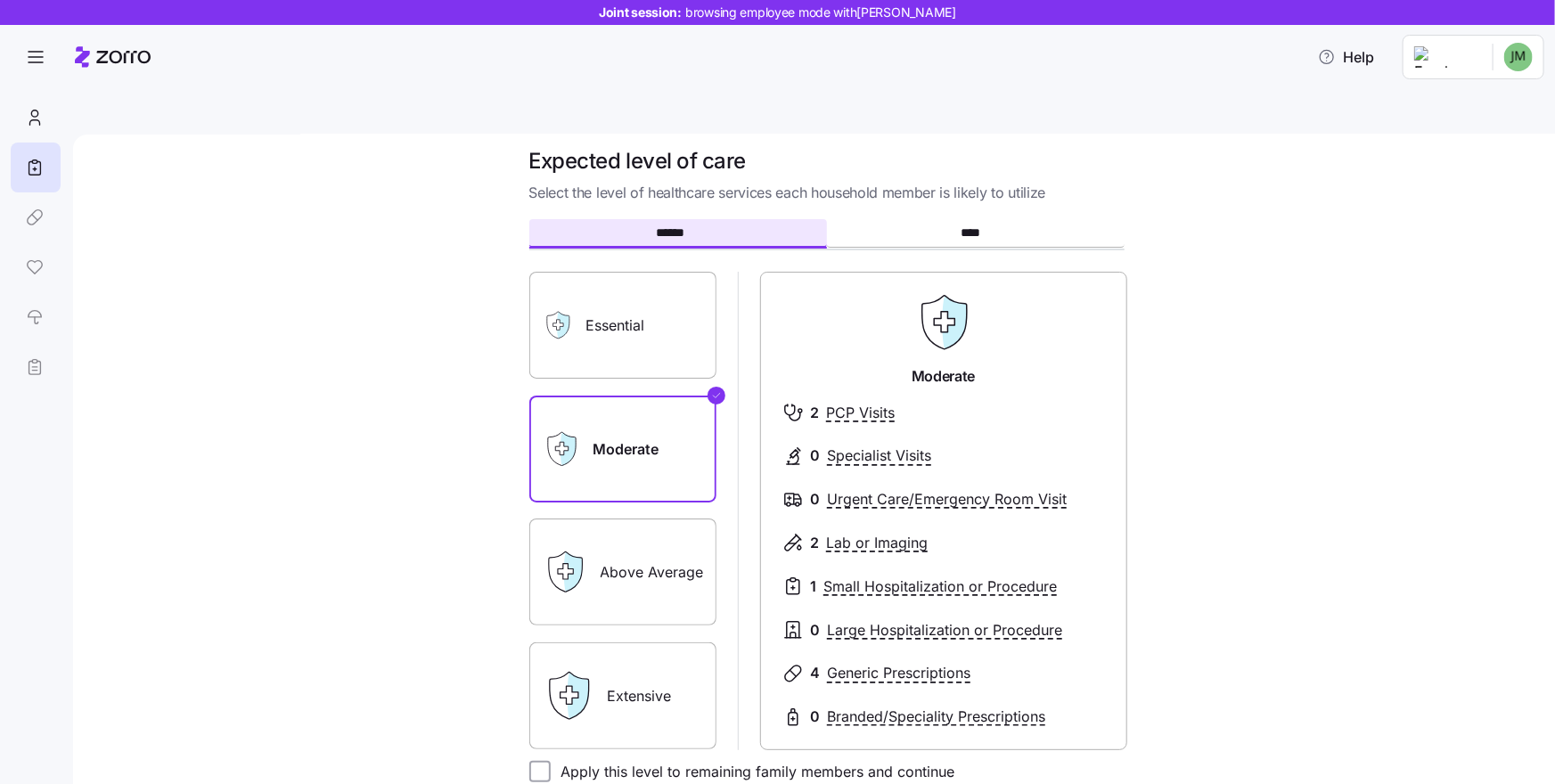
scroll to position [38, 0]
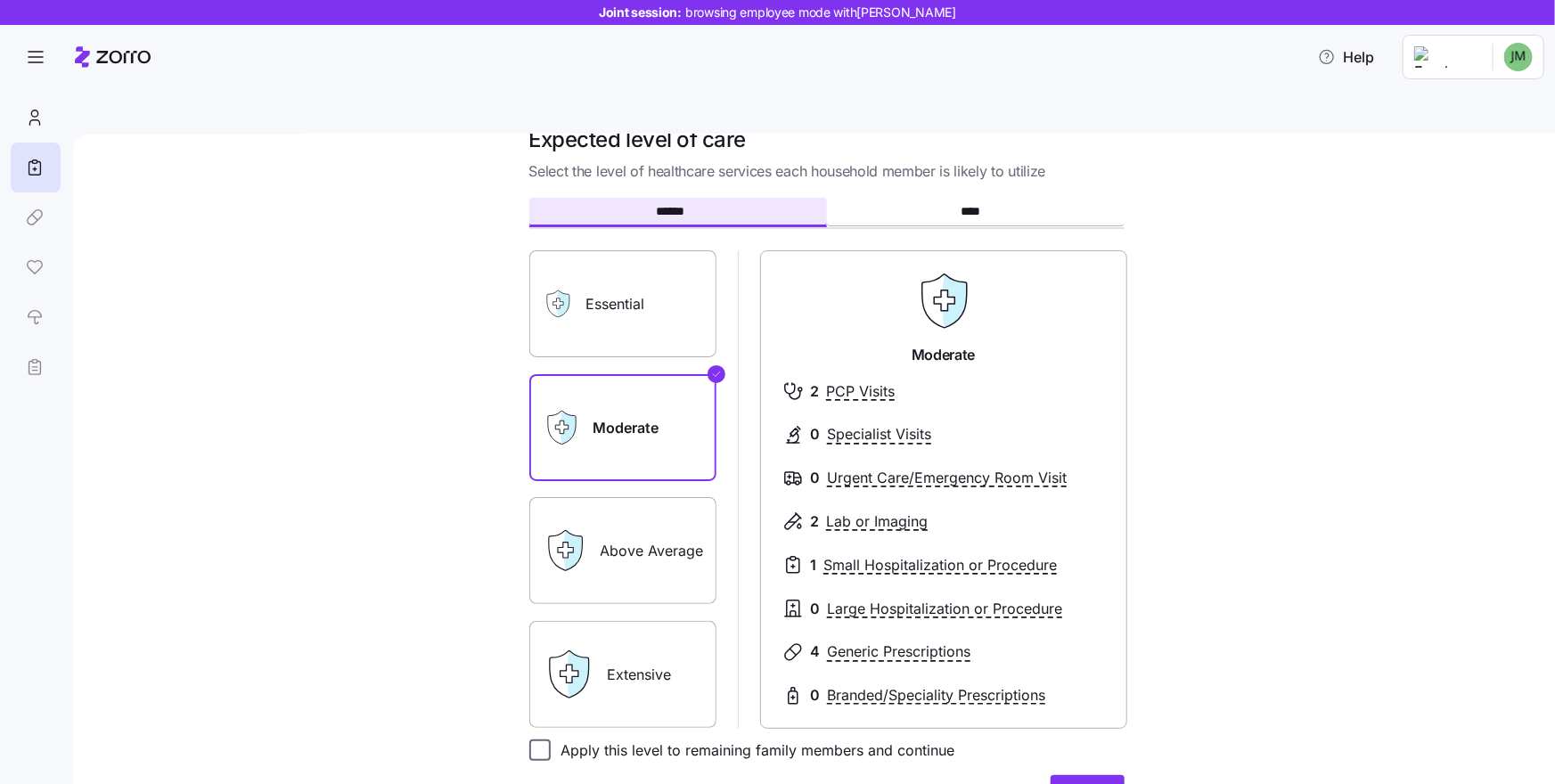
click at [536, 740] on input "Apply this level to remaining family members and continue" at bounding box center [540, 751] width 22 height 22
checkbox input "true"
click at [1054, 775] on button "Next" at bounding box center [1088, 797] width 74 height 44
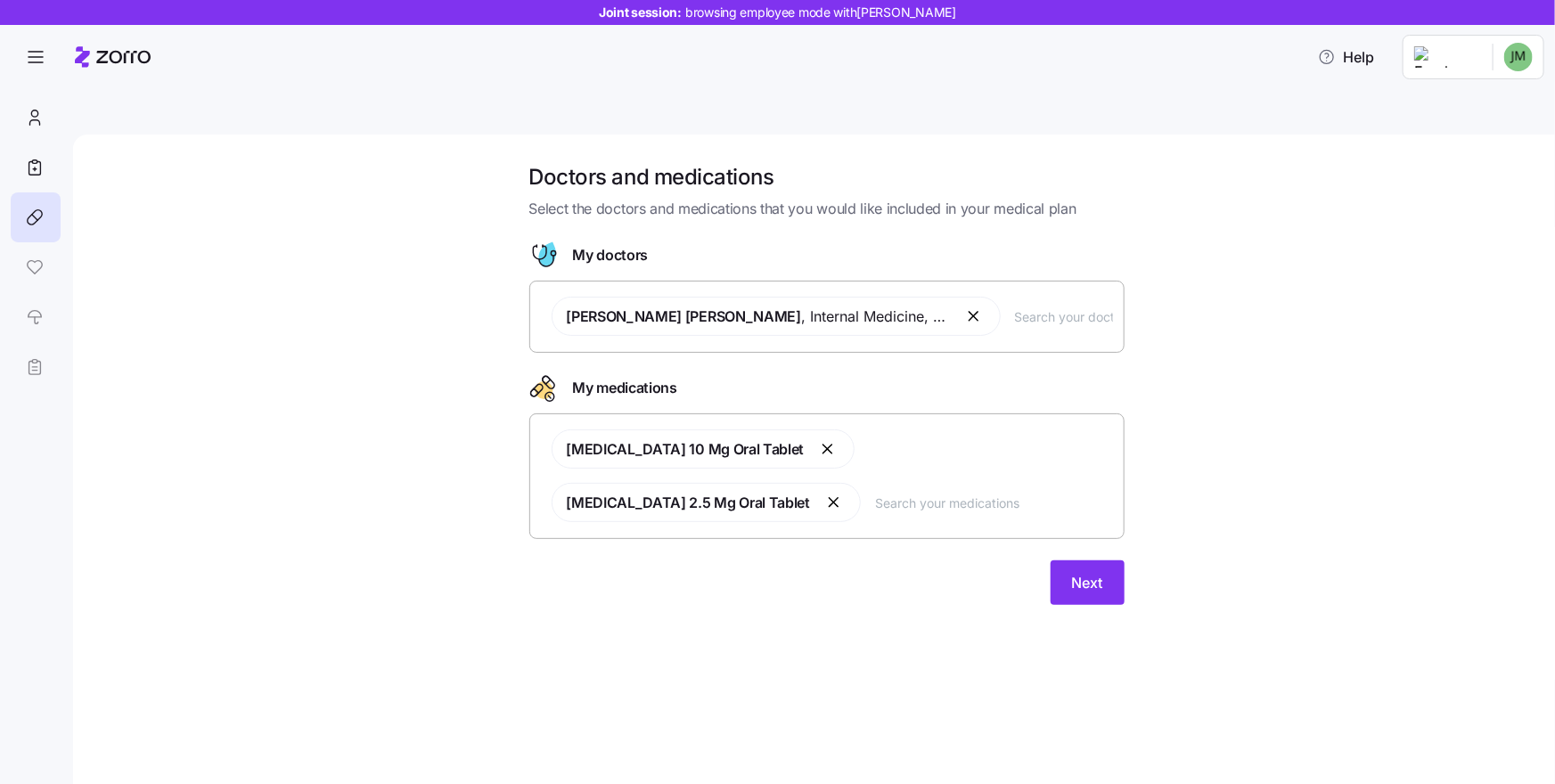
click at [1071, 306] on input "text" at bounding box center [1064, 316] width 98 height 20
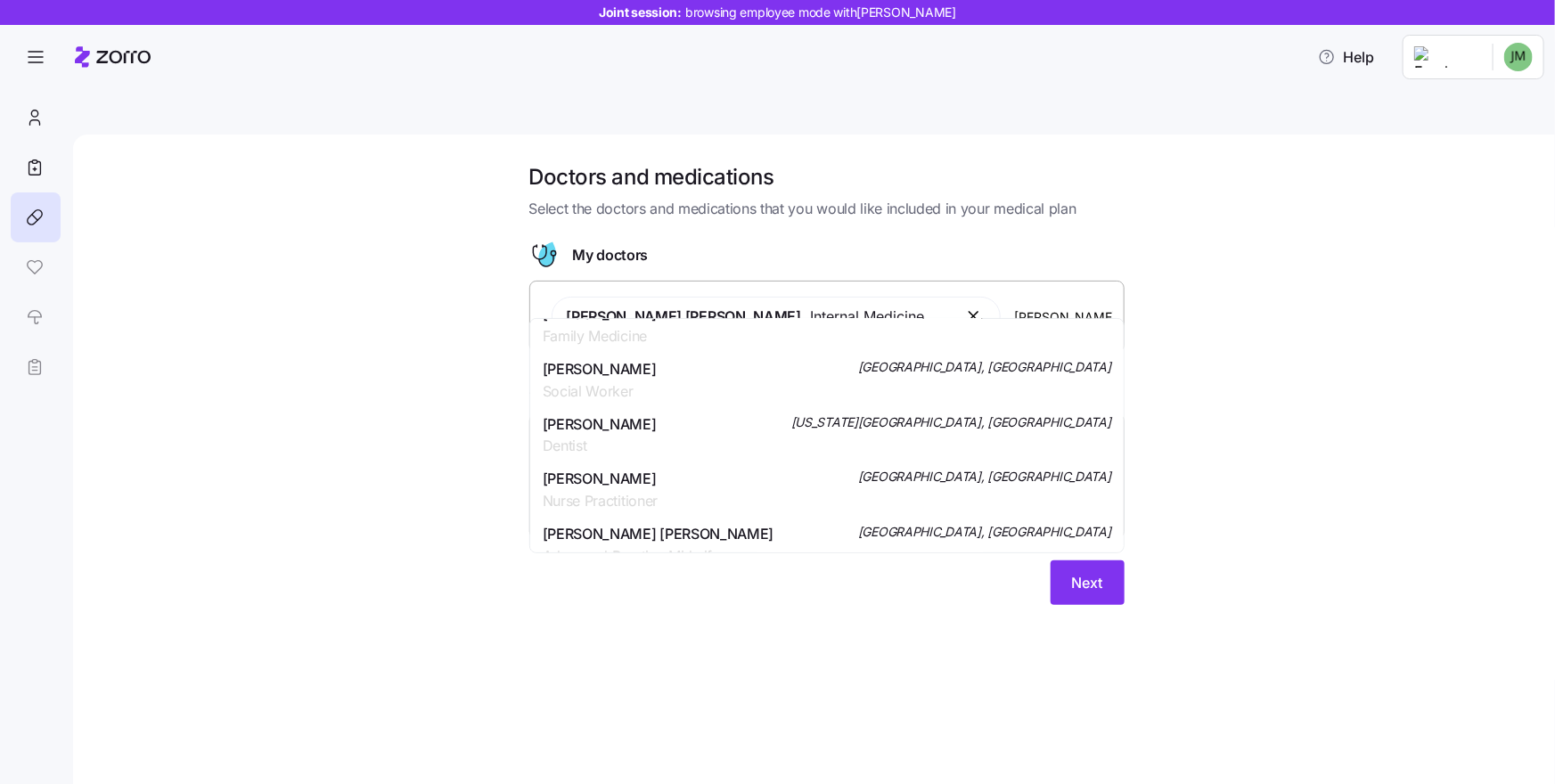
scroll to position [485, 0]
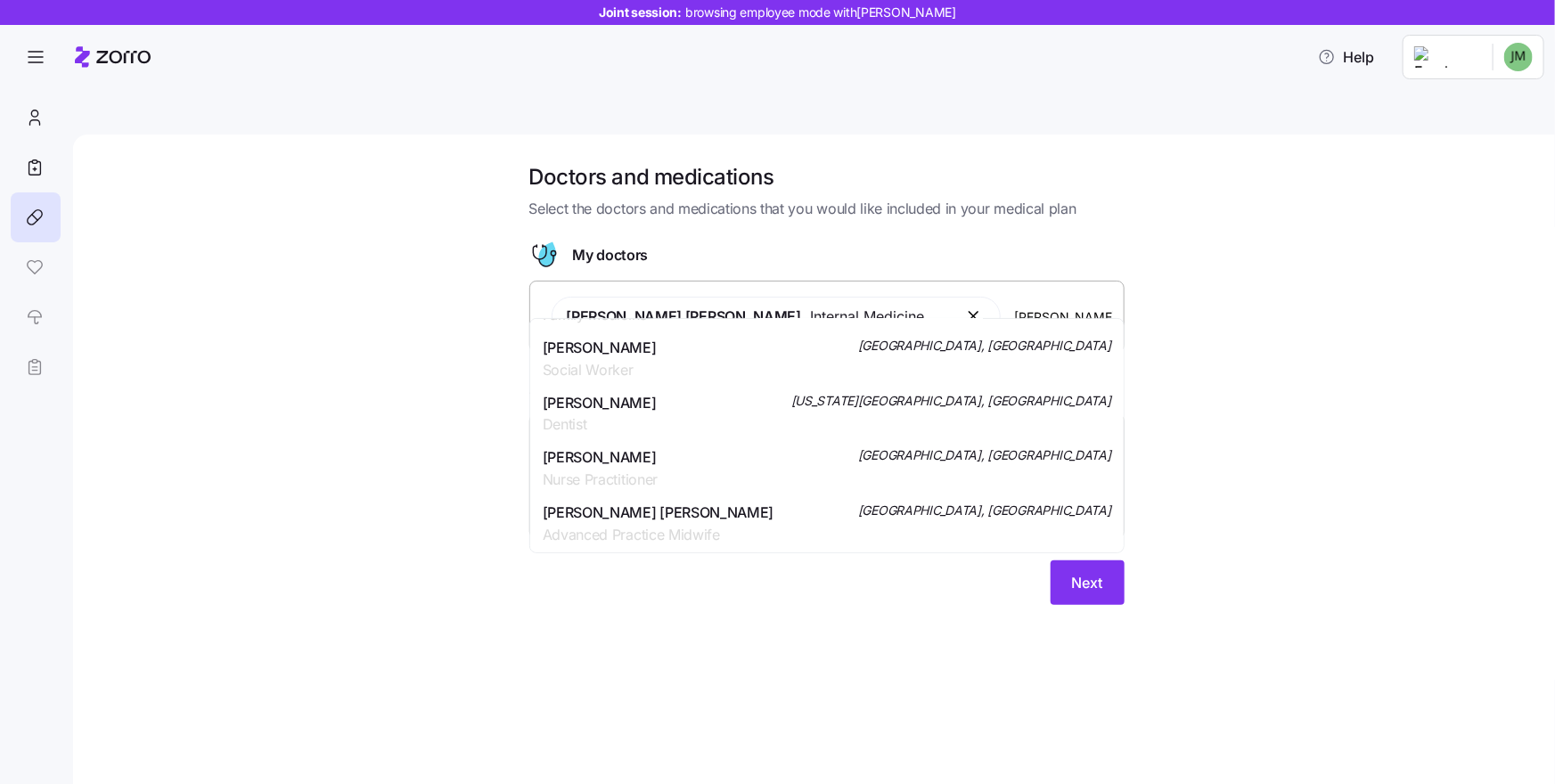
type input "[PERSON_NAME]"
click at [1380, 447] on div "Doctors and medications Select the doctors and medications that you would like …" at bounding box center [826, 395] width 1407 height 463
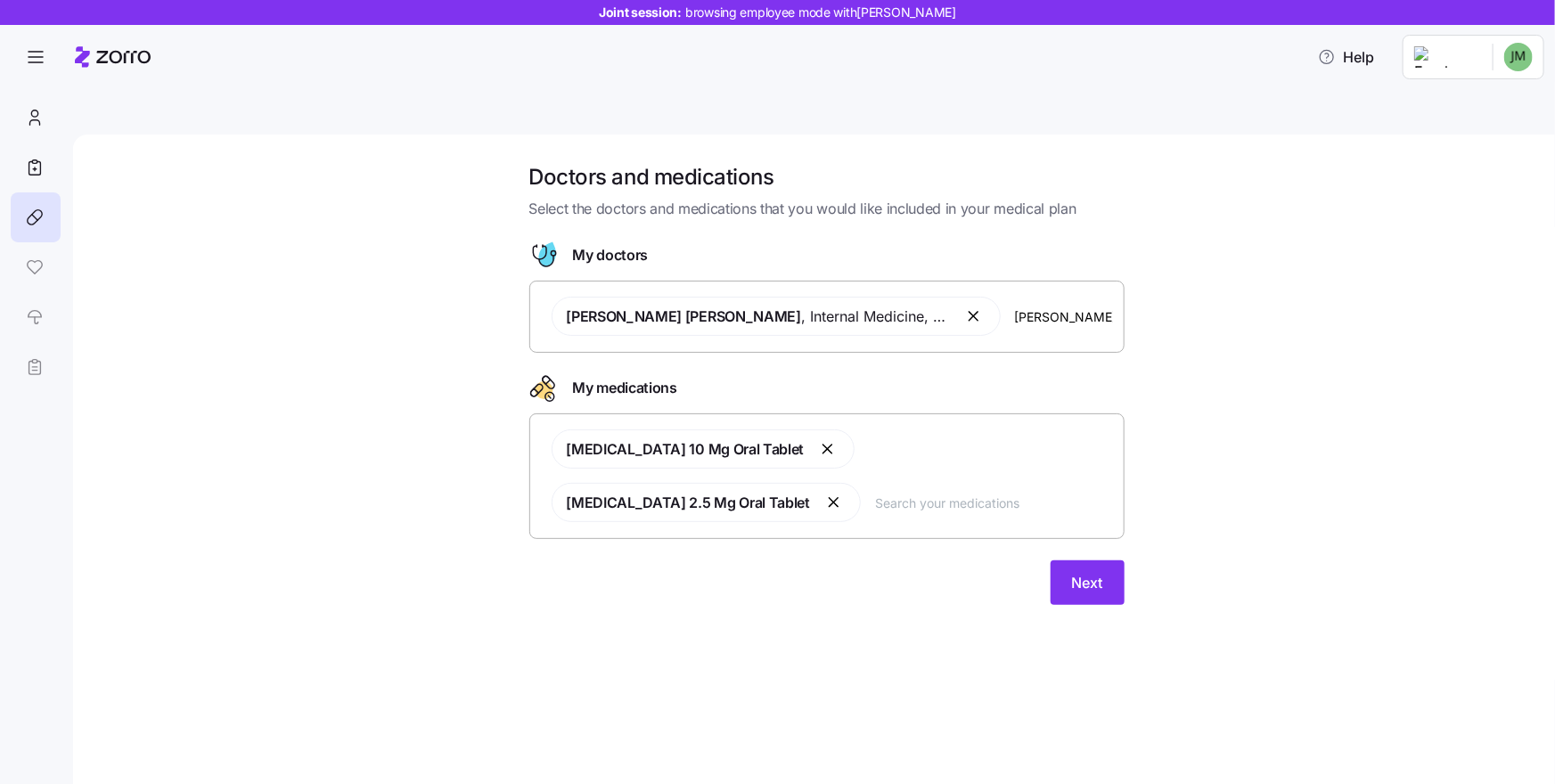
click at [909, 493] on input "text" at bounding box center [994, 503] width 238 height 20
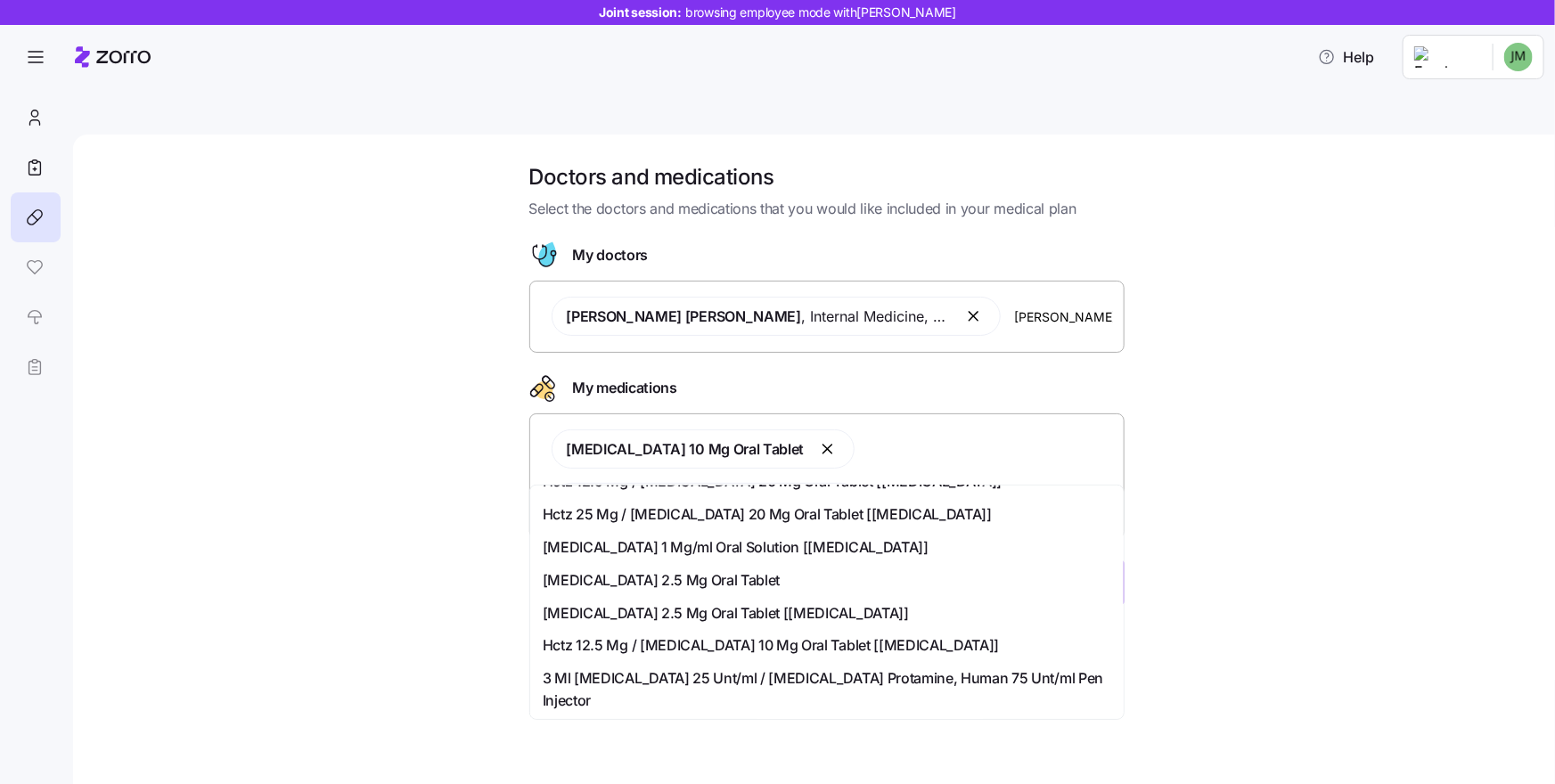
scroll to position [446, 0]
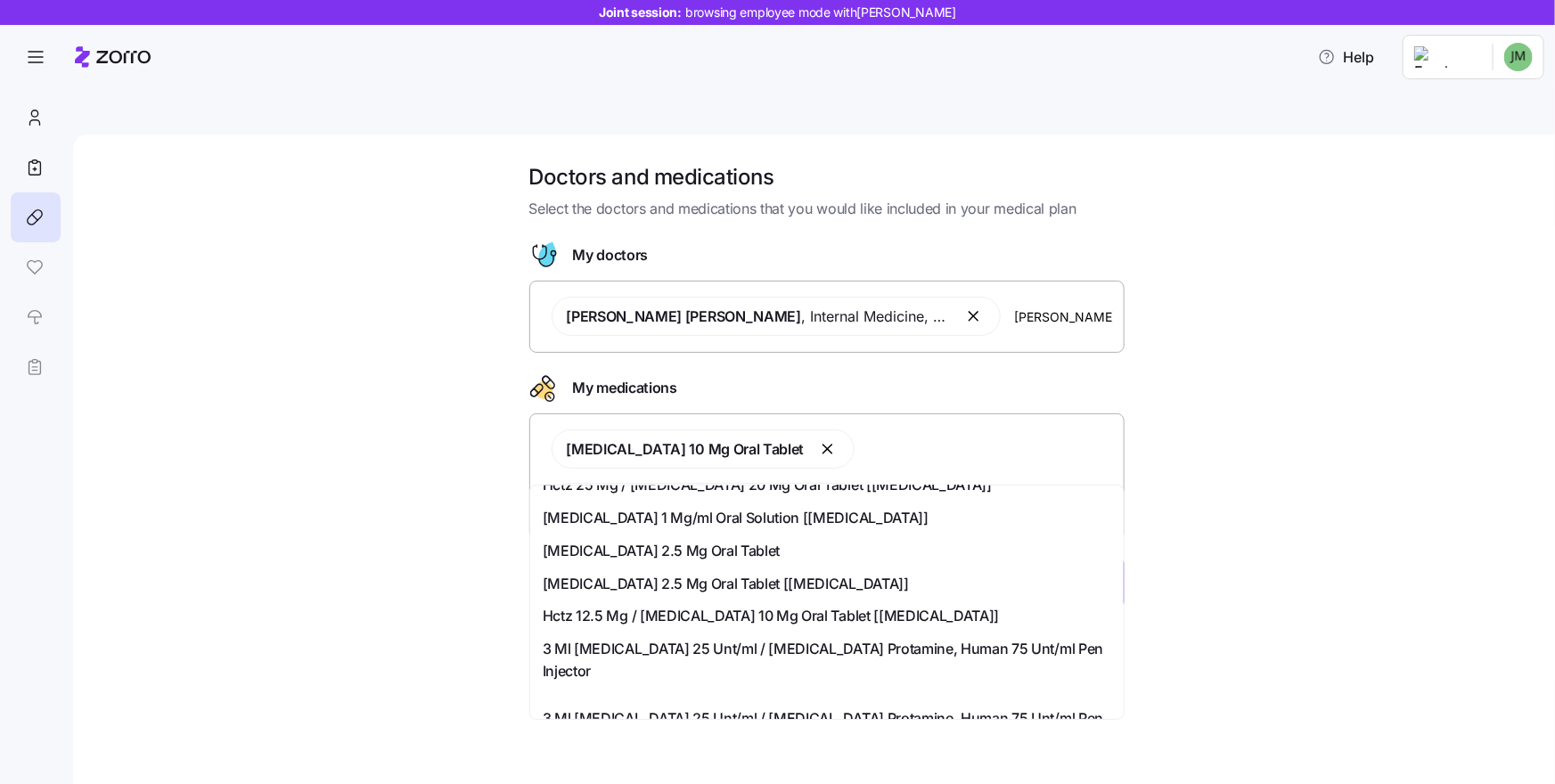
type input "lisin"
click at [1354, 479] on div "Doctors and medications Select the doctors and medications that you would like …" at bounding box center [826, 395] width 1407 height 463
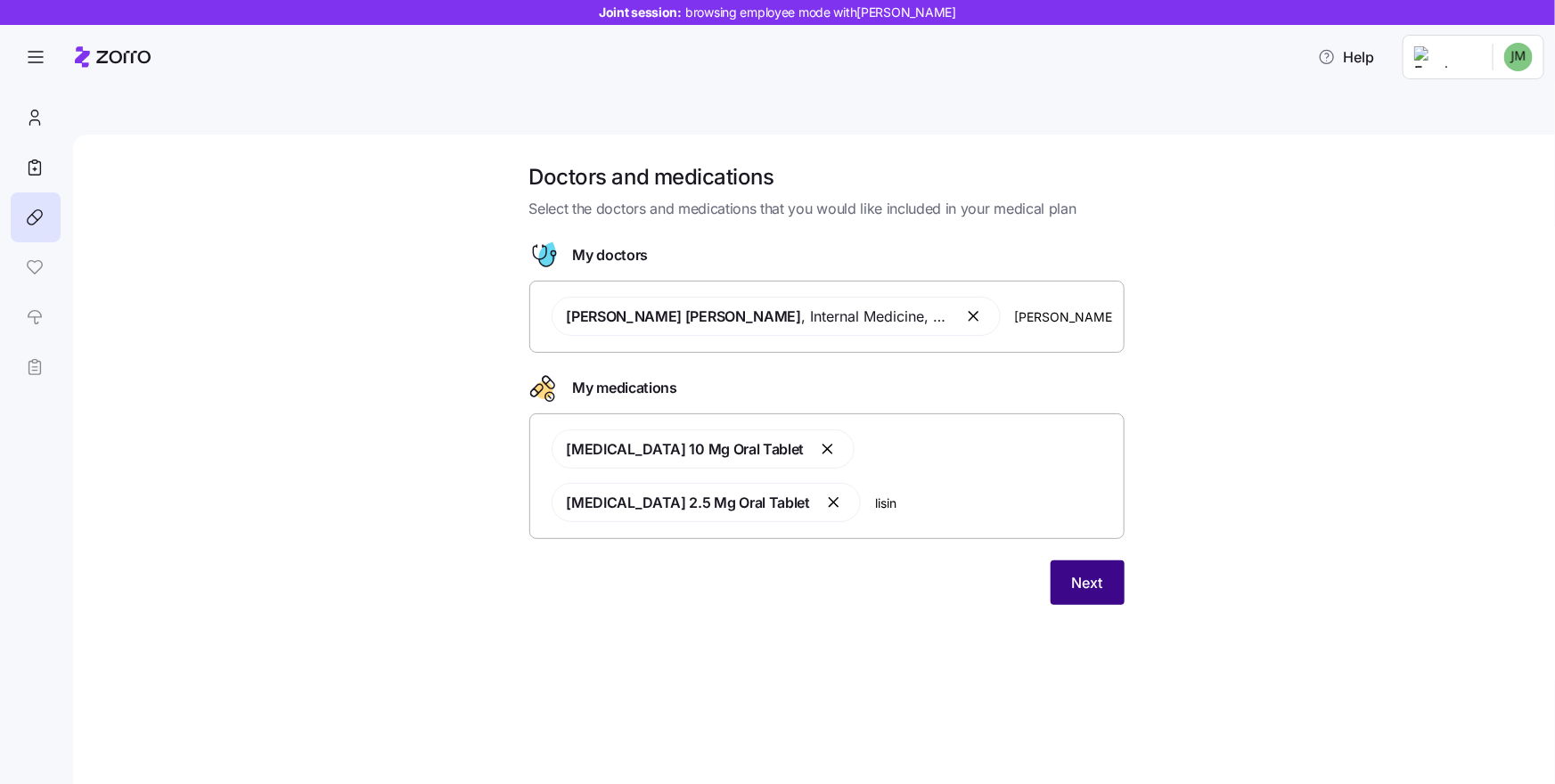
click at [1061, 561] on button "Next" at bounding box center [1088, 582] width 74 height 44
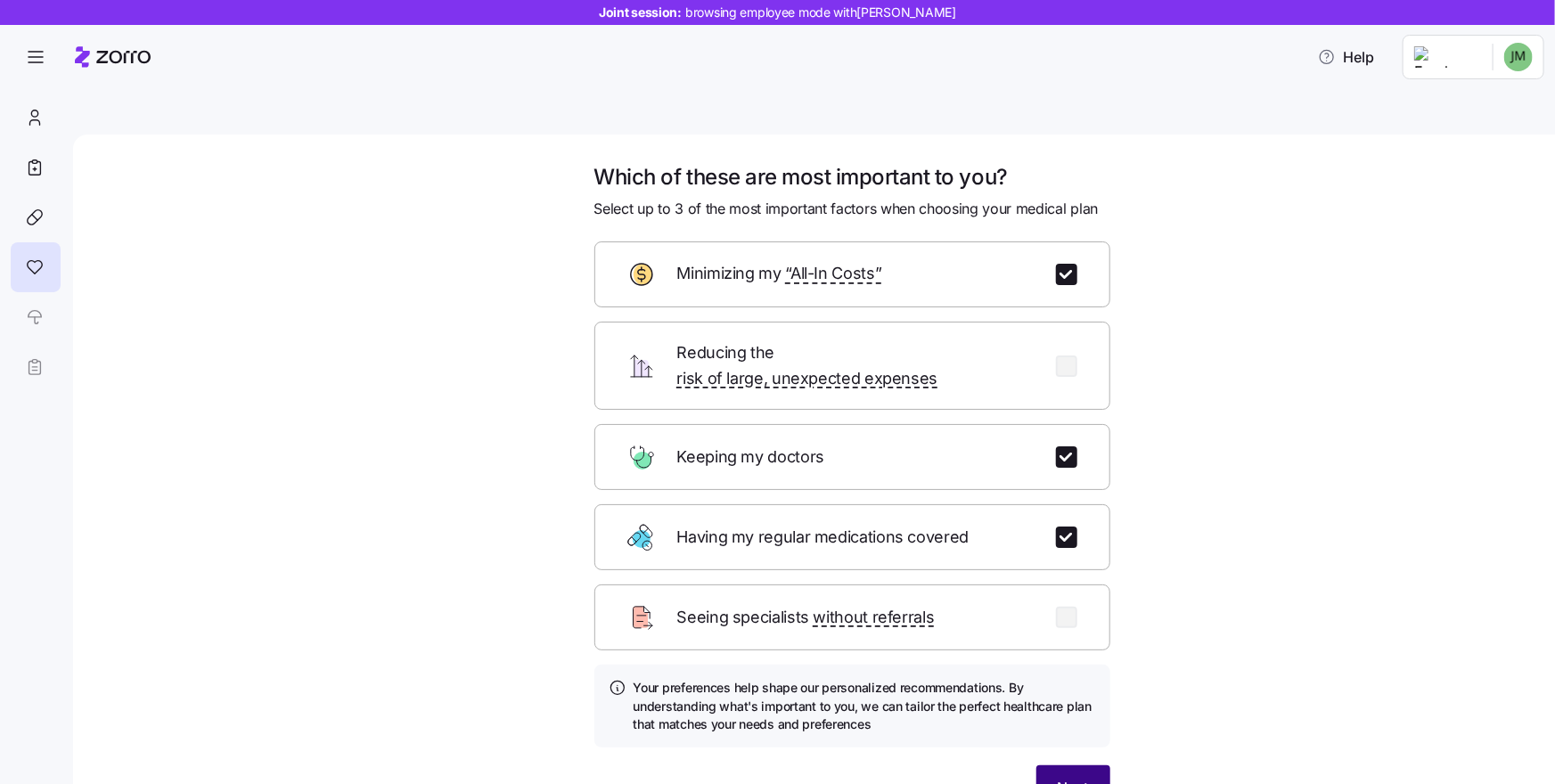
click at [1058, 777] on span "Next" at bounding box center [1074, 788] width 32 height 22
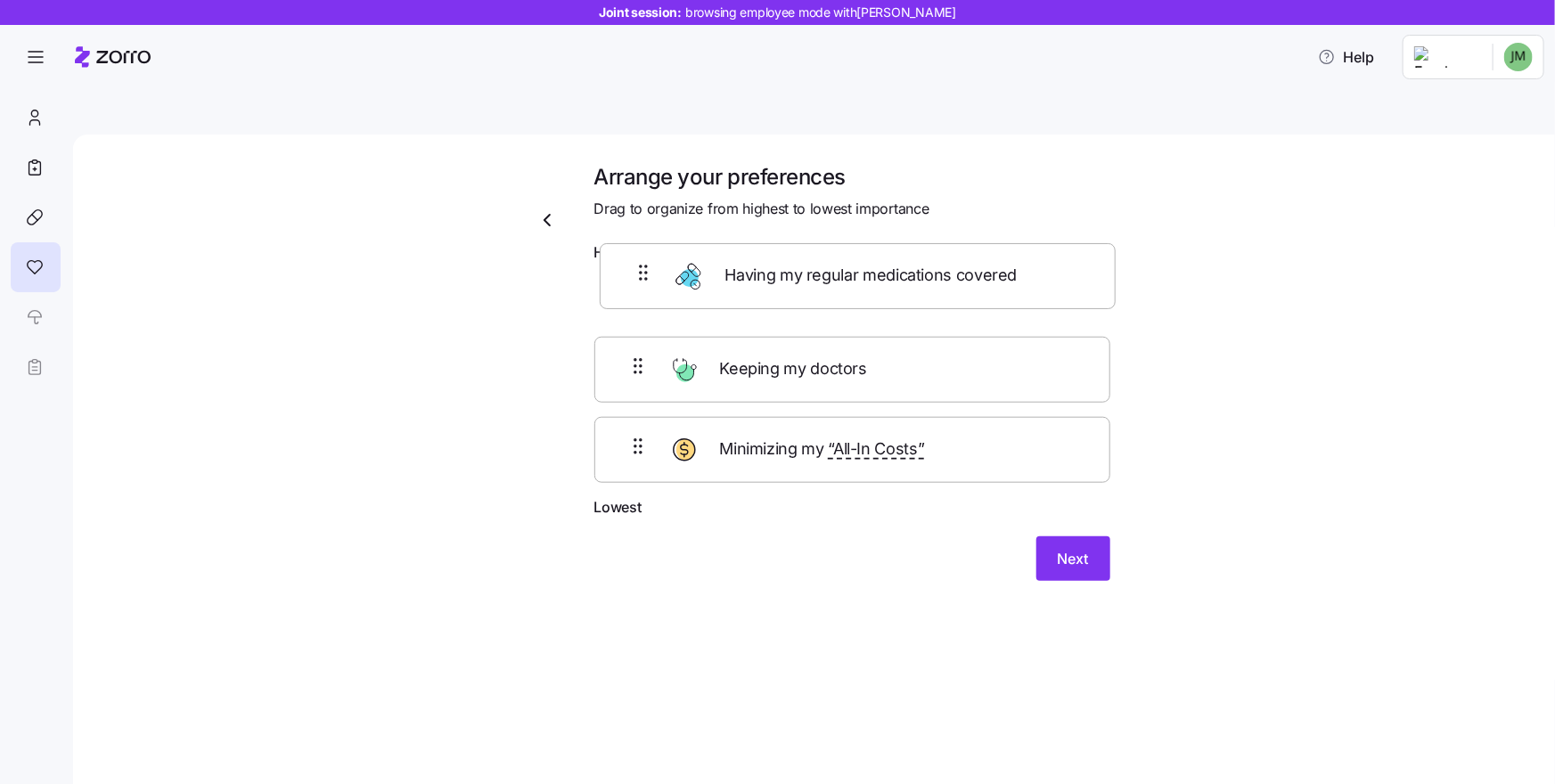
drag, startPoint x: 621, startPoint y: 322, endPoint x: 627, endPoint y: 251, distance: 71.3
click at [627, 271] on div "Keeping my doctors Having my regular medications covered Minimizing my “All-In …" at bounding box center [853, 384] width 516 height 226
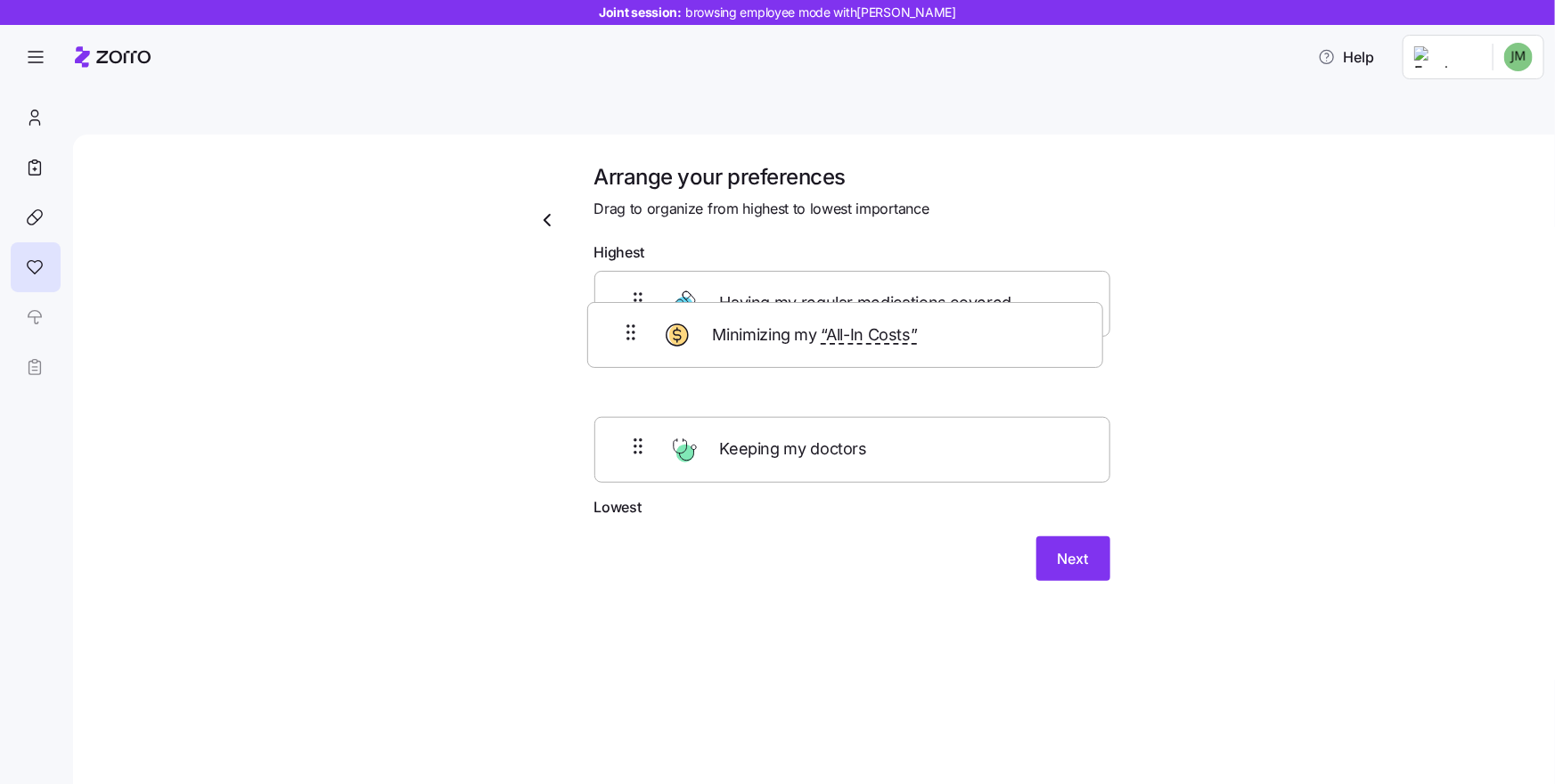
drag, startPoint x: 632, startPoint y: 399, endPoint x: 625, endPoint y: 302, distance: 97.3
click at [625, 302] on div "Having my regular medications covered Keeping my doctors Minimizing my “All-In …" at bounding box center [853, 384] width 516 height 226
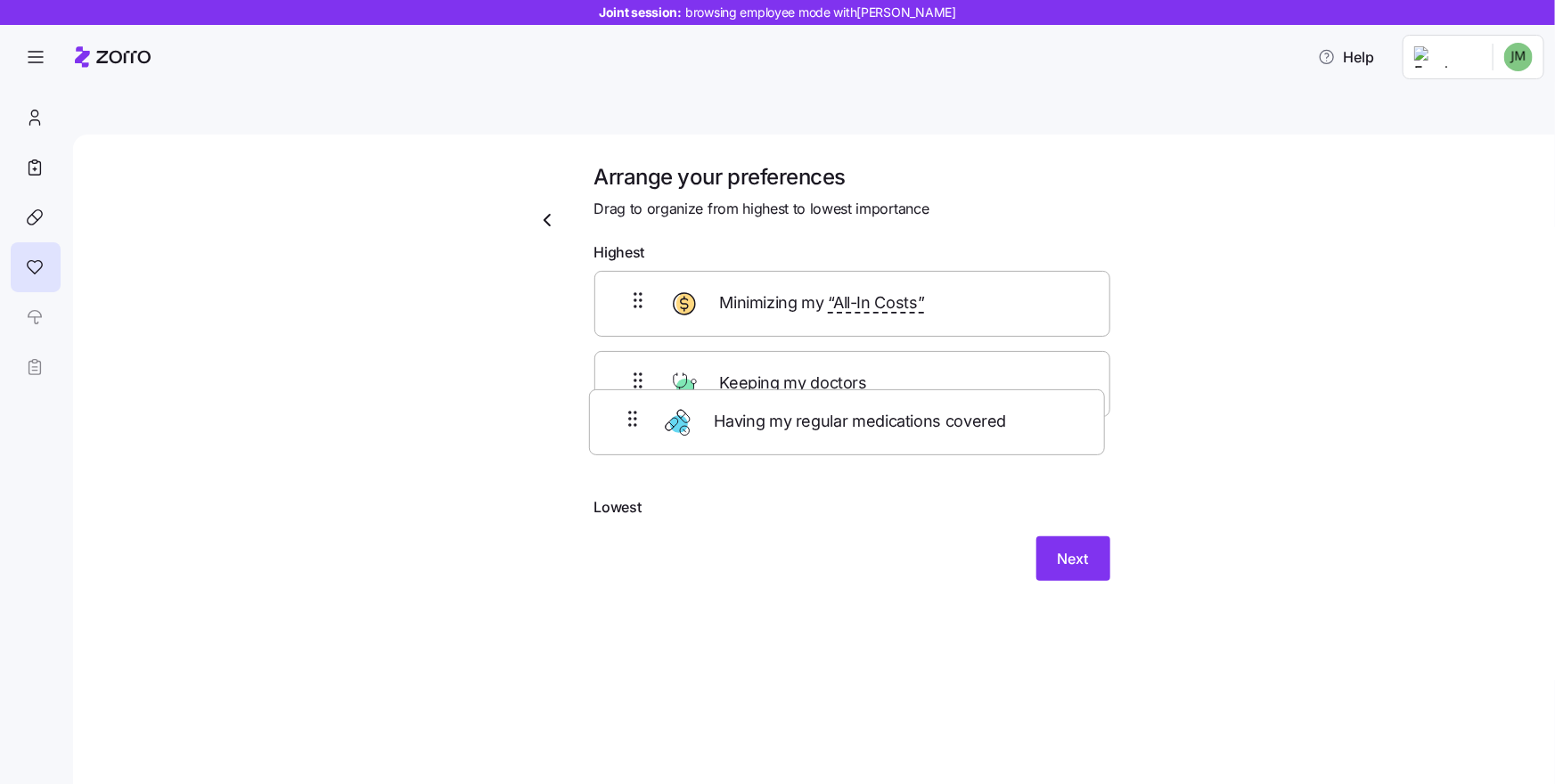
drag, startPoint x: 629, startPoint y: 267, endPoint x: 626, endPoint y: 416, distance: 149.0
click at [624, 436] on div "Having my regular medications covered Minimizing my “All-In Costs” Keeping my d…" at bounding box center [853, 384] width 516 height 226
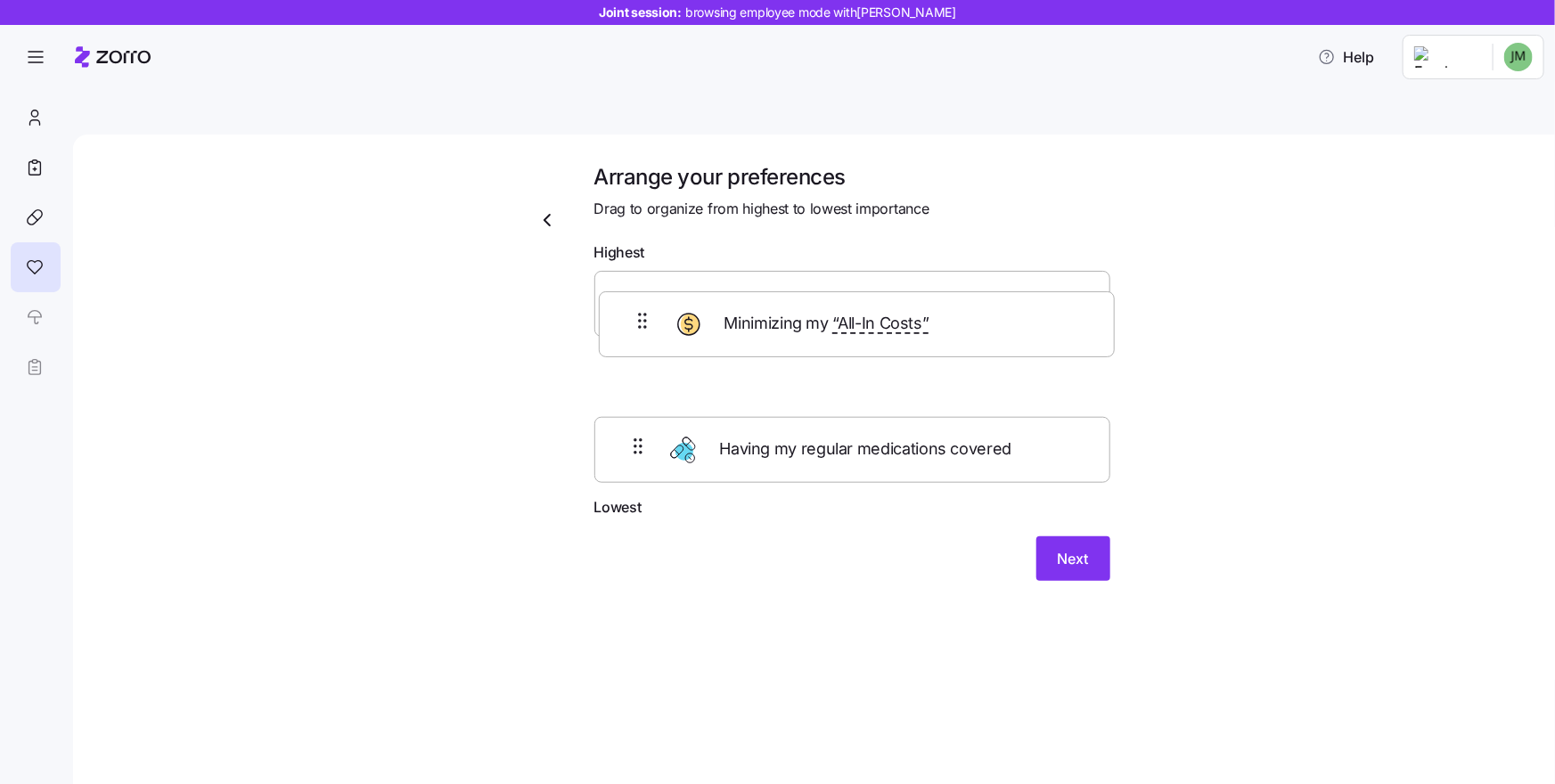
drag, startPoint x: 634, startPoint y: 342, endPoint x: 638, endPoint y: 313, distance: 29.3
click at [638, 313] on div "Keeping my doctors Minimizing my “All-In Costs” Having my regular medications c…" at bounding box center [853, 384] width 516 height 226
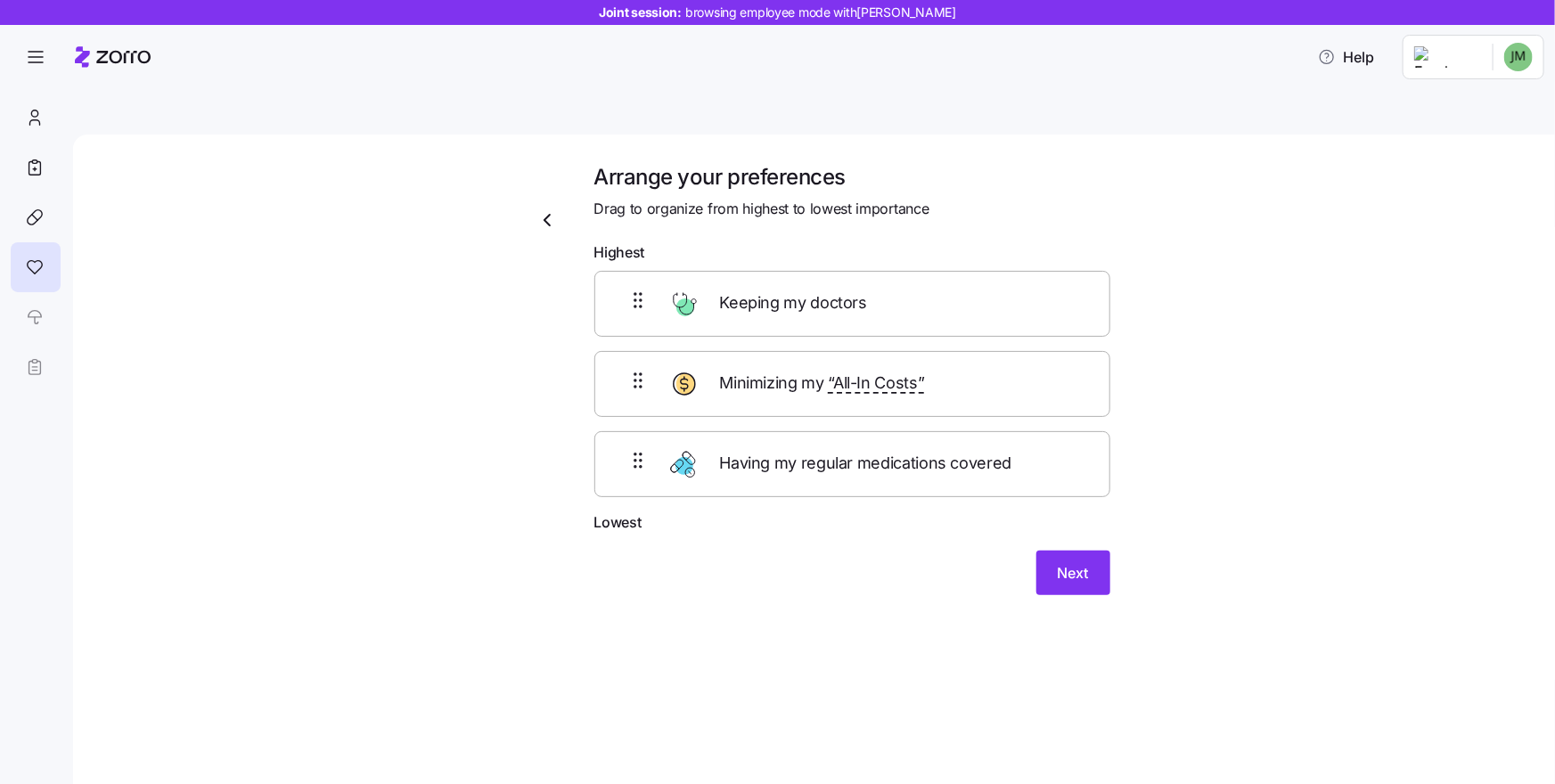
click at [1310, 420] on div "Arrange your preferences Drag to organize from highest to lowest importance Hig…" at bounding box center [826, 401] width 1407 height 476
click at [1064, 562] on span "Next" at bounding box center [1074, 573] width 32 height 22
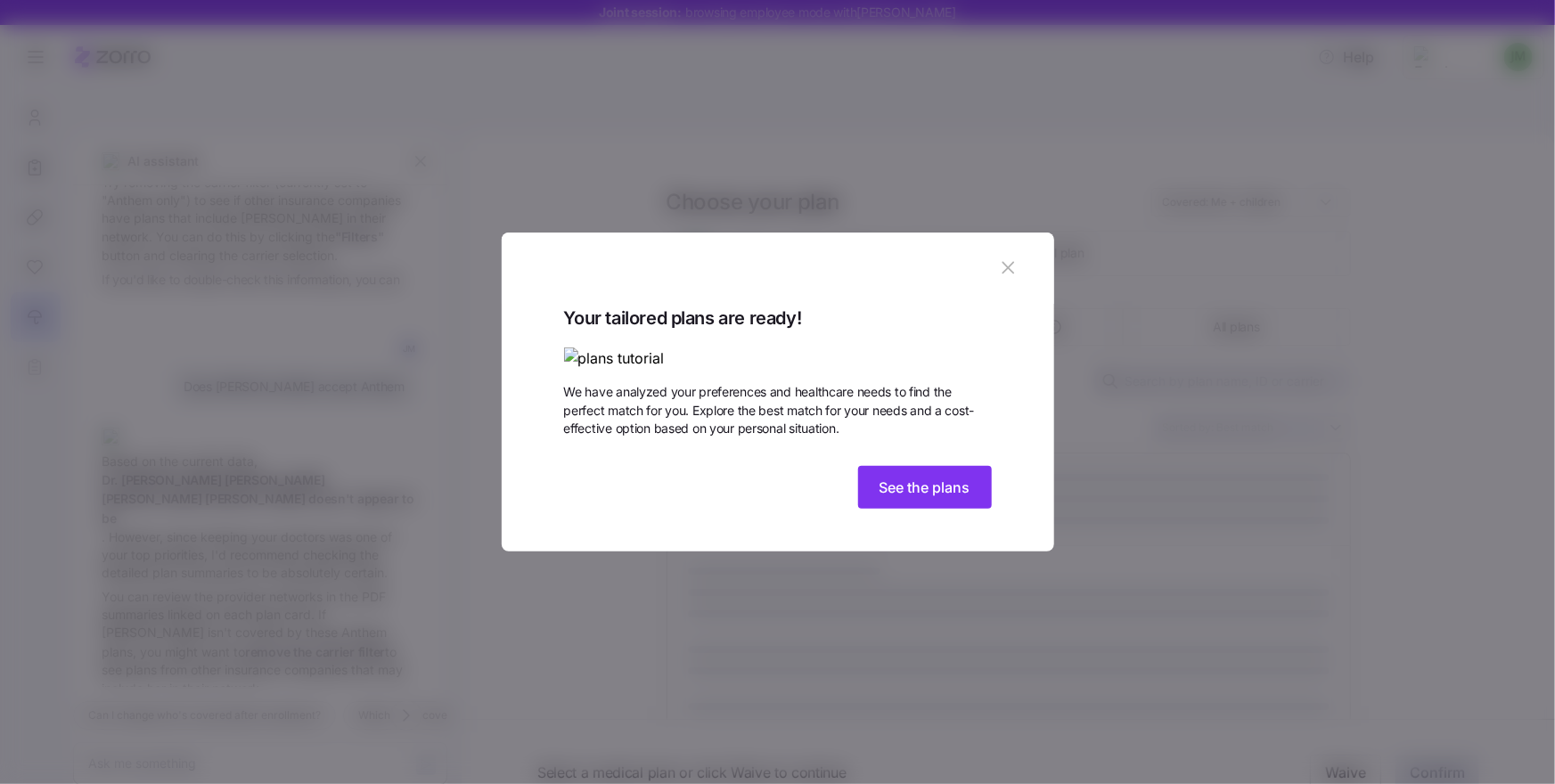
scroll to position [324, 0]
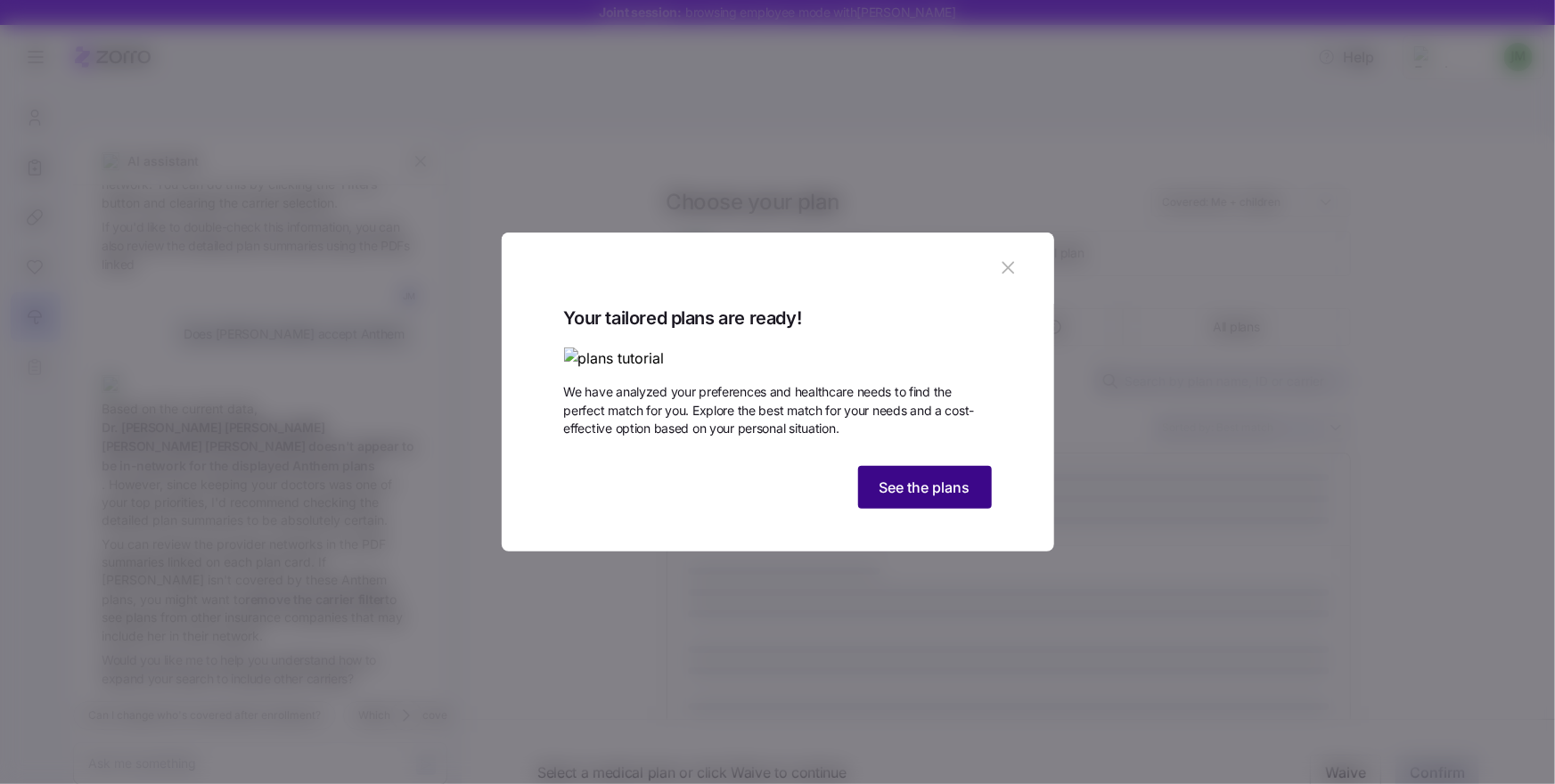
click at [901, 498] on span "See the plans" at bounding box center [925, 488] width 91 height 22
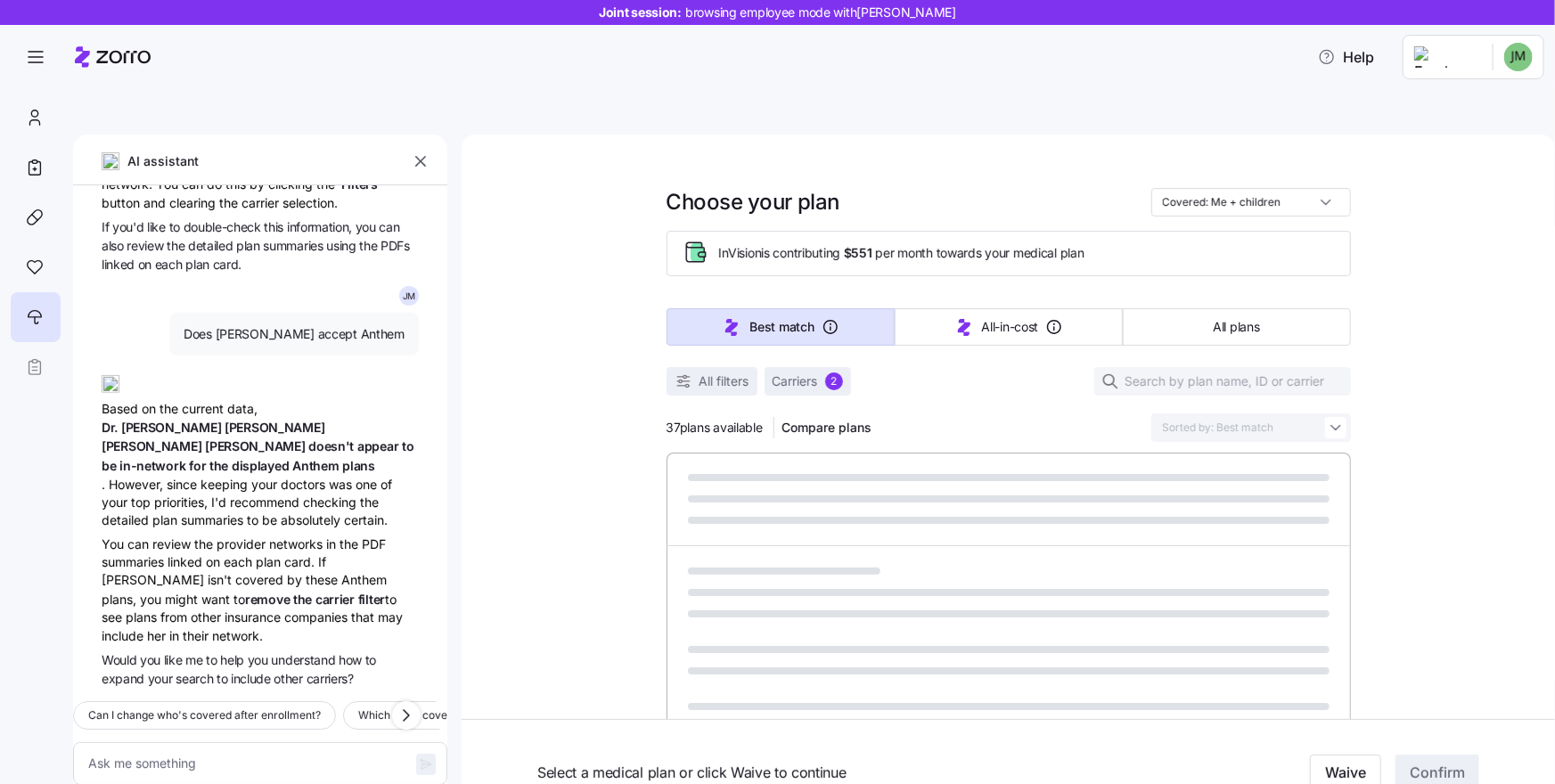
type textarea "x"
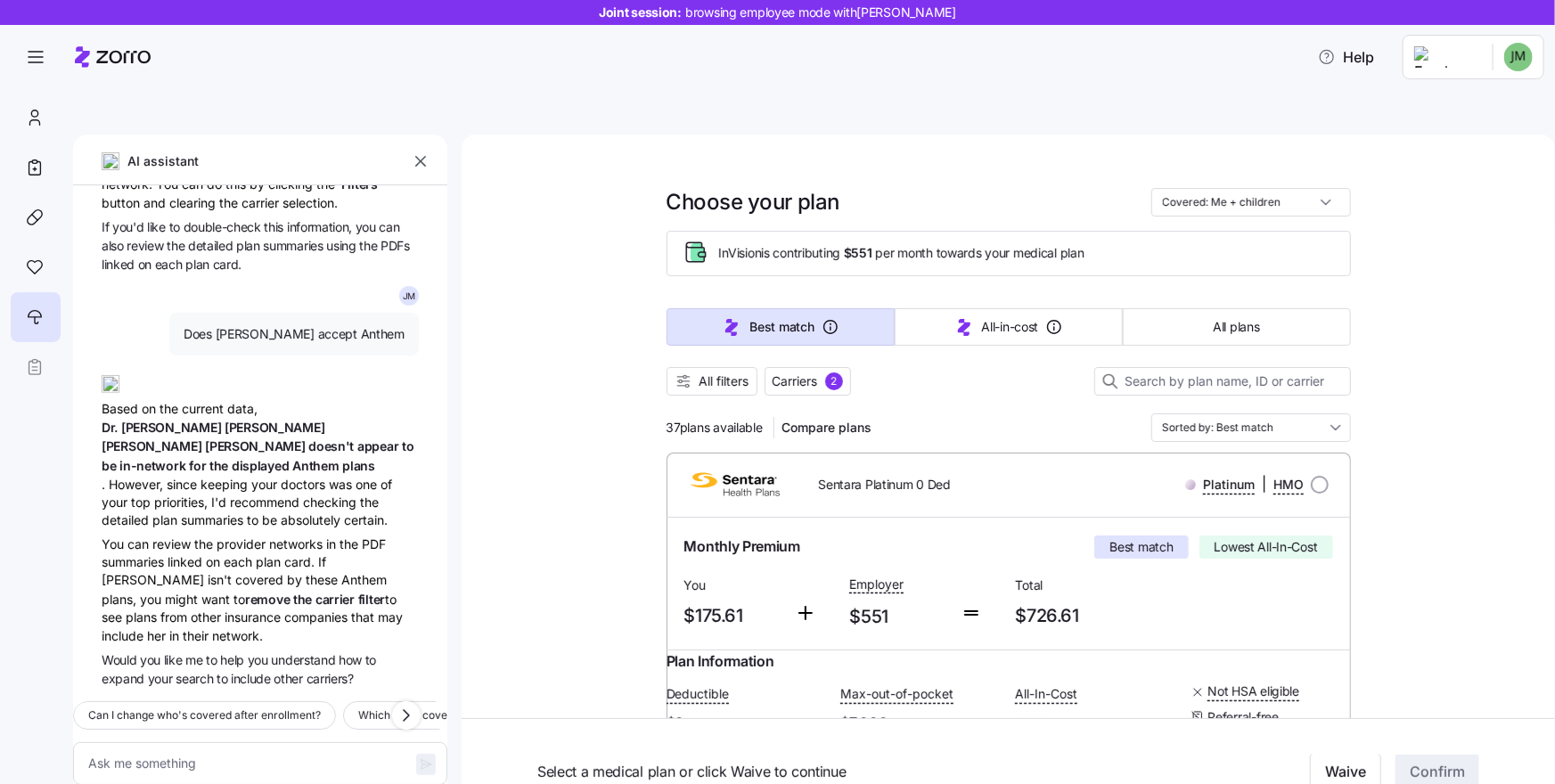
click at [416, 152] on icon "button" at bounding box center [421, 161] width 18 height 18
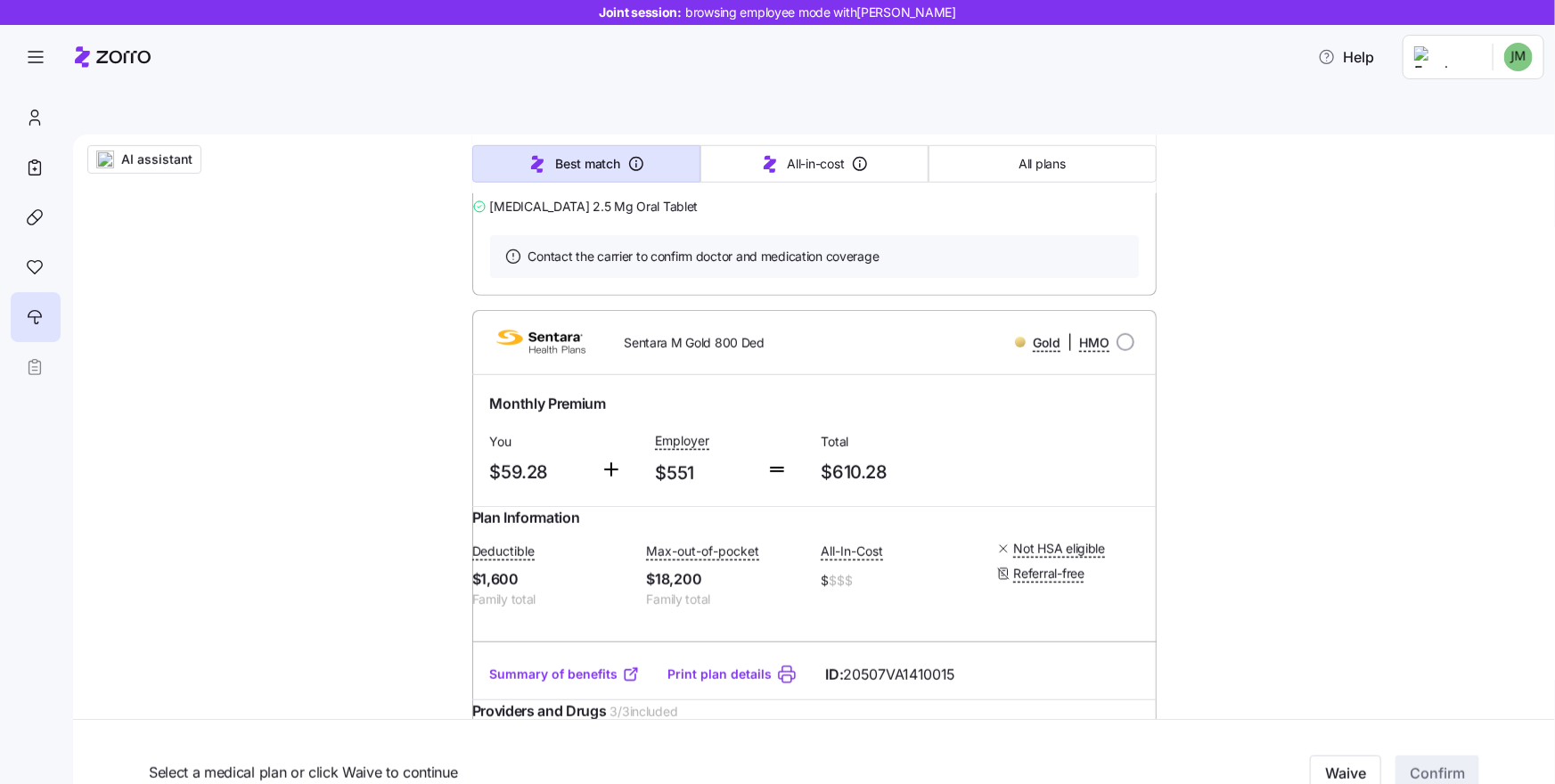
scroll to position [0, 0]
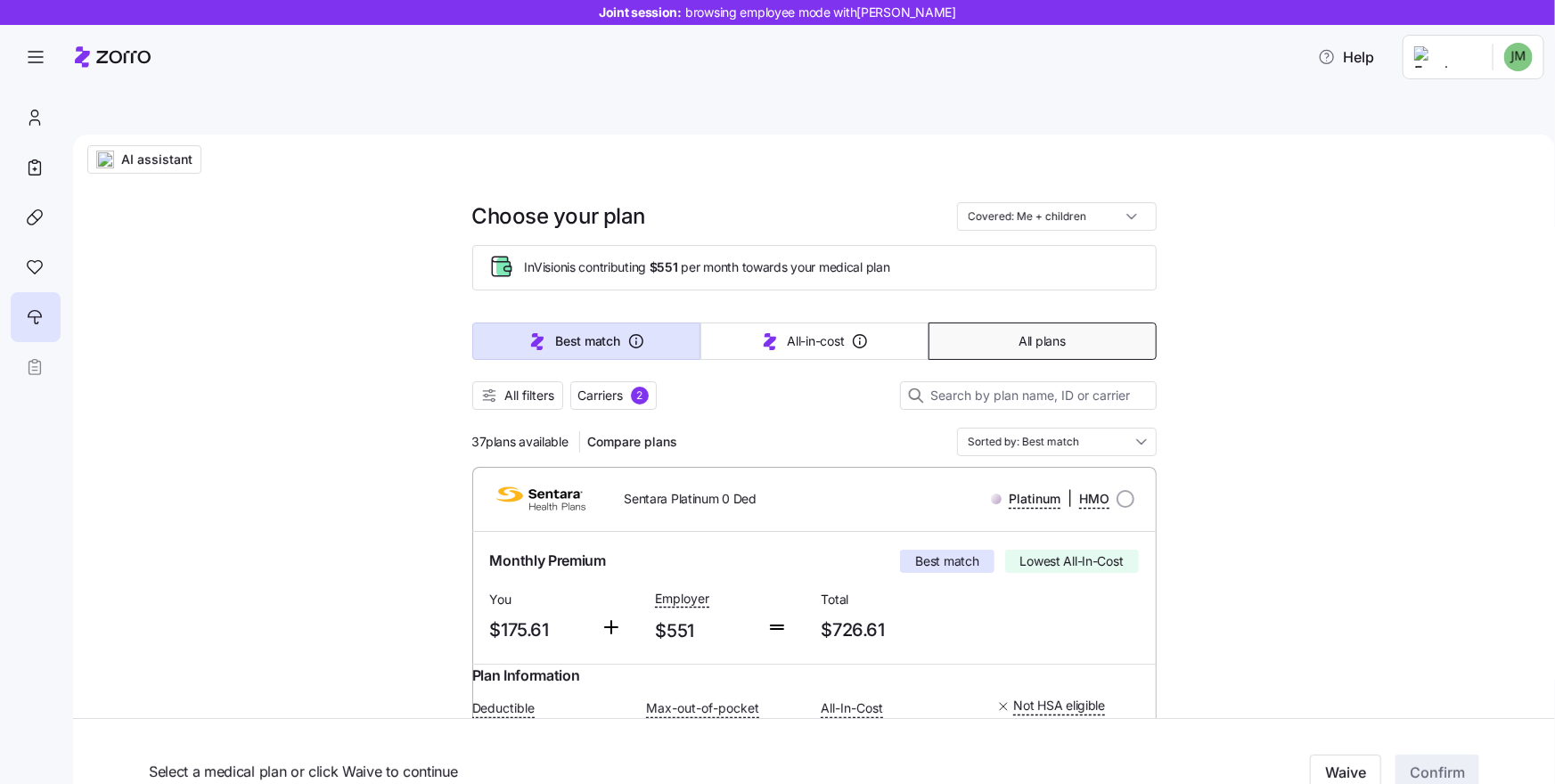
click at [1020, 333] on span "All plans" at bounding box center [1041, 342] width 46 height 18
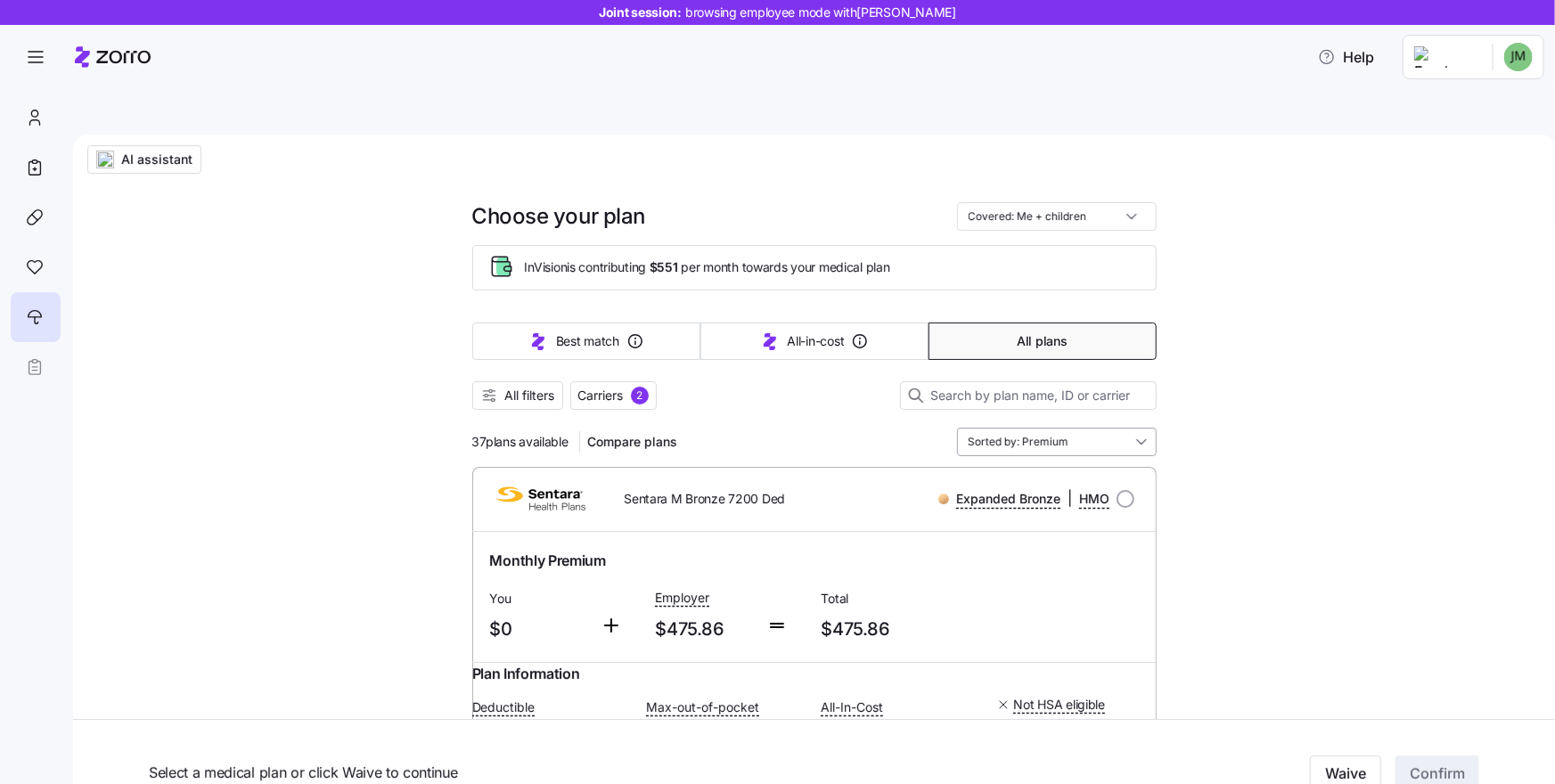
click at [1104, 428] on input "Sorted by: Premium" at bounding box center [1056, 442] width 199 height 29
drag, startPoint x: 1274, startPoint y: 558, endPoint x: 1239, endPoint y: 563, distance: 35.4
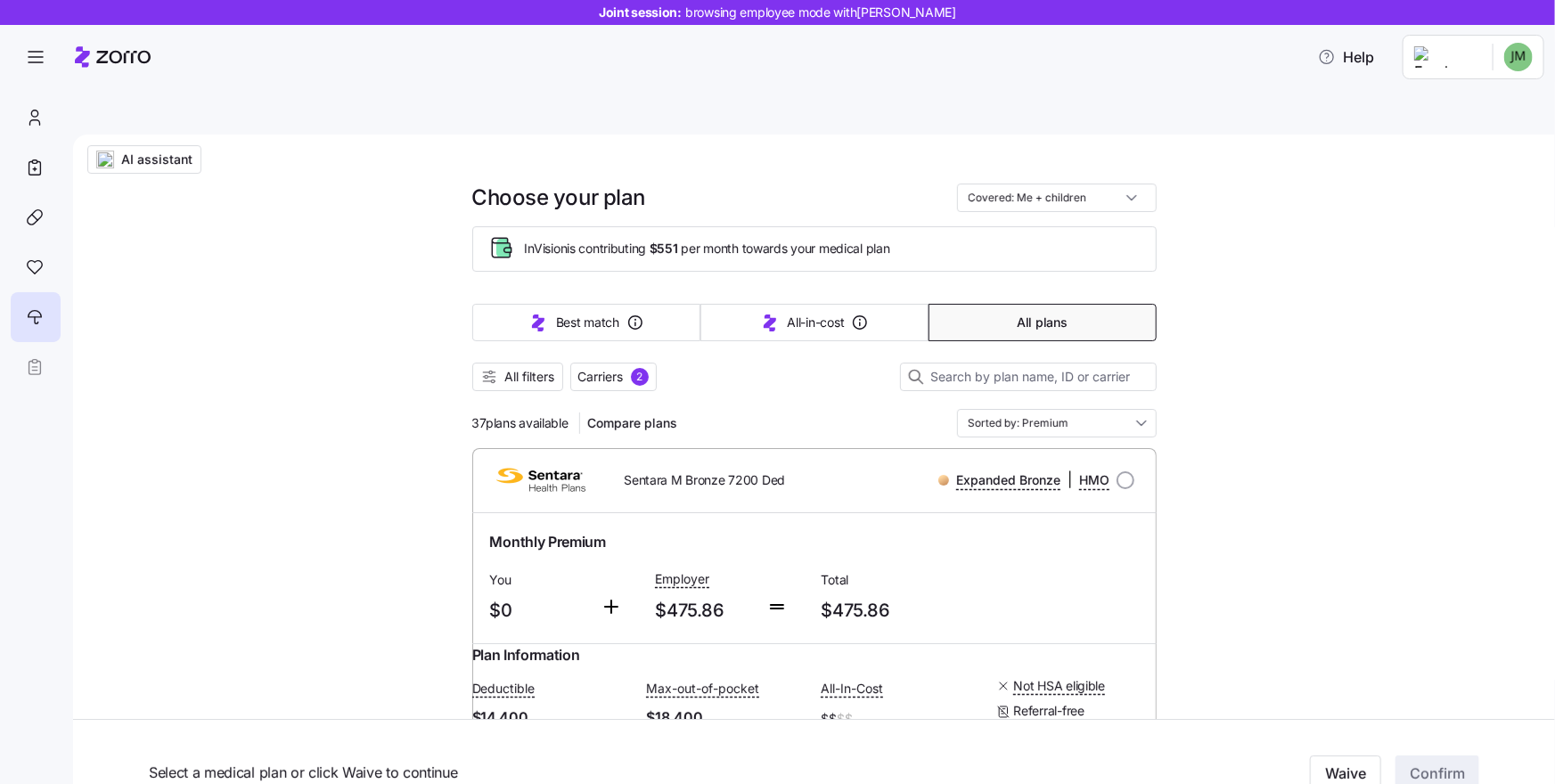
scroll to position [29, 0]
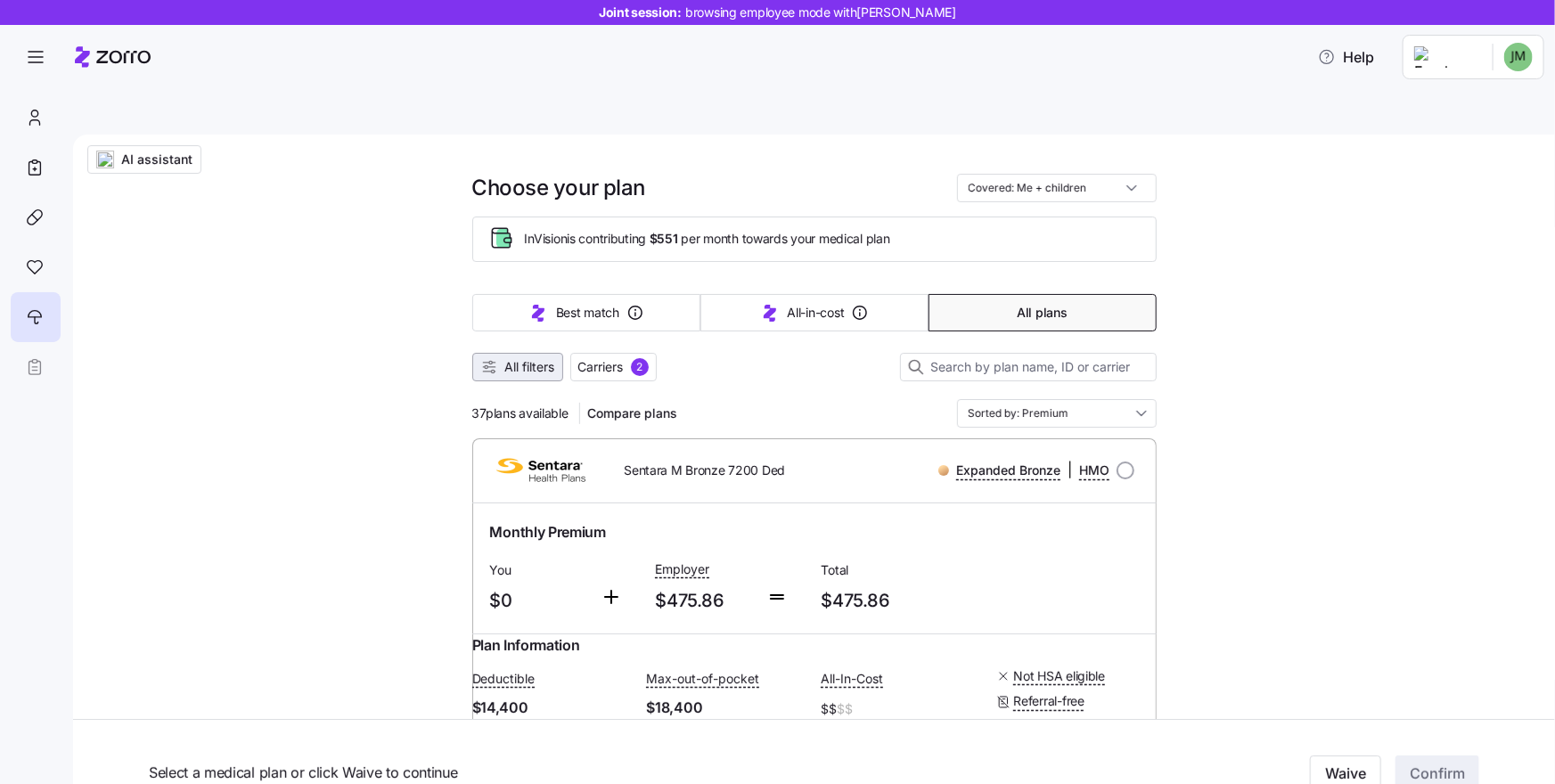
click at [508, 358] on span "All filters" at bounding box center [530, 367] width 50 height 18
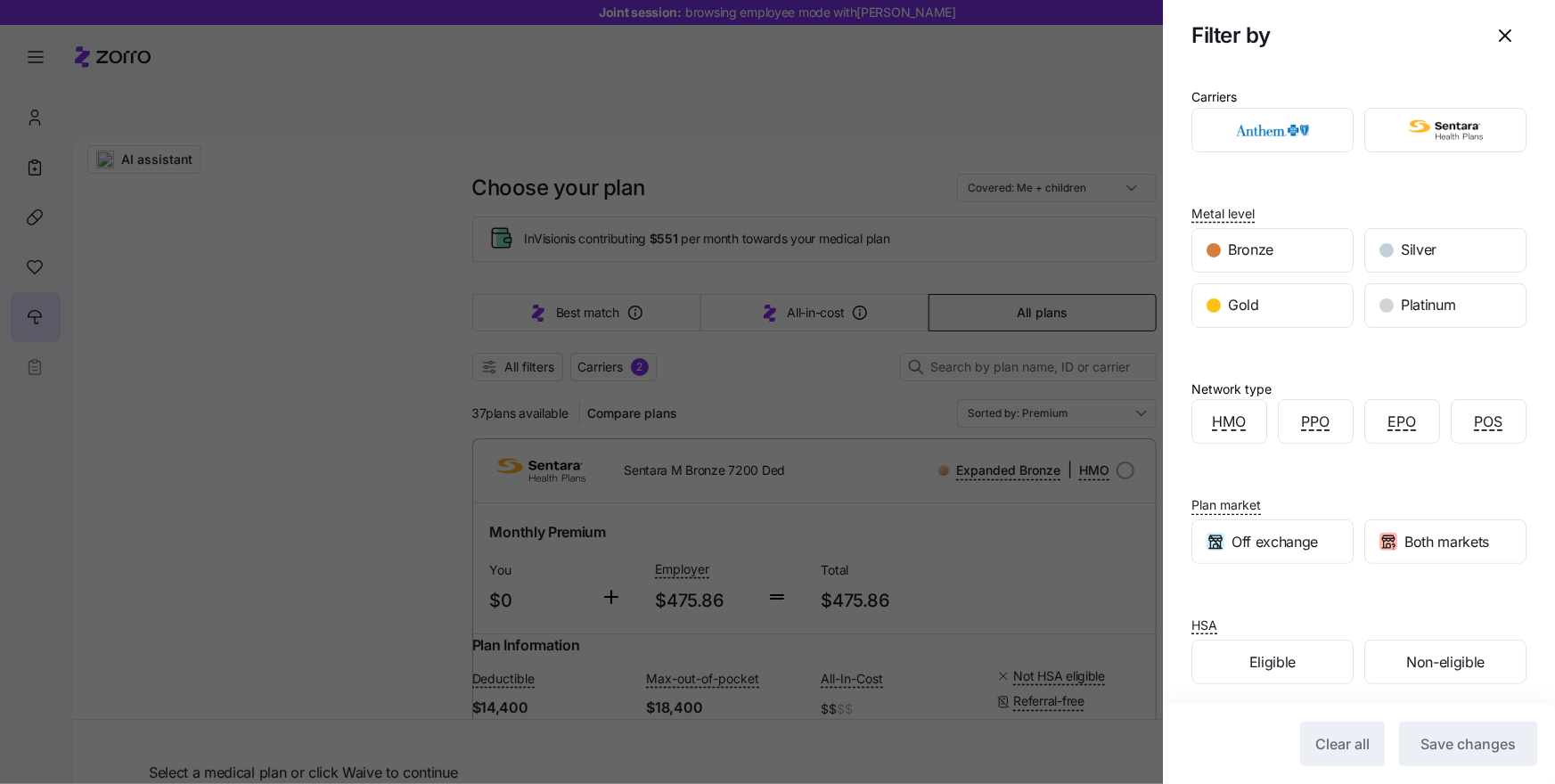
click at [1325, 160] on div "Carriers Metal level Bronze Silver Gold Platinum Network type HMO PPO EPO POS P…" at bounding box center [1358, 394] width 392 height 645
click at [1311, 132] on img "button" at bounding box center [1273, 131] width 131 height 36
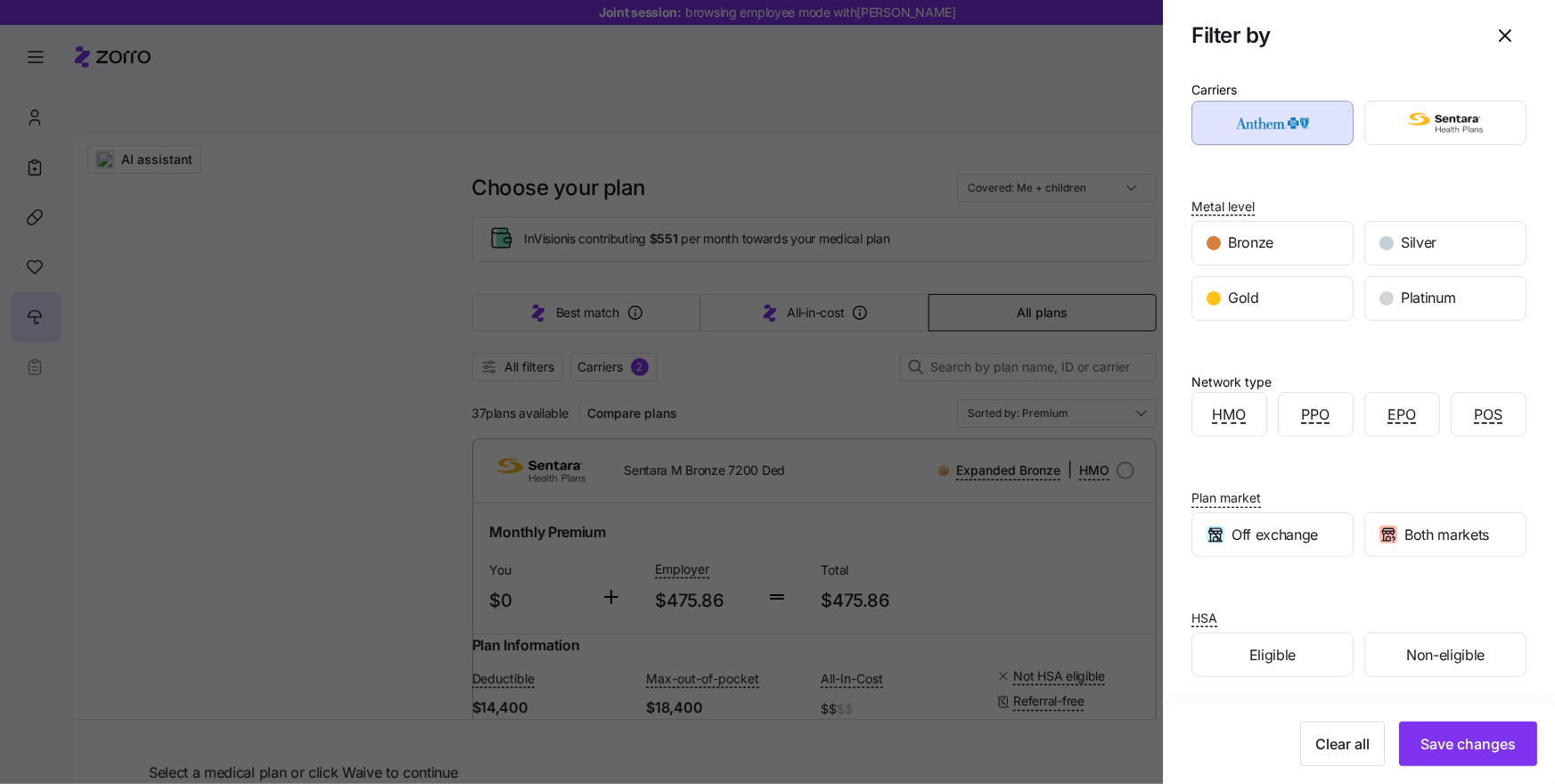
scroll to position [12, 0]
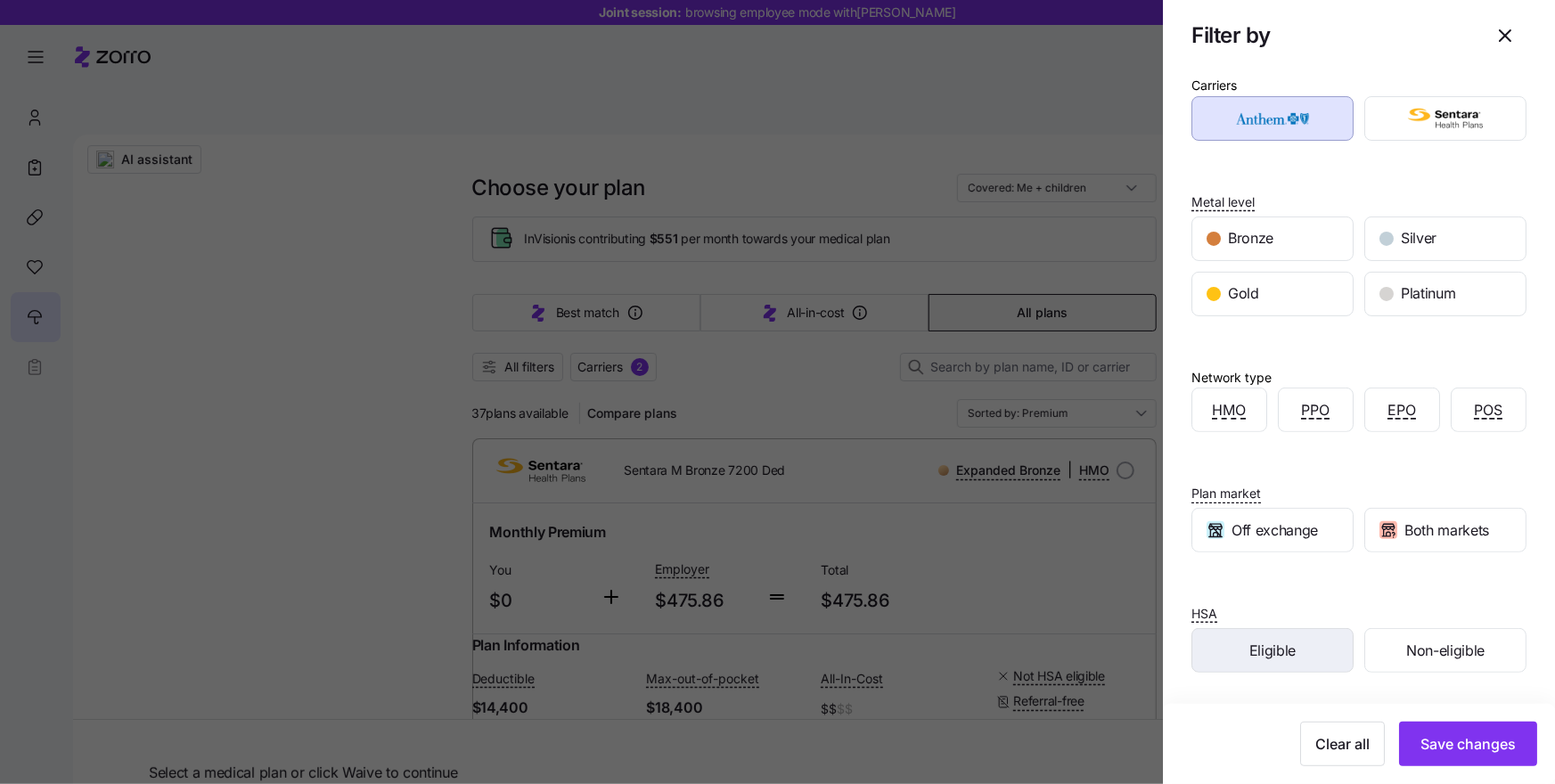
click at [1296, 643] on div "Eligible" at bounding box center [1273, 650] width 160 height 42
click at [1459, 737] on span "Save changes" at bounding box center [1468, 744] width 96 height 22
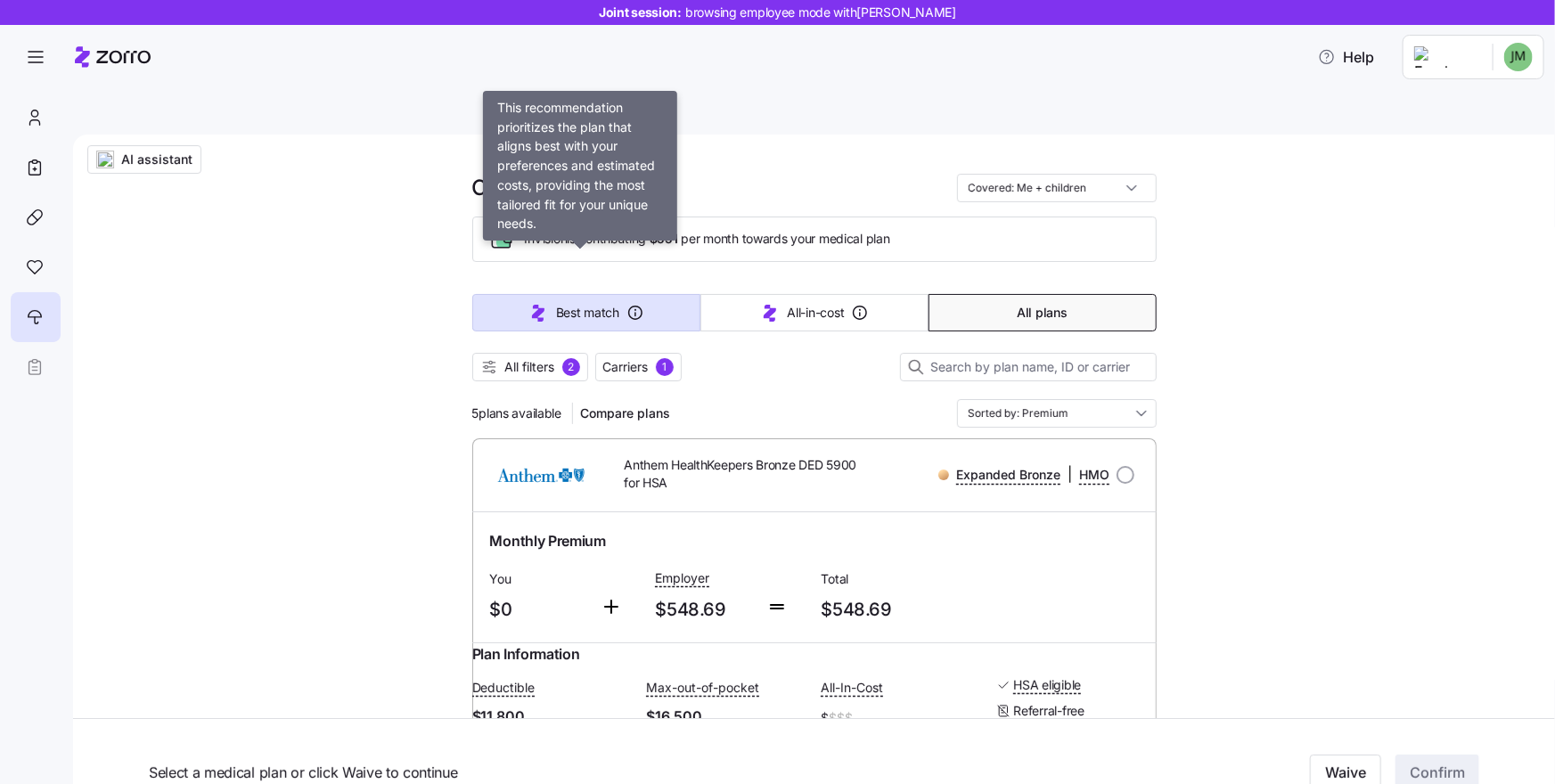
click at [516, 294] on button "Best match" at bounding box center [586, 313] width 228 height 38
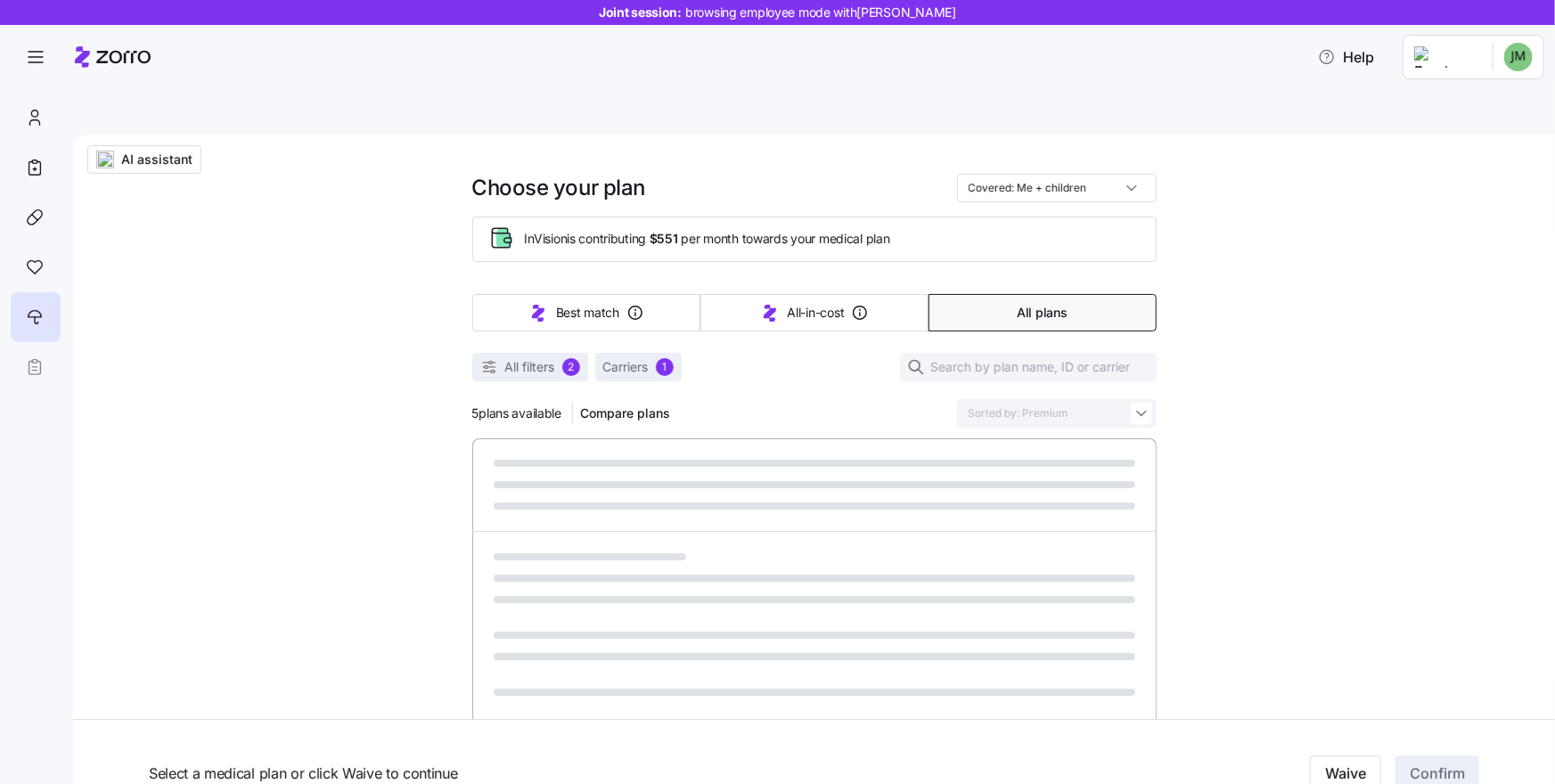
type input "Sorted by: Best match"
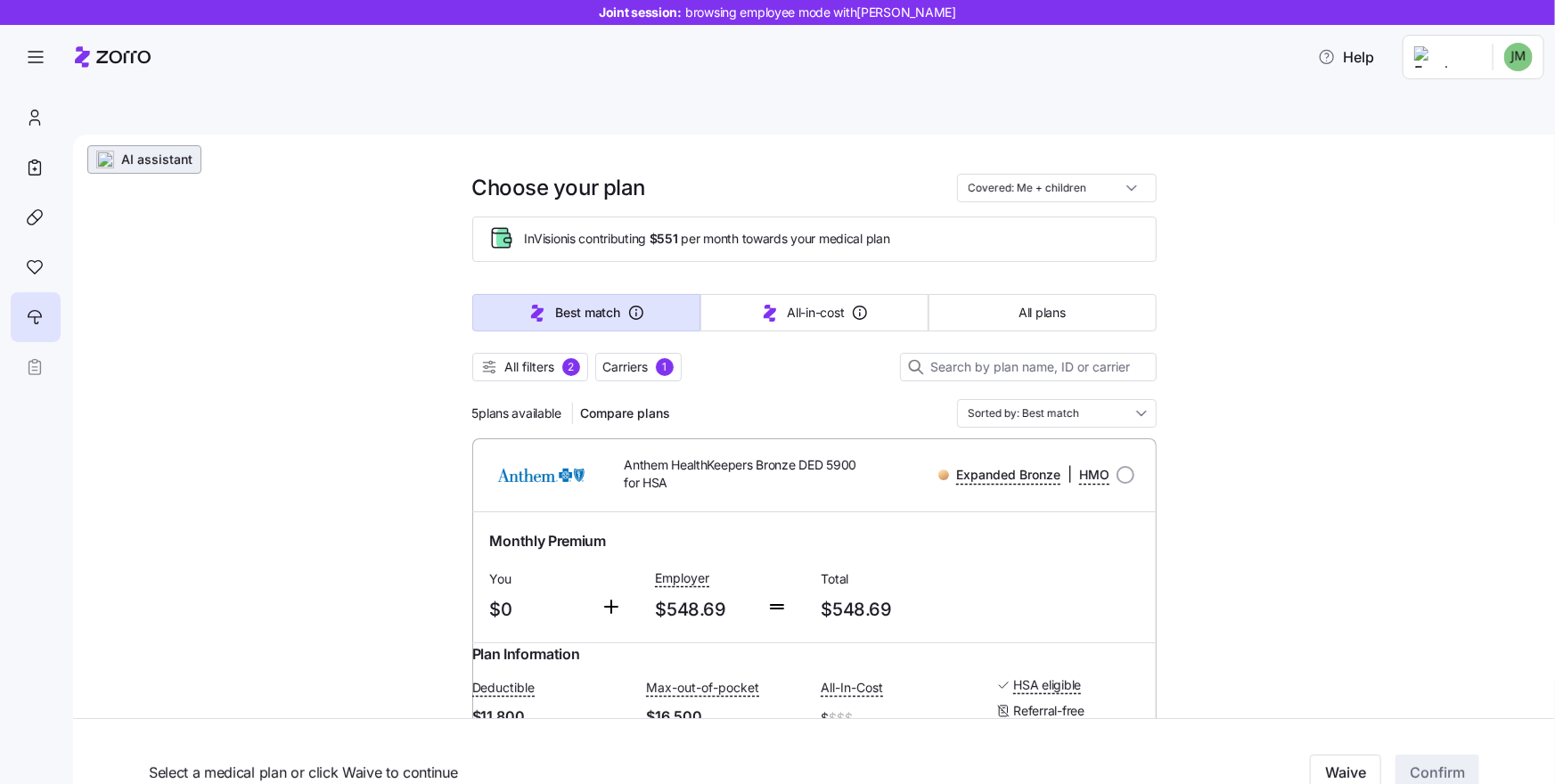
click at [142, 150] on span "AI assistant" at bounding box center [156, 160] width 71 height 18
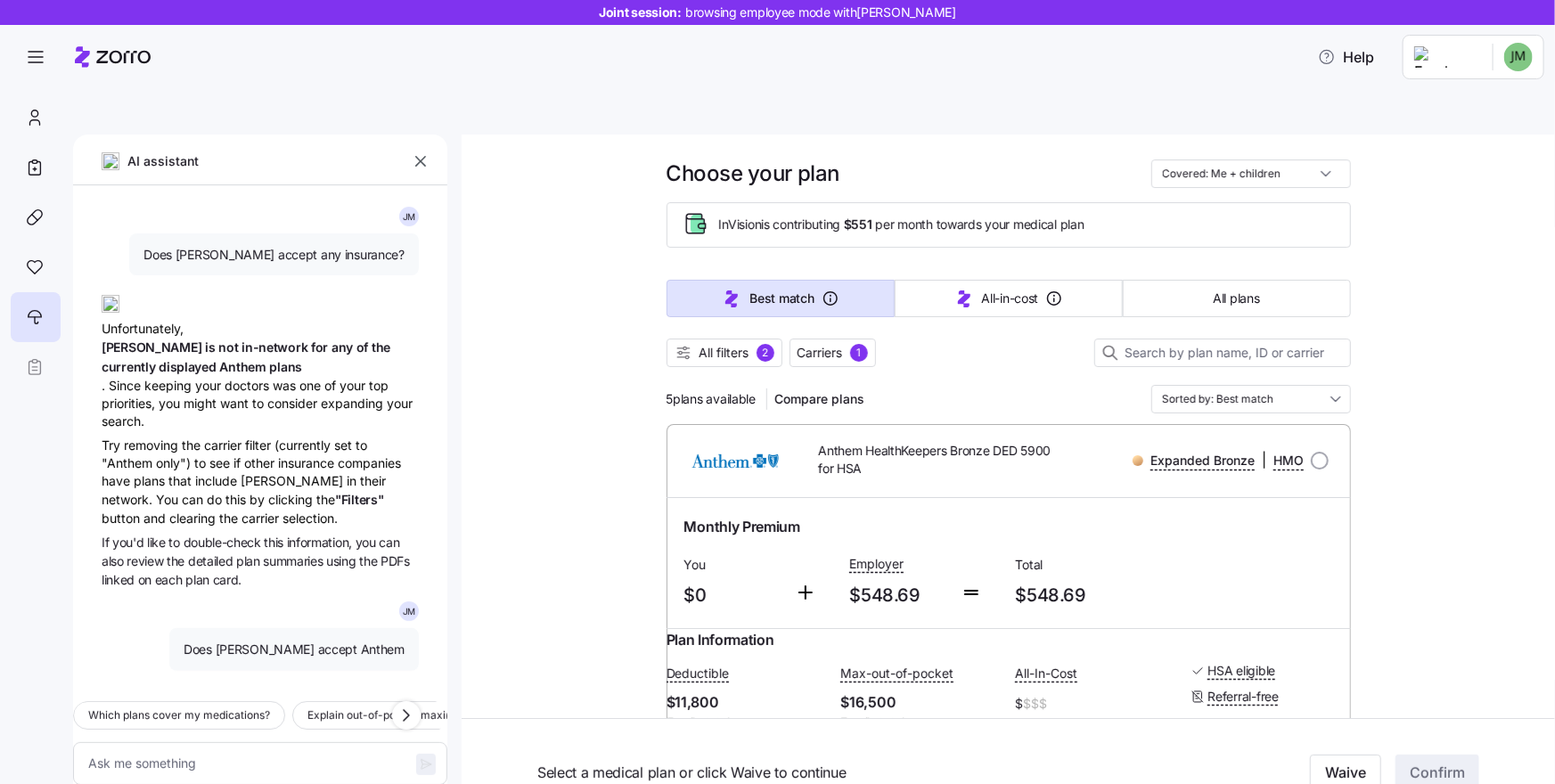
scroll to position [324, 0]
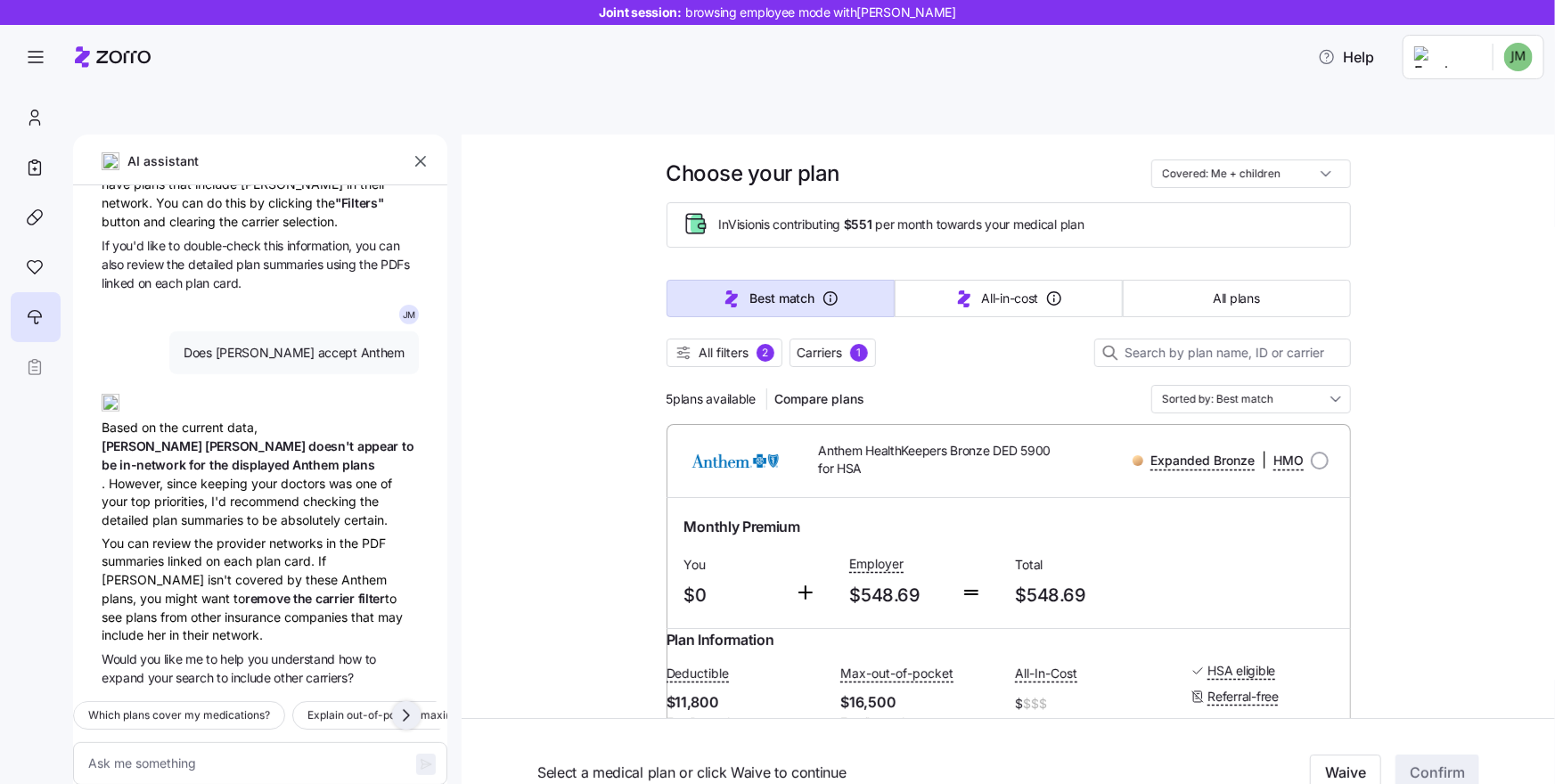
click at [411, 705] on icon "button" at bounding box center [407, 716] width 22 height 22
click at [410, 705] on icon "button" at bounding box center [407, 716] width 22 height 22
drag, startPoint x: 11, startPoint y: 52, endPoint x: 22, endPoint y: 61, distance: 14.2
click at [12, 54] on span "button" at bounding box center [35, 57] width 48 height 48
type textarea "x"
